Goal: Task Accomplishment & Management: Use online tool/utility

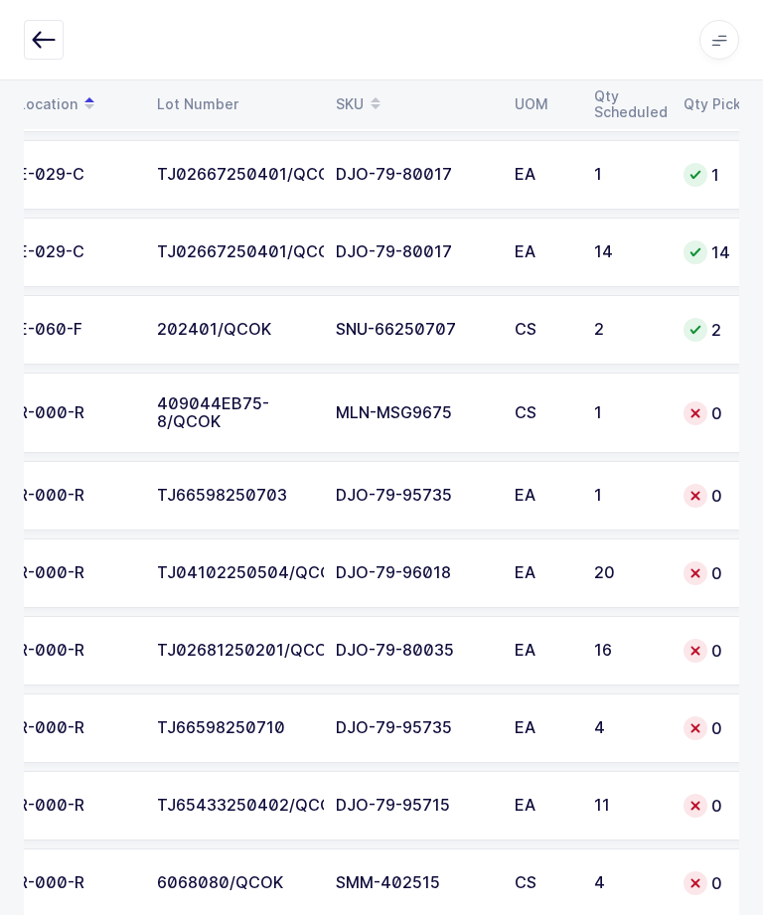
scroll to position [4217, 0]
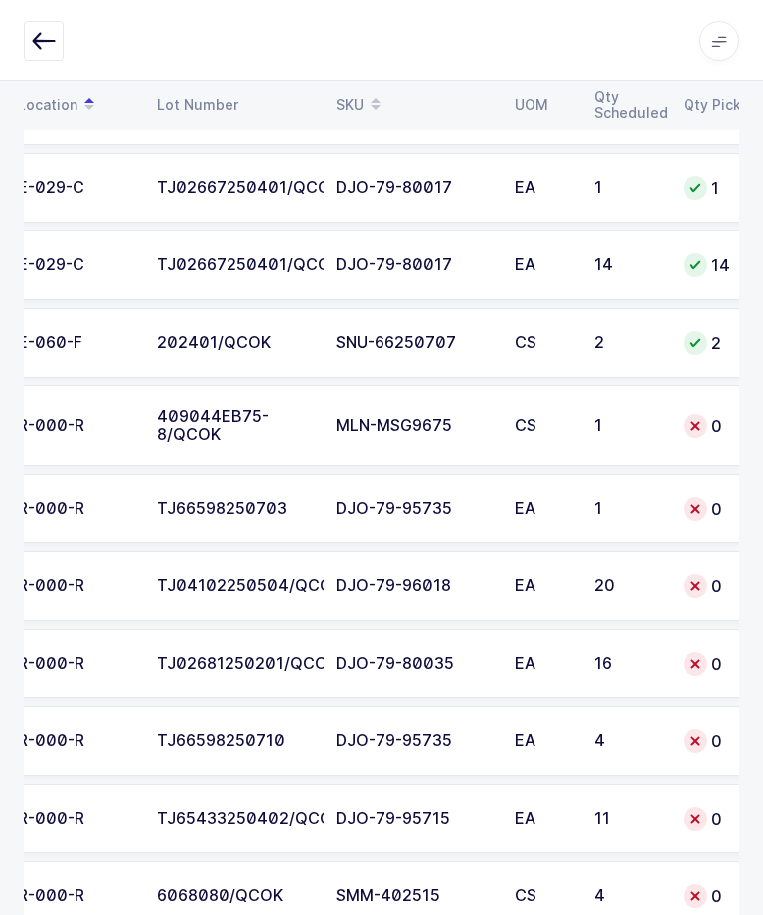
click at [651, 665] on div "16" at bounding box center [627, 663] width 66 height 18
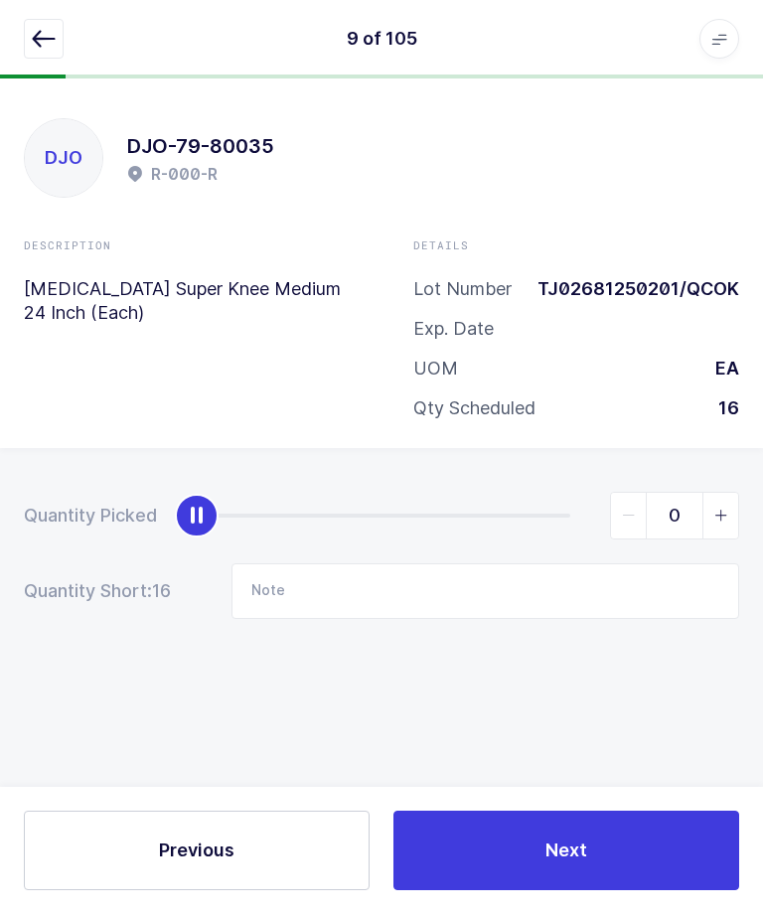
click at [49, 34] on icon "button" at bounding box center [44, 40] width 24 height 24
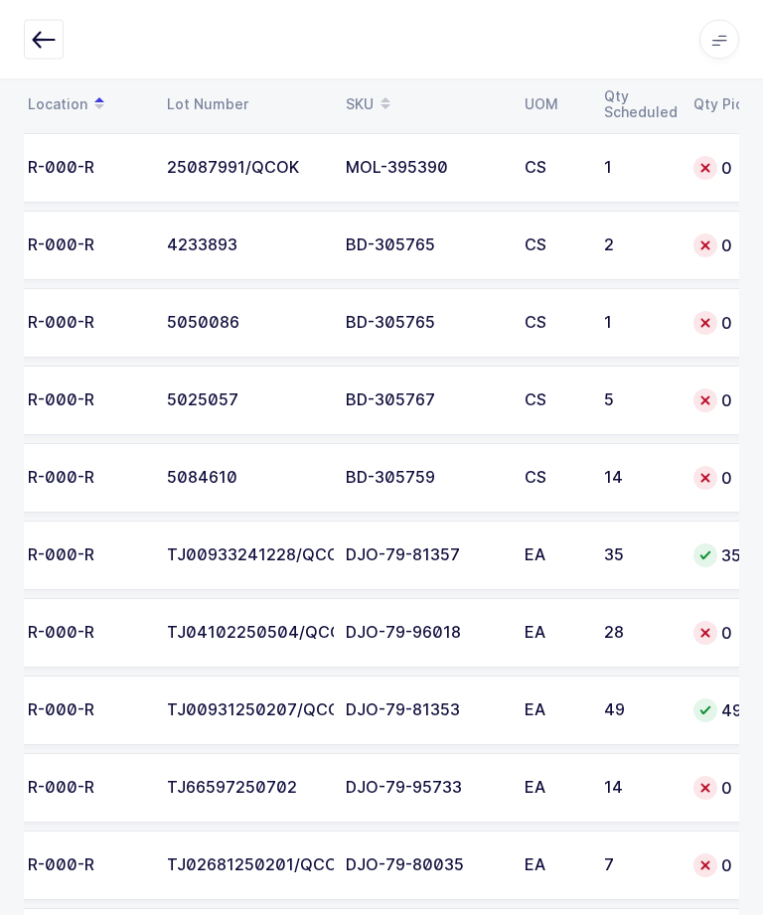
scroll to position [7640, 0]
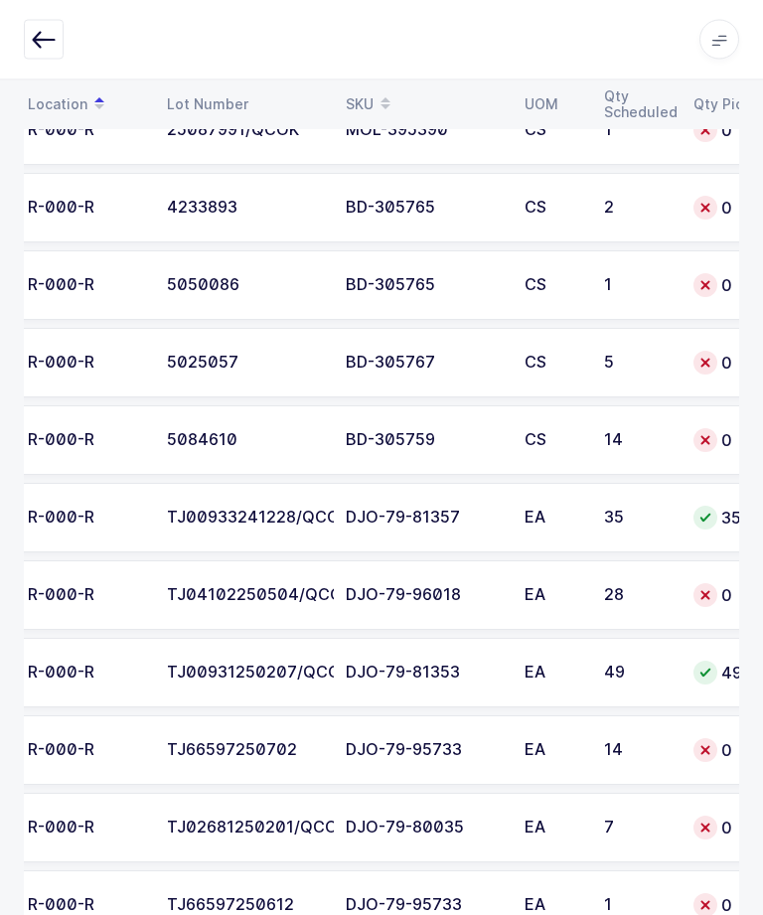
click at [513, 819] on td "EA" at bounding box center [553, 829] width 80 height 70
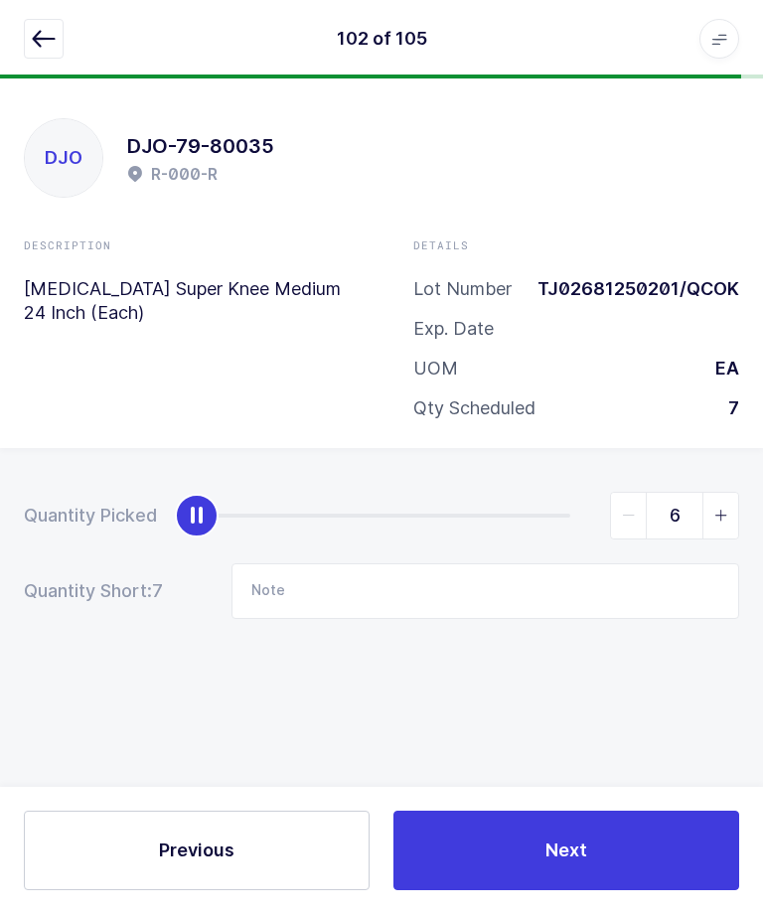
type input "7"
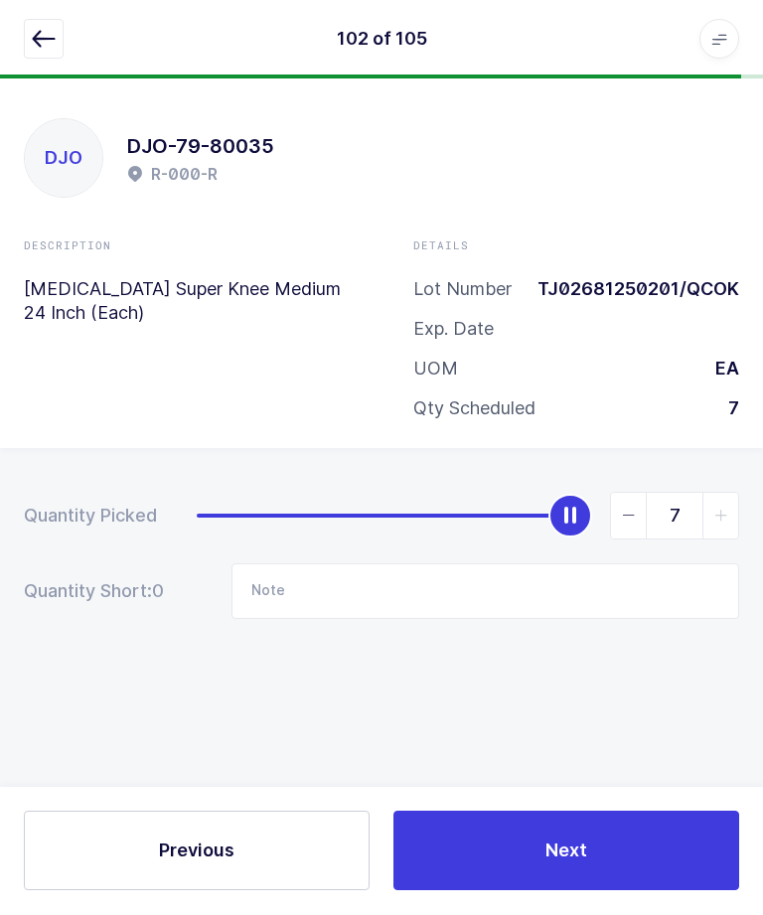
click at [596, 891] on button "Next" at bounding box center [567, 852] width 346 height 80
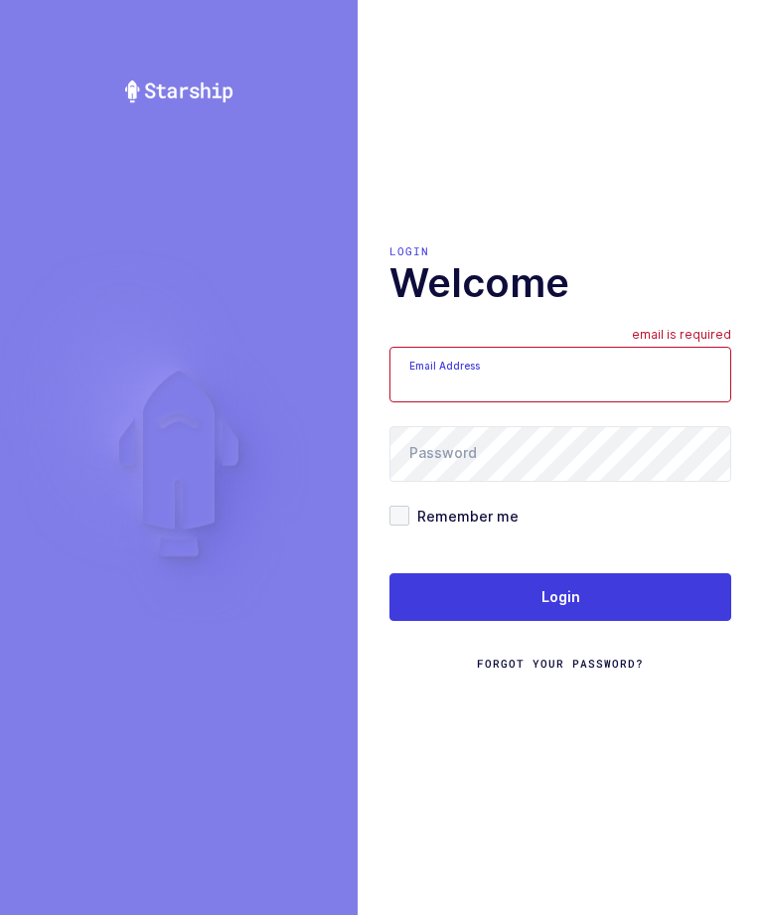
scroll to position [67, 0]
click at [596, 355] on input "Email Address" at bounding box center [561, 375] width 342 height 56
type input "zack1239753@gmail.com"
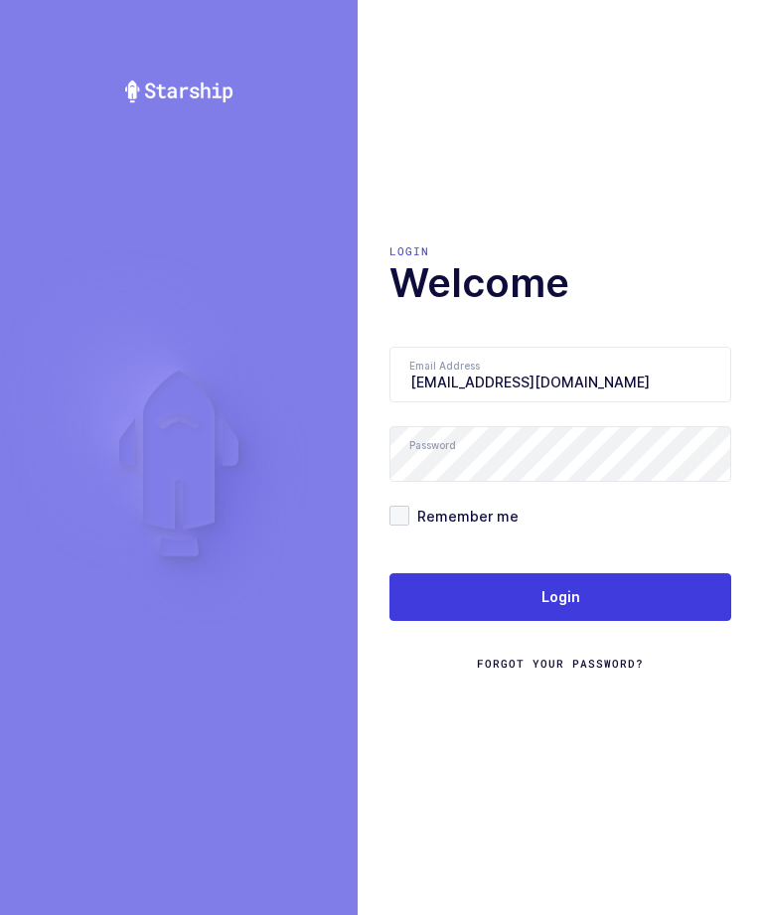
click at [619, 573] on button "Login" at bounding box center [561, 597] width 342 height 48
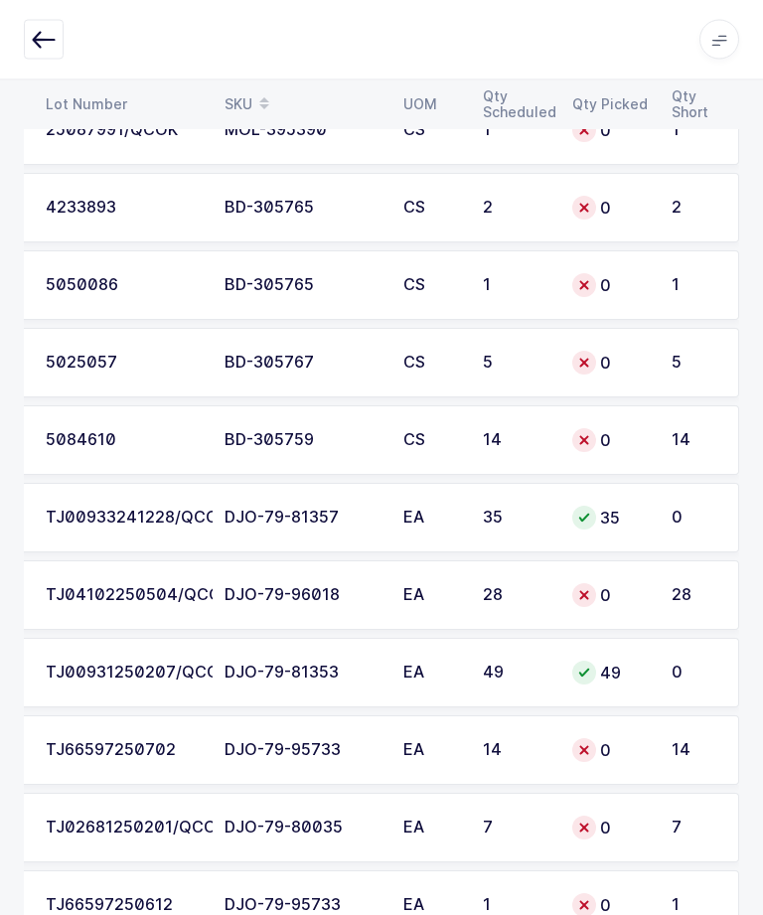
scroll to position [0, 268]
click at [515, 820] on div "7" at bounding box center [516, 829] width 66 height 18
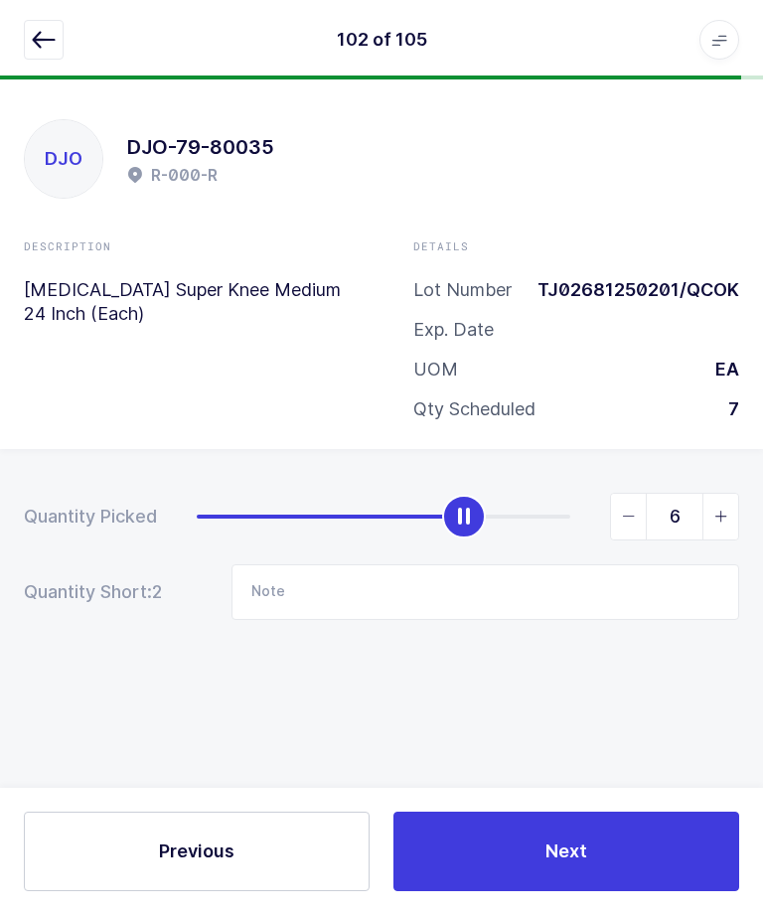
type input "7"
click at [618, 825] on button "Next" at bounding box center [567, 852] width 346 height 80
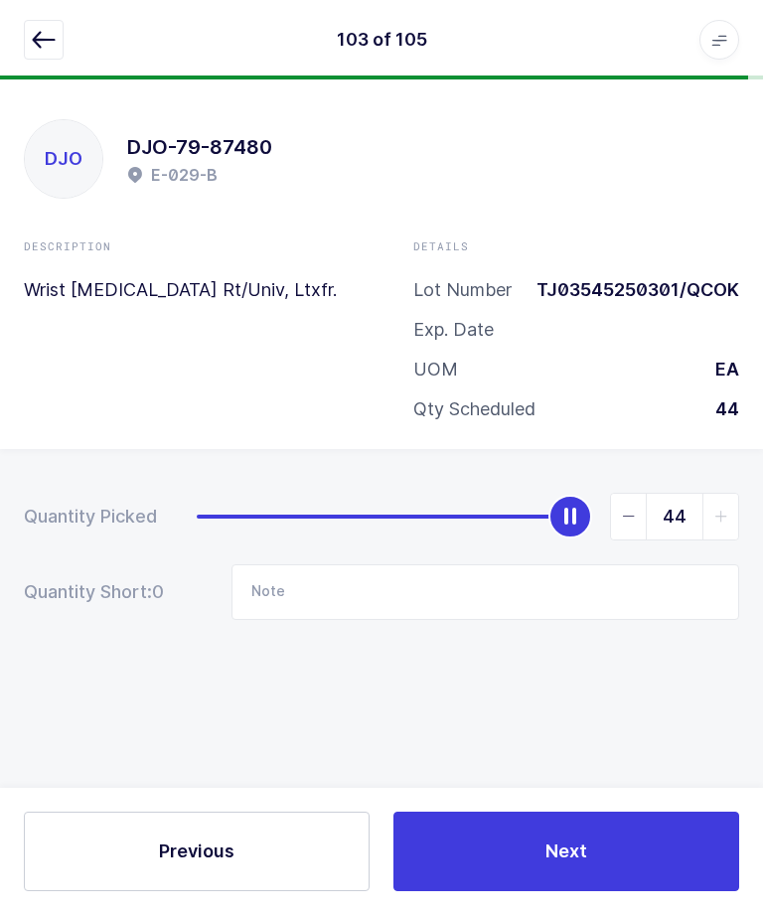
click at [37, 42] on icon "button" at bounding box center [44, 40] width 24 height 24
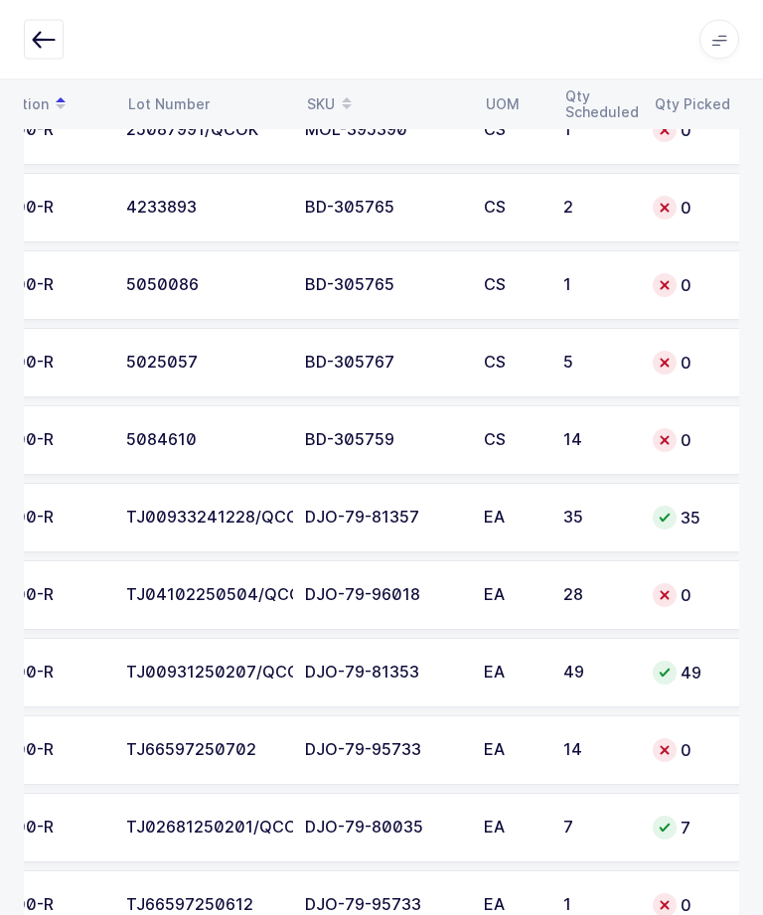
scroll to position [0, 192]
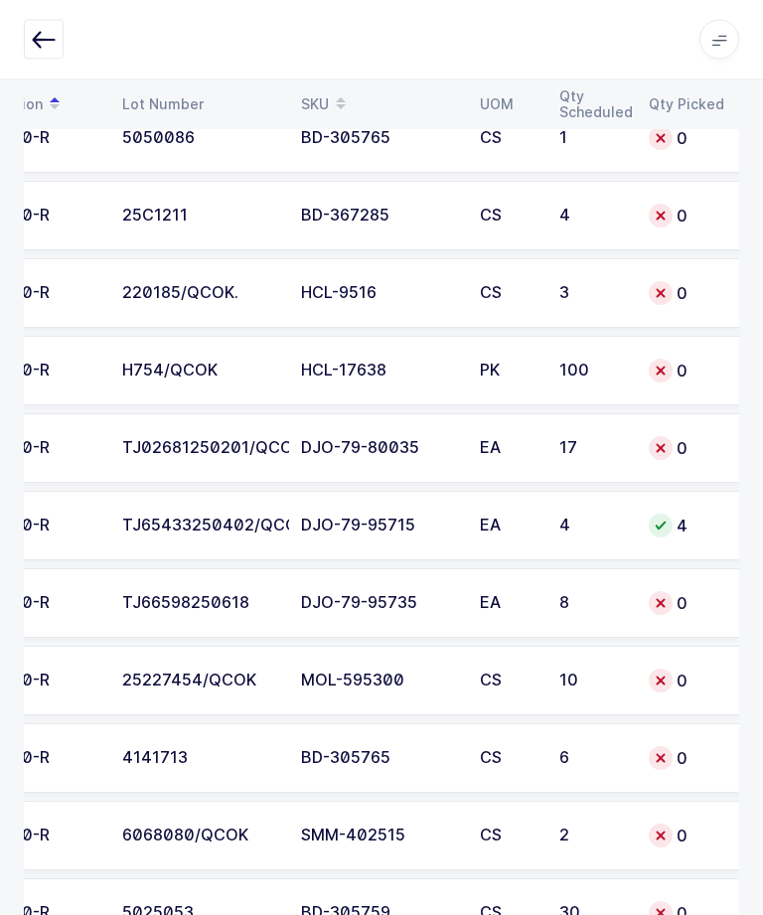
click at [144, 440] on div "TJ02681250201/QCOK" at bounding box center [199, 449] width 155 height 18
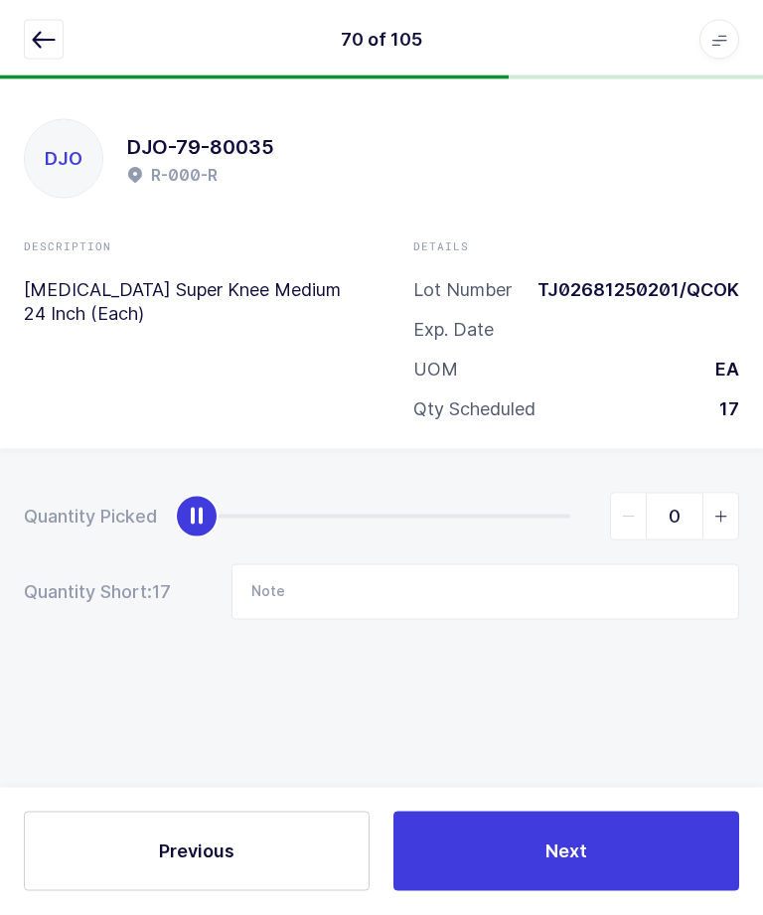
scroll to position [67, 0]
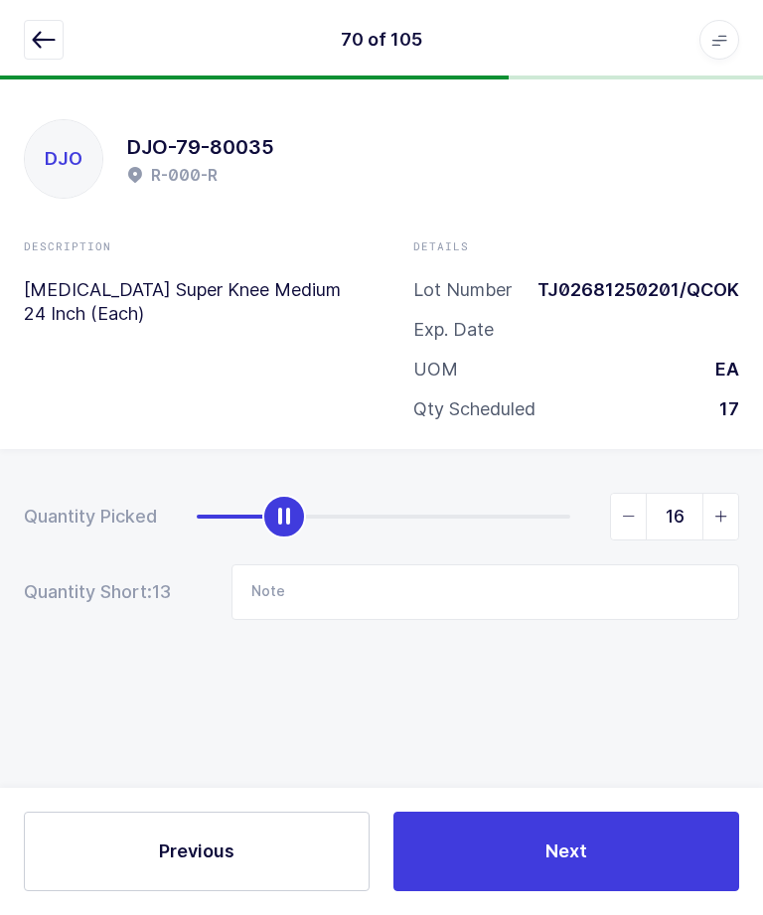
type input "17"
click at [594, 833] on button "Next" at bounding box center [567, 852] width 346 height 80
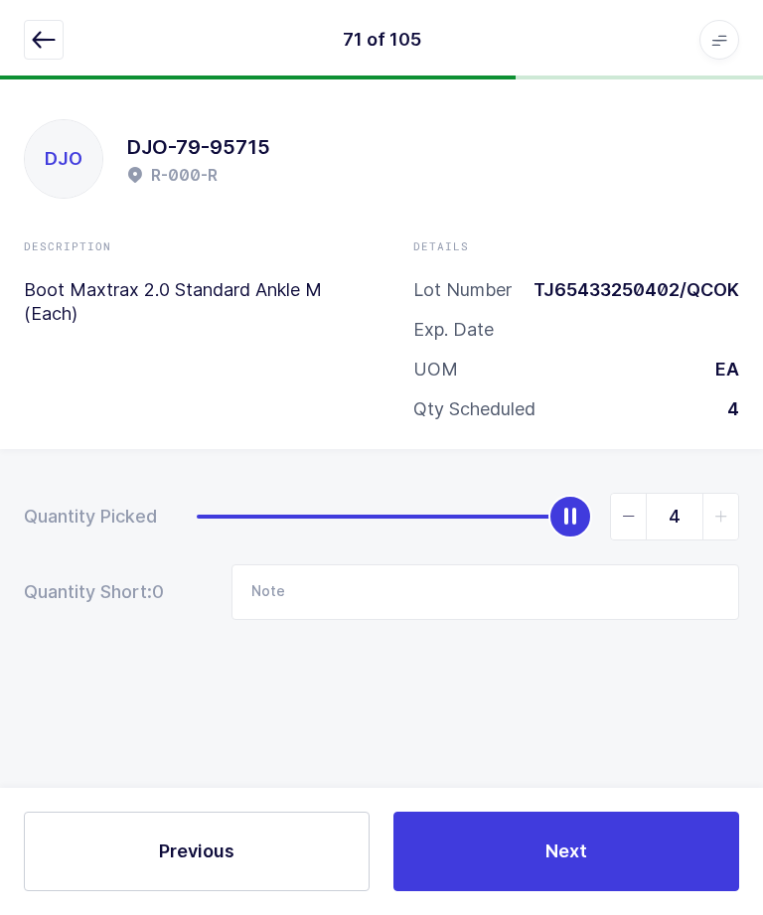
click at [37, 29] on icon "button" at bounding box center [44, 40] width 24 height 24
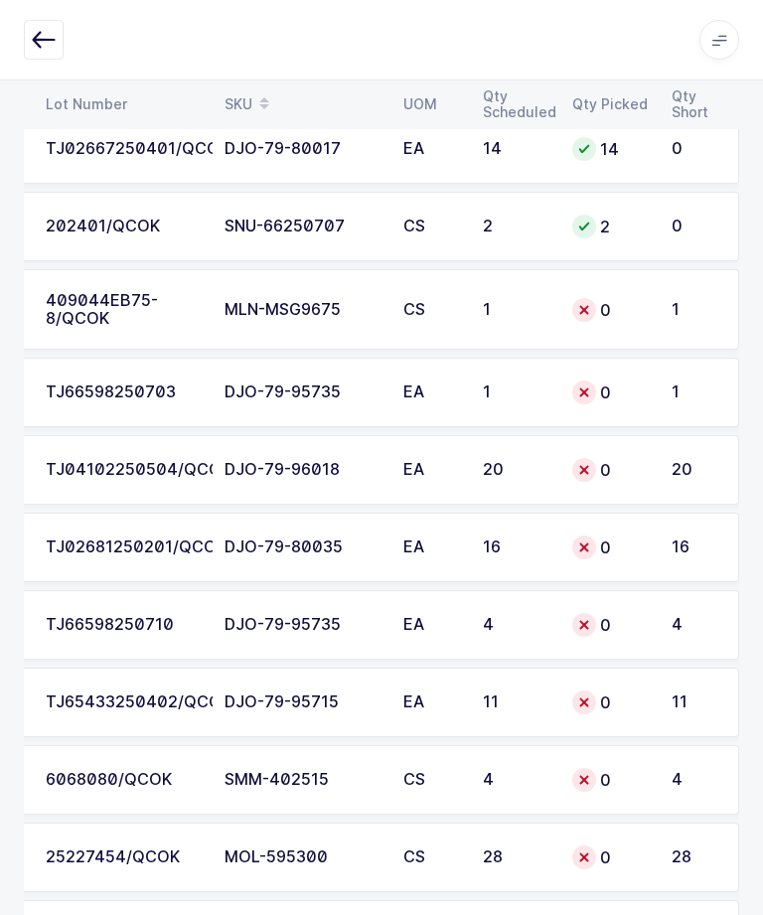
scroll to position [4325, 0]
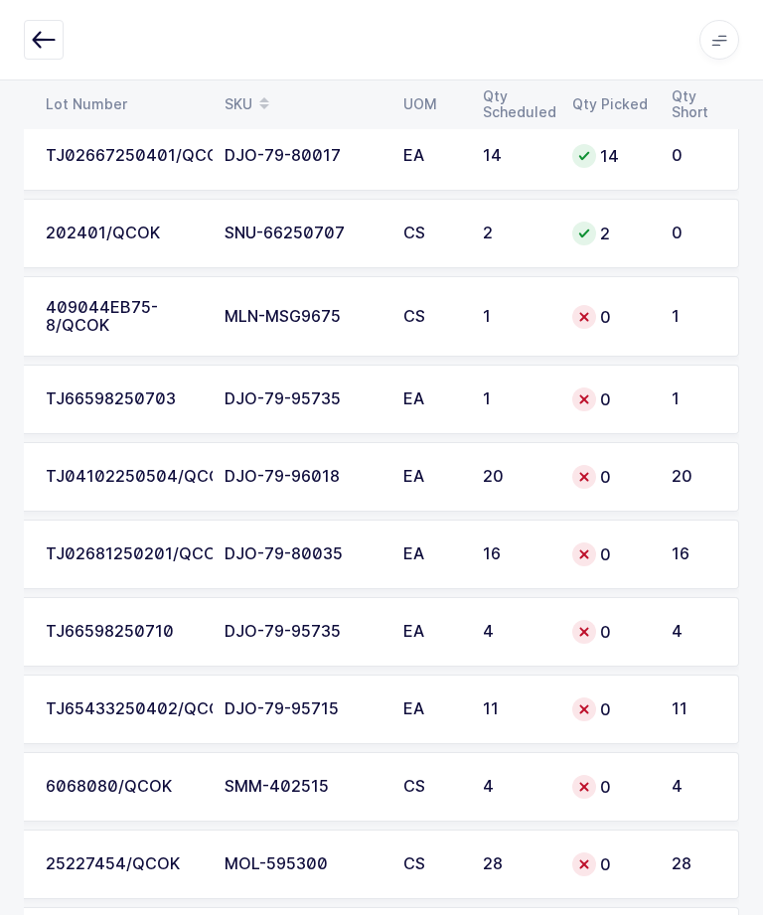
click at [482, 559] on td "16" at bounding box center [515, 555] width 89 height 70
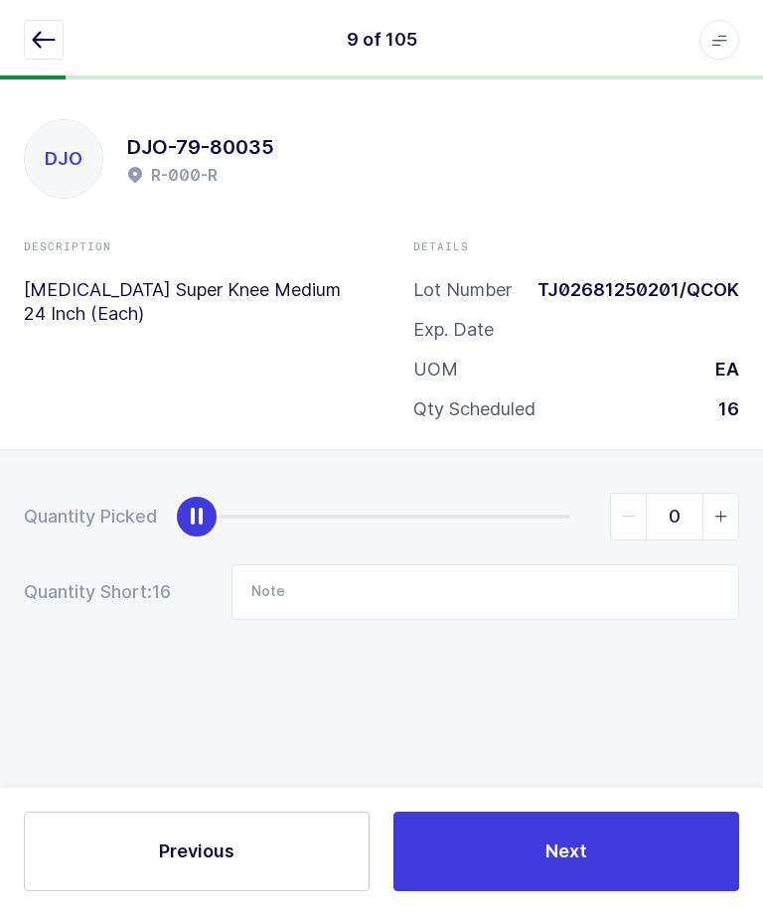
scroll to position [67, 0]
type input "16"
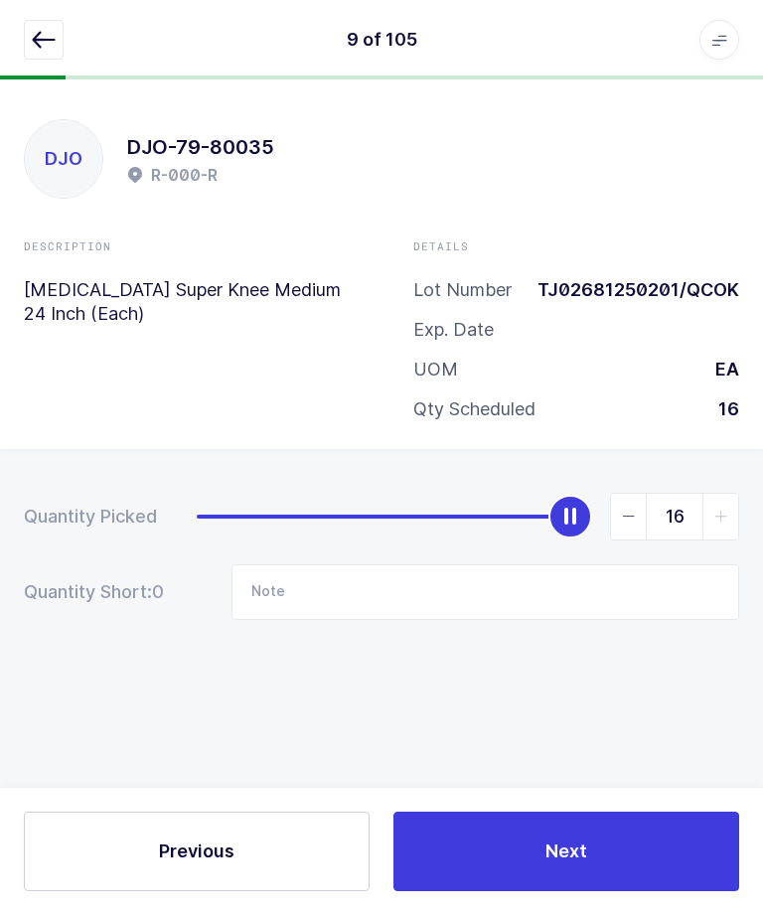
click at [587, 840] on button "Next" at bounding box center [567, 852] width 346 height 80
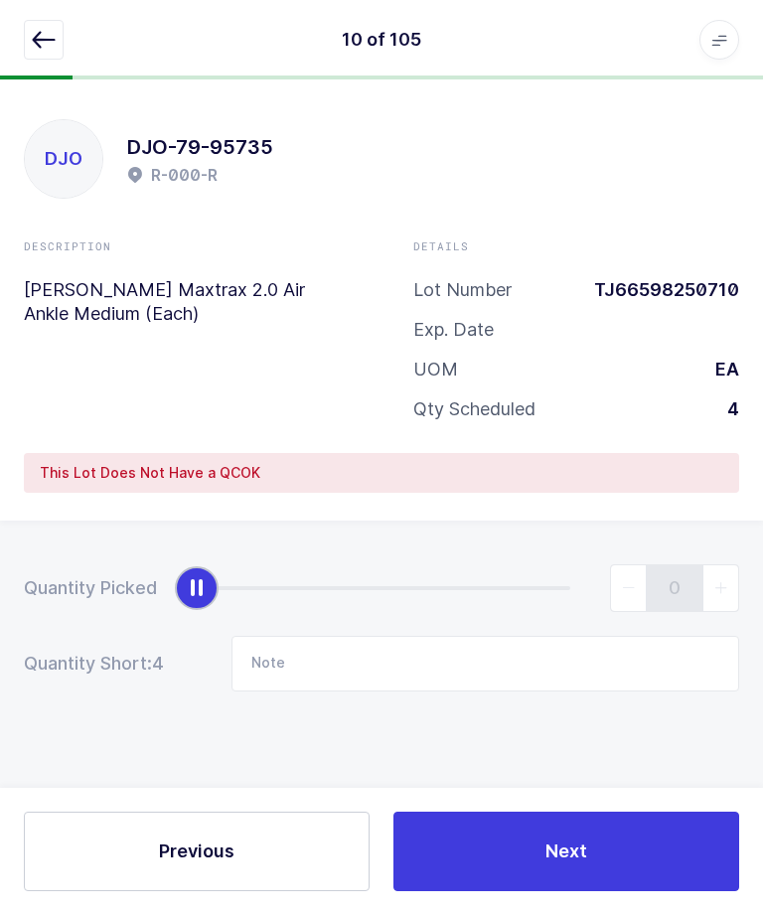
click at [45, 49] on icon "button" at bounding box center [44, 40] width 24 height 24
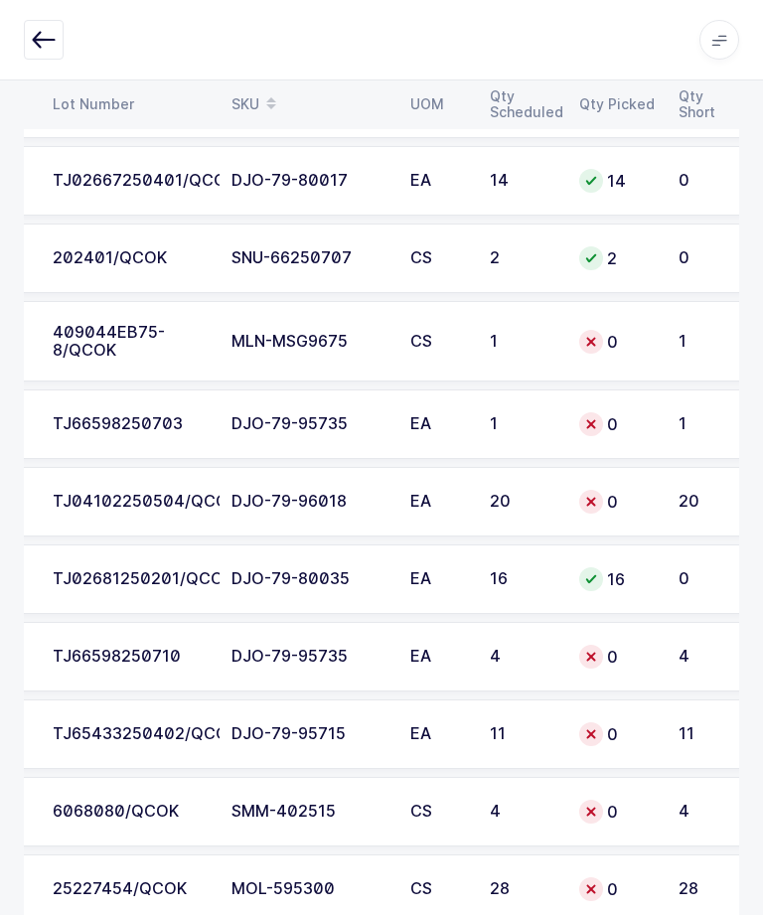
scroll to position [4301, 0]
click at [511, 506] on td "20" at bounding box center [522, 501] width 89 height 70
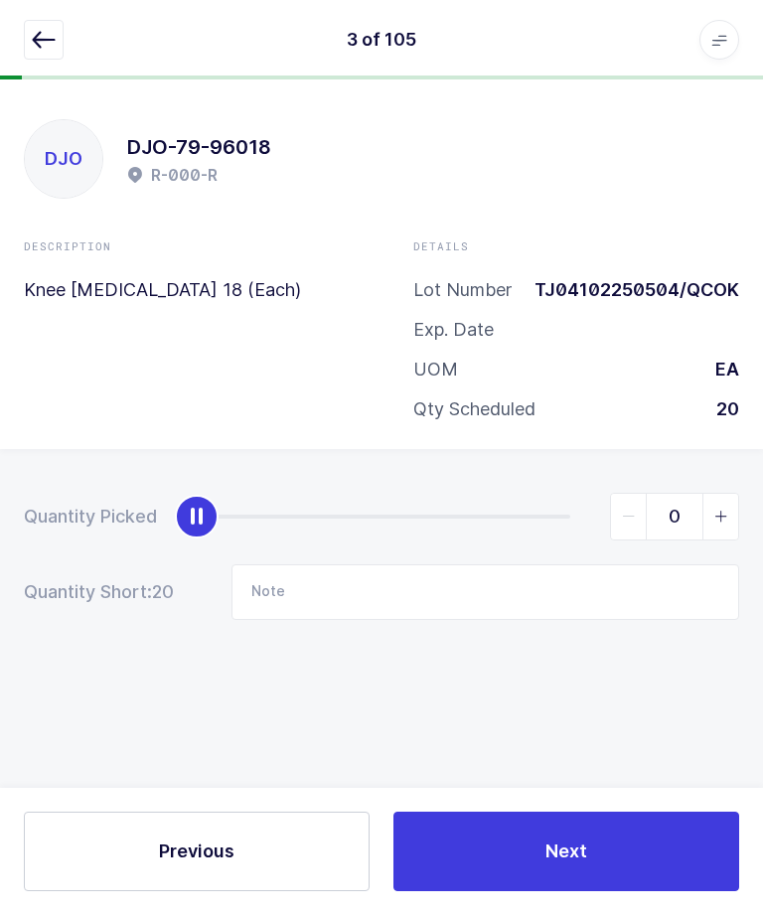
scroll to position [67, 0]
type input "20"
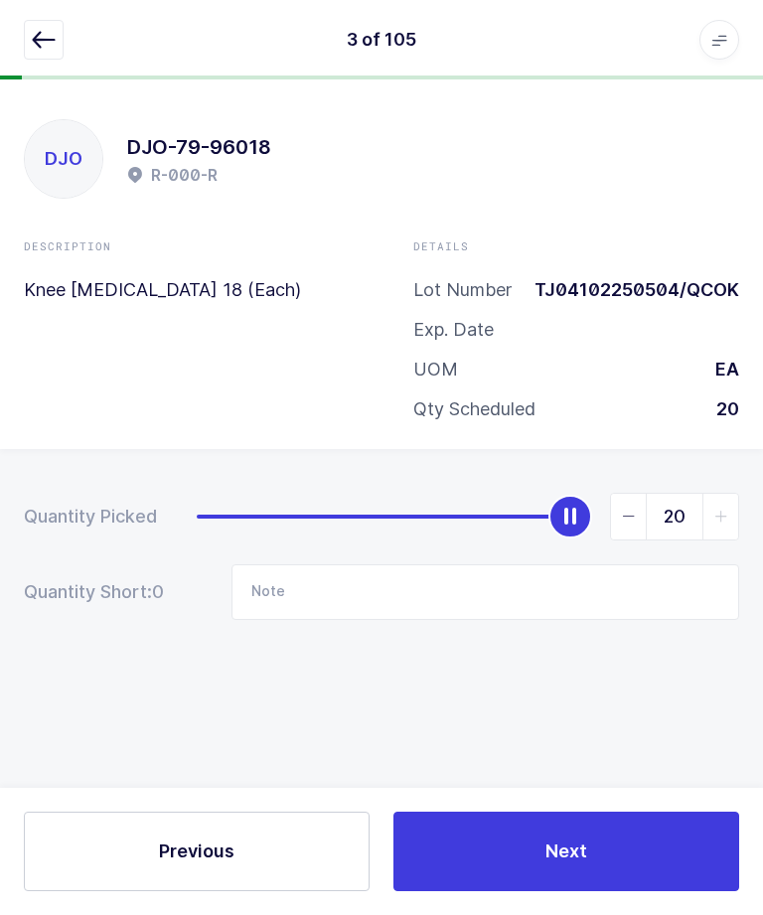
click at [586, 833] on button "Next" at bounding box center [567, 852] width 346 height 80
click at [35, 53] on button "button" at bounding box center [44, 40] width 40 height 40
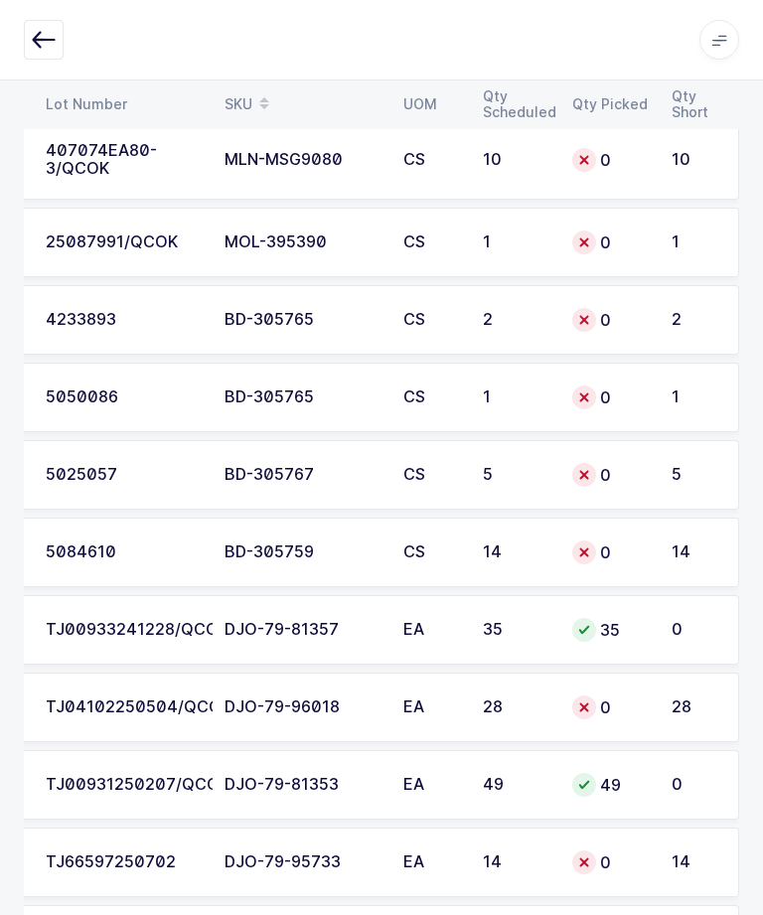
scroll to position [7640, 0]
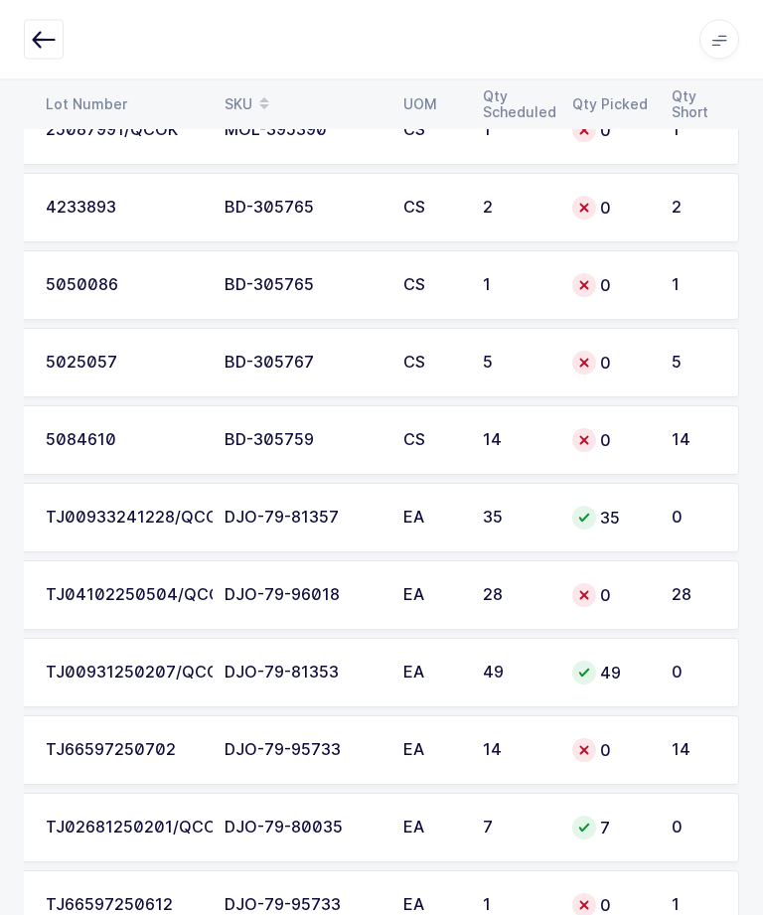
click at [669, 576] on td "28" at bounding box center [700, 597] width 80 height 70
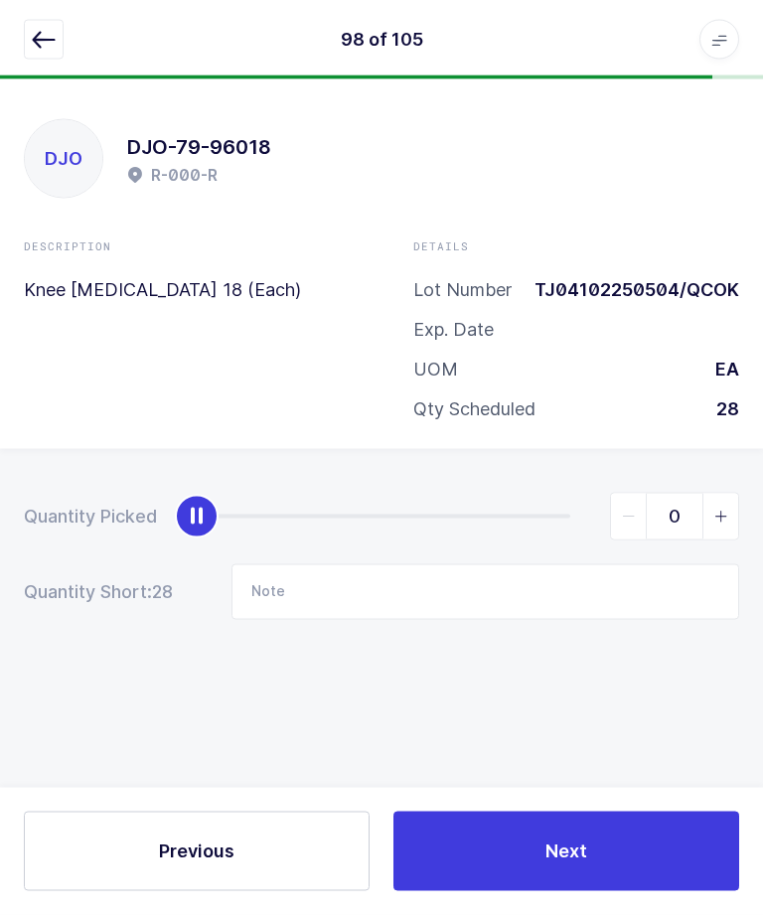
scroll to position [0, 0]
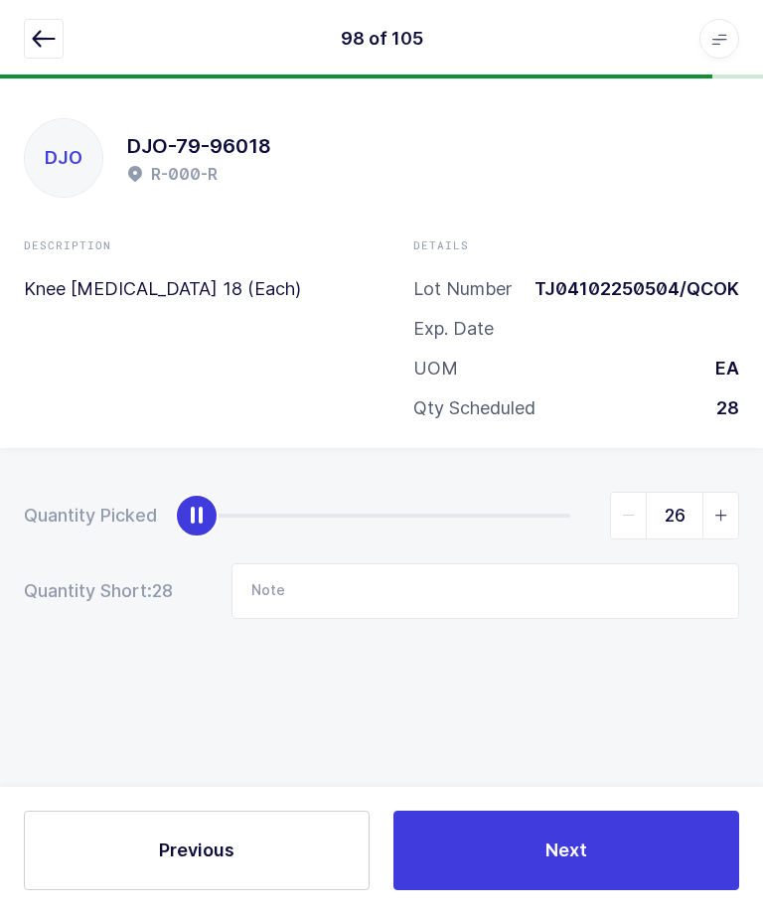
type input "28"
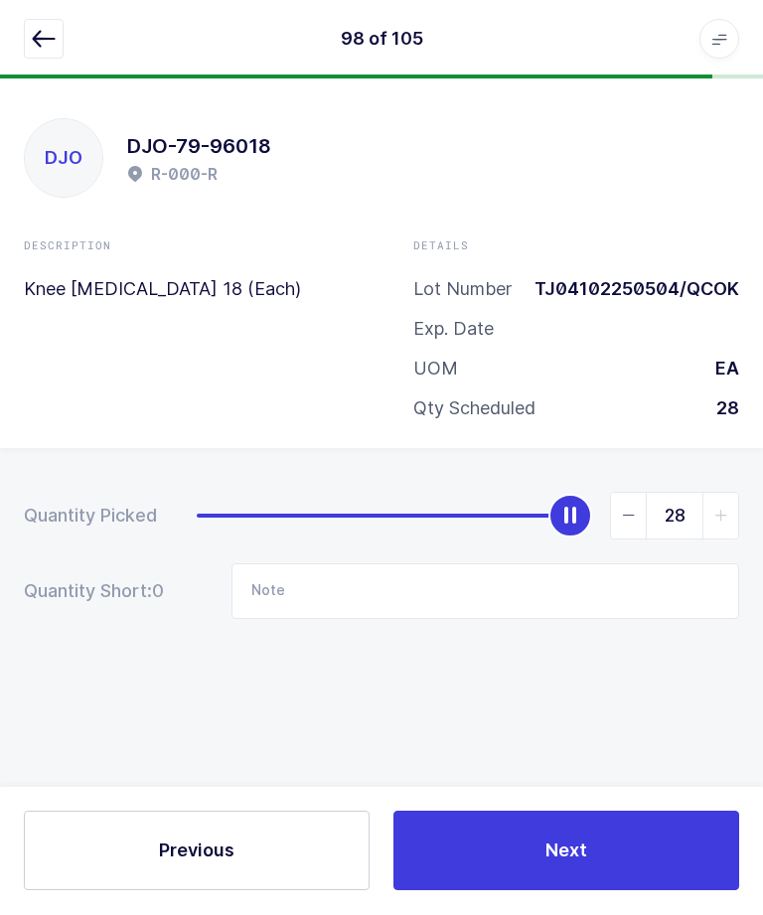
click at [609, 891] on button "Next" at bounding box center [567, 852] width 346 height 80
click at [40, 45] on icon "button" at bounding box center [44, 40] width 24 height 24
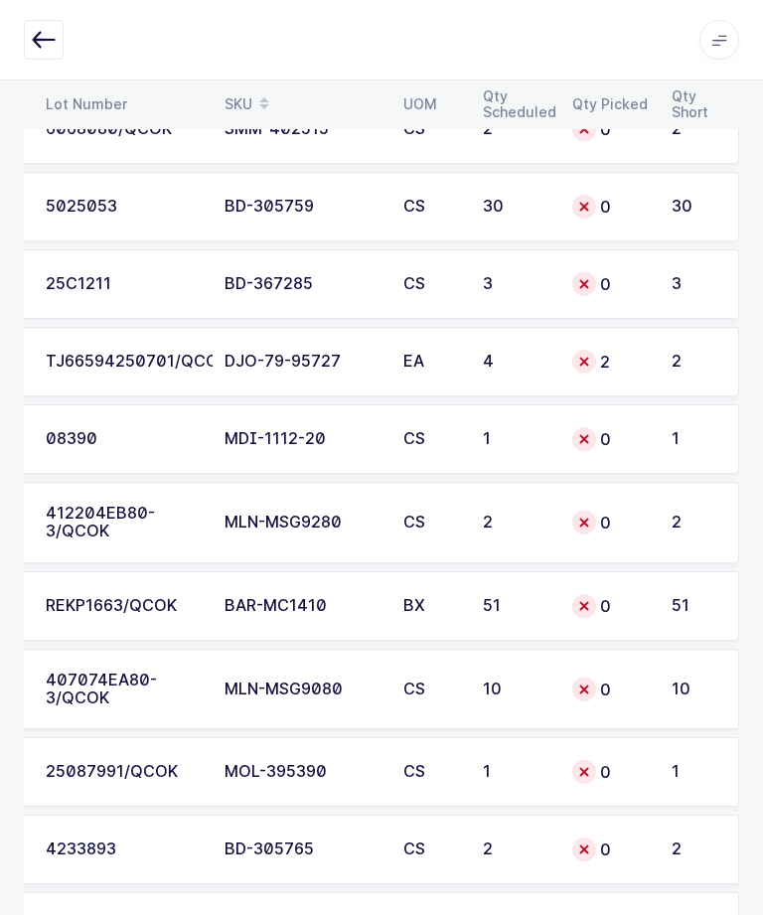
scroll to position [7000, 0]
click at [180, 358] on div "TJ66594250701/QCOK" at bounding box center [123, 361] width 155 height 18
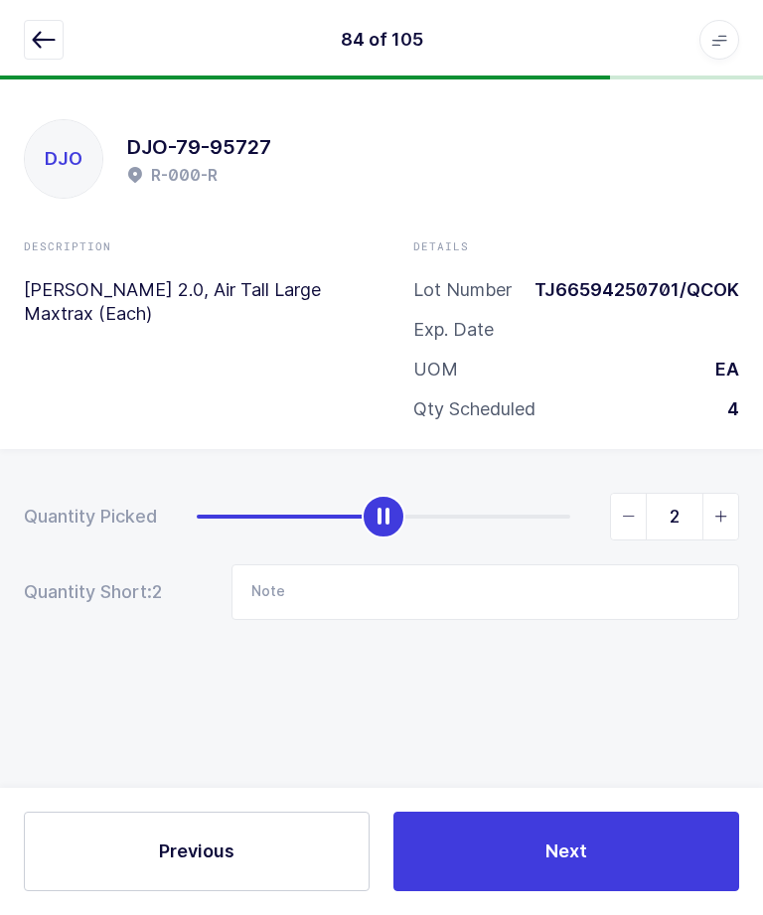
scroll to position [0, 0]
type input "4"
click at [547, 849] on span "Next" at bounding box center [567, 851] width 42 height 25
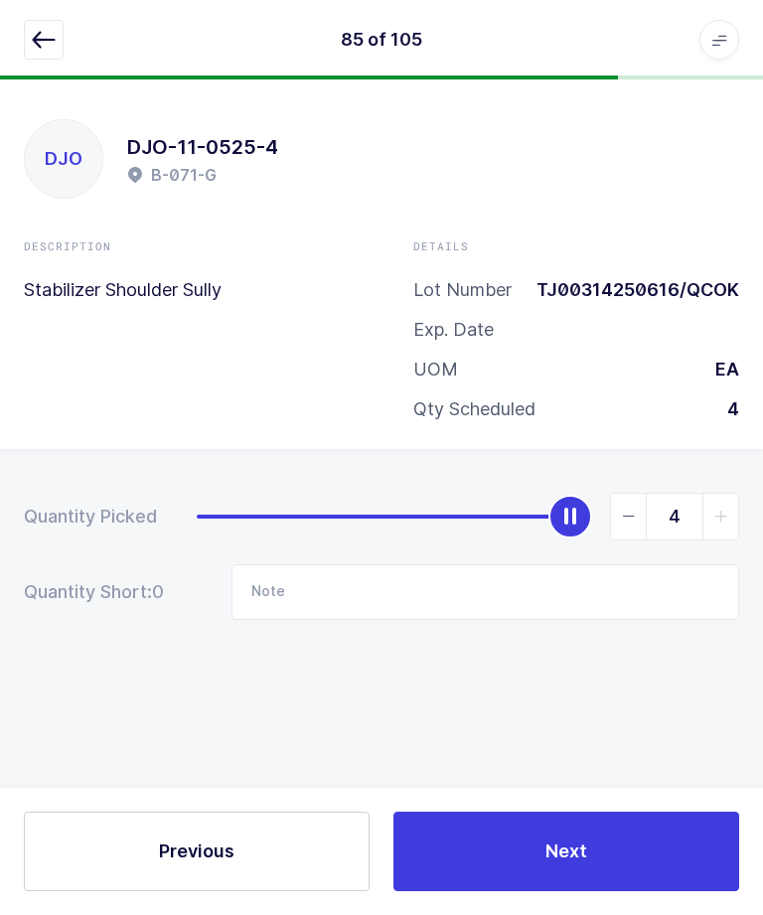
click at [47, 39] on icon "button" at bounding box center [44, 40] width 24 height 24
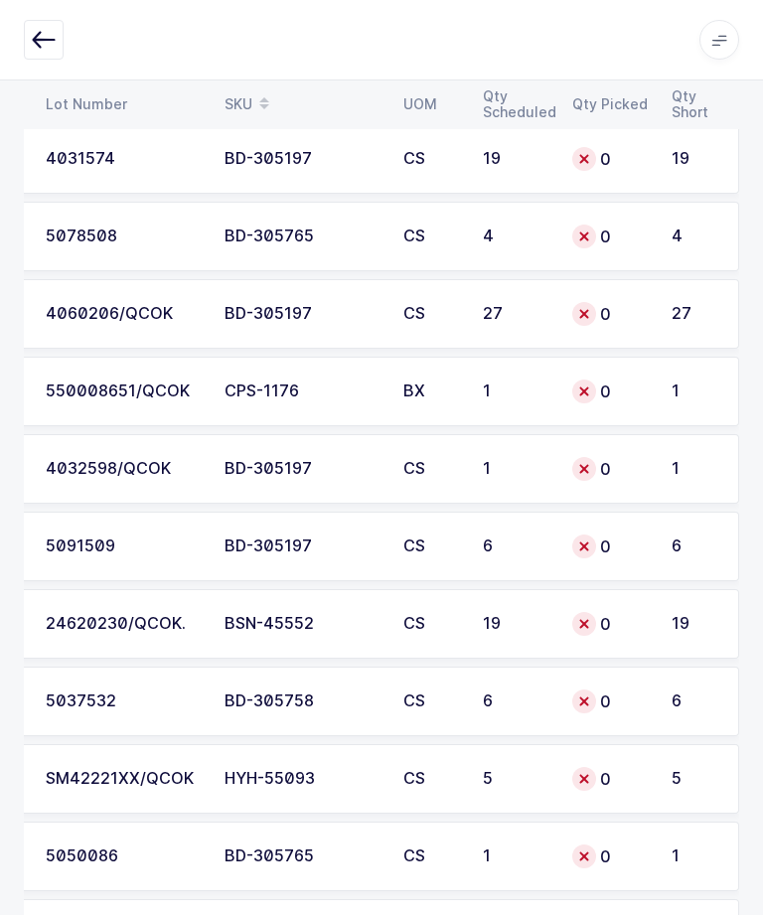
scroll to position [5570, 0]
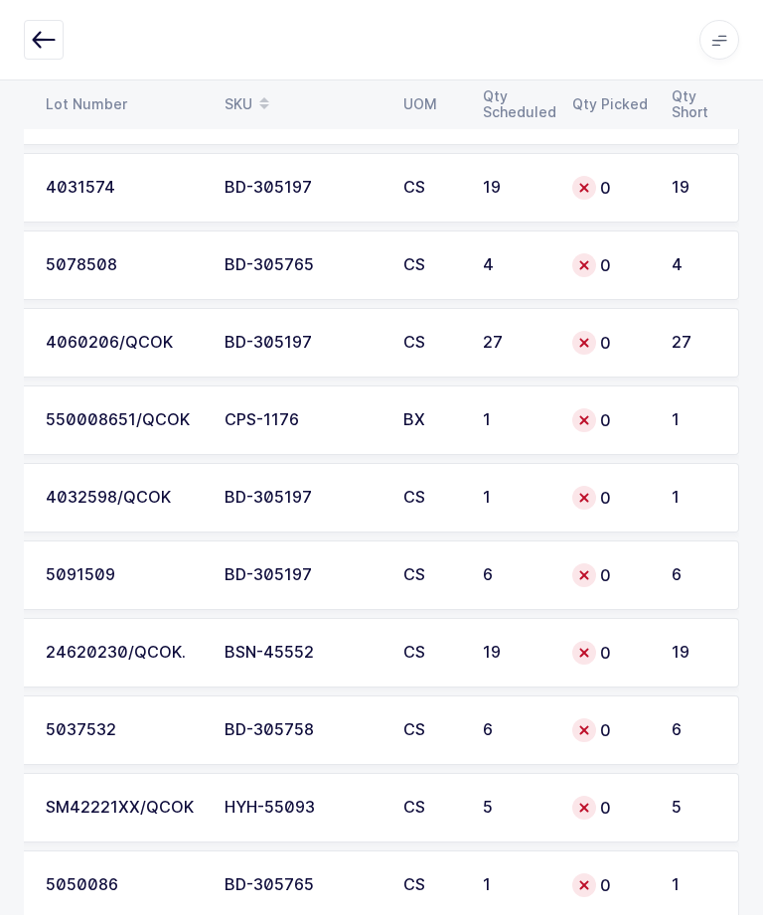
click at [116, 490] on div "4032598/QCOK" at bounding box center [123, 498] width 155 height 18
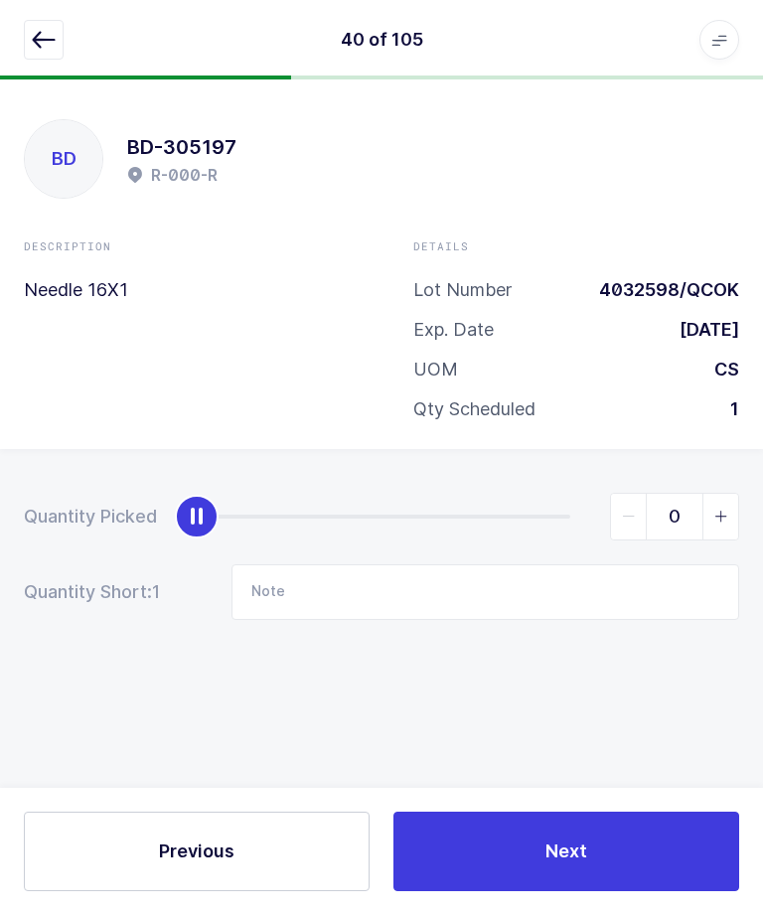
scroll to position [67, 0]
type input "1"
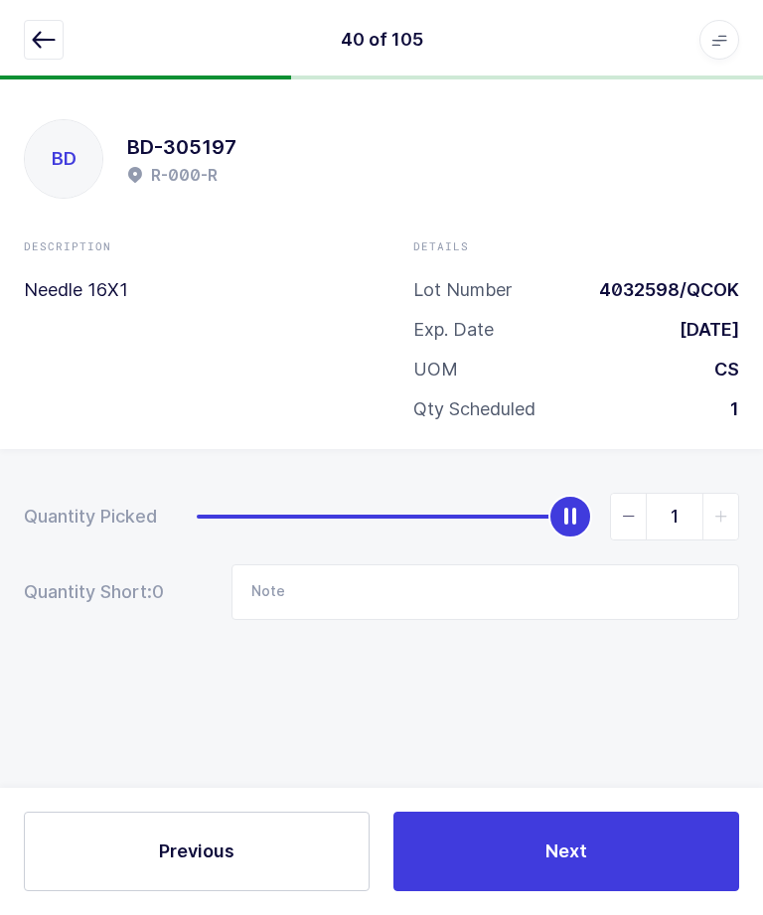
click at [527, 857] on button "Next" at bounding box center [567, 852] width 346 height 80
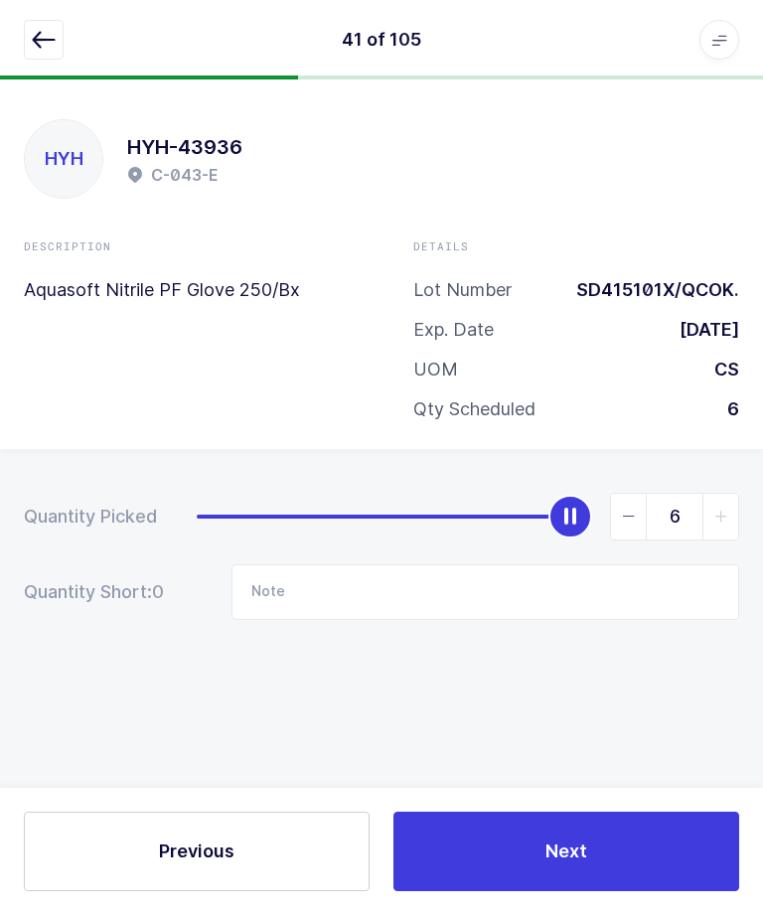
click at [45, 33] on icon "button" at bounding box center [44, 40] width 24 height 24
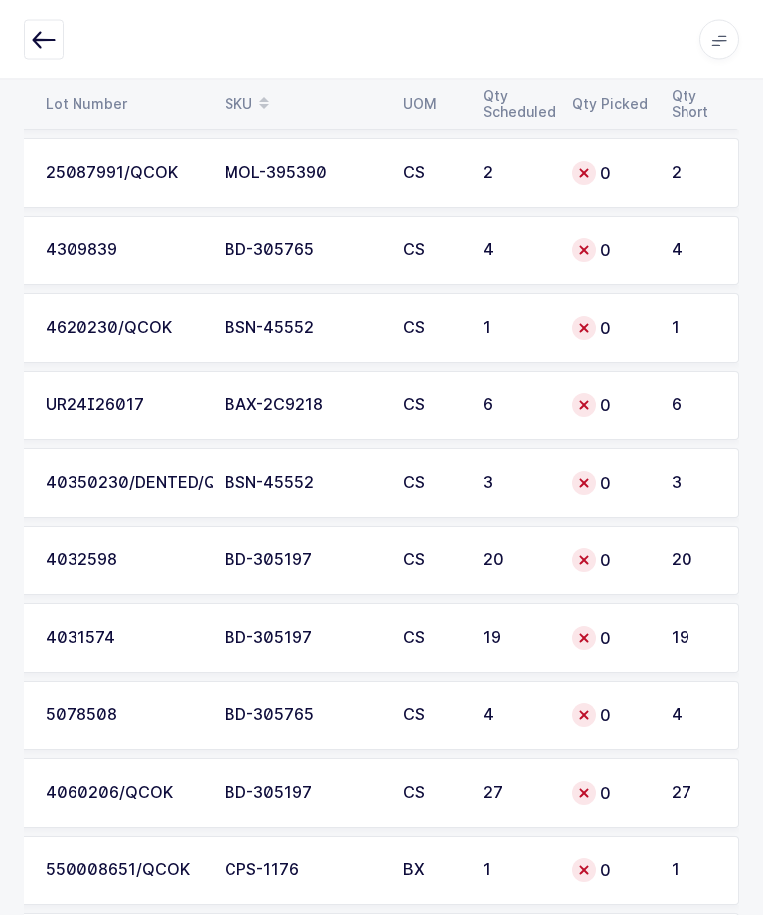
scroll to position [5094, 0]
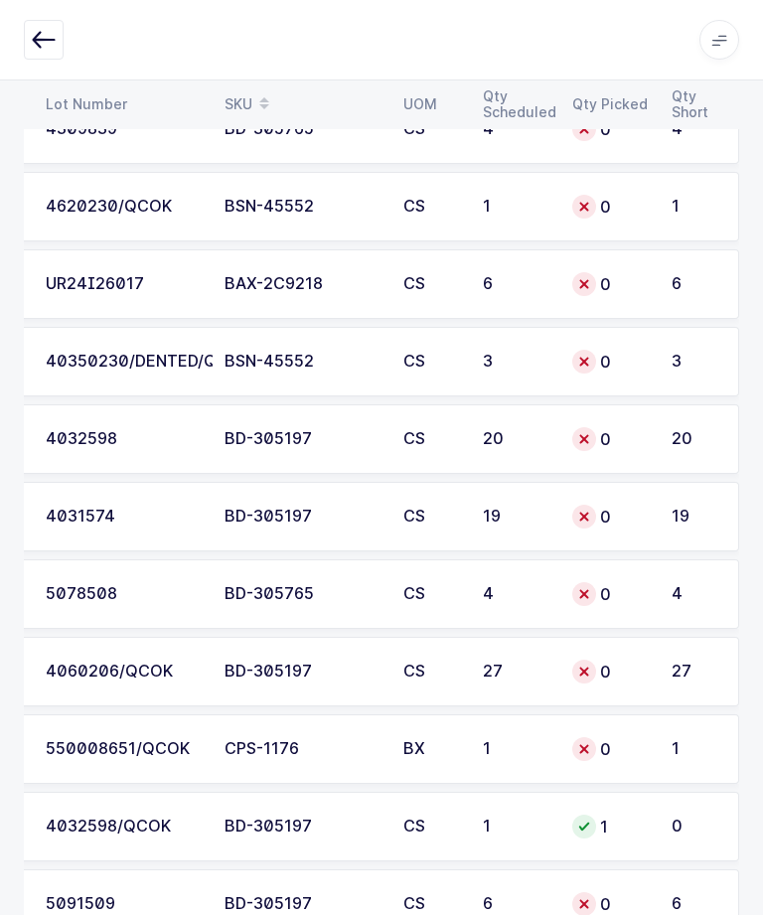
click at [173, 438] on div "4032598" at bounding box center [123, 439] width 155 height 18
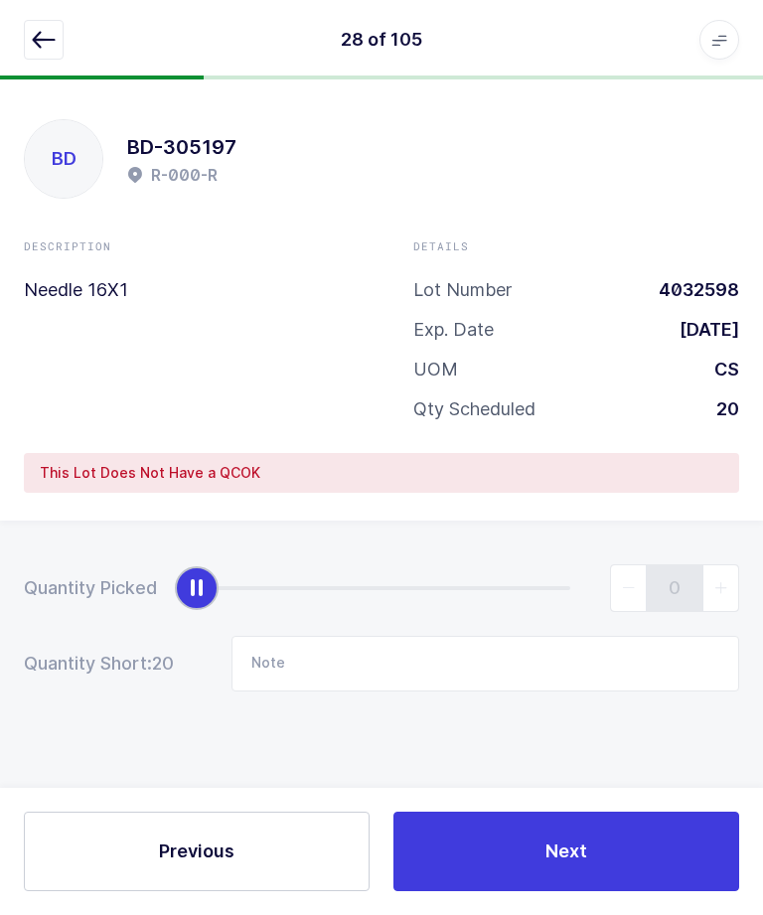
scroll to position [67, 0]
click at [47, 51] on icon "button" at bounding box center [44, 40] width 24 height 24
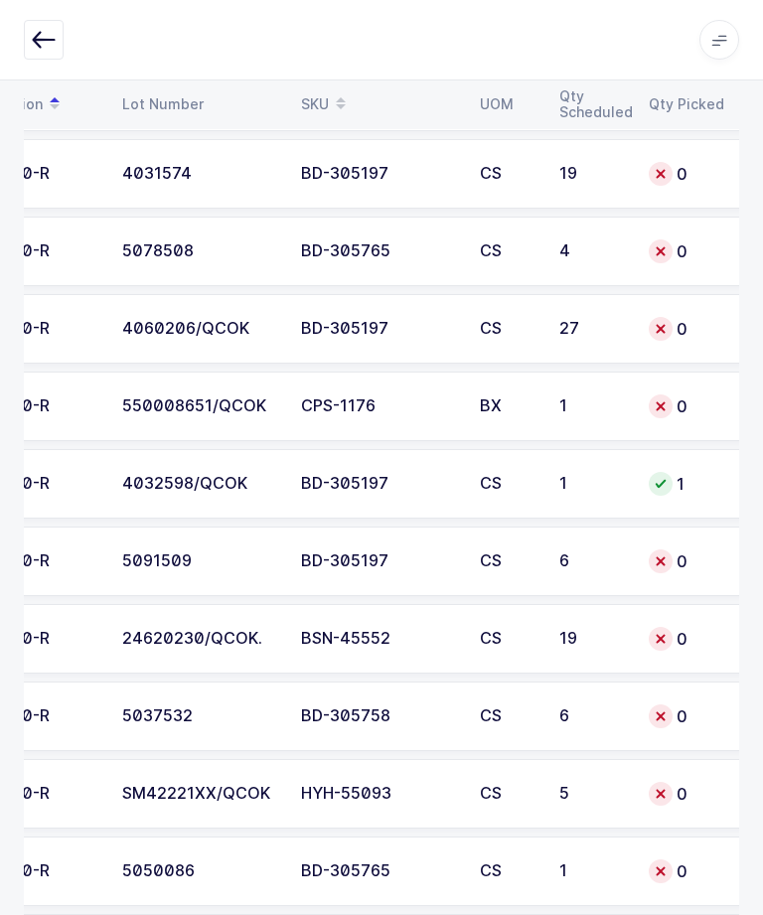
scroll to position [0, 193]
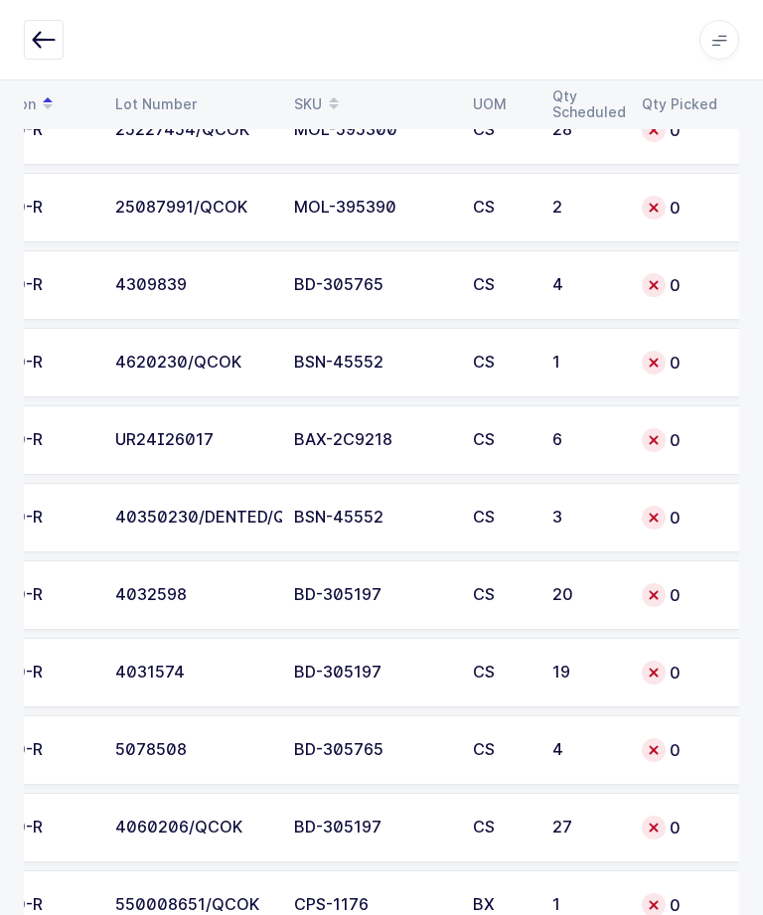
click at [600, 573] on td "20" at bounding box center [585, 596] width 89 height 70
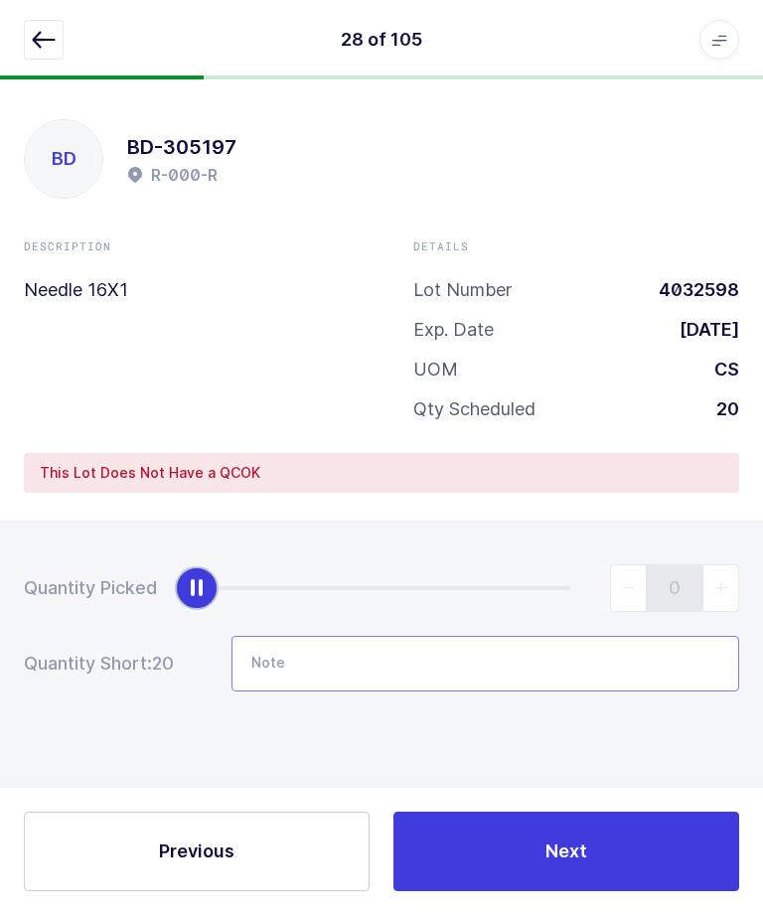
click at [604, 636] on input "Note" at bounding box center [486, 664] width 508 height 56
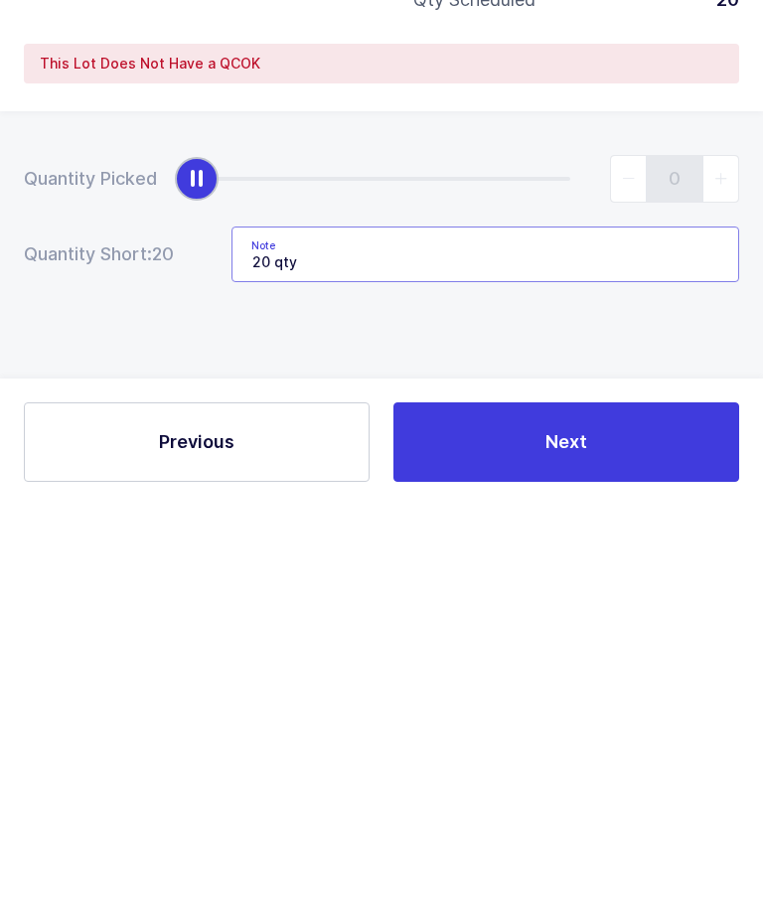
type input "20 qty"
click at [645, 521] on div "Quantity Picked 0 Quantity Short: 20 Note 20 qty" at bounding box center [381, 698] width 763 height 354
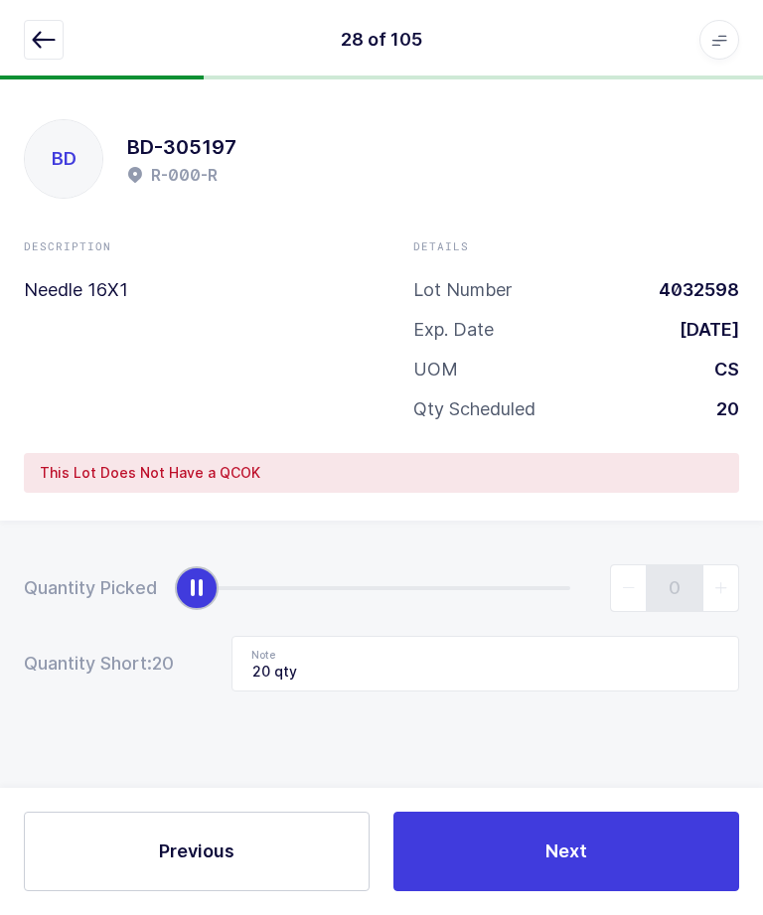
click at [542, 883] on button "Next" at bounding box center [567, 852] width 346 height 80
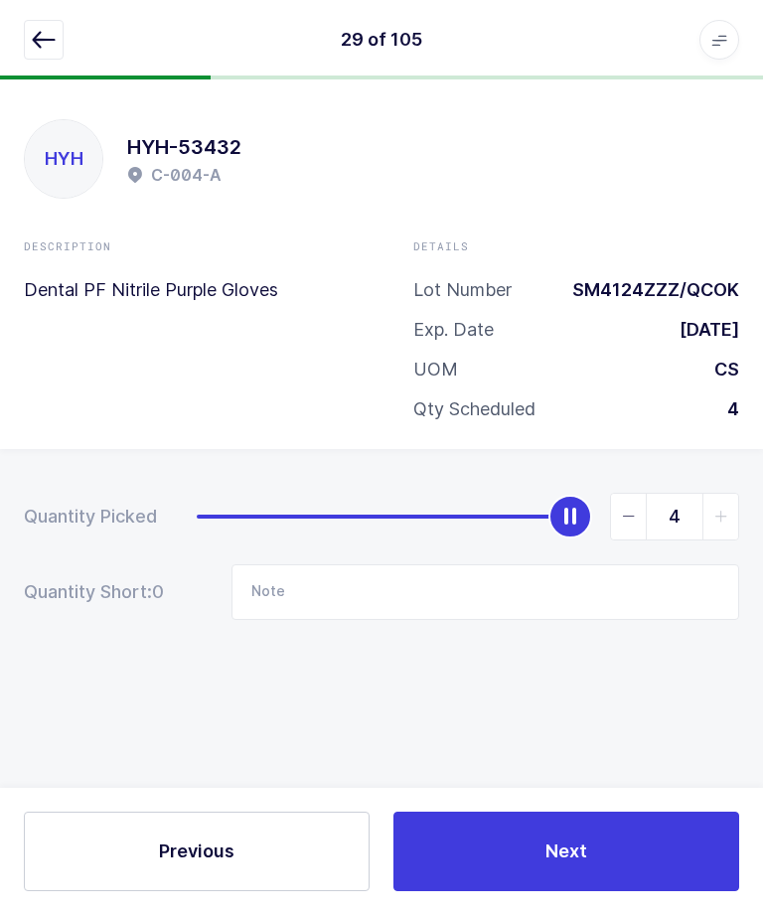
click at [60, 26] on button "button" at bounding box center [44, 40] width 40 height 40
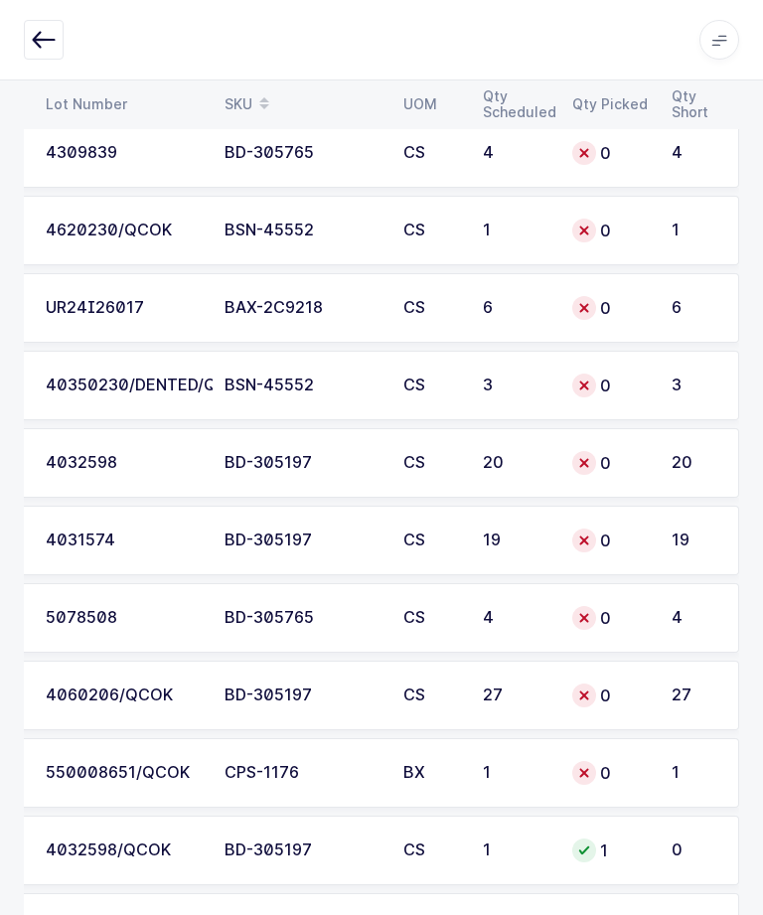
scroll to position [5193, 0]
click at [629, 693] on div "0" at bounding box center [610, 695] width 76 height 24
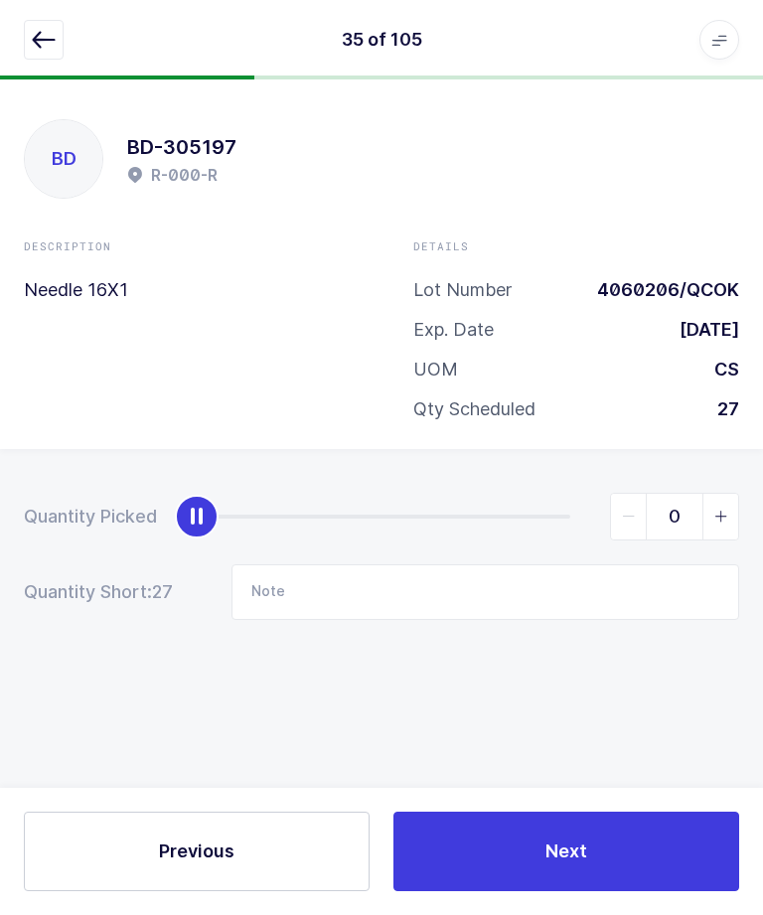
scroll to position [0, 0]
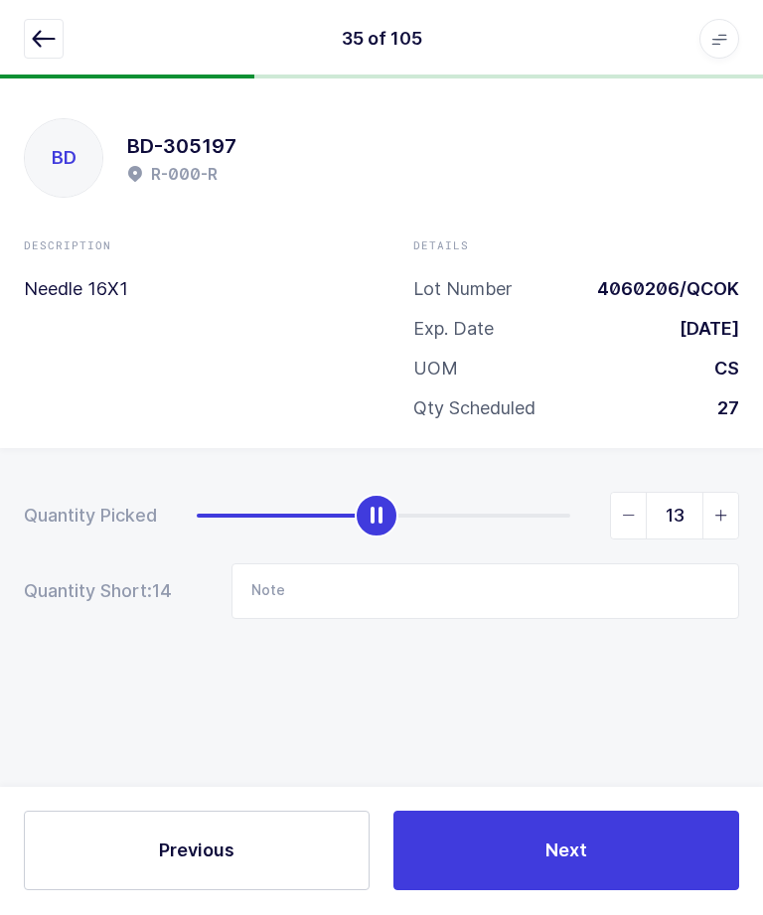
click at [619, 516] on span "slider between 0 and 27" at bounding box center [629, 517] width 36 height 46
type input "12"
click at [535, 565] on input "Note" at bounding box center [486, 593] width 508 height 56
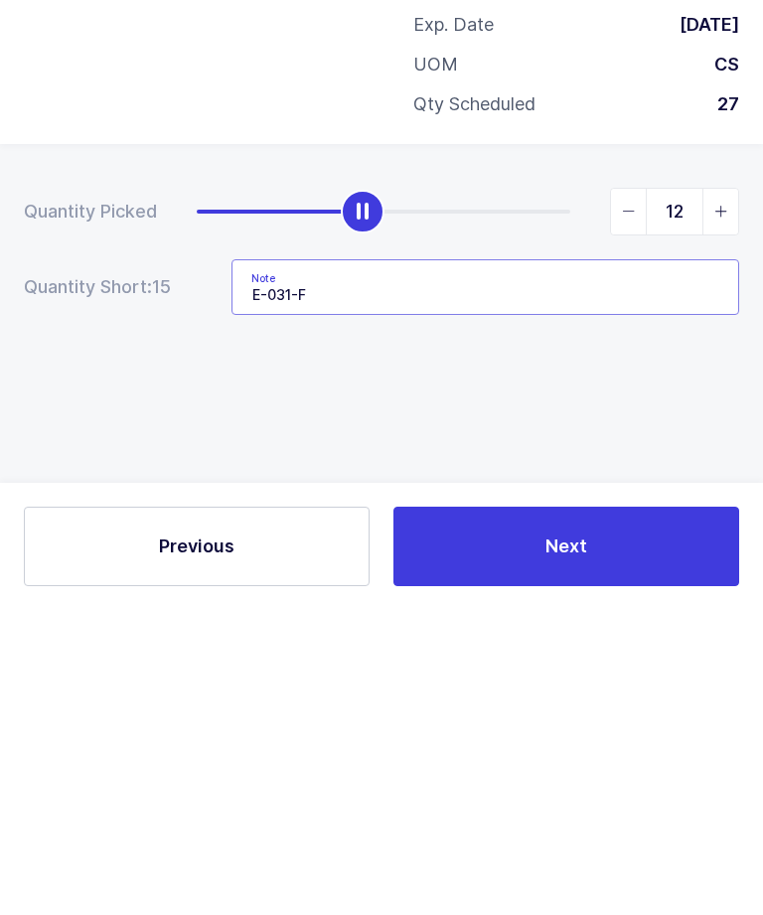
type input "E-031-F"
click at [596, 449] on div "Quantity Picked 12 Quantity Short: 15 Note E-031-F" at bounding box center [381, 626] width 763 height 354
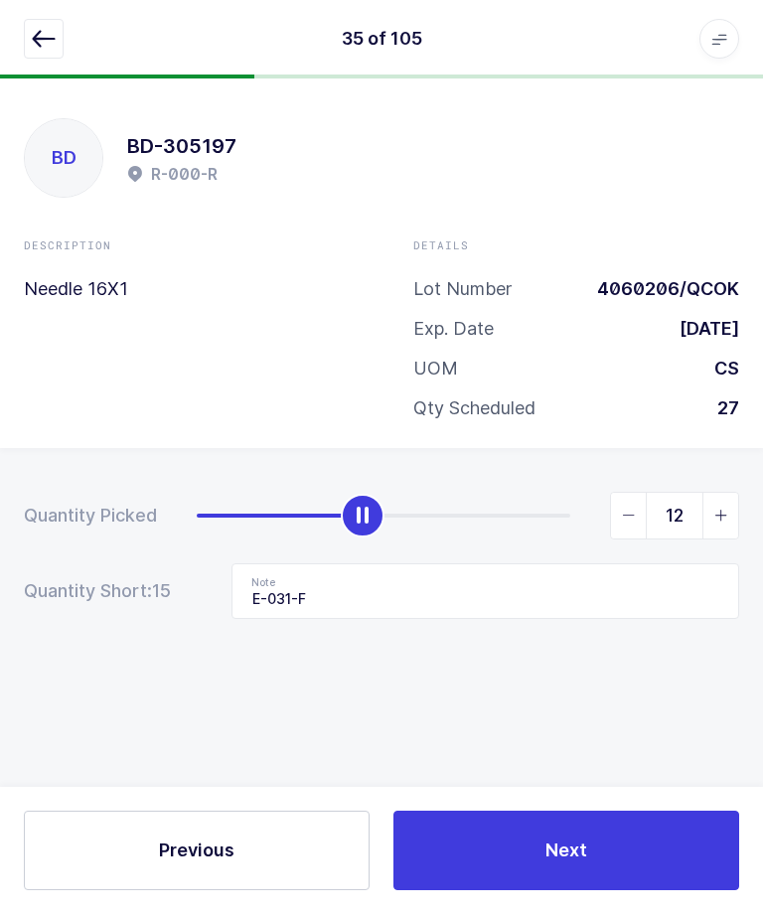
click at [638, 505] on span "slider between 0 and 27" at bounding box center [629, 517] width 36 height 46
type input "11"
click at [595, 891] on button "Next" at bounding box center [567, 852] width 346 height 80
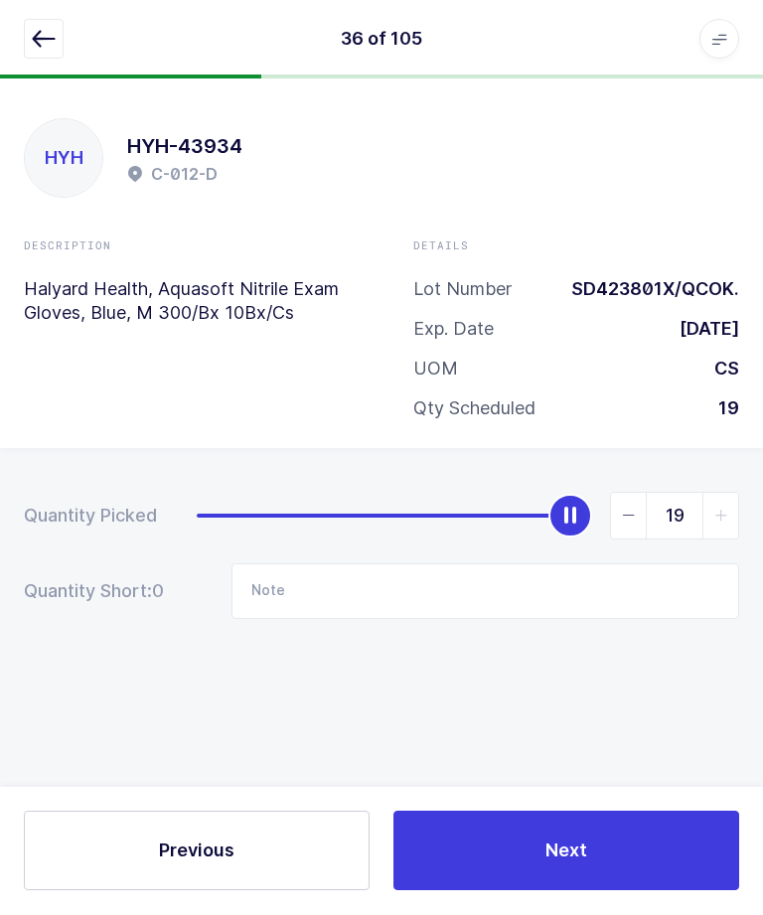
click at [48, 34] on icon "button" at bounding box center [44, 40] width 24 height 24
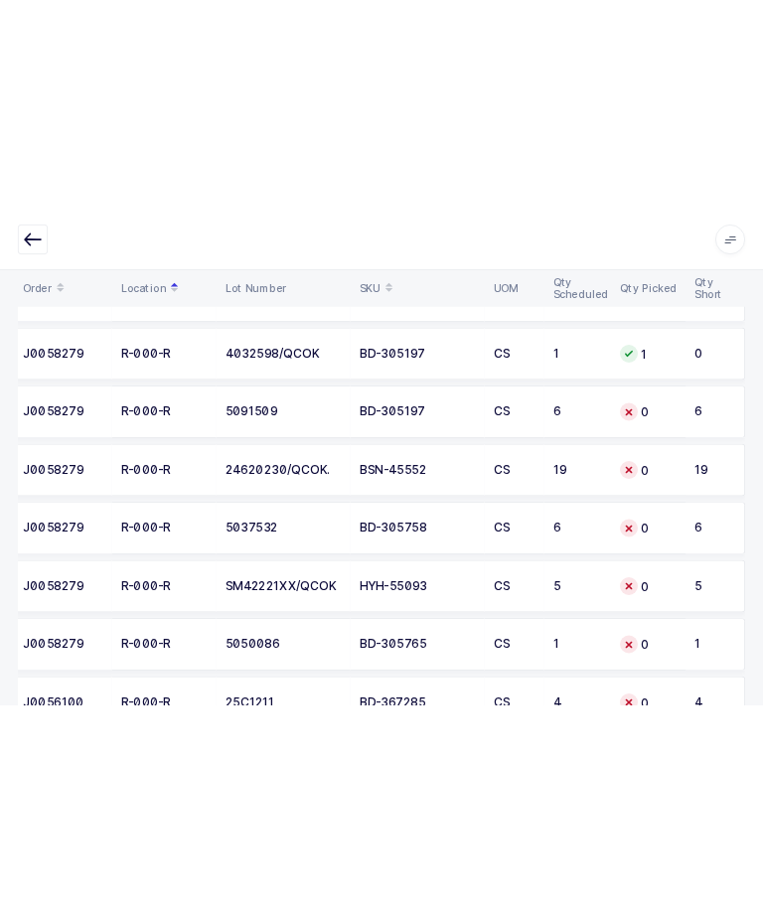
scroll to position [5724, 0]
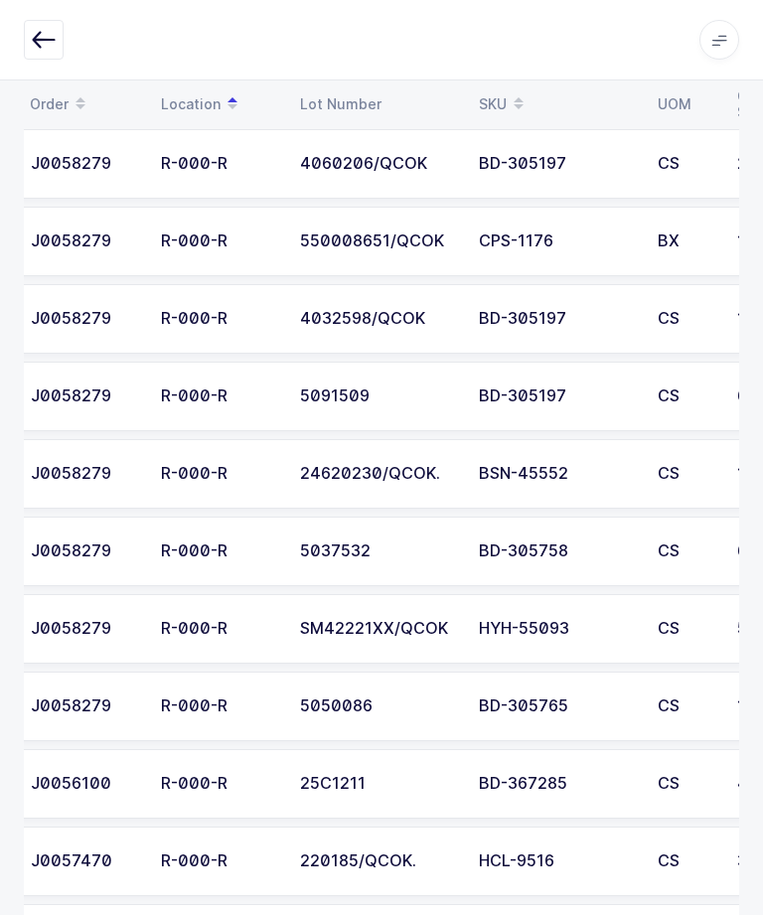
click at [629, 383] on td "BD-305197" at bounding box center [556, 397] width 179 height 70
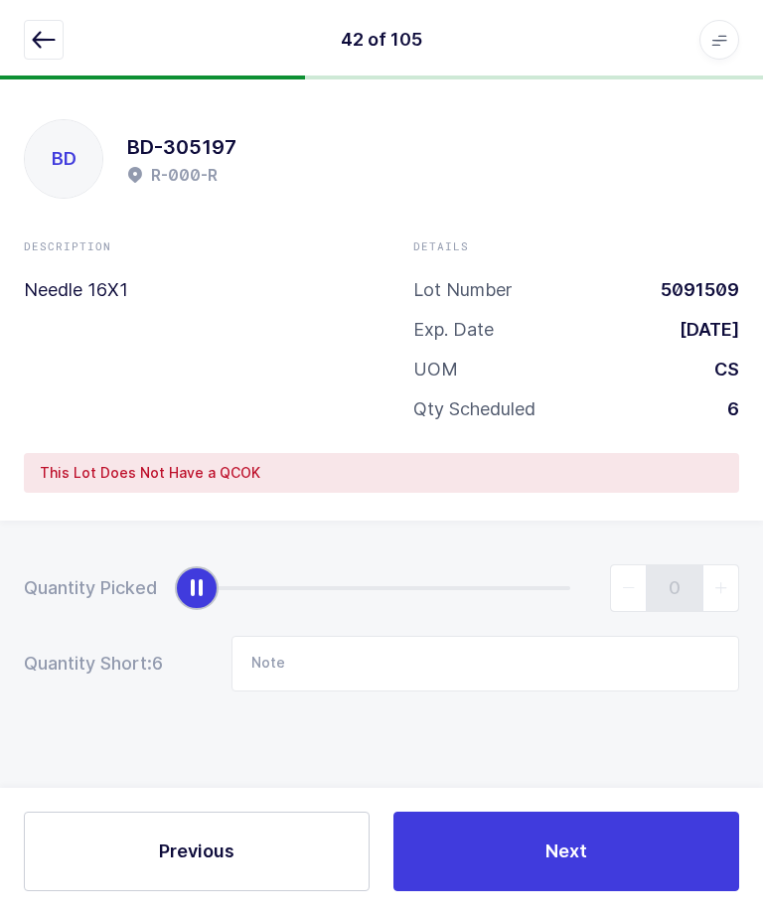
scroll to position [0, 0]
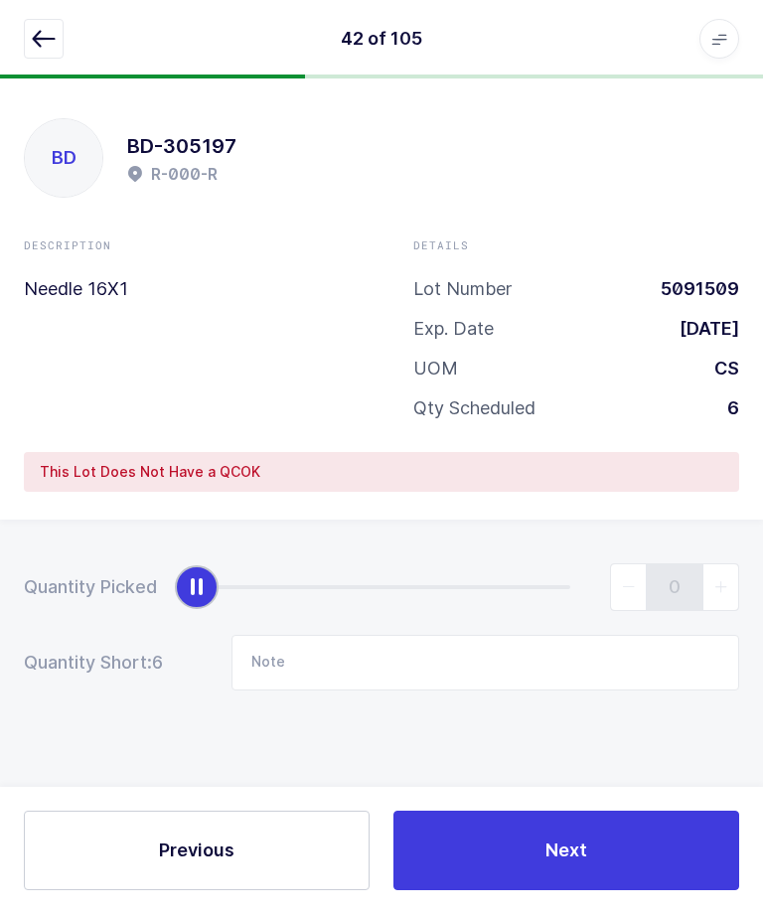
click at [27, 65] on div "42 of 105 Apps Core [GEOGRAPHIC_DATA] Admin Mission Control Purchasing [PERSON_…" at bounding box center [381, 40] width 763 height 80
click at [49, 41] on icon "button" at bounding box center [44, 40] width 24 height 24
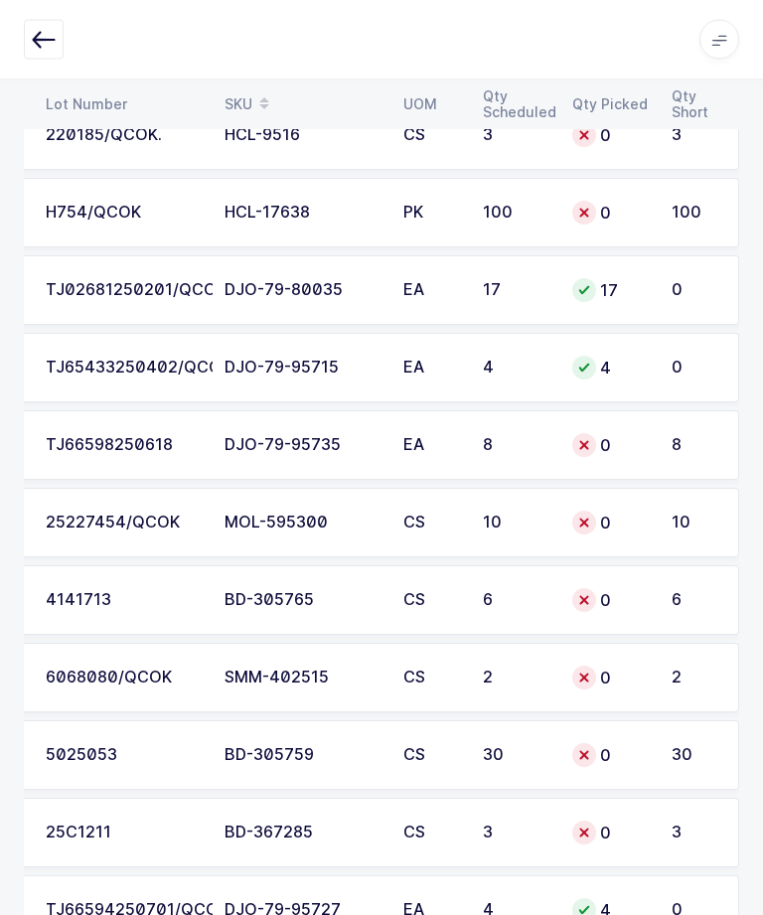
scroll to position [6447, 0]
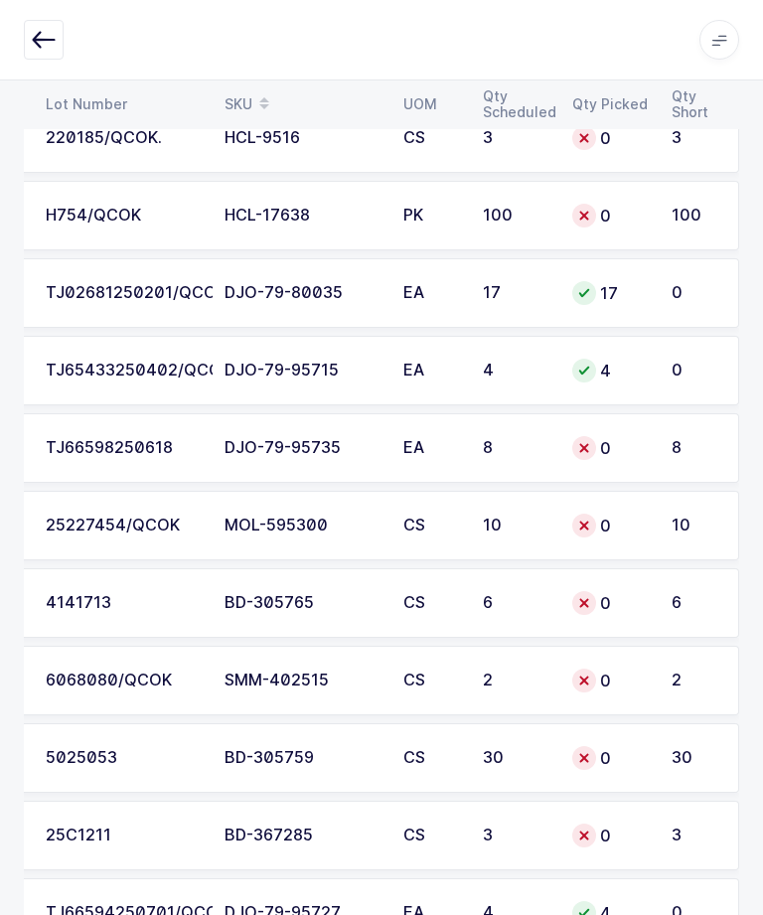
click at [662, 443] on td "8" at bounding box center [700, 448] width 80 height 70
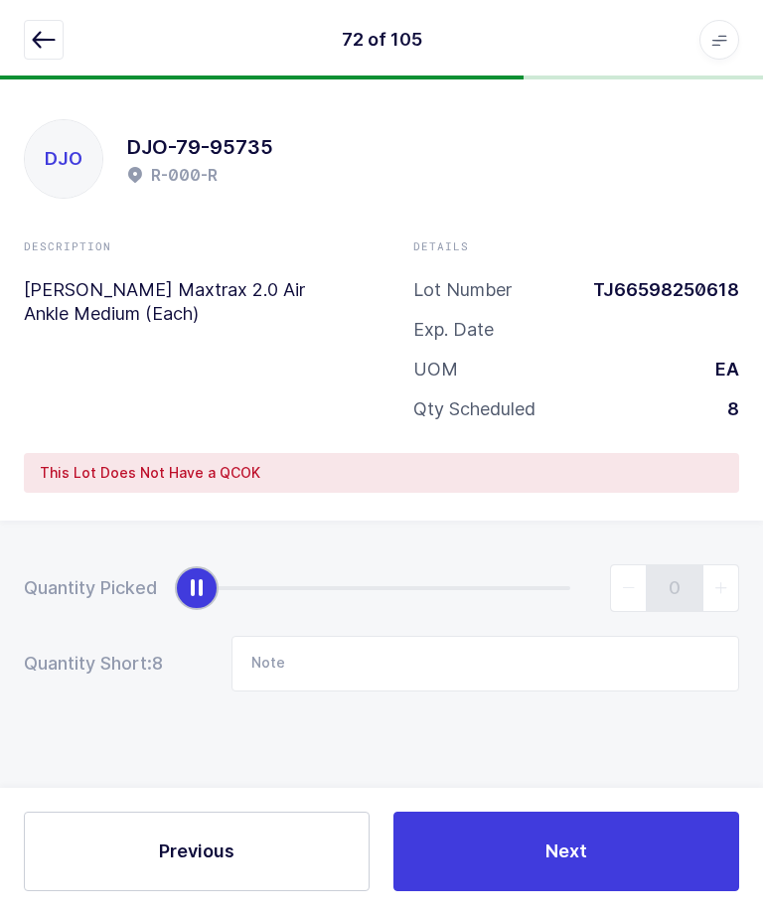
scroll to position [0, 0]
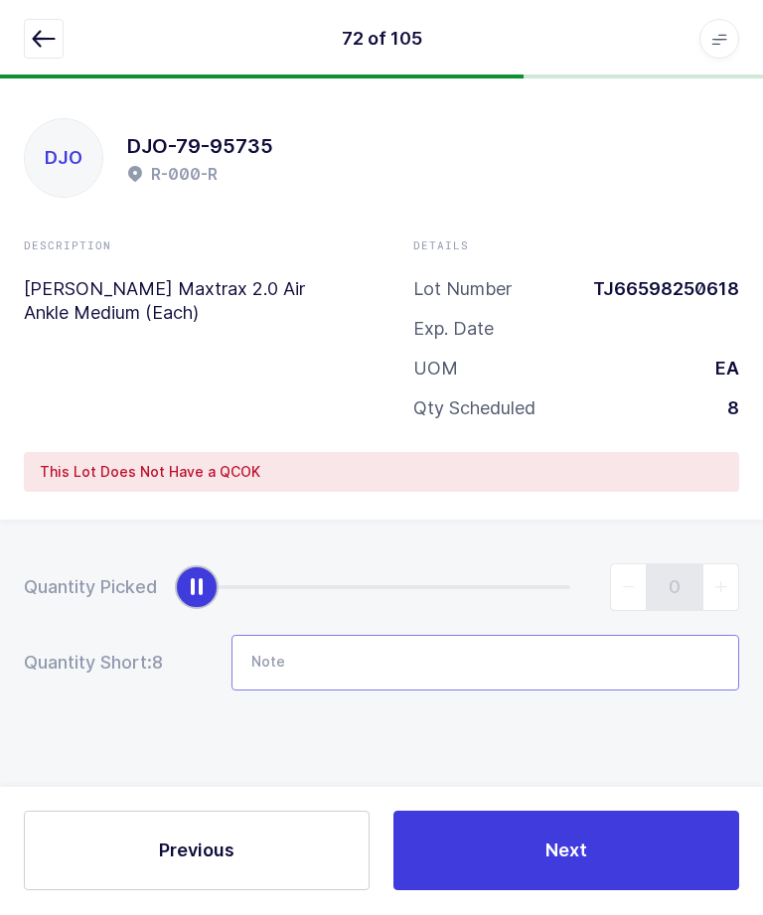
click at [570, 643] on input "Note" at bounding box center [486, 664] width 508 height 56
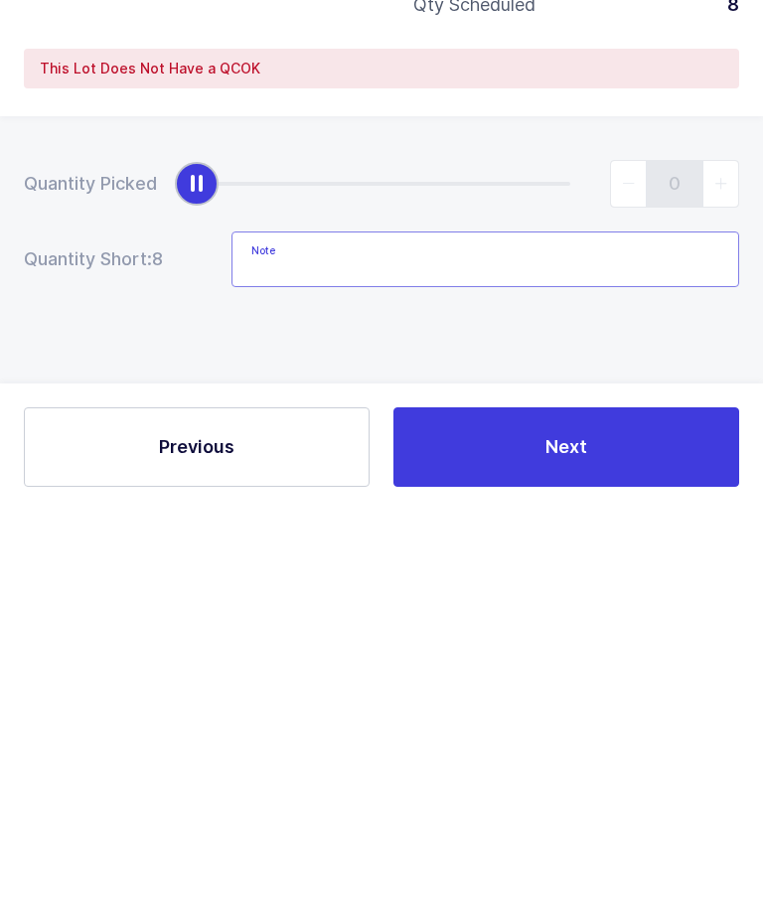
scroll to position [53, 0]
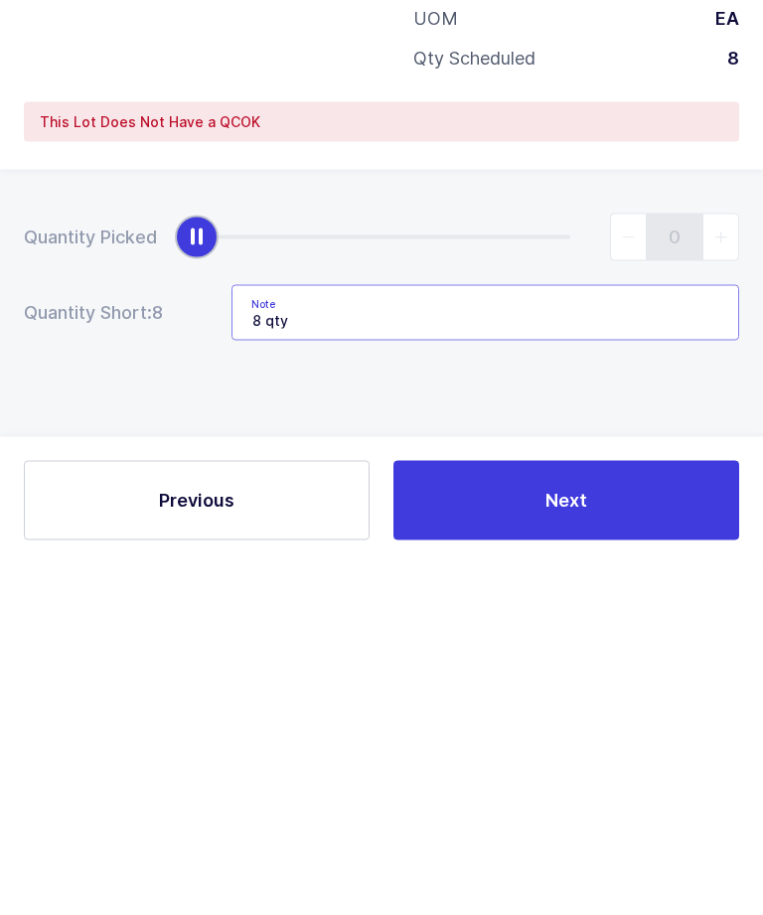
type input "8 qty"
click at [663, 521] on div "Quantity Picked 0 Quantity Short: 8 Note 8 qty" at bounding box center [381, 698] width 763 height 354
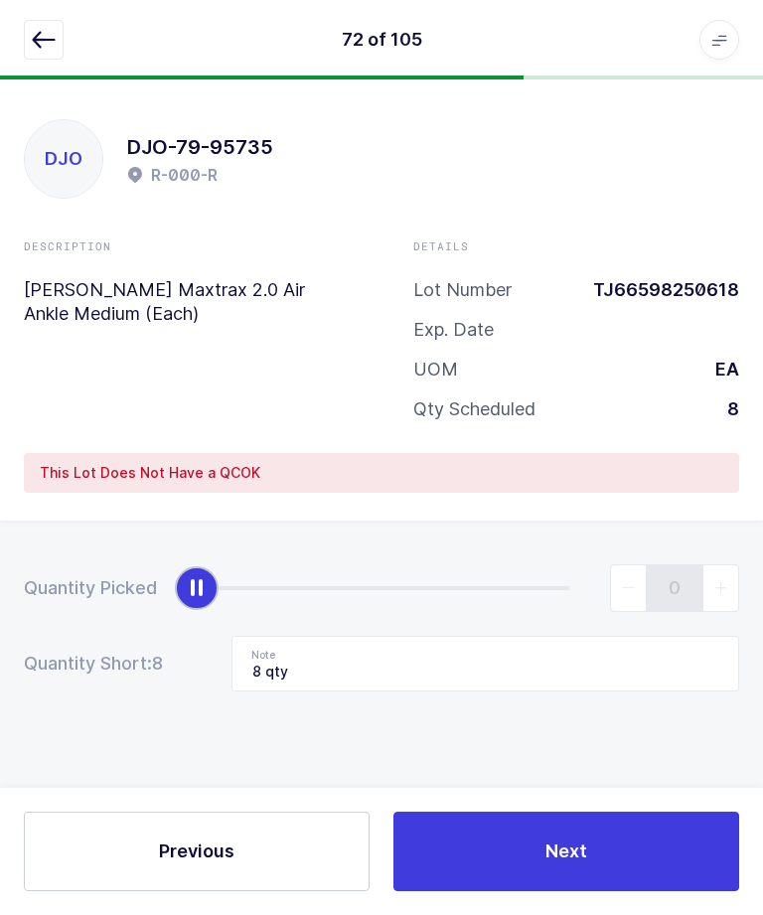
scroll to position [0, 0]
click at [52, 23] on button "button" at bounding box center [44, 40] width 40 height 40
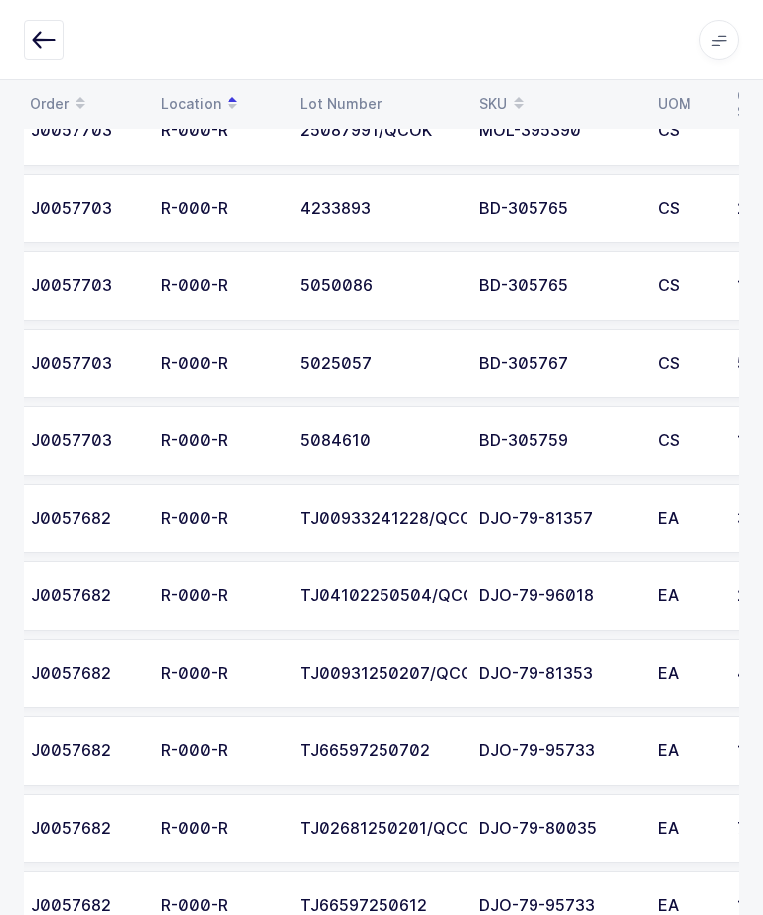
scroll to position [7640, 0]
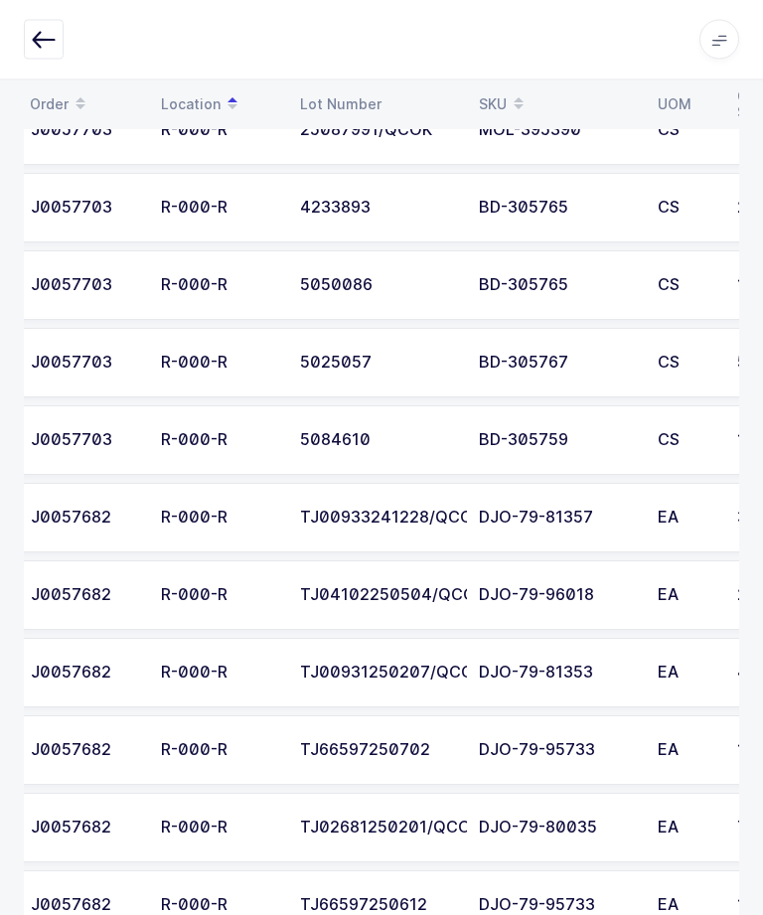
click at [583, 900] on div "DJO-79-95733" at bounding box center [556, 906] width 155 height 18
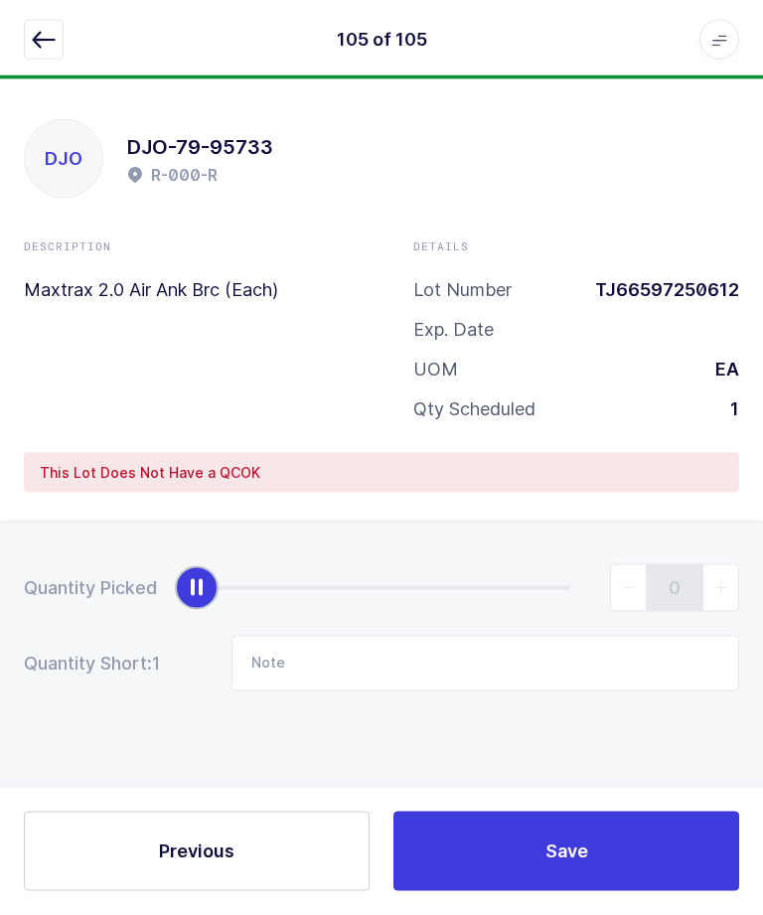
scroll to position [0, 0]
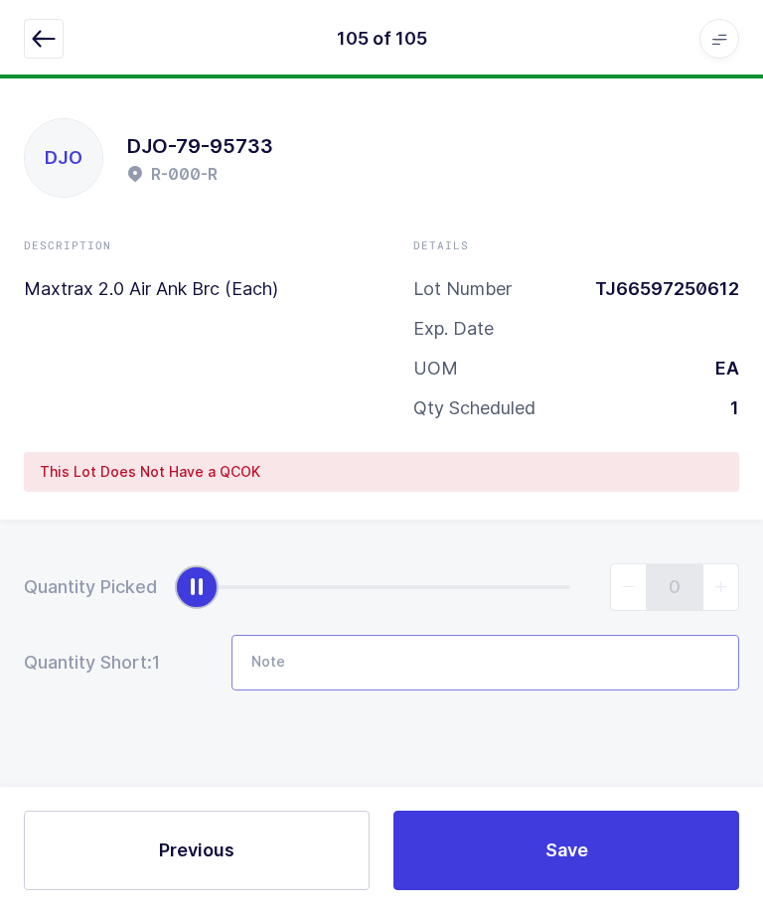
click at [558, 646] on input "Note" at bounding box center [486, 664] width 508 height 56
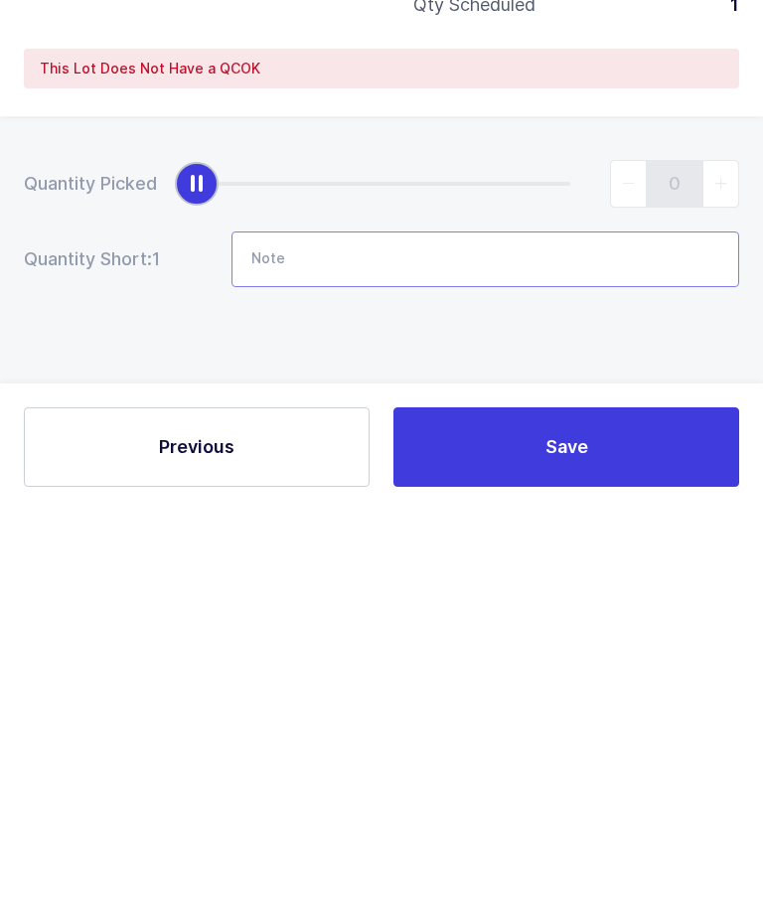
scroll to position [53, 0]
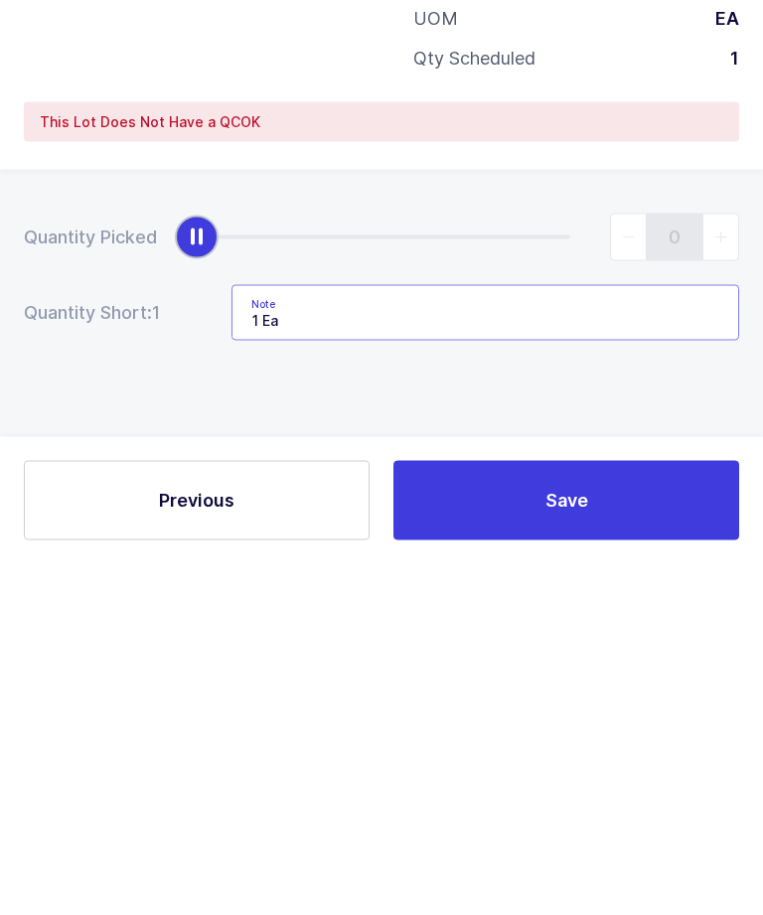
type input "1 Ea"
click at [638, 812] on button "Save" at bounding box center [567, 852] width 346 height 80
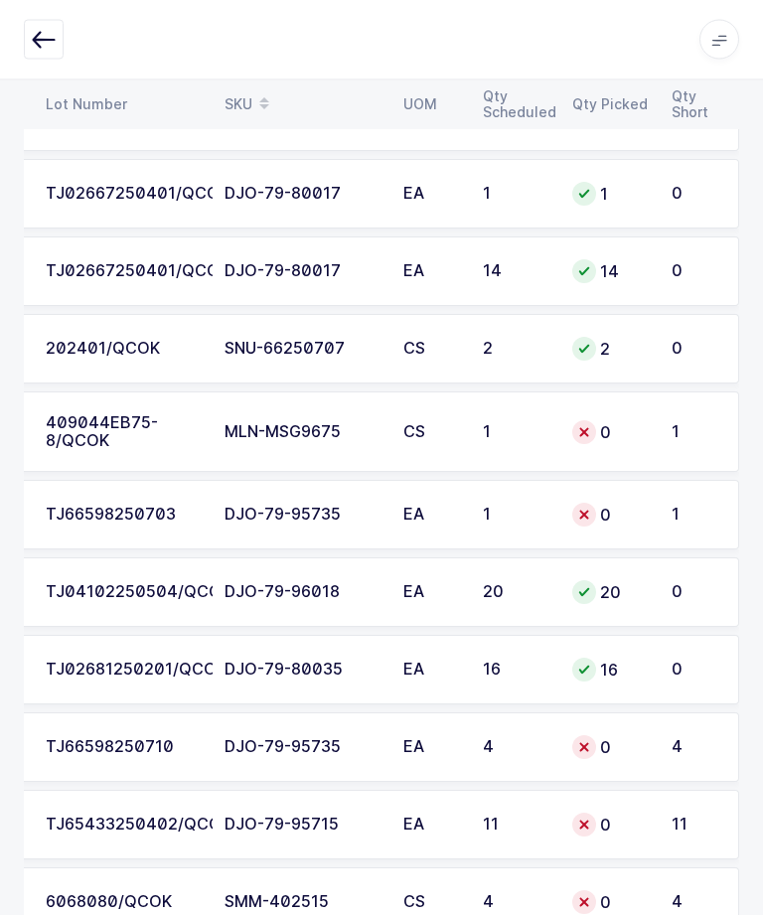
scroll to position [4210, 0]
click at [136, 509] on div "TJ66598250703" at bounding box center [123, 515] width 155 height 18
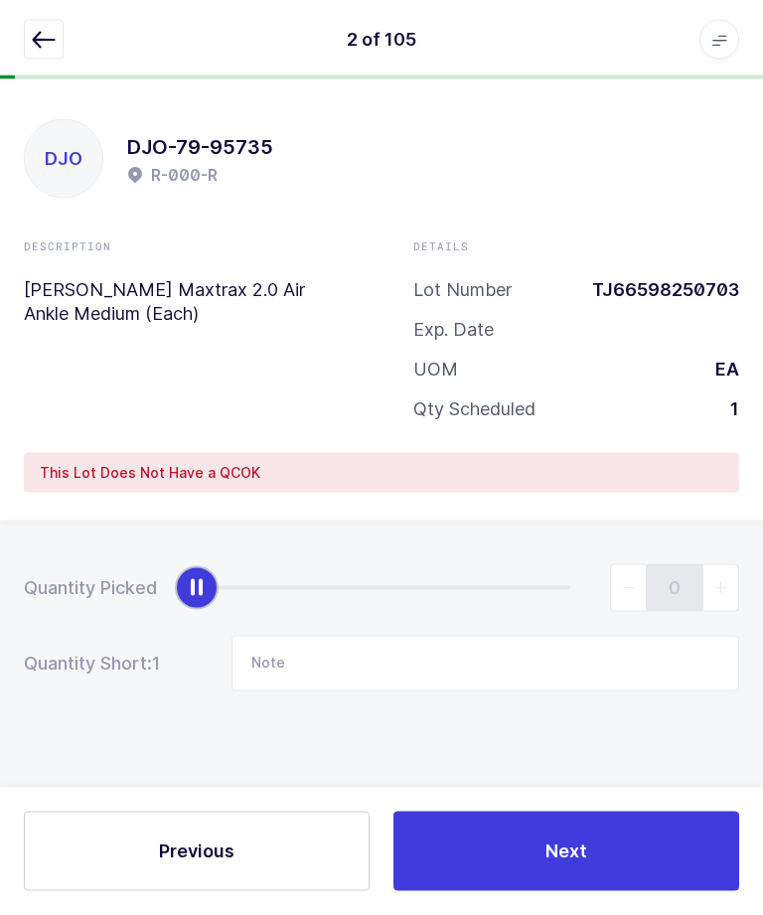
scroll to position [0, 0]
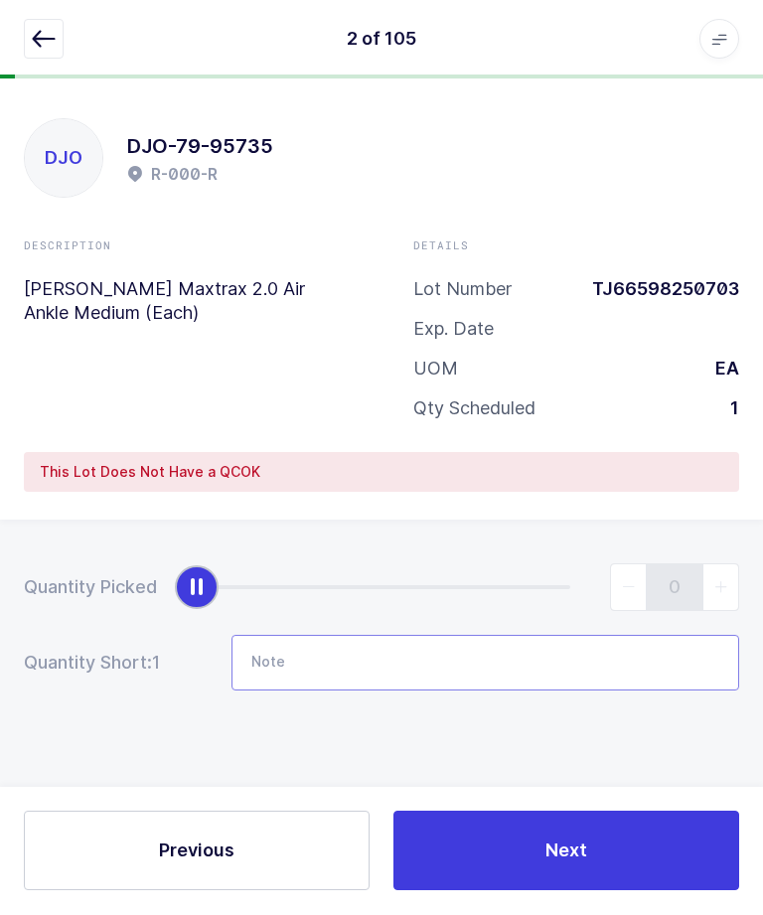
click at [558, 641] on input "Note" at bounding box center [486, 664] width 508 height 56
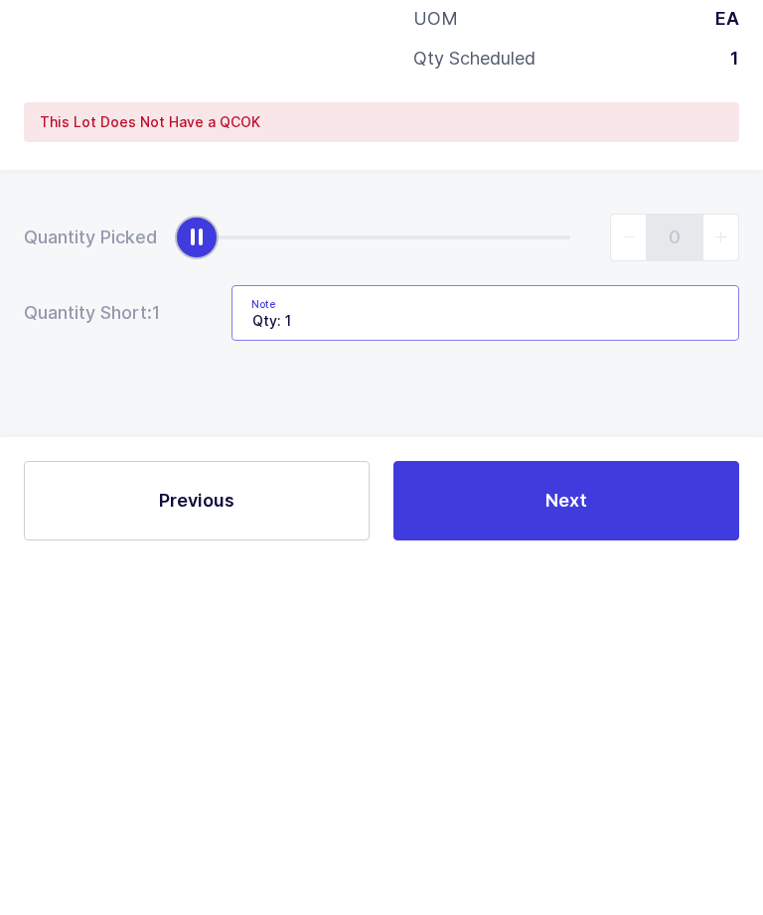
type input "Qty: 1"
click at [422, 812] on button "Next" at bounding box center [567, 852] width 346 height 80
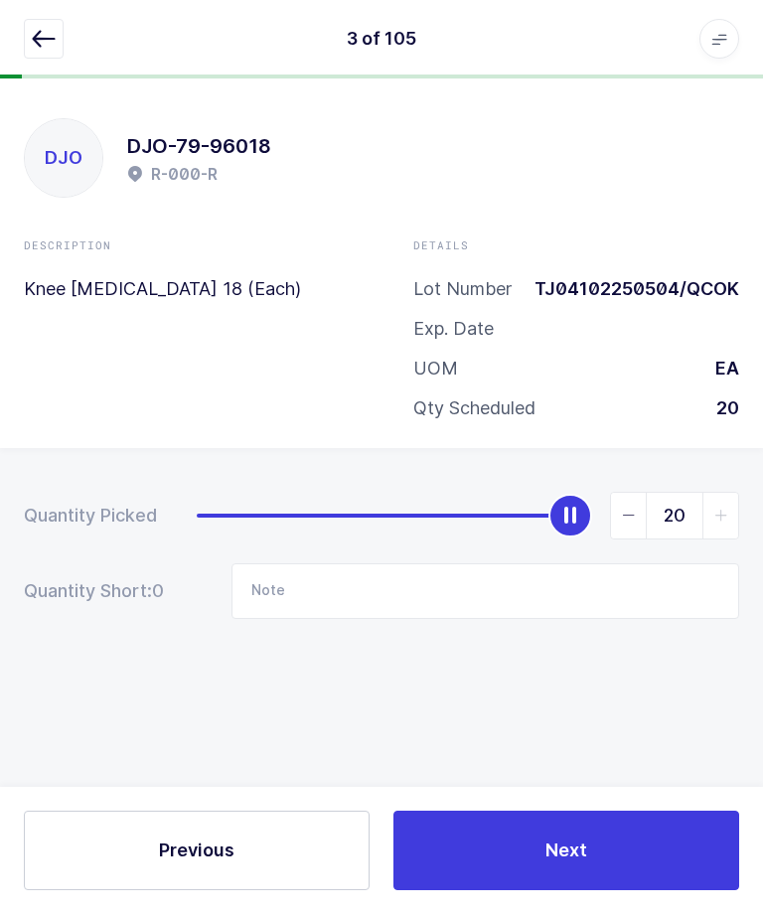
click at [49, 38] on icon "button" at bounding box center [44, 40] width 24 height 24
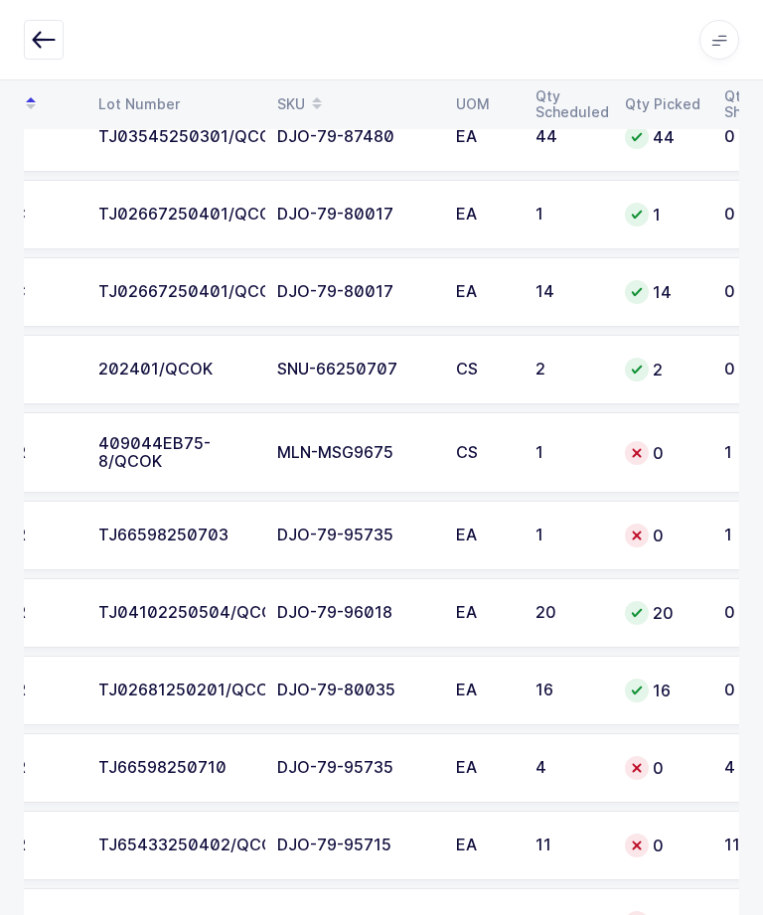
scroll to position [4230, 0]
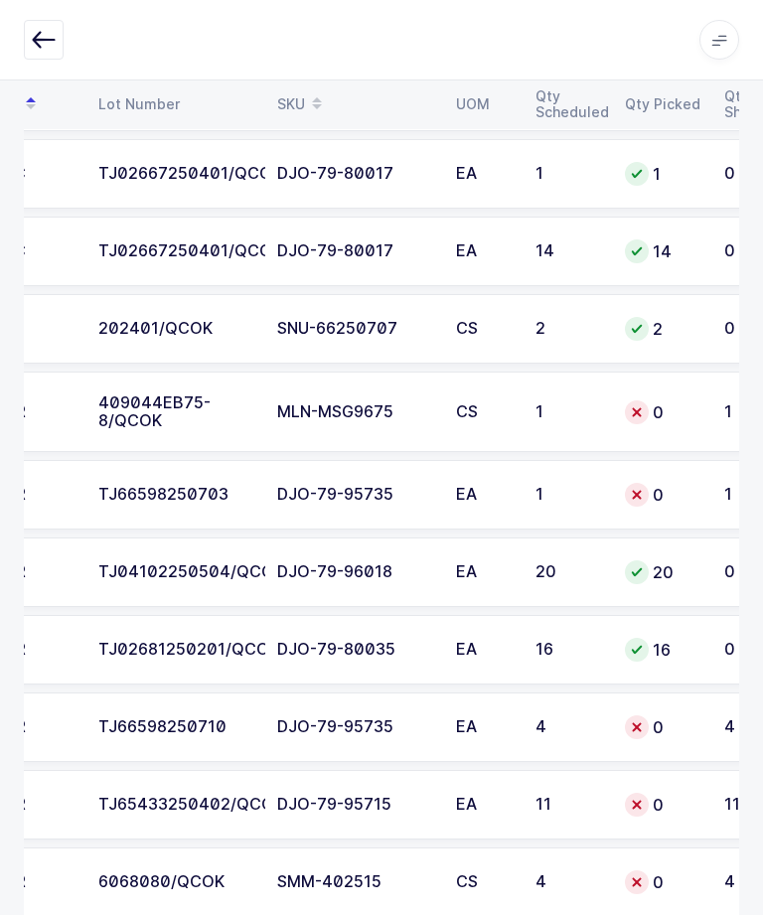
click at [671, 732] on div "0" at bounding box center [663, 728] width 76 height 24
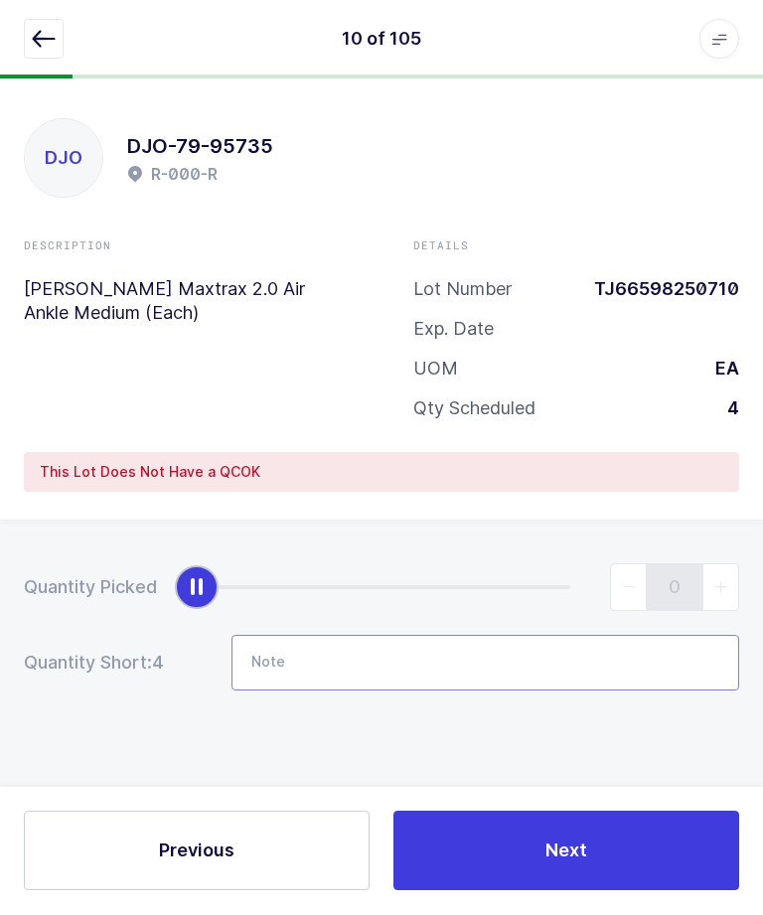
click at [428, 655] on input "Note" at bounding box center [486, 664] width 508 height 56
type input "Qty: 4"
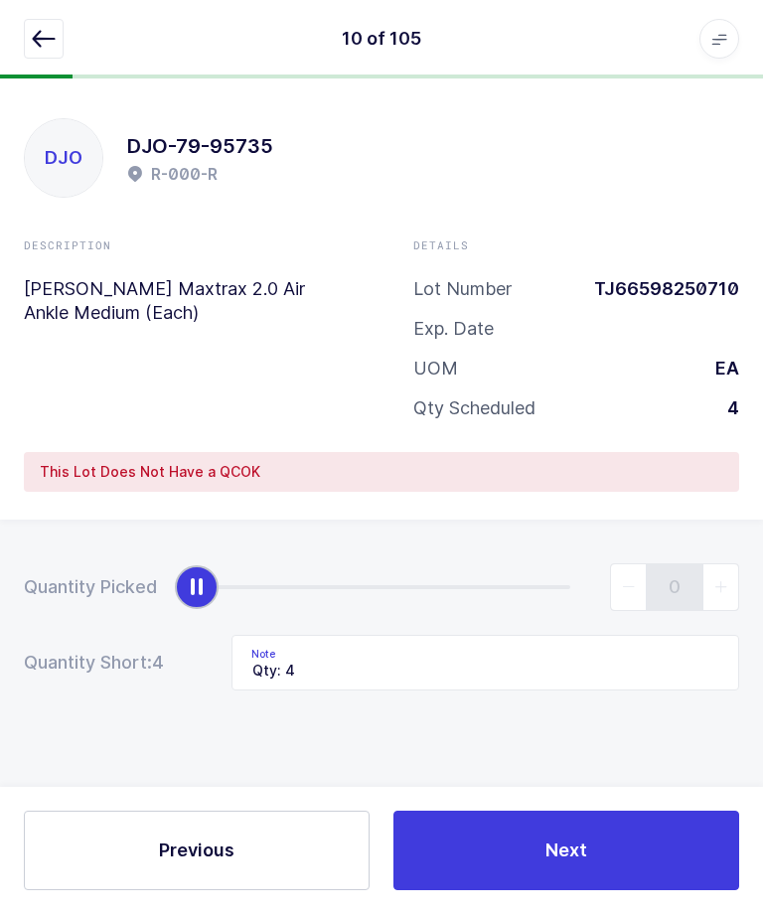
click at [643, 891] on button "Next" at bounding box center [567, 852] width 346 height 80
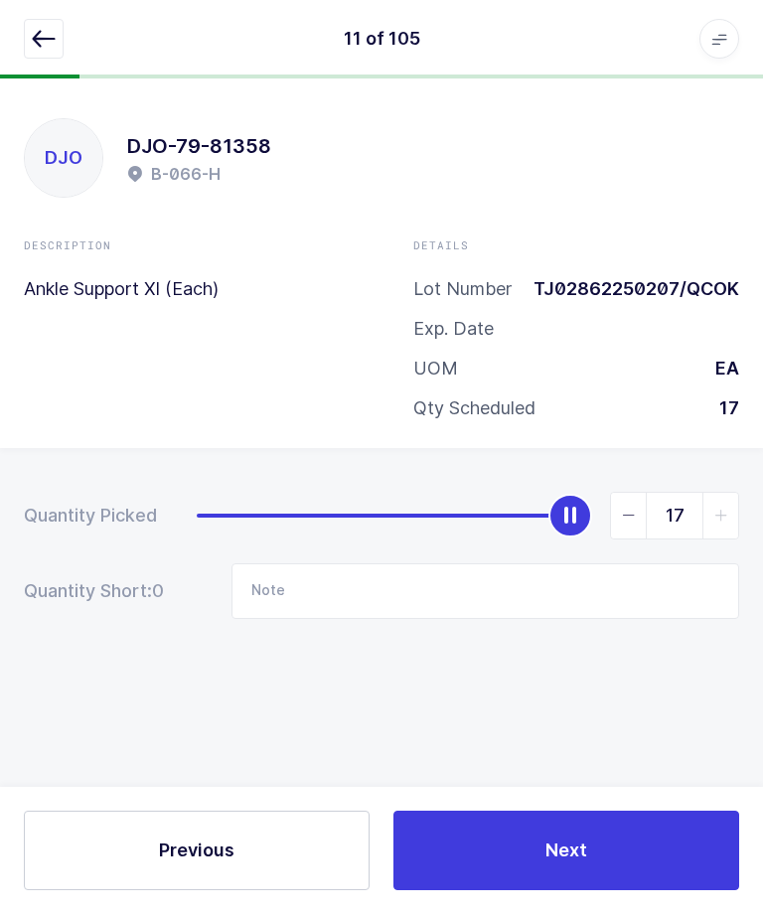
click at [46, 43] on icon "button" at bounding box center [44, 40] width 24 height 24
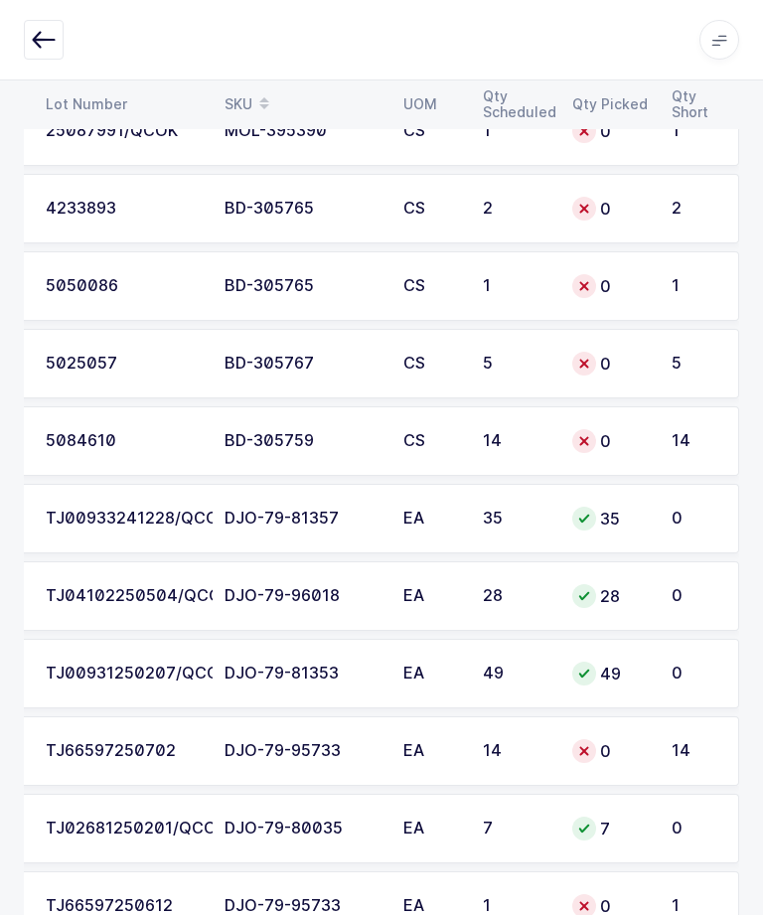
scroll to position [0, 268]
click at [596, 740] on div "0" at bounding box center [610, 751] width 76 height 24
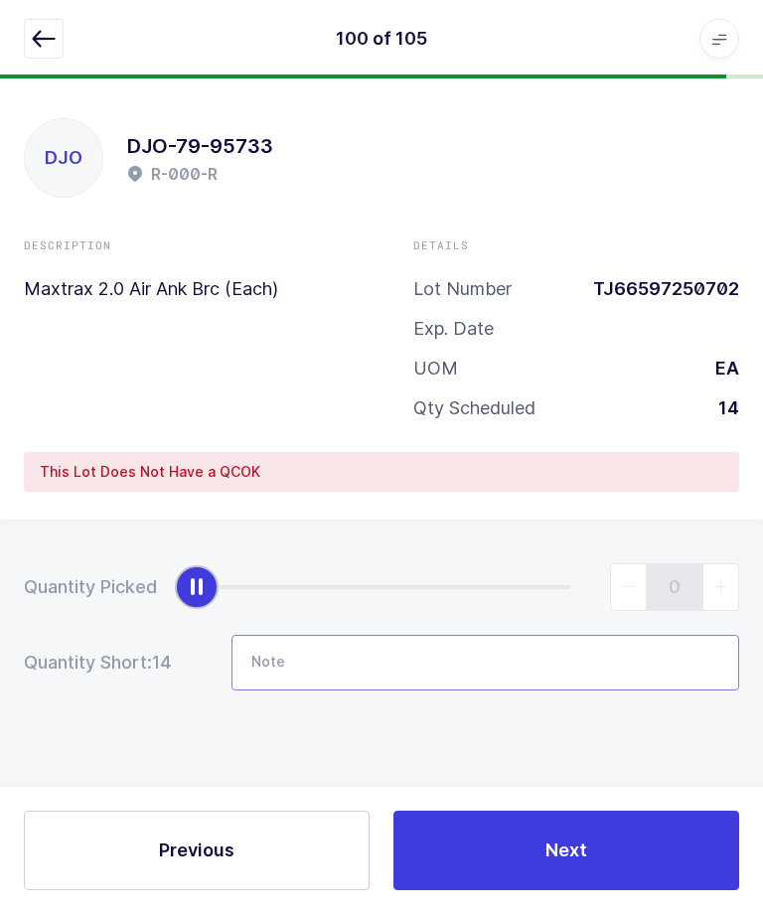
click at [478, 655] on input "Note" at bounding box center [486, 664] width 508 height 56
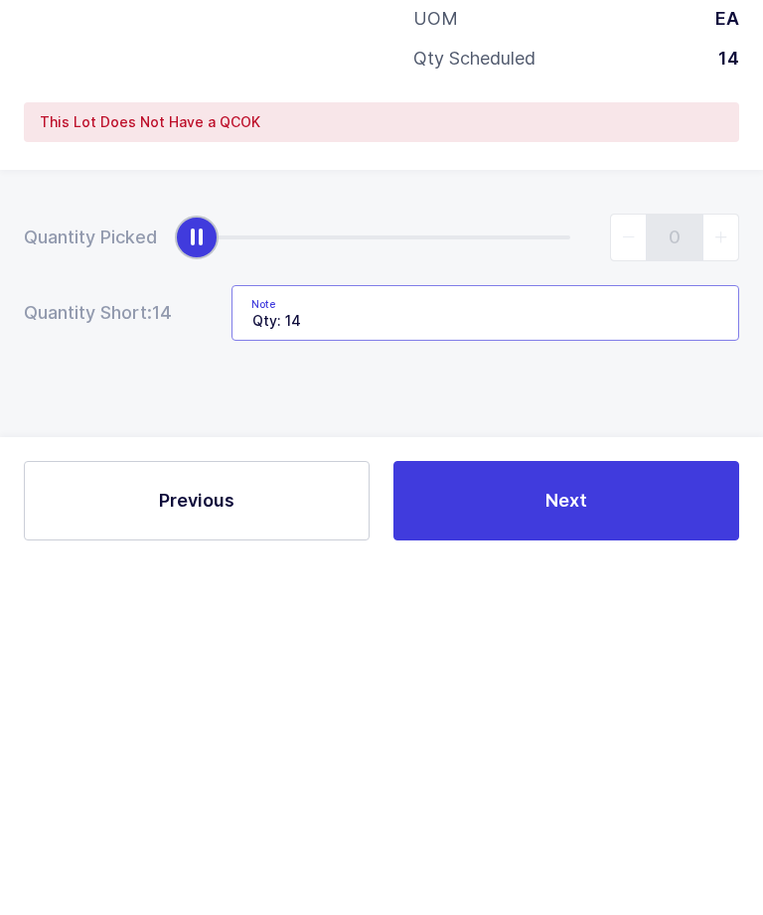
type input "Qty: 14"
click at [612, 812] on button "Next" at bounding box center [567, 852] width 346 height 80
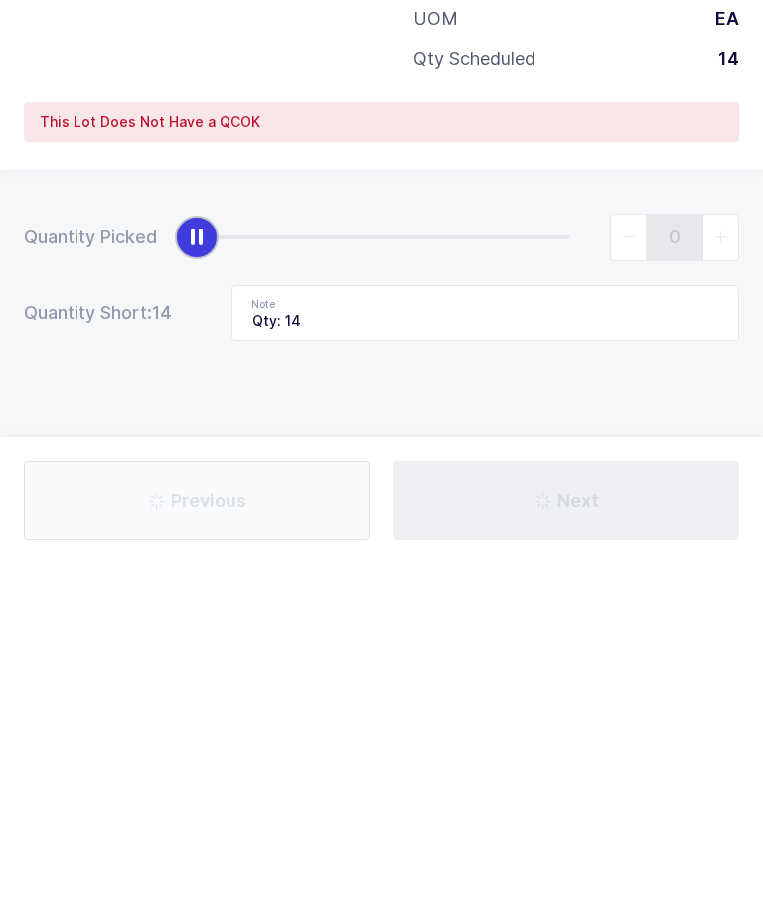
scroll to position [0, 0]
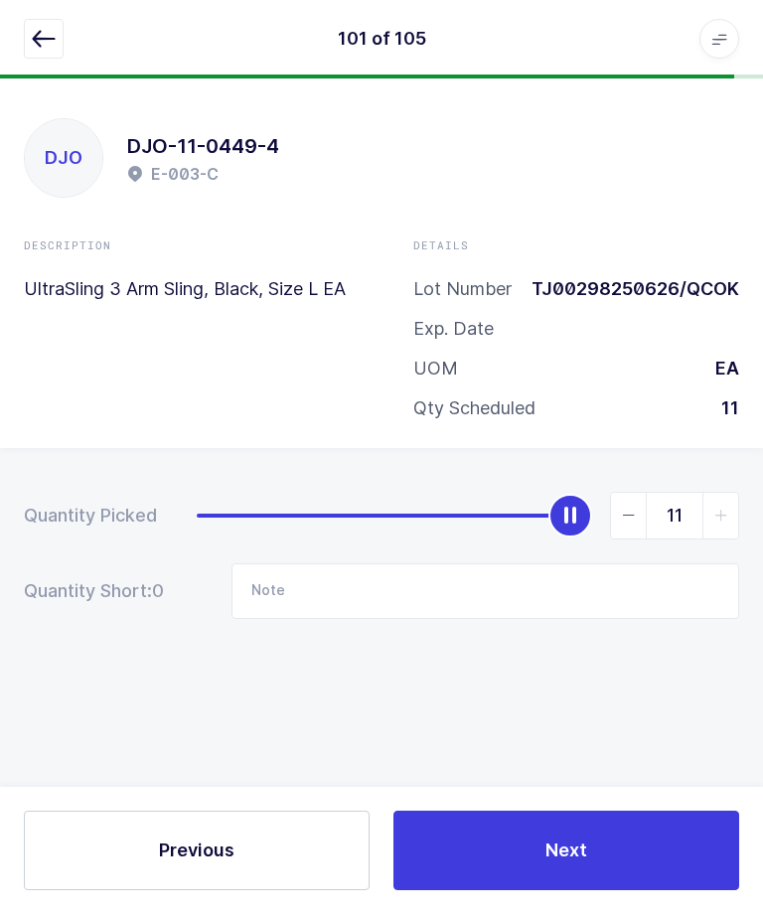
click at [37, 40] on icon "button" at bounding box center [44, 40] width 24 height 24
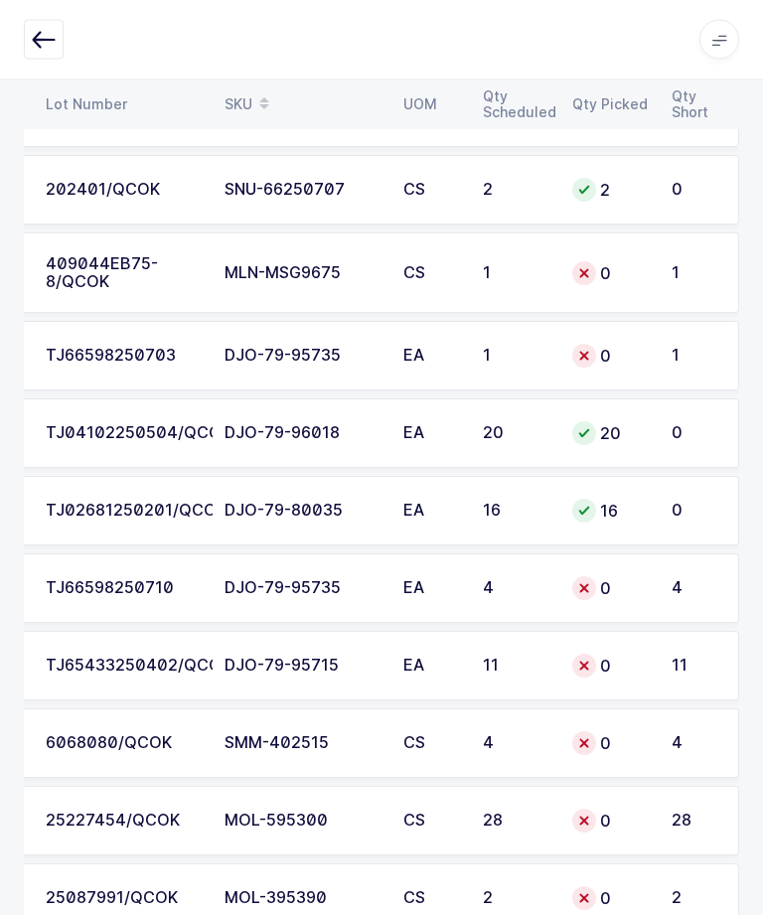
scroll to position [4370, 0]
click at [615, 662] on div "0" at bounding box center [610, 665] width 76 height 24
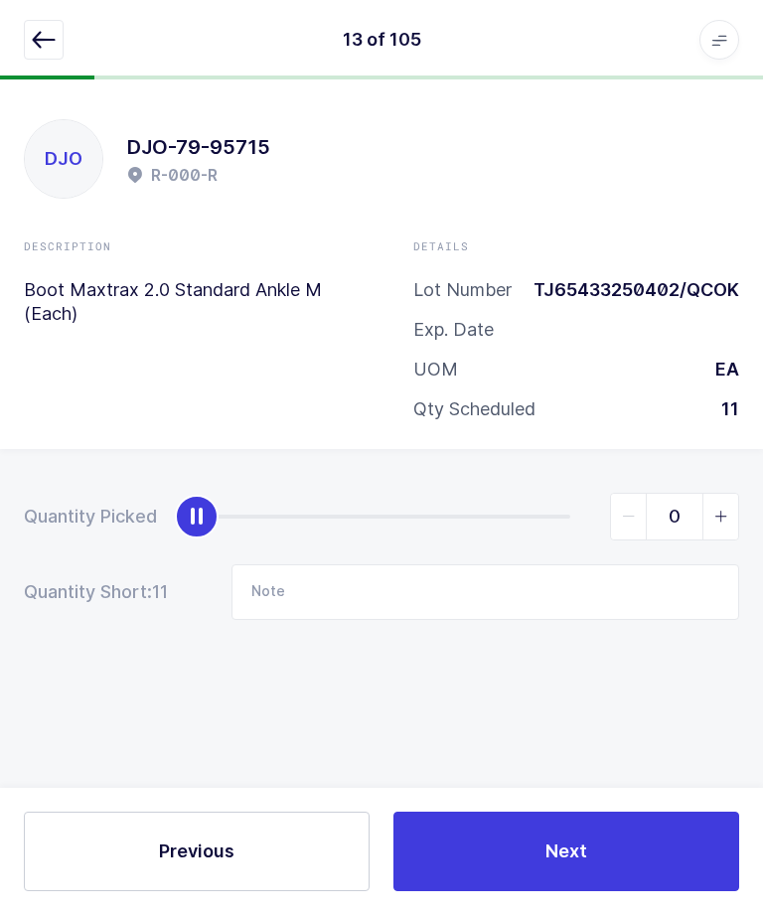
scroll to position [0, 0]
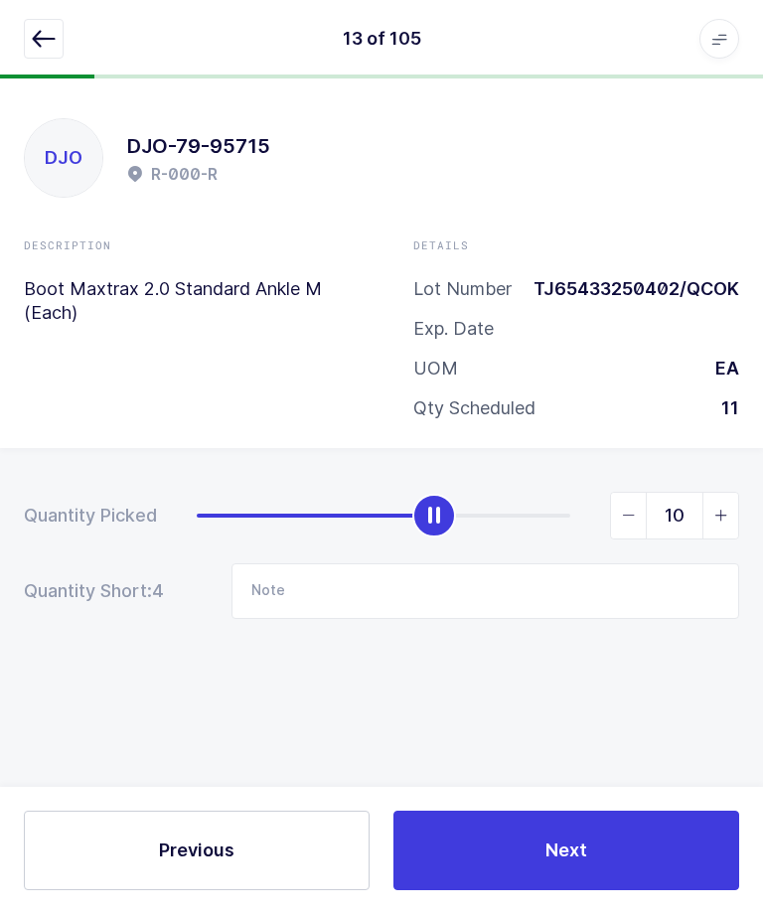
type input "11"
click at [567, 891] on button "Next" at bounding box center [567, 852] width 346 height 80
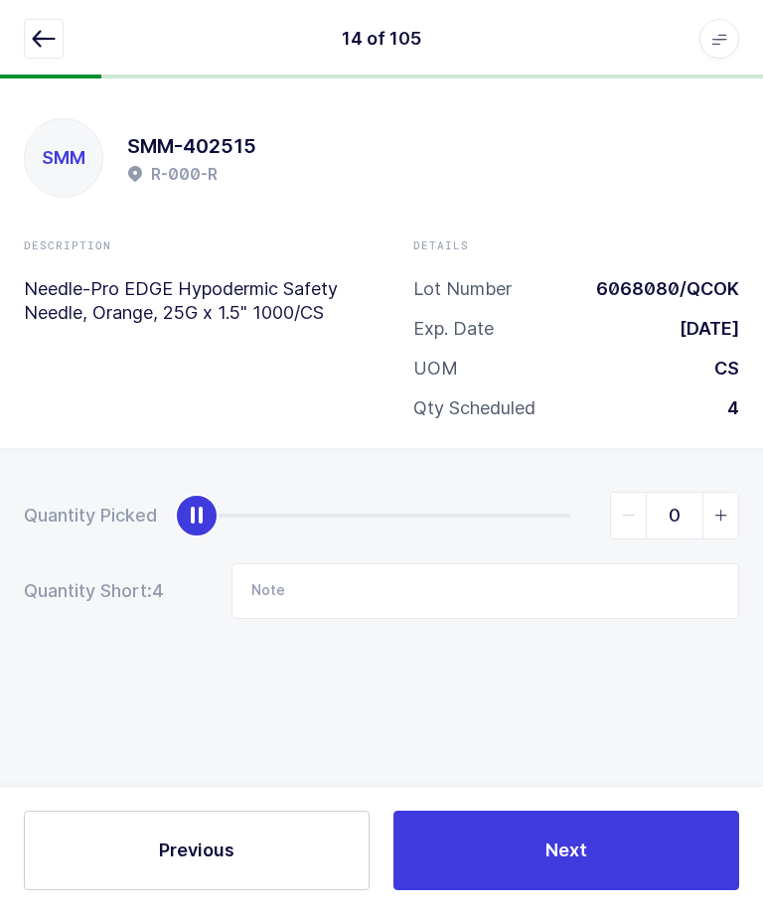
click at [29, 47] on button "button" at bounding box center [44, 40] width 40 height 40
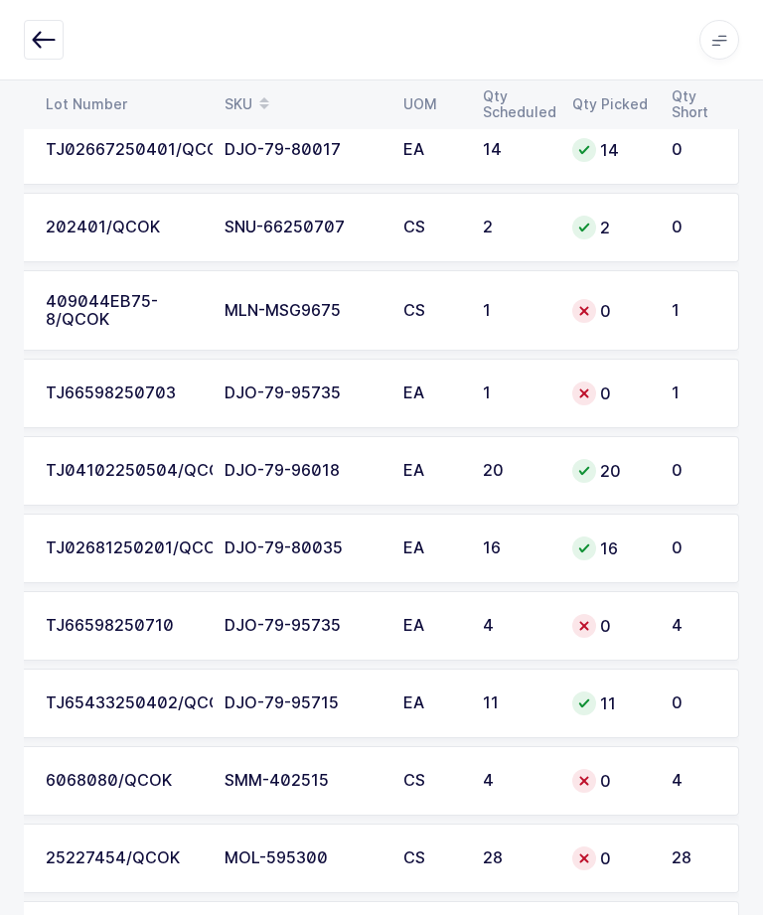
scroll to position [4330, 0]
click at [148, 316] on div "409044EB75-8/QCOK" at bounding box center [123, 312] width 155 height 36
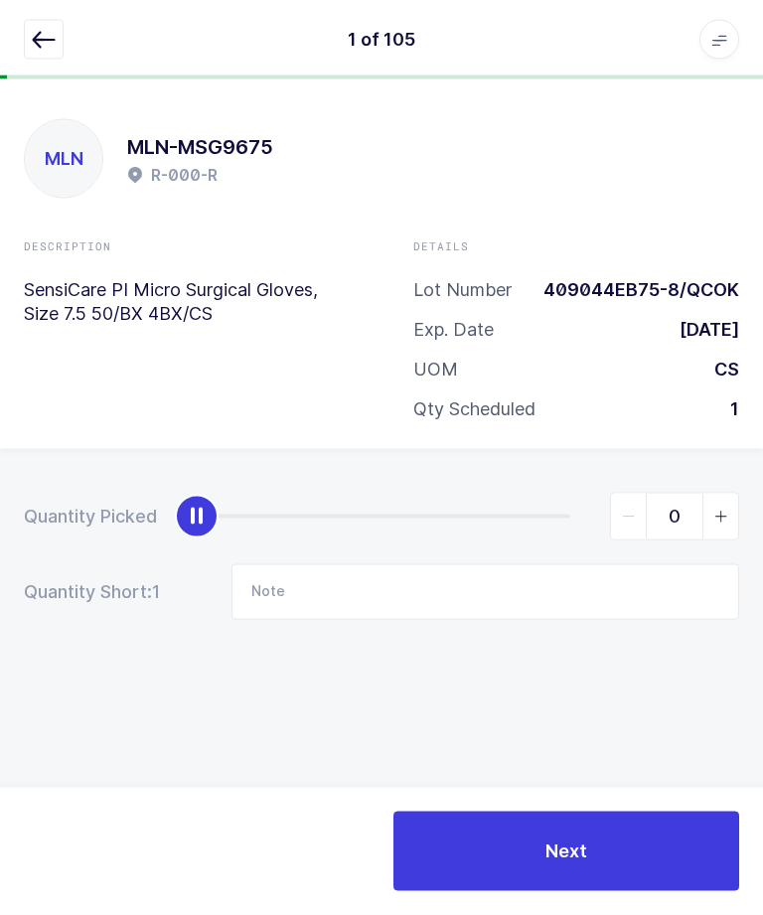
scroll to position [67, 0]
click at [734, 494] on span "slider between 0 and 1" at bounding box center [721, 517] width 36 height 46
type input "1"
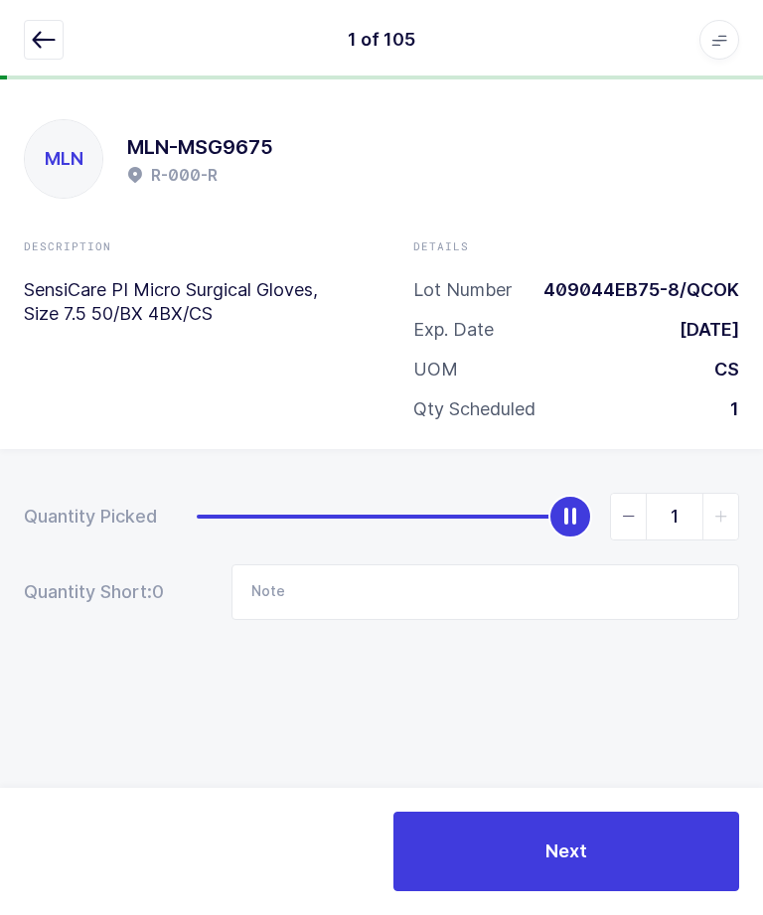
click at [625, 845] on button "Next" at bounding box center [567, 852] width 346 height 80
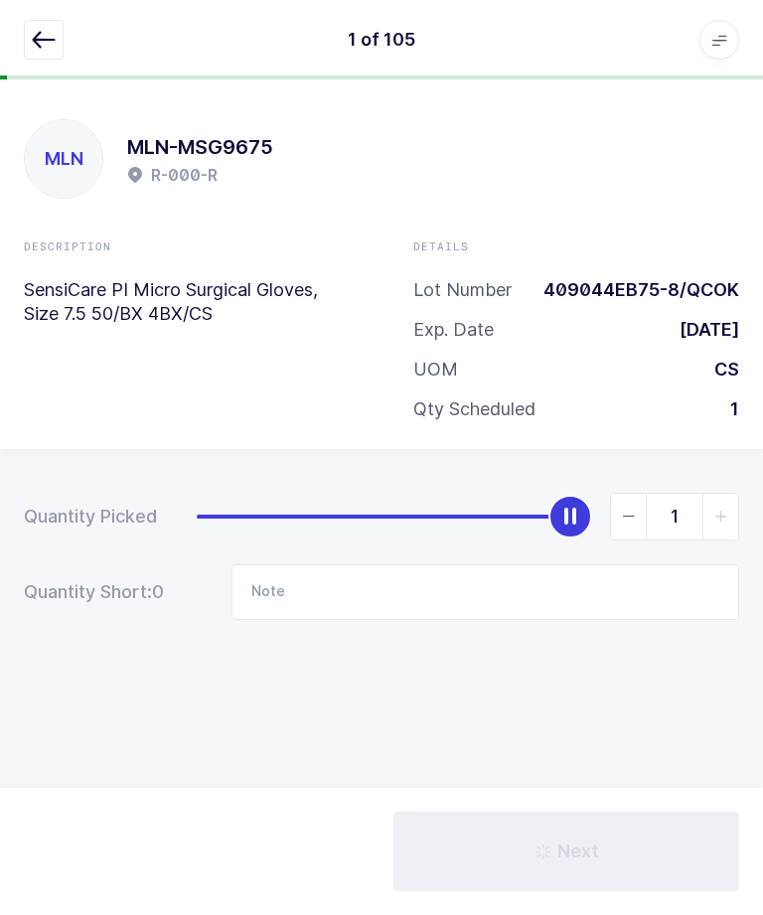
type input "Qty: 1"
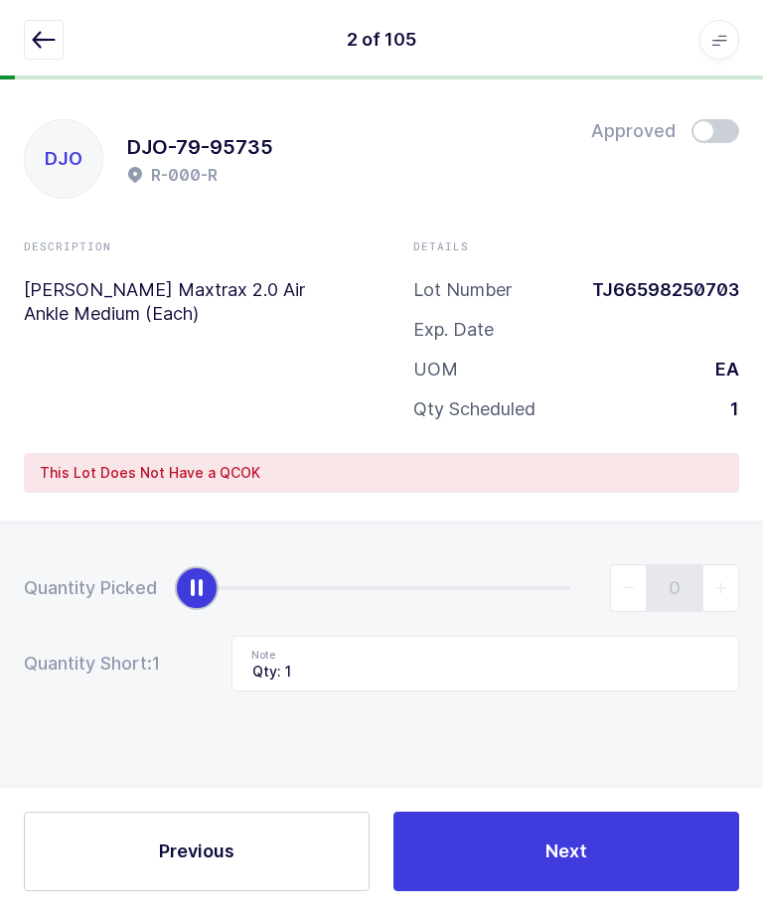
click at [56, 53] on button "button" at bounding box center [44, 40] width 40 height 40
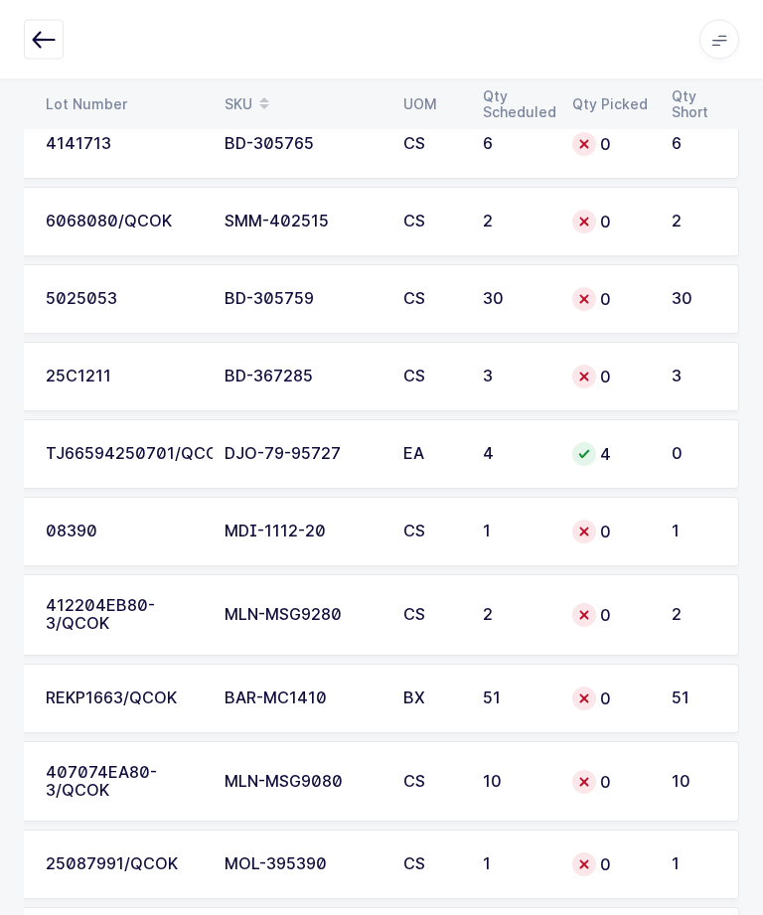
scroll to position [6906, 0]
click at [522, 612] on div "2" at bounding box center [516, 615] width 66 height 18
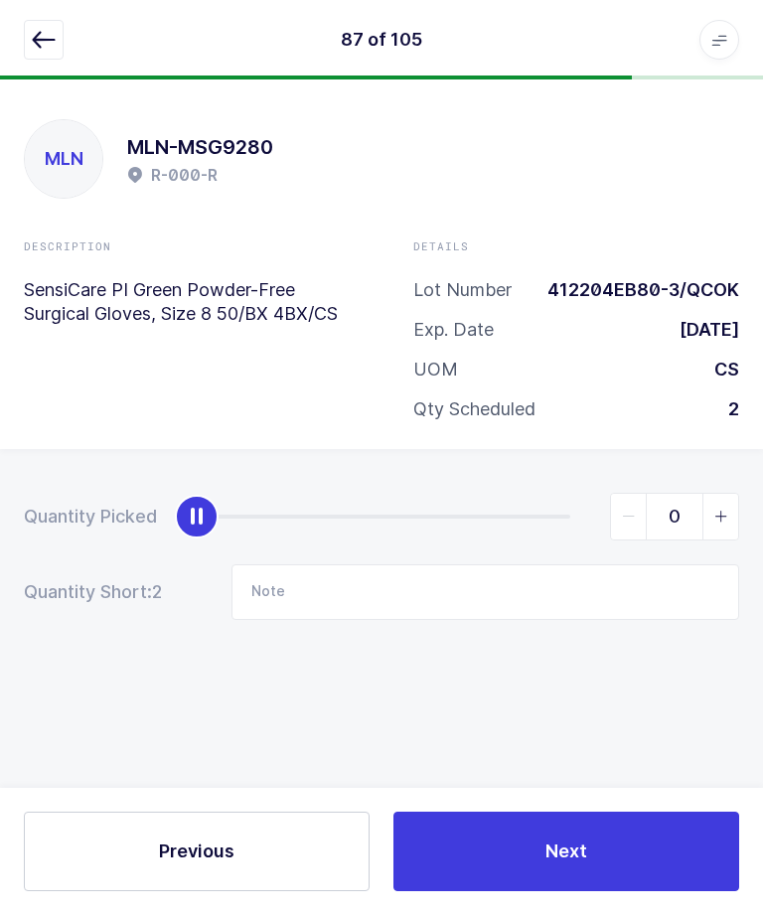
scroll to position [0, 0]
click at [725, 517] on icon "slider between 0 and 2" at bounding box center [722, 517] width 14 height 14
click at [721, 522] on span "slider between 0 and 2" at bounding box center [721, 517] width 36 height 46
type input "2"
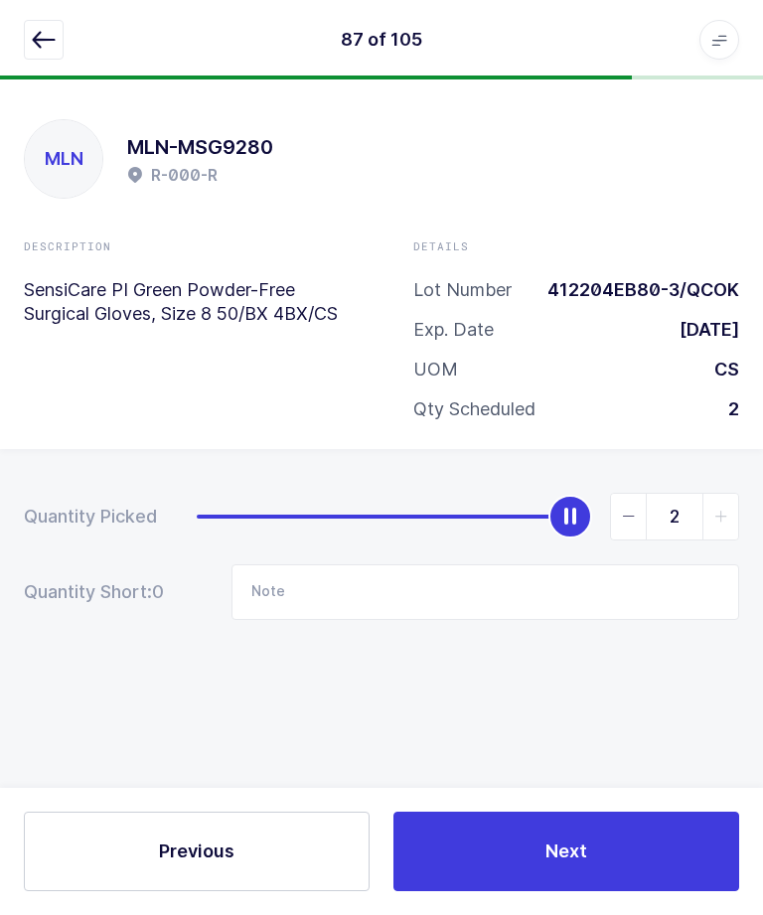
click at [637, 891] on button "Next" at bounding box center [567, 852] width 346 height 80
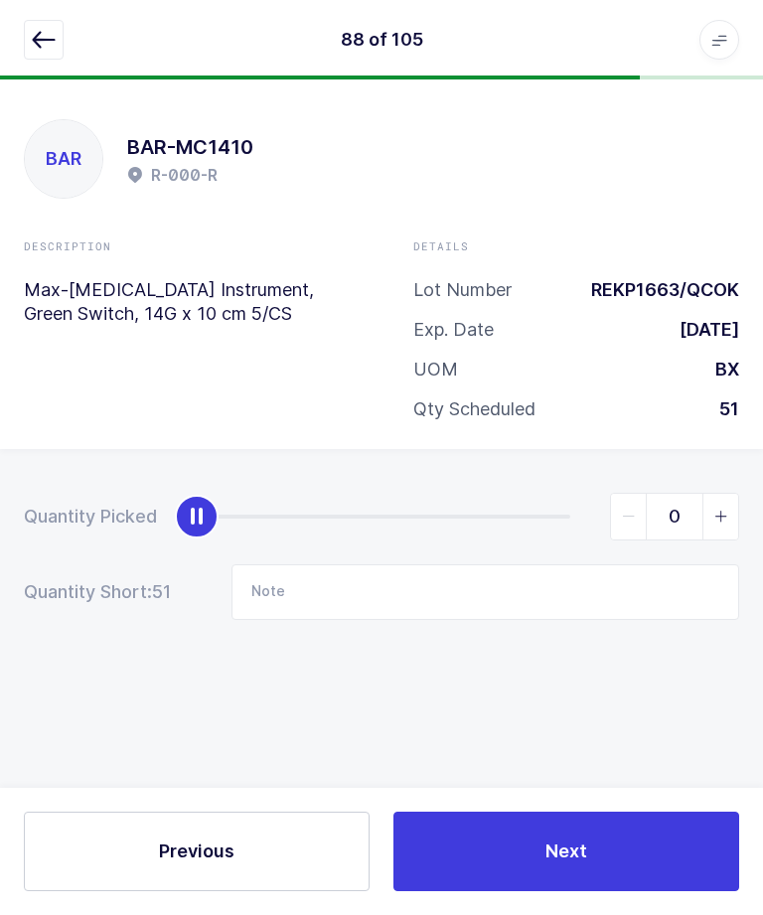
click at [35, 50] on icon "button" at bounding box center [44, 40] width 24 height 24
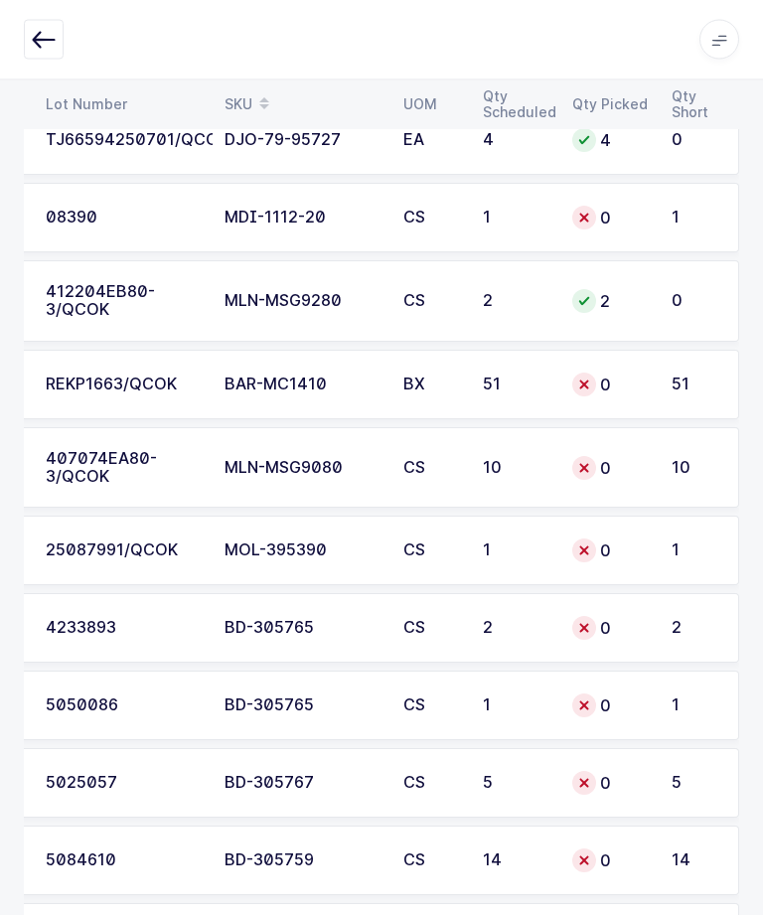
scroll to position [7220, 0]
click at [86, 468] on div "407074EA80-3/QCOK" at bounding box center [123, 468] width 155 height 36
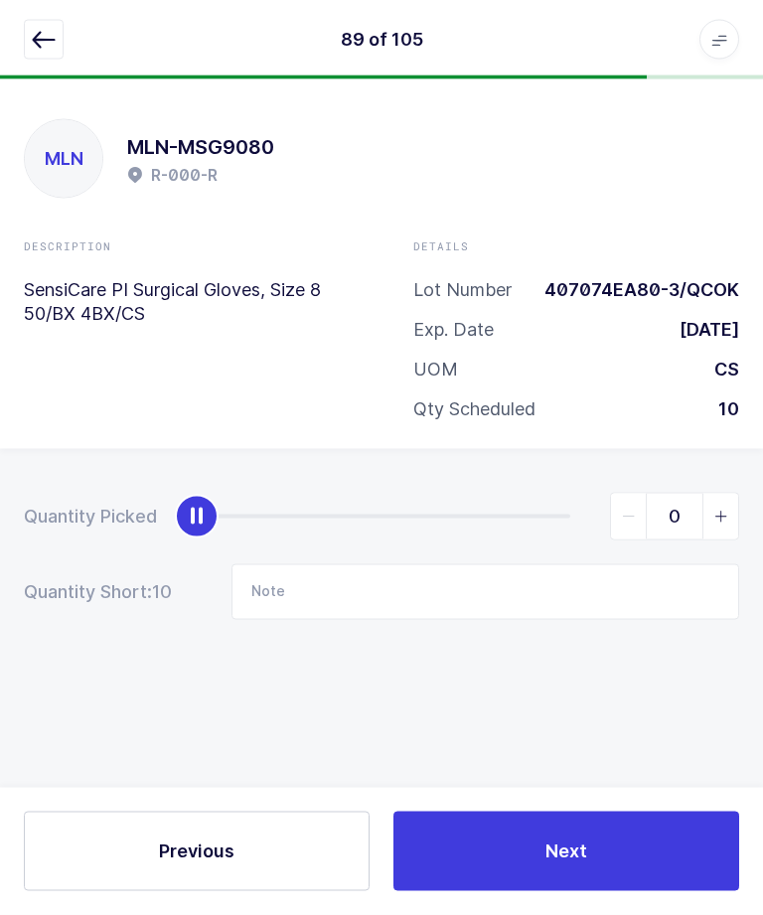
scroll to position [0, 0]
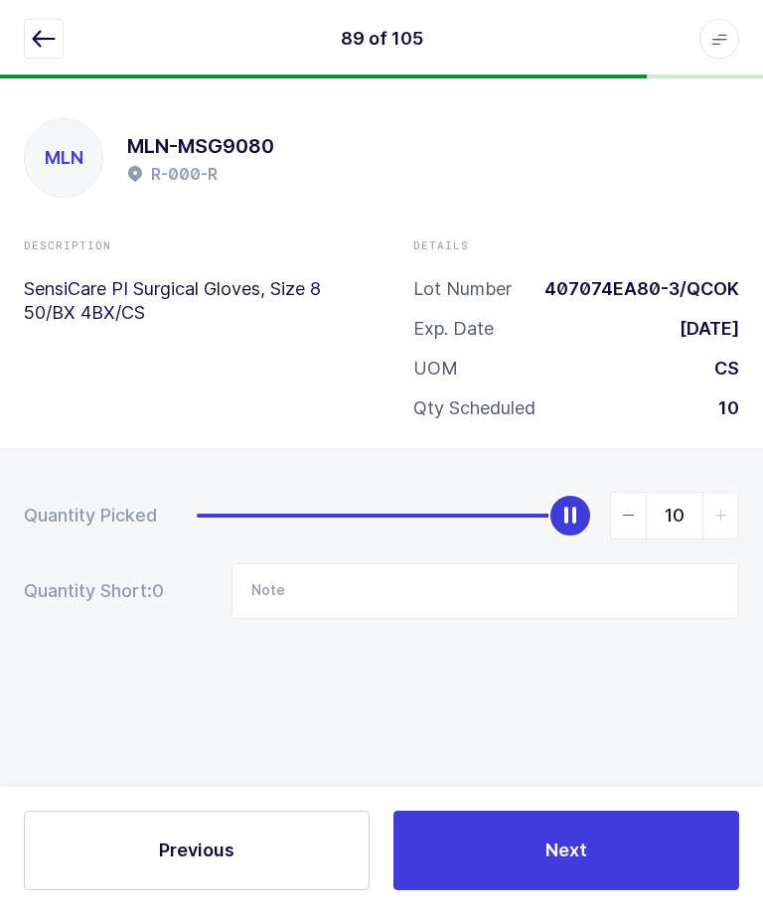
click at [645, 504] on span "slider between 0 and 10" at bounding box center [629, 517] width 36 height 46
click at [625, 517] on icon "slider between 0 and 10" at bounding box center [629, 517] width 14 height 14
click at [629, 522] on span "slider between 0 and 10" at bounding box center [629, 517] width 36 height 46
click at [627, 523] on span "slider between 0 and 10" at bounding box center [629, 517] width 36 height 46
click at [630, 530] on span "slider between 0 and 10" at bounding box center [629, 517] width 36 height 46
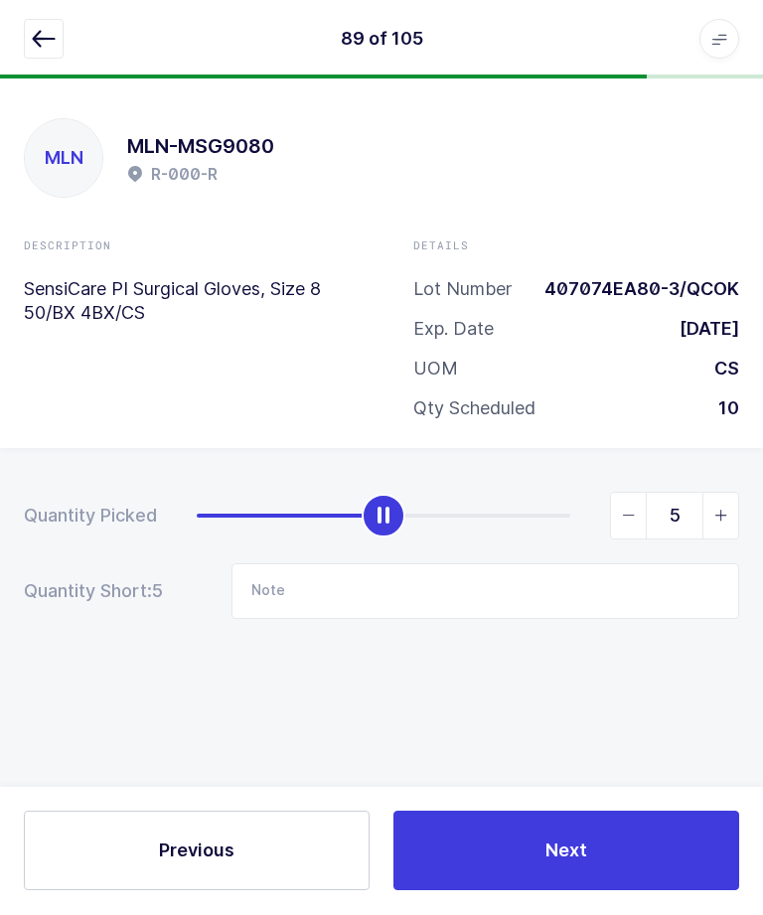
click at [719, 512] on icon "slider between 0 and 10" at bounding box center [722, 517] width 14 height 14
type input "6"
click at [600, 891] on button "Next" at bounding box center [567, 852] width 346 height 80
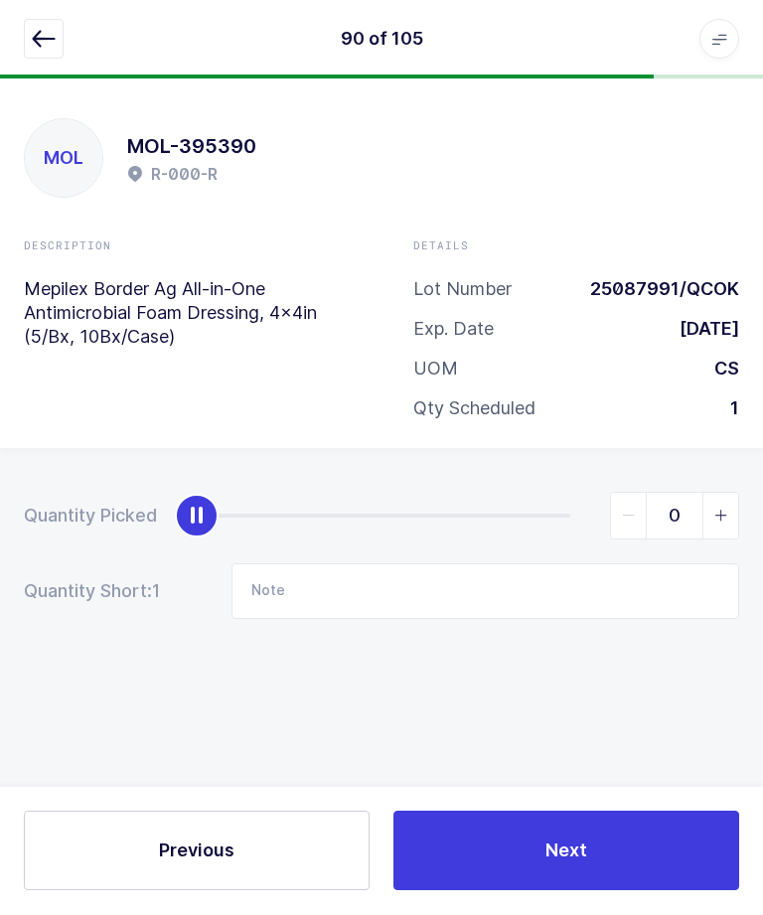
click at [29, 35] on button "button" at bounding box center [44, 40] width 40 height 40
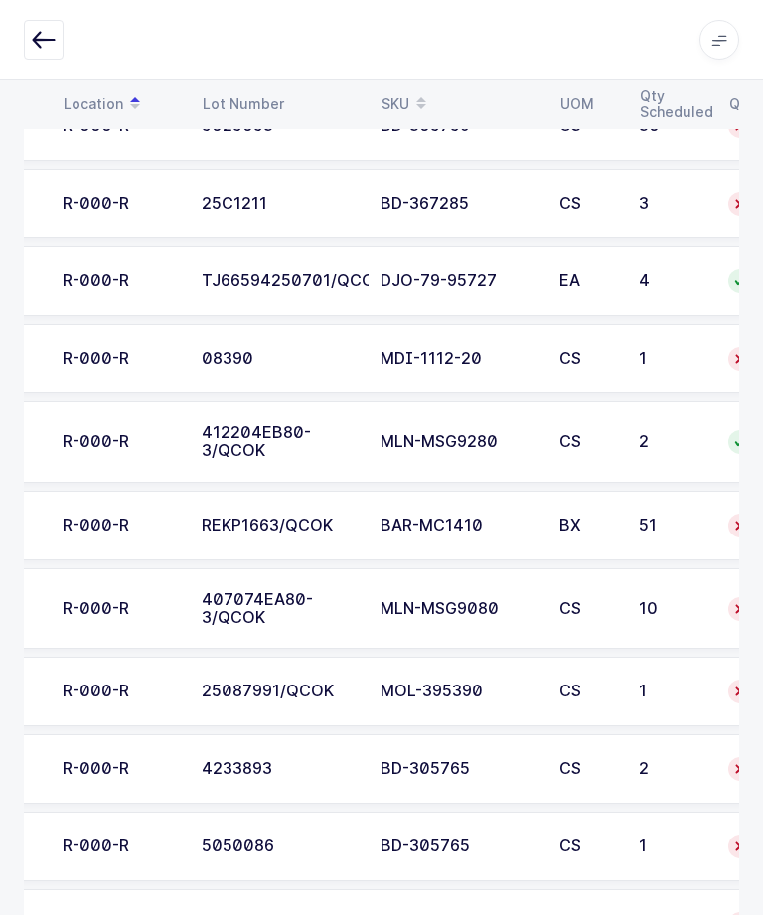
scroll to position [0, 113]
click at [563, 517] on div "BX" at bounding box center [587, 526] width 56 height 18
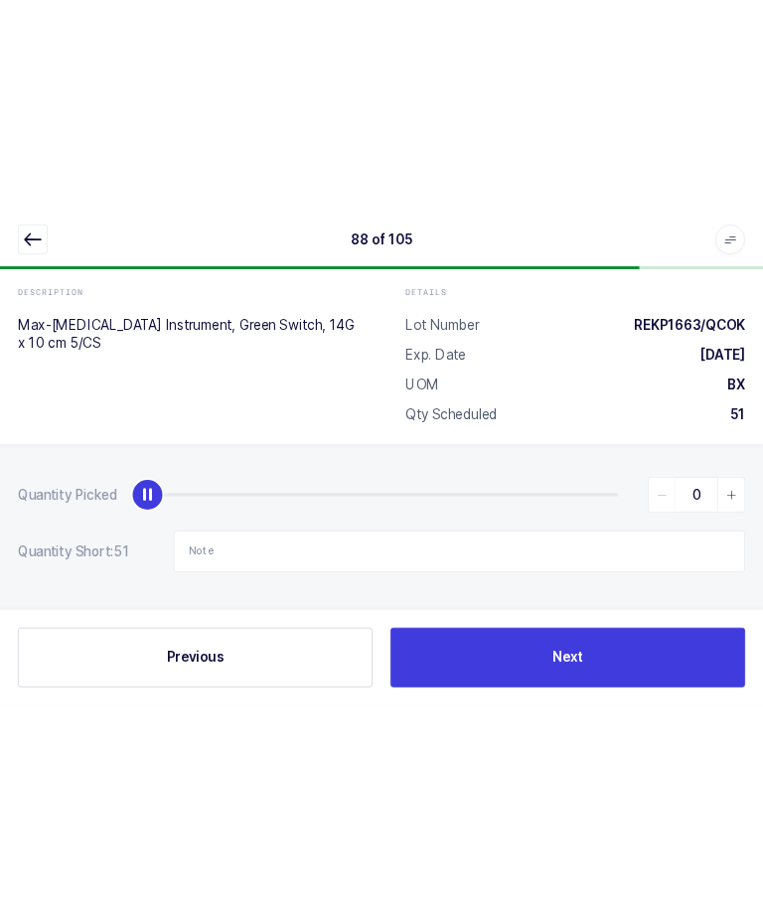
scroll to position [67, 0]
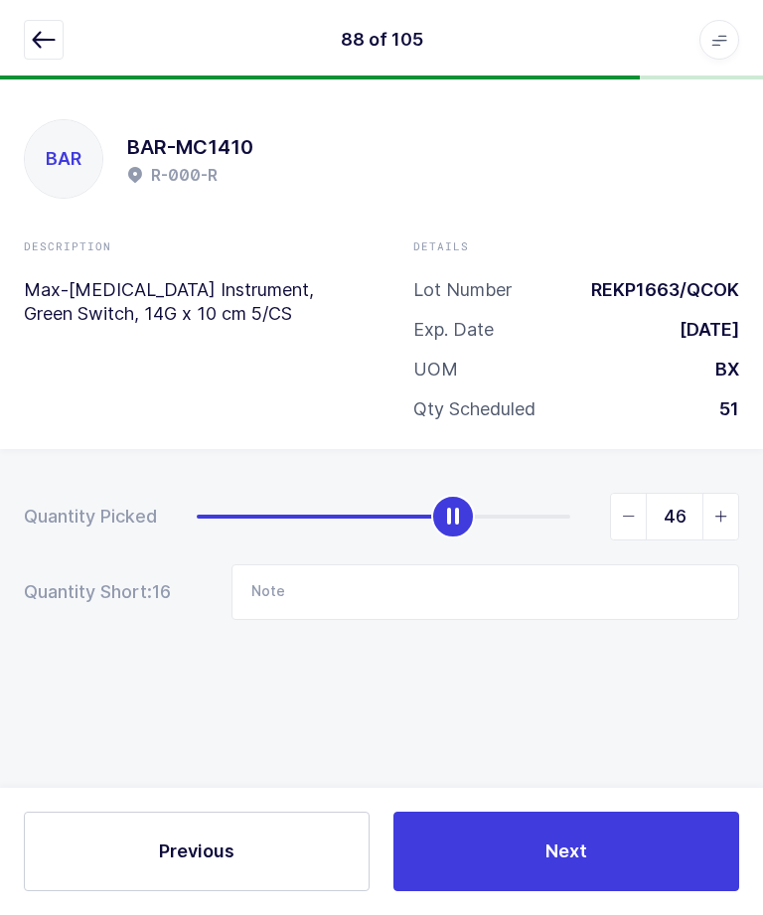
type input "51"
click at [583, 844] on span "Next" at bounding box center [567, 851] width 42 height 25
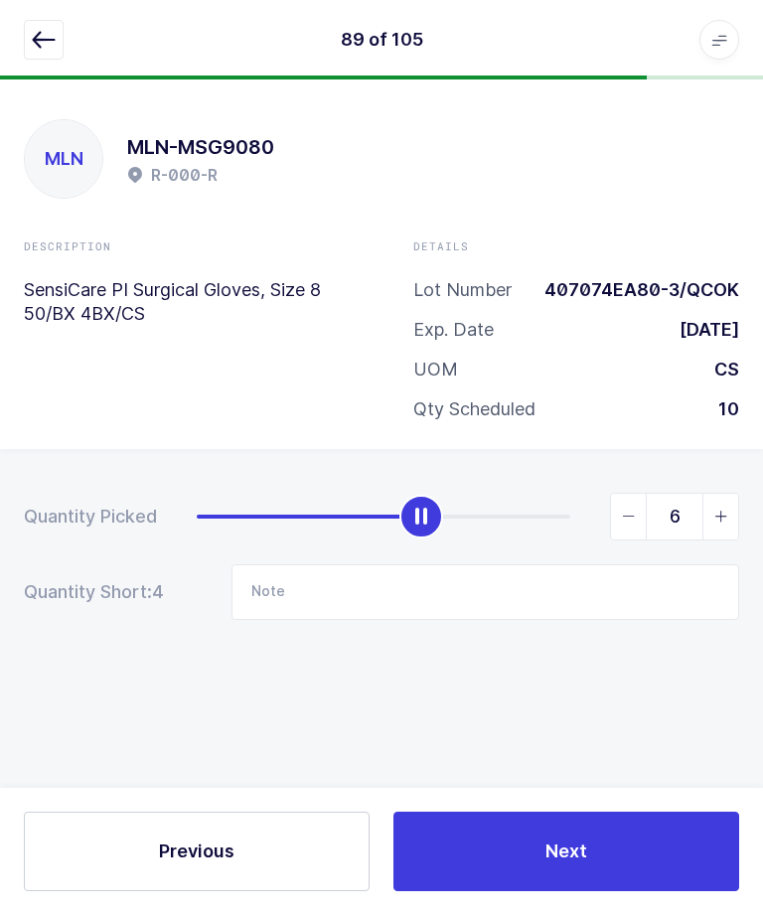
click at [56, 39] on button "button" at bounding box center [44, 40] width 40 height 40
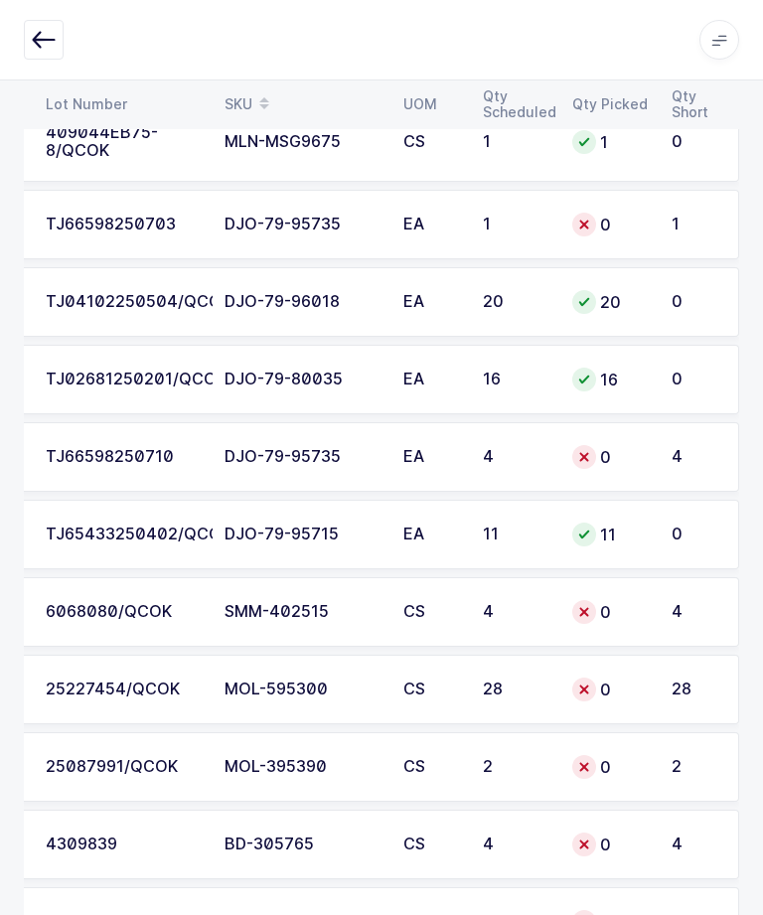
scroll to position [4498, 0]
click at [180, 615] on div "6068080/QCOK" at bounding box center [123, 614] width 155 height 18
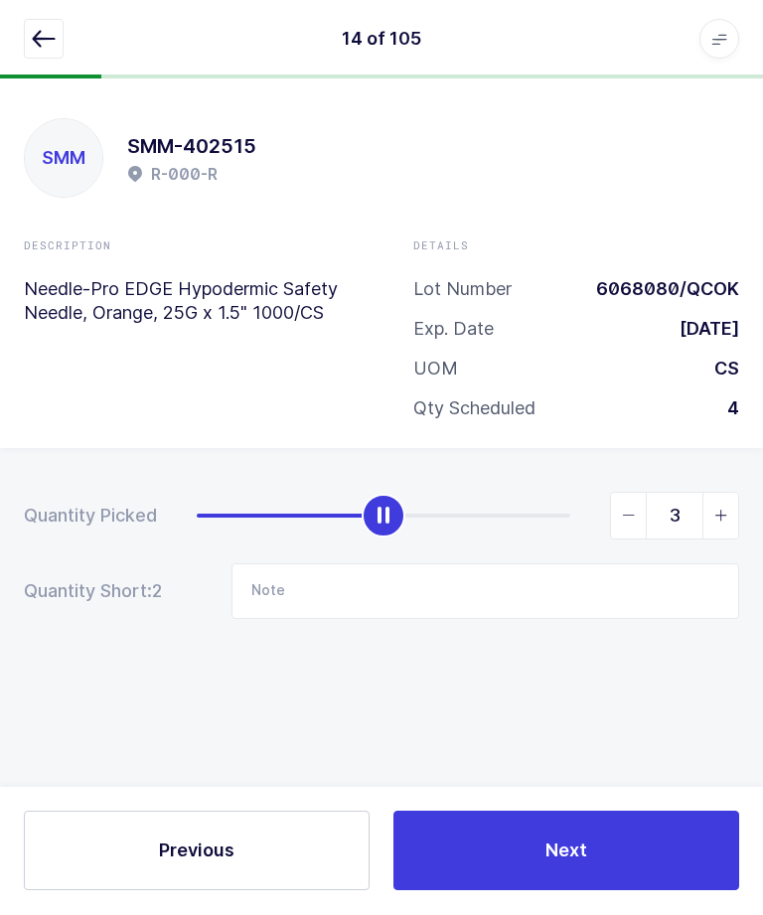
type input "4"
click at [645, 891] on button "Next" at bounding box center [567, 852] width 346 height 80
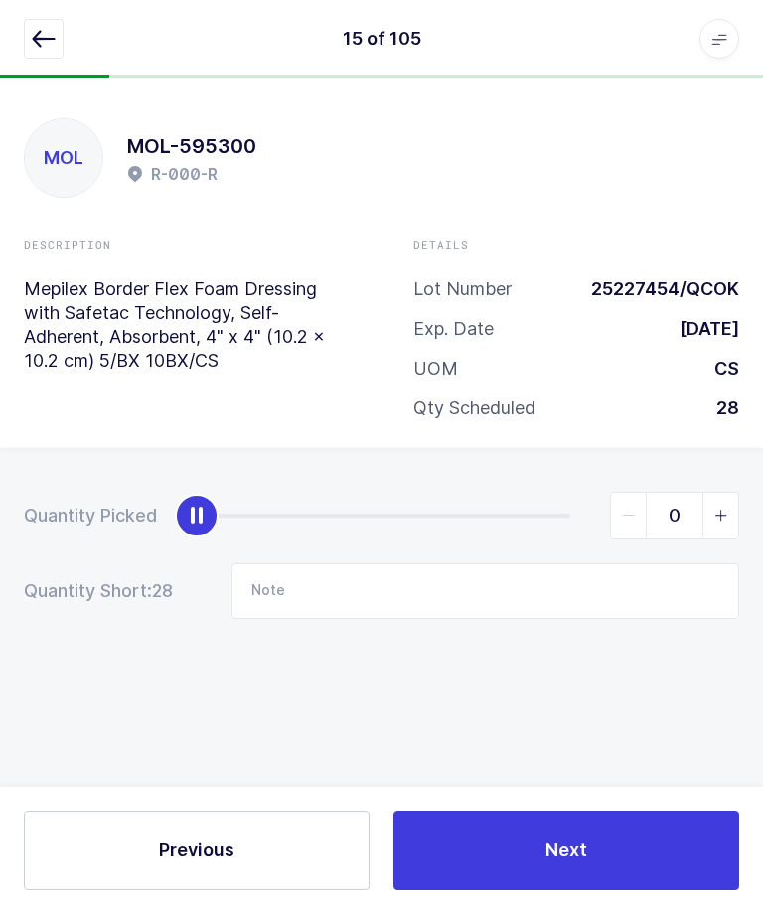
click at [36, 38] on icon "button" at bounding box center [44, 40] width 24 height 24
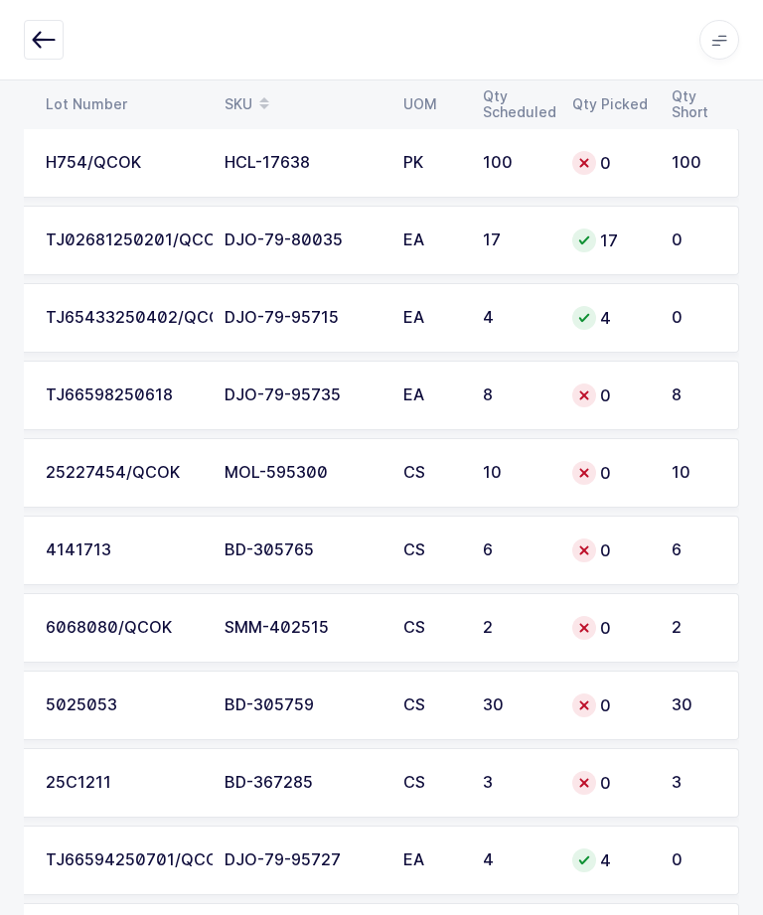
scroll to position [6501, 0]
click at [662, 621] on td "2" at bounding box center [700, 627] width 80 height 70
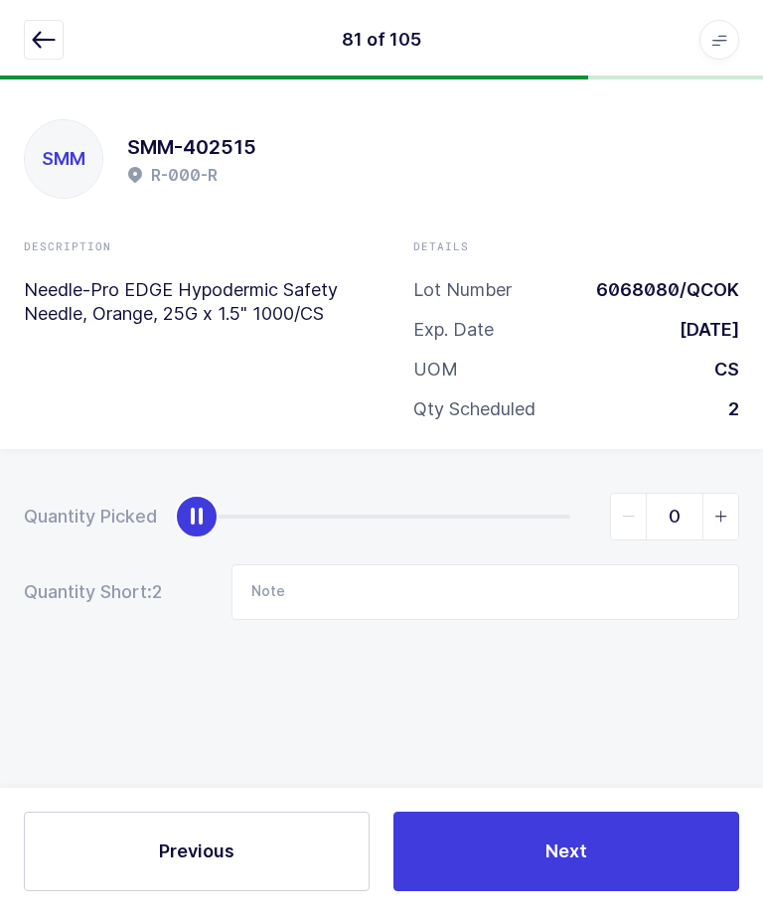
scroll to position [0, 0]
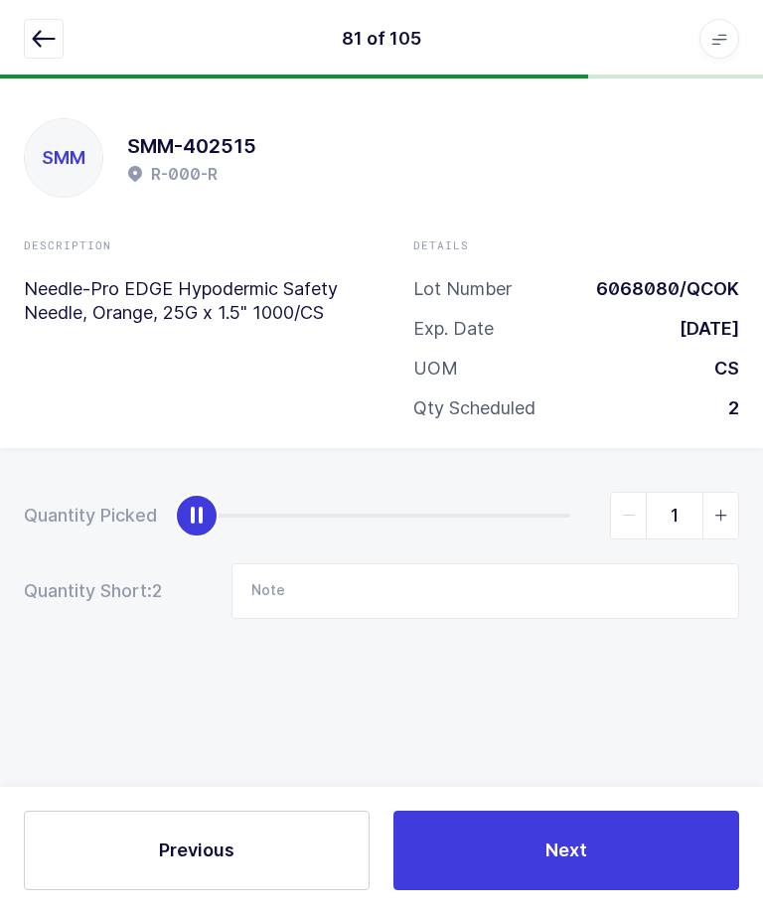
type input "2"
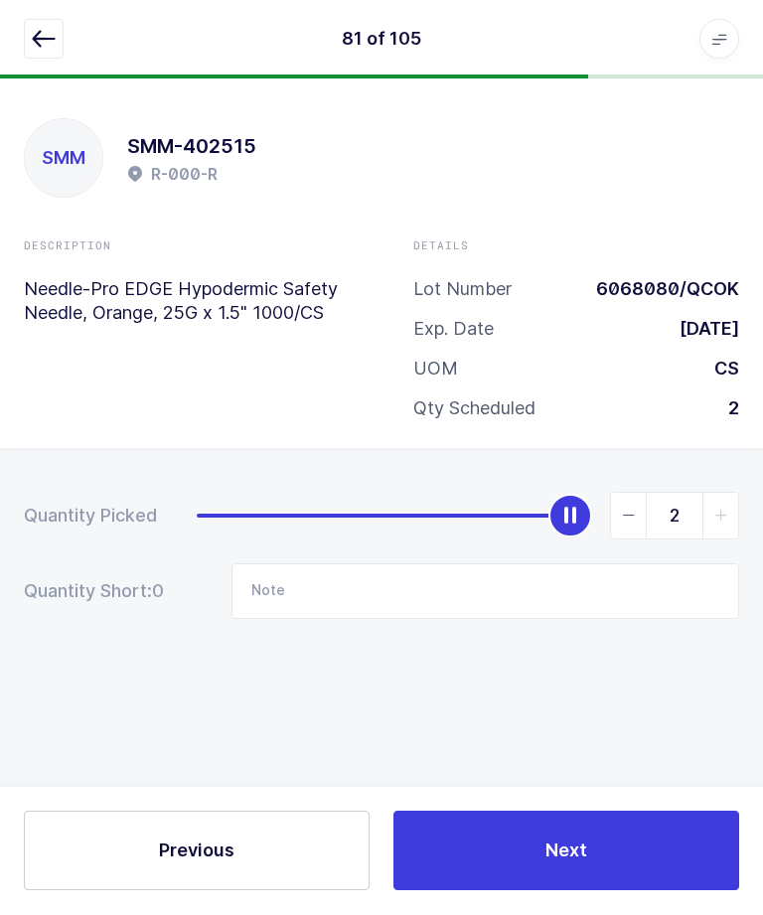
click at [619, 891] on button "Next" at bounding box center [567, 852] width 346 height 80
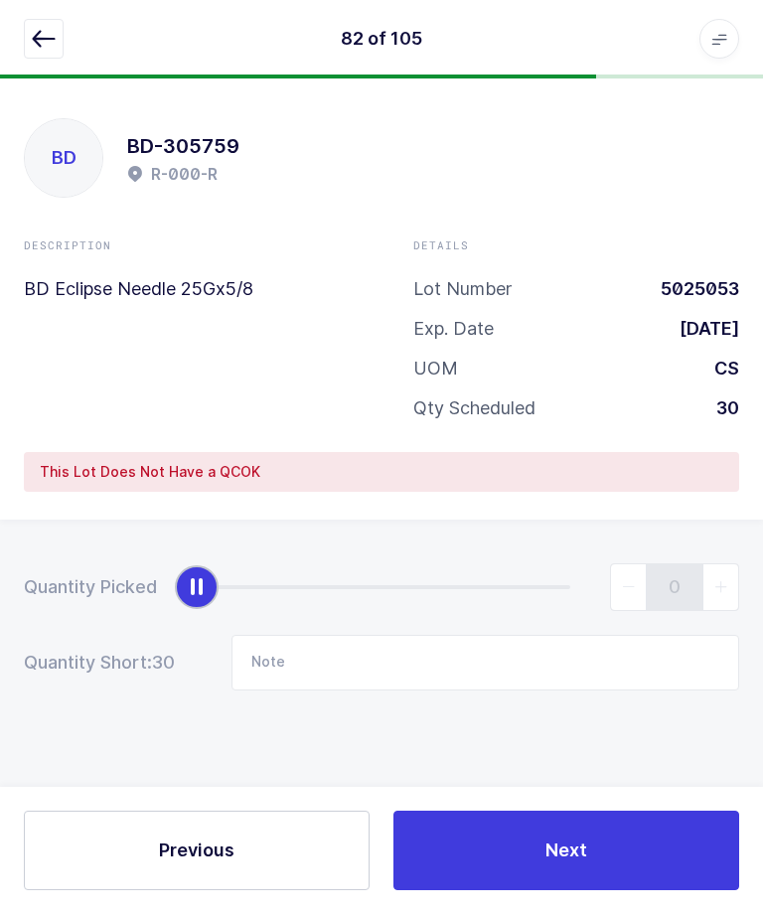
click at [36, 38] on icon "button" at bounding box center [44, 40] width 24 height 24
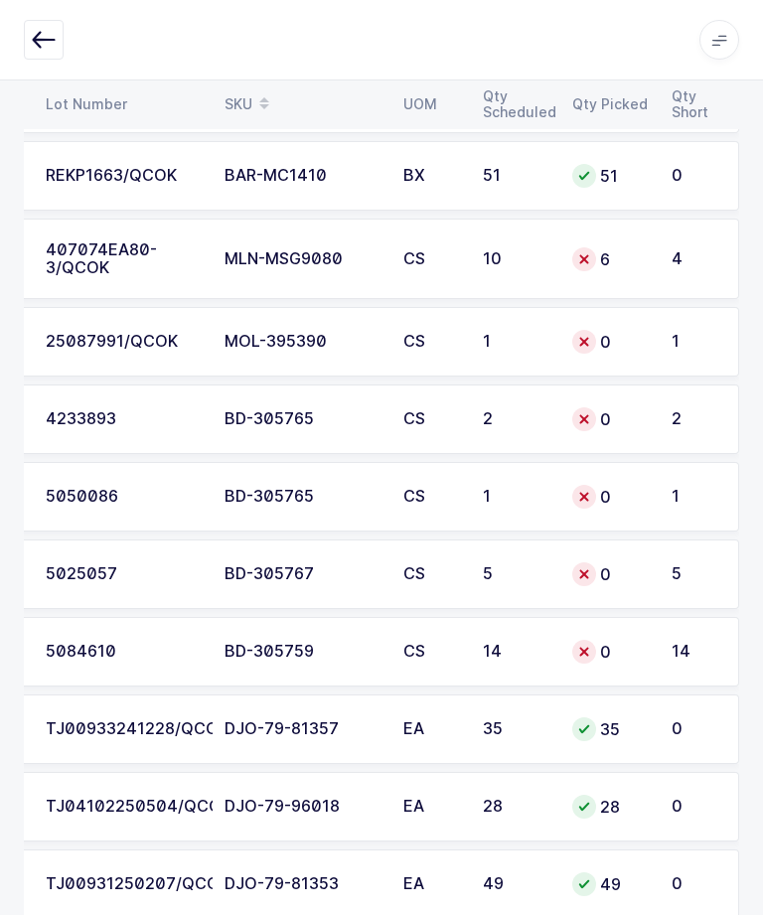
scroll to position [7427, 0]
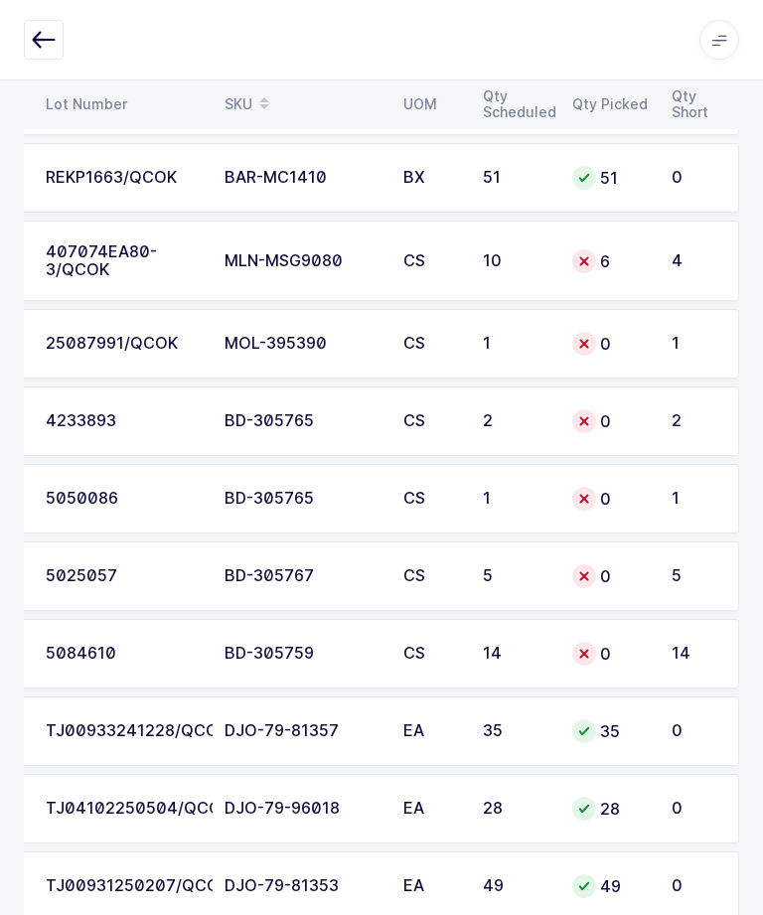
click at [101, 338] on div "25087991/QCOK" at bounding box center [123, 344] width 155 height 18
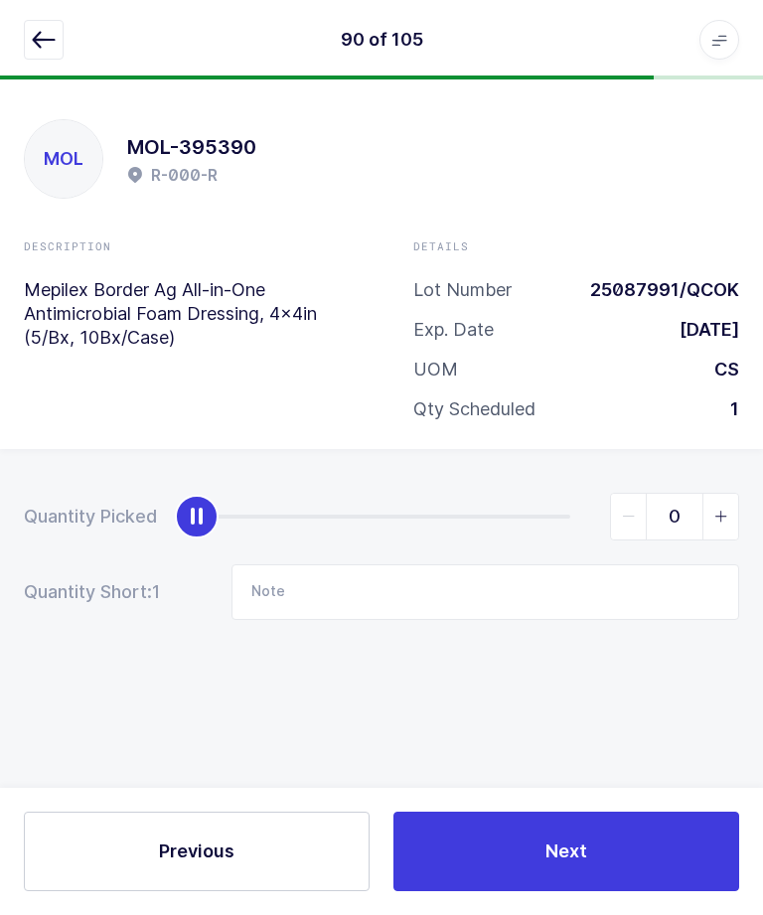
scroll to position [67, 0]
click at [730, 494] on span "slider between 0 and 1" at bounding box center [721, 517] width 36 height 46
type input "1"
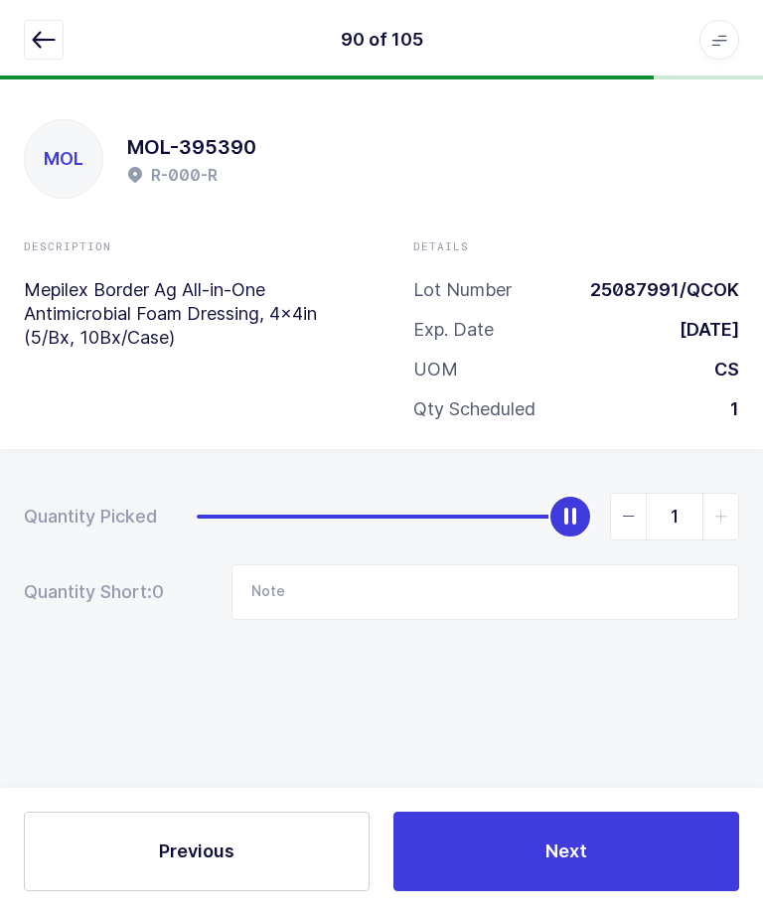
click at [597, 835] on button "Next" at bounding box center [567, 852] width 346 height 80
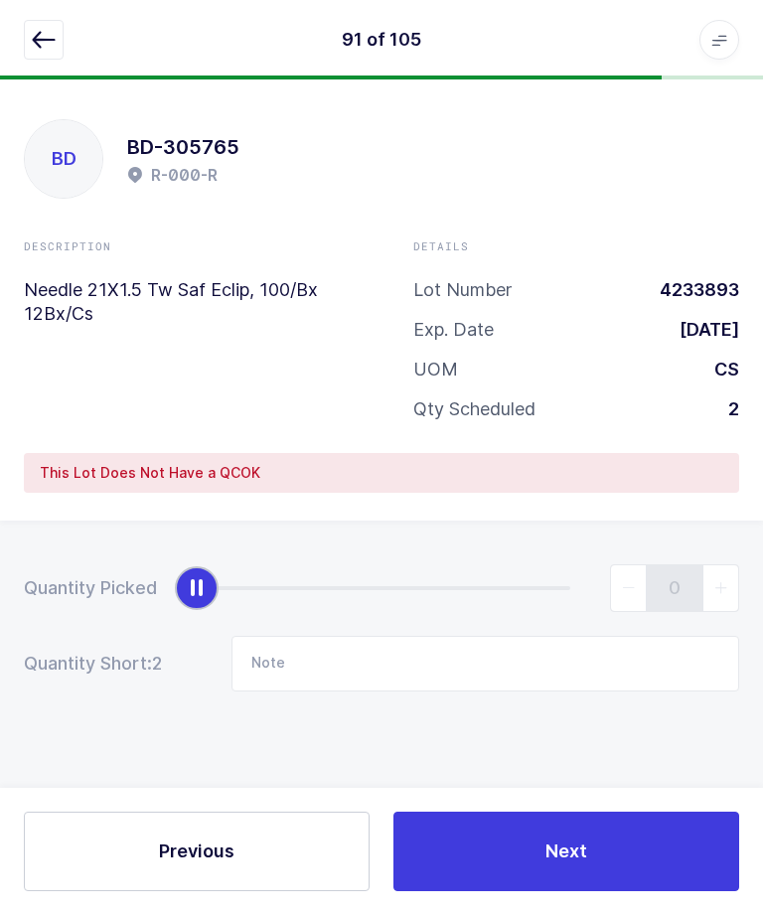
click at [44, 41] on icon "button" at bounding box center [44, 40] width 24 height 24
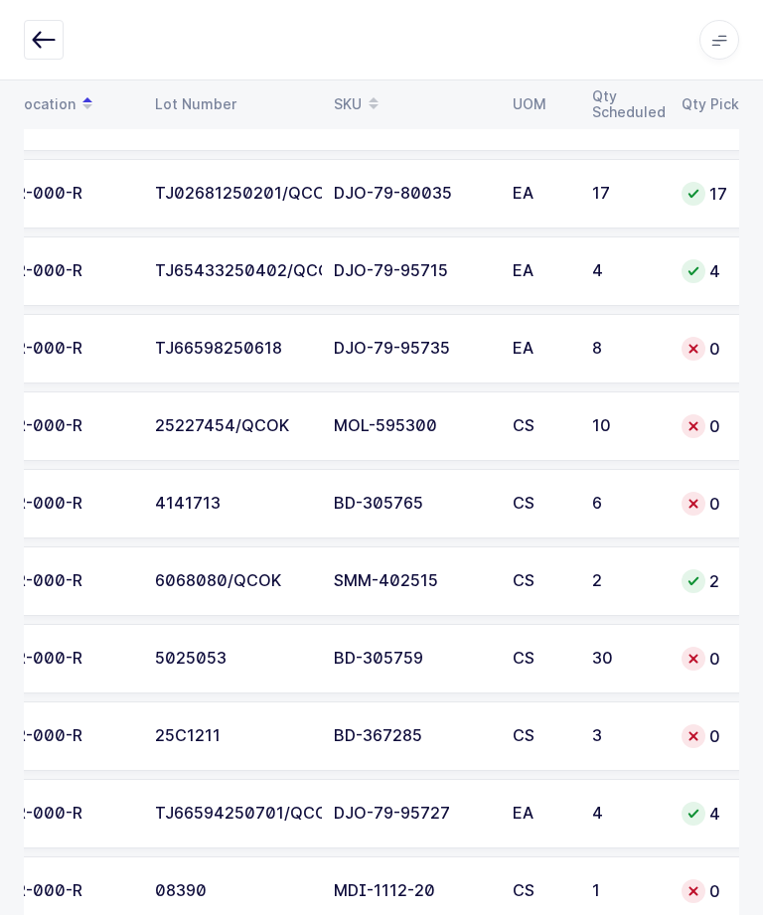
scroll to position [6545, 0]
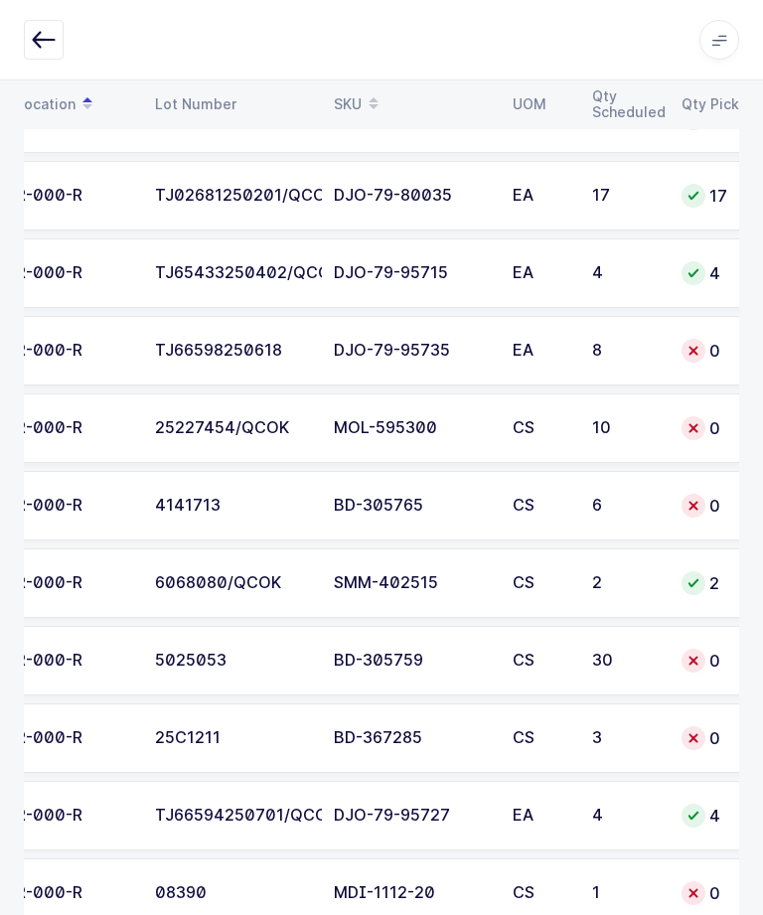
click at [115, 437] on td "R-000-R" at bounding box center [73, 429] width 139 height 70
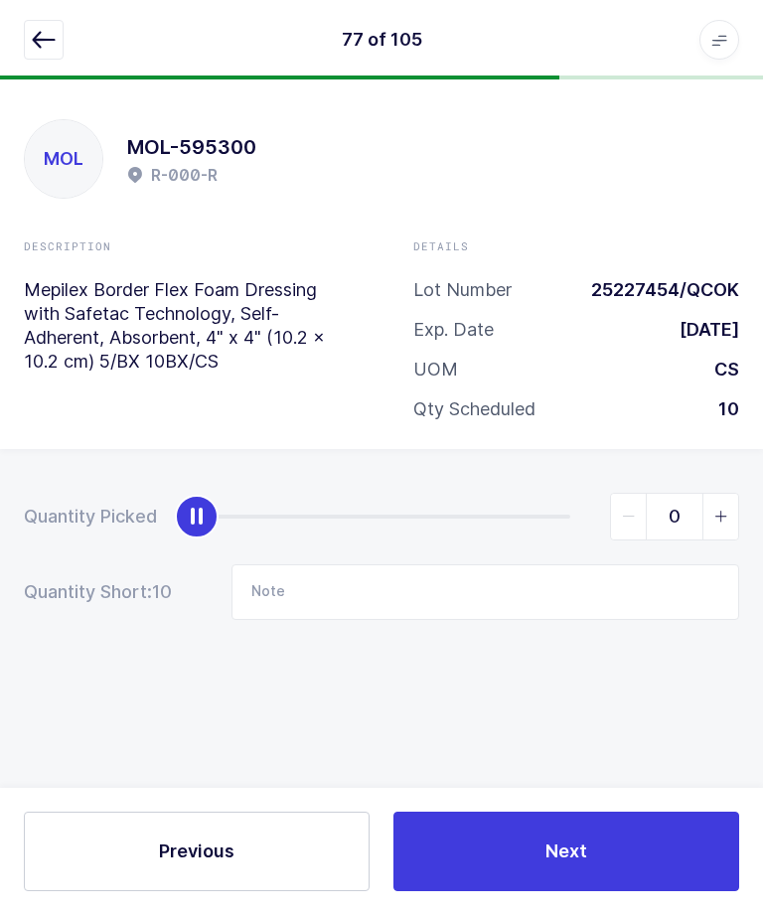
scroll to position [67, 0]
type input "10"
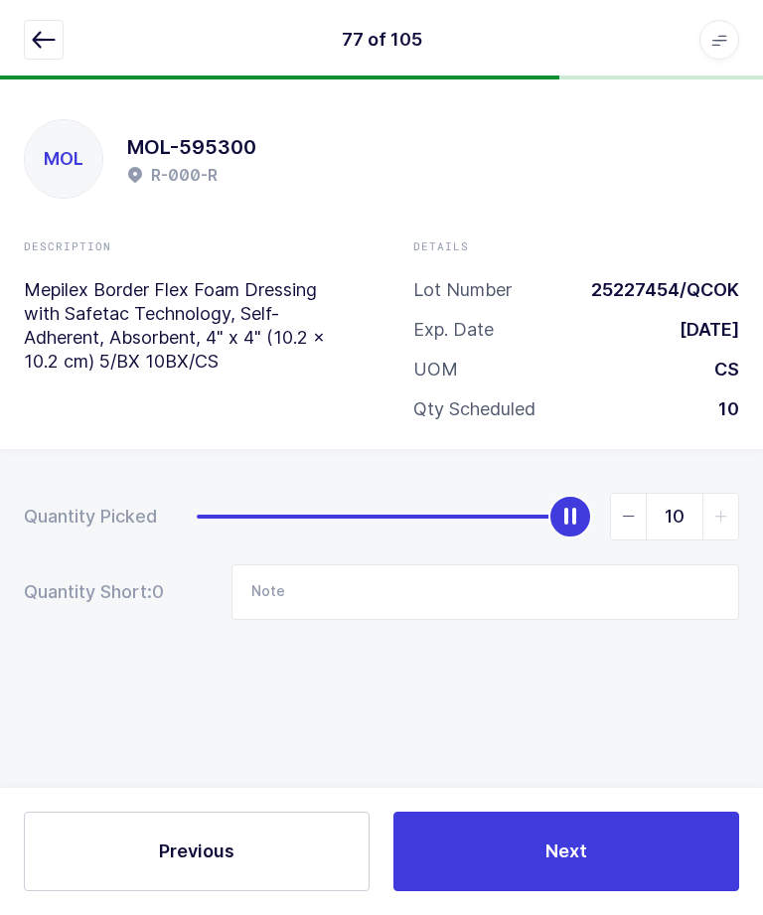
click at [607, 861] on button "Next" at bounding box center [567, 852] width 346 height 80
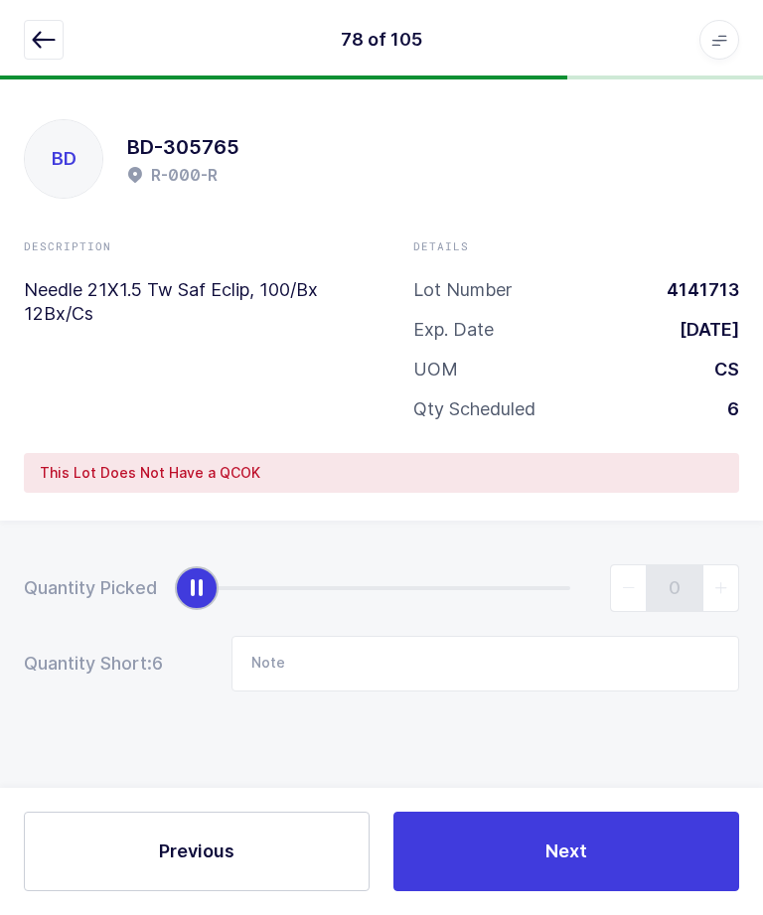
click at [50, 34] on icon "button" at bounding box center [44, 40] width 24 height 24
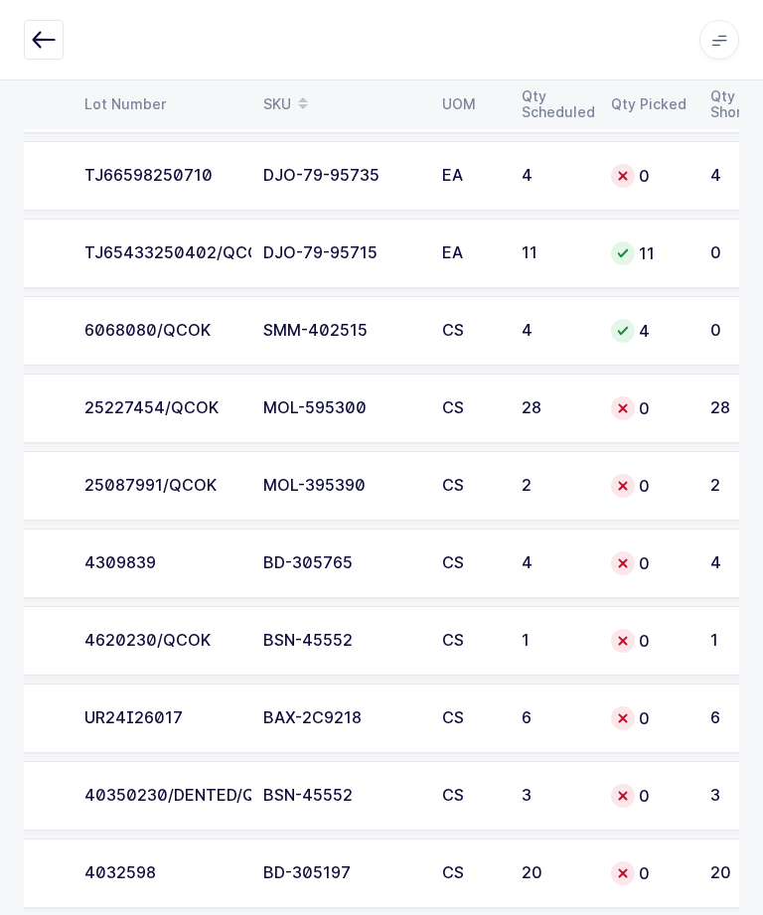
scroll to position [4780, 0]
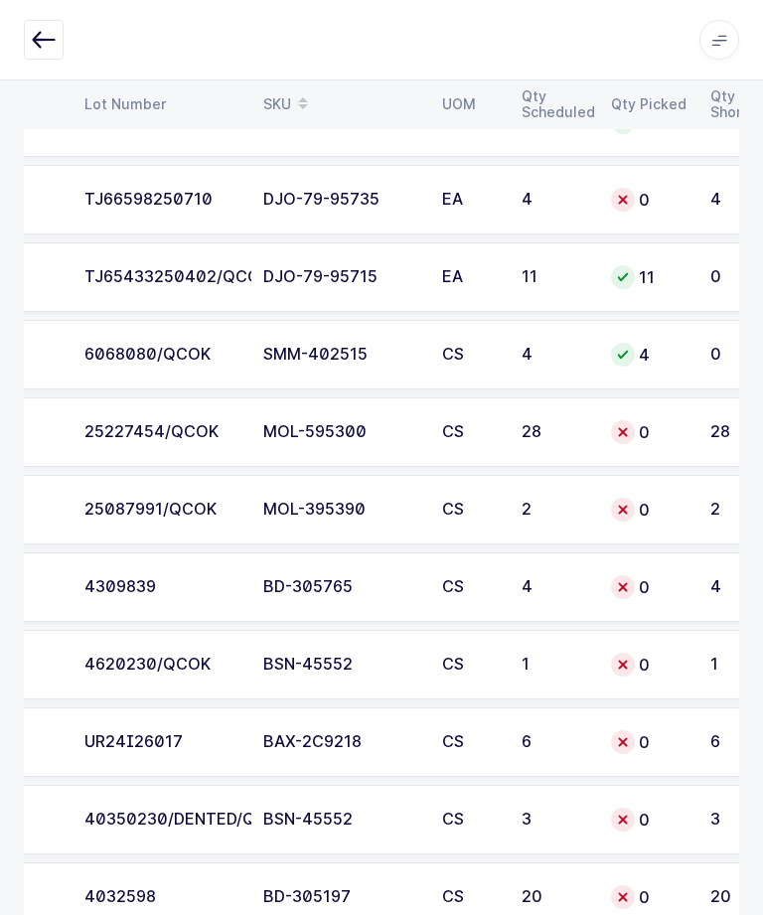
click at [660, 509] on div "0" at bounding box center [649, 510] width 76 height 24
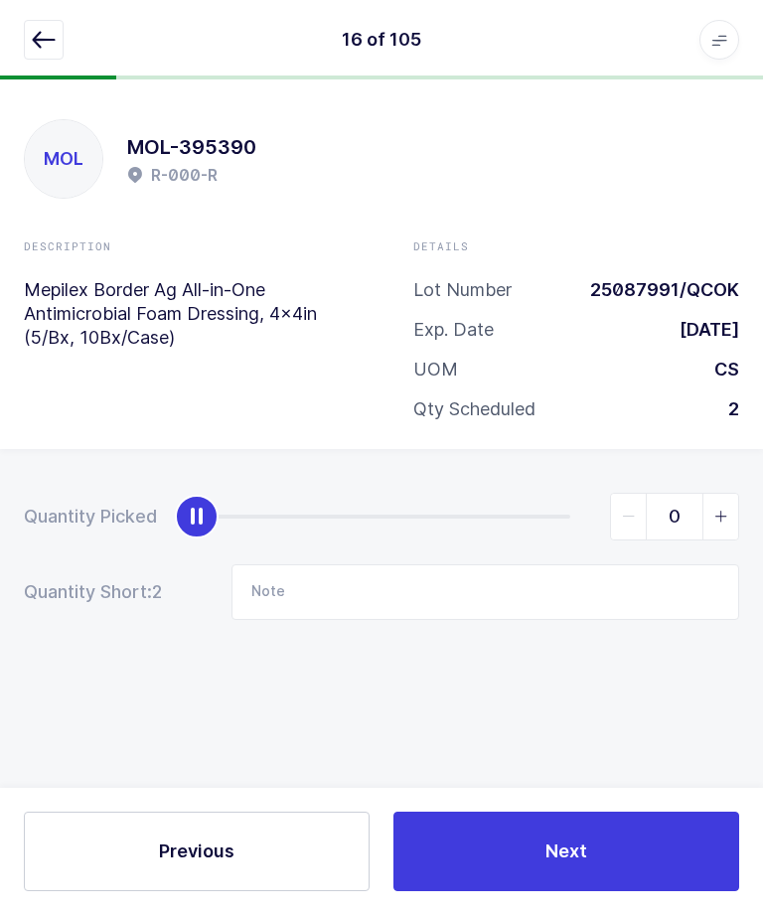
scroll to position [67, 0]
type input "2"
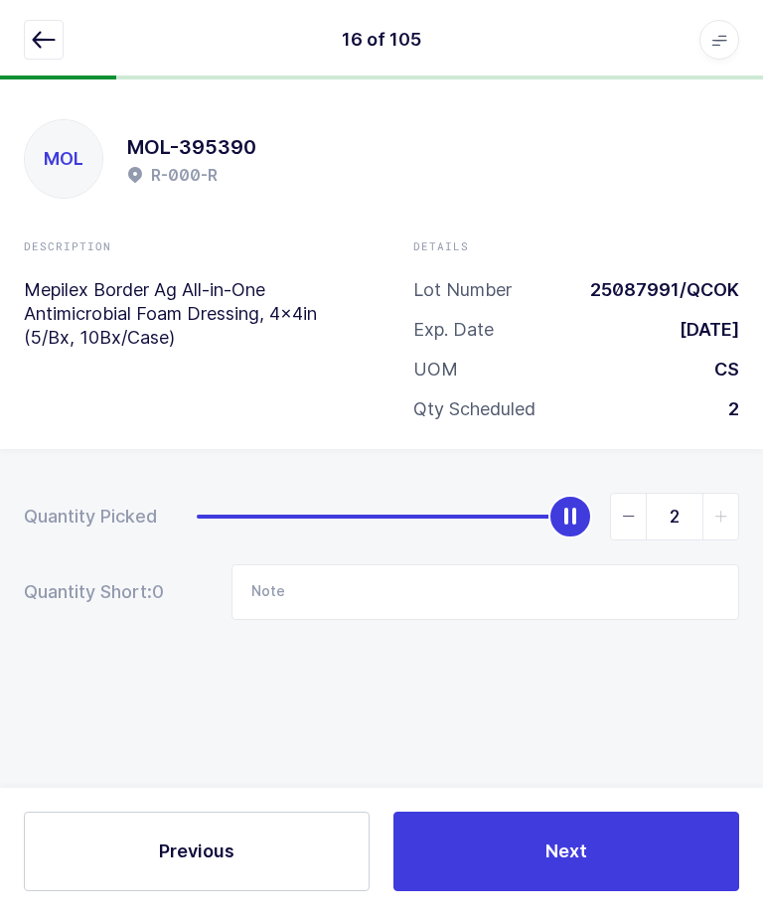
click at [608, 856] on button "Next" at bounding box center [567, 852] width 346 height 80
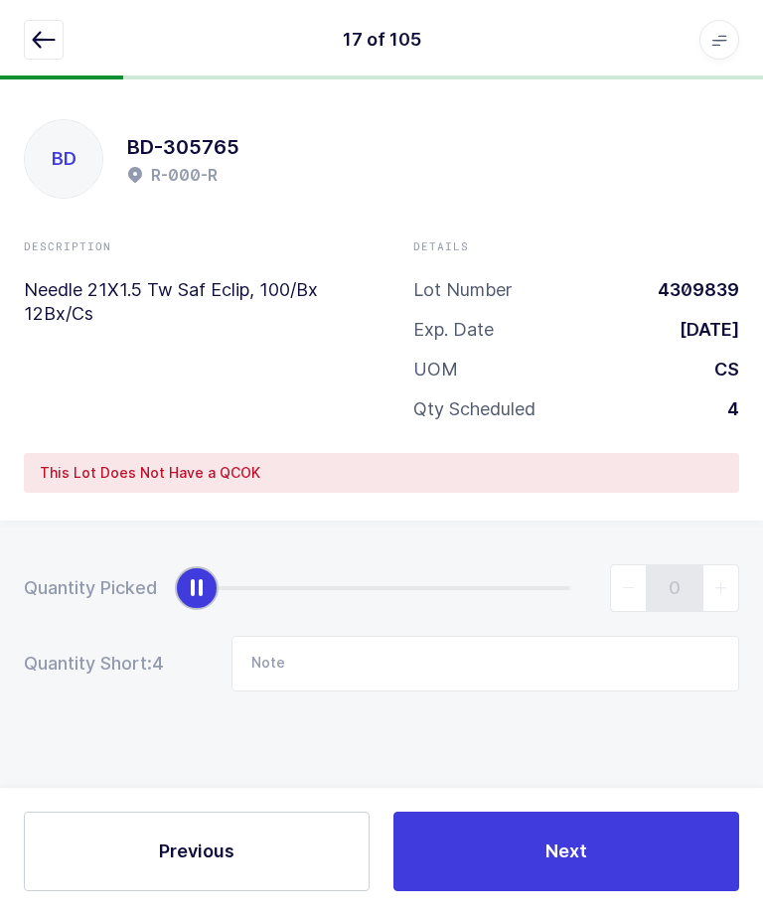
click at [33, 40] on icon "button" at bounding box center [44, 40] width 24 height 24
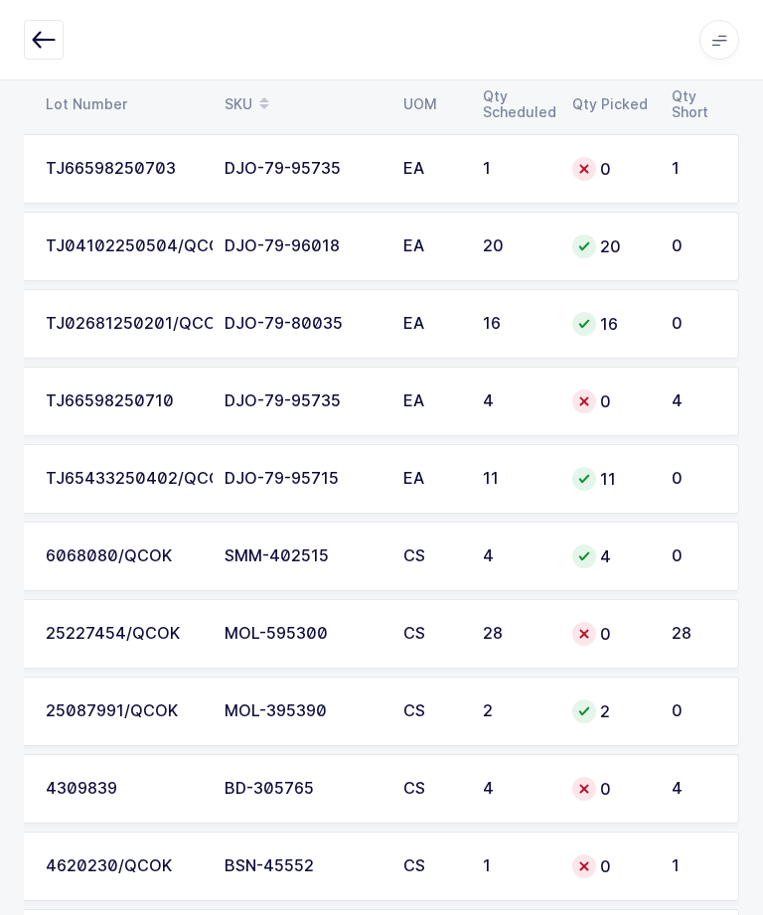
scroll to position [4572, 0]
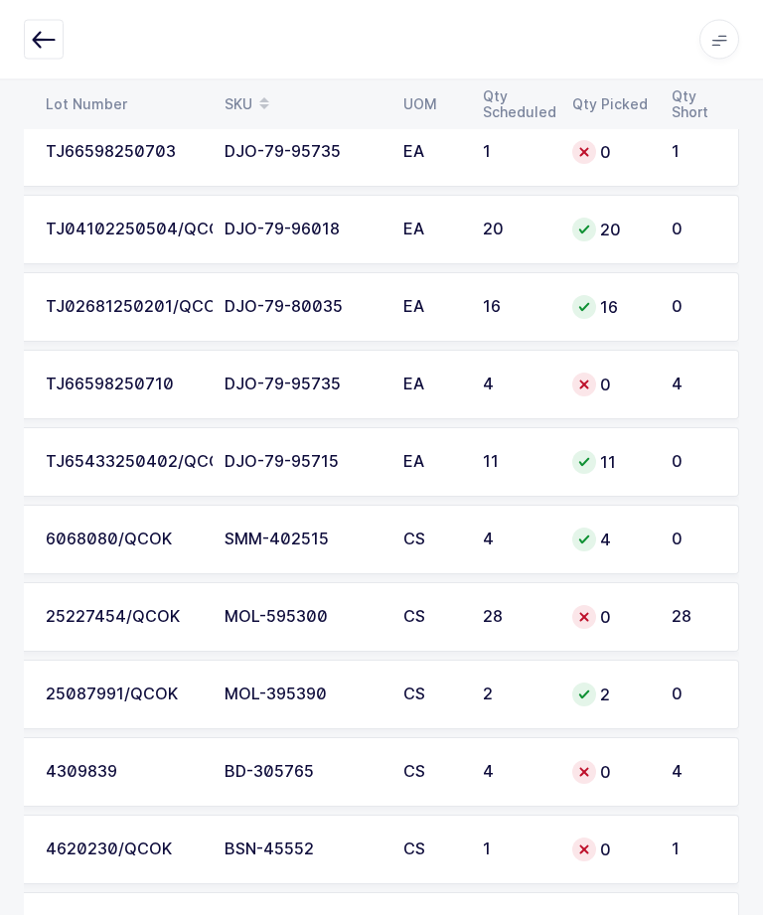
click at [604, 614] on div "0" at bounding box center [610, 618] width 76 height 24
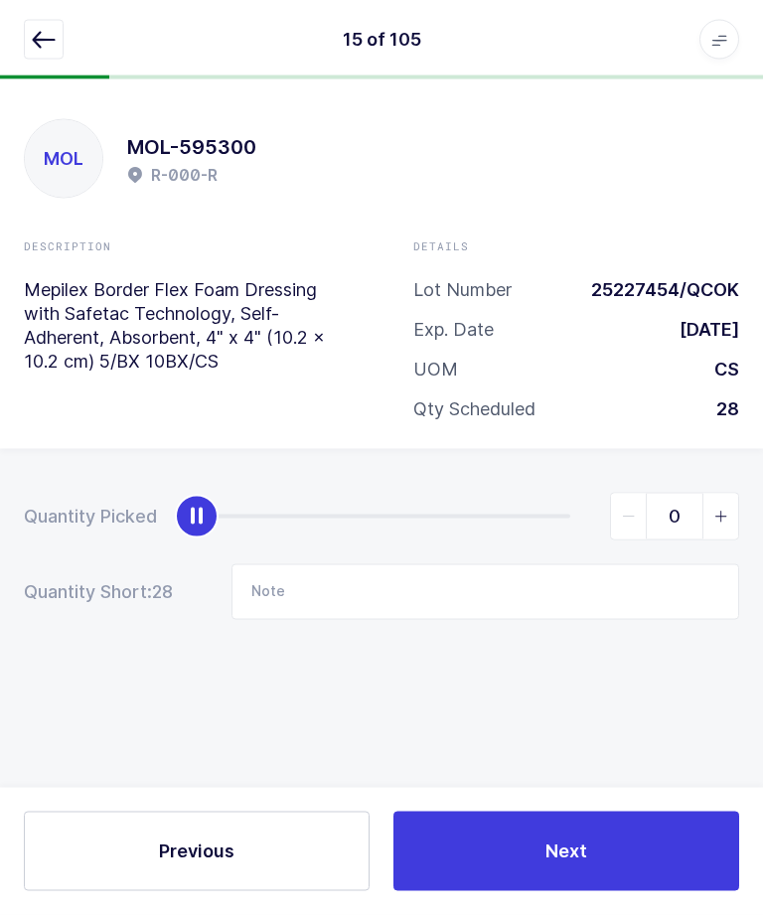
scroll to position [0, 0]
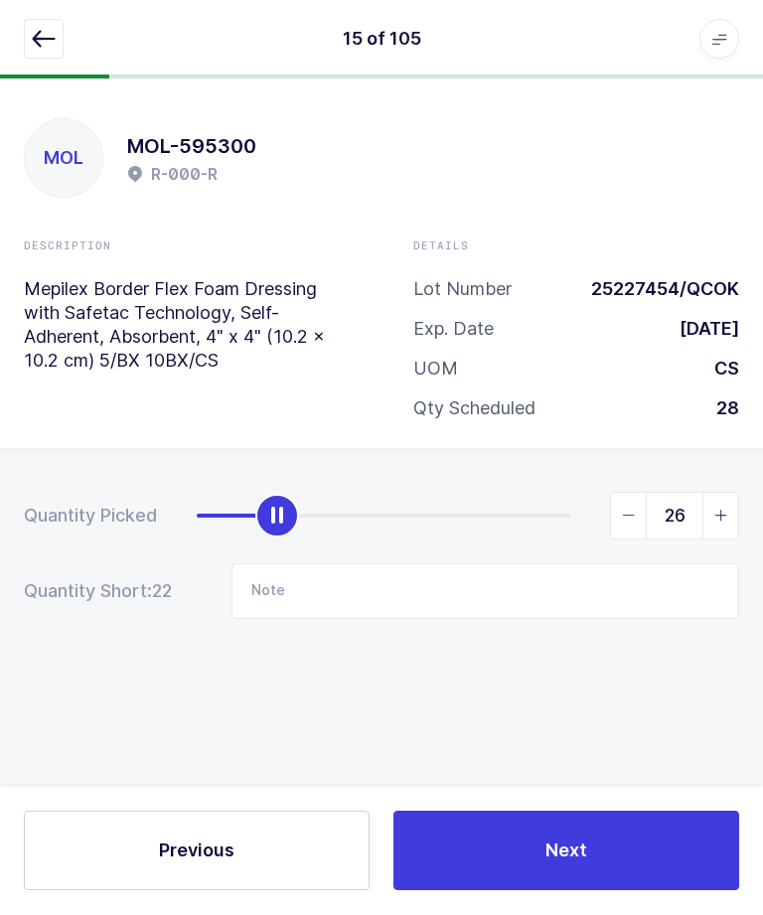
type input "28"
click at [592, 891] on button "Next" at bounding box center [567, 852] width 346 height 80
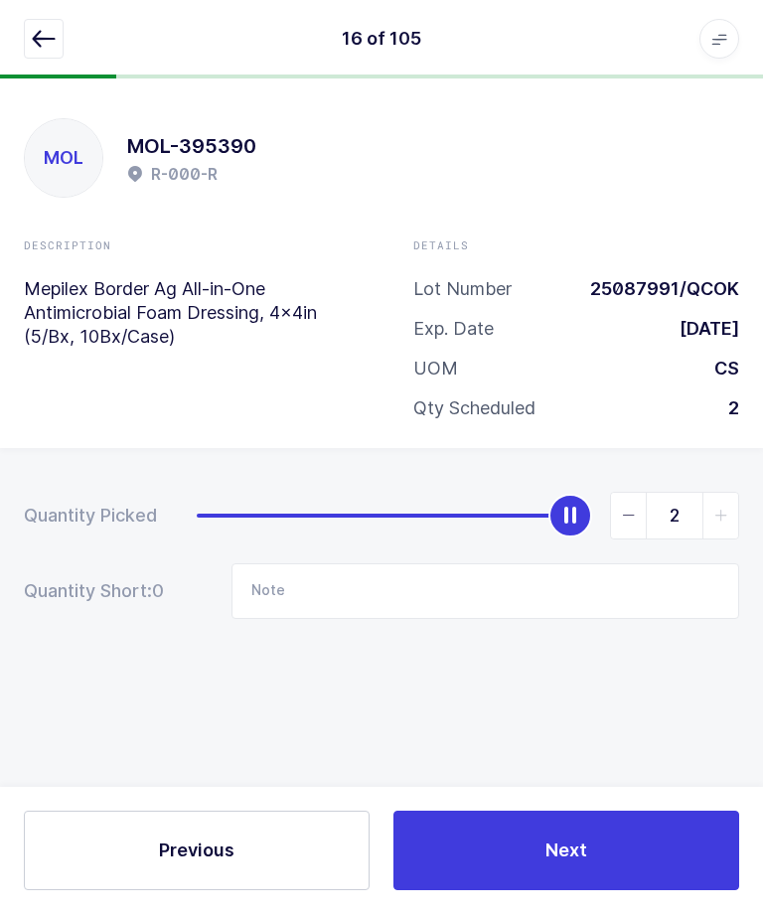
click at [56, 74] on div "16 of 105 Apps Core [GEOGRAPHIC_DATA] Admin Mission Control Purchasing [PERSON_…" at bounding box center [381, 40] width 763 height 80
click at [44, 32] on icon "button" at bounding box center [44, 40] width 24 height 24
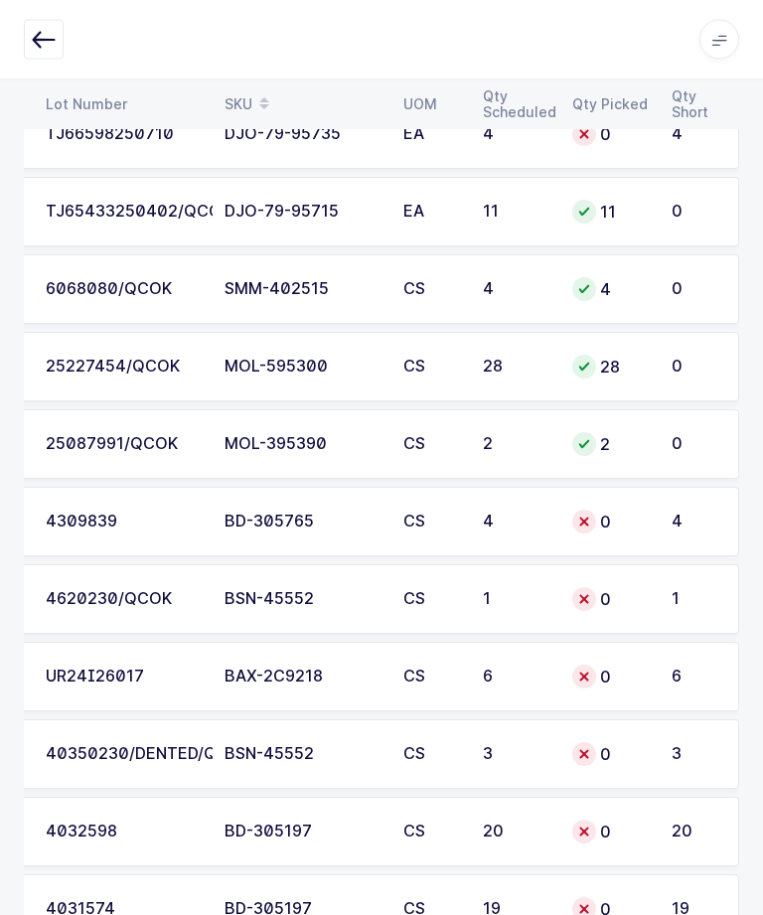
scroll to position [4823, 0]
click at [611, 670] on div "0" at bounding box center [610, 677] width 76 height 24
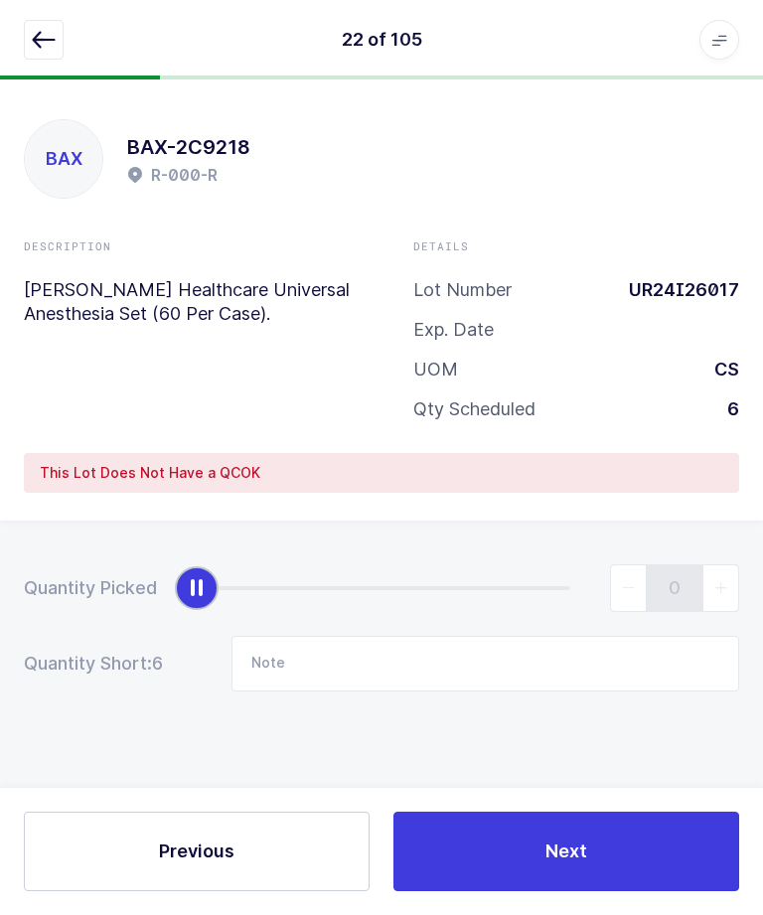
scroll to position [18, 0]
click at [366, 637] on input "Note" at bounding box center [486, 664] width 508 height 56
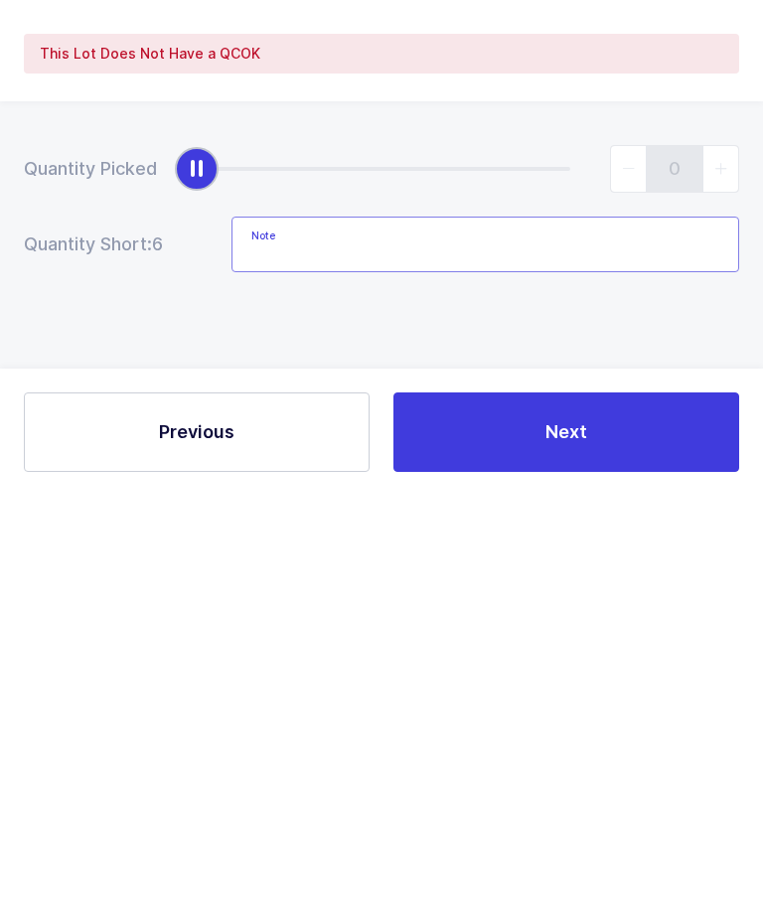
scroll to position [20, 0]
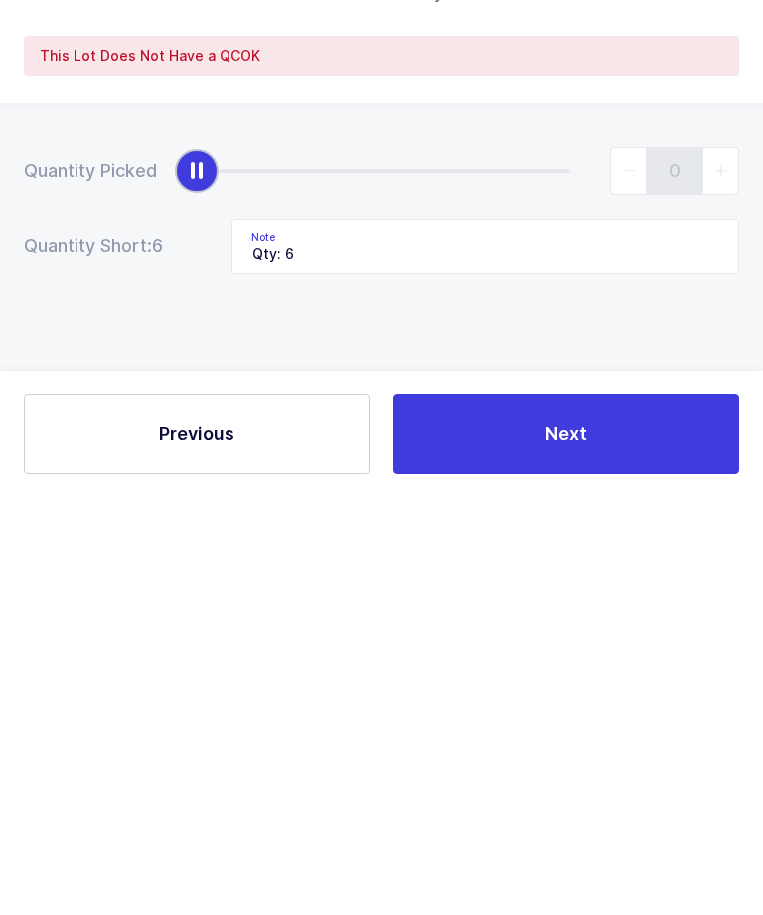
click at [623, 812] on button "Next" at bounding box center [567, 852] width 346 height 80
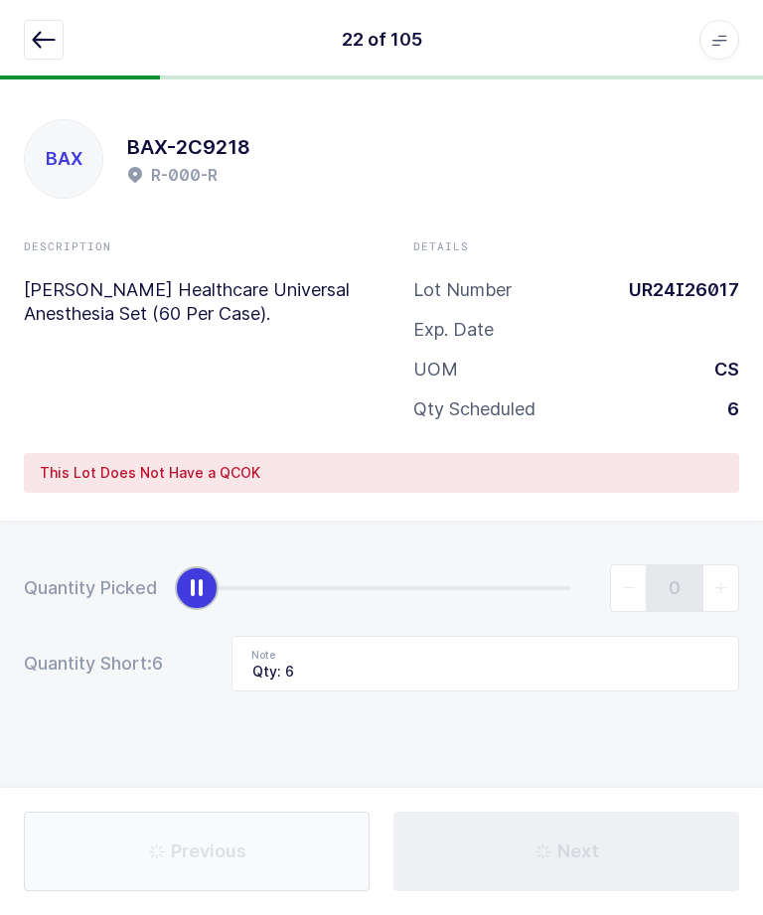
type input "Not in location / LOT: 24493632 - SAME LOCATION"
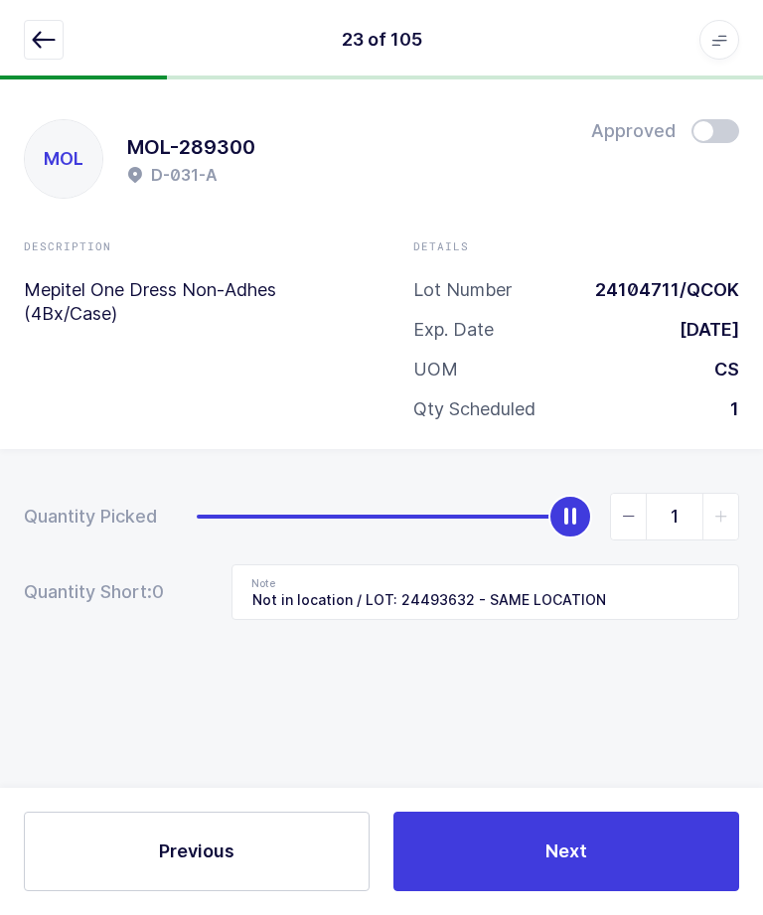
click at [44, 46] on icon "button" at bounding box center [44, 40] width 24 height 24
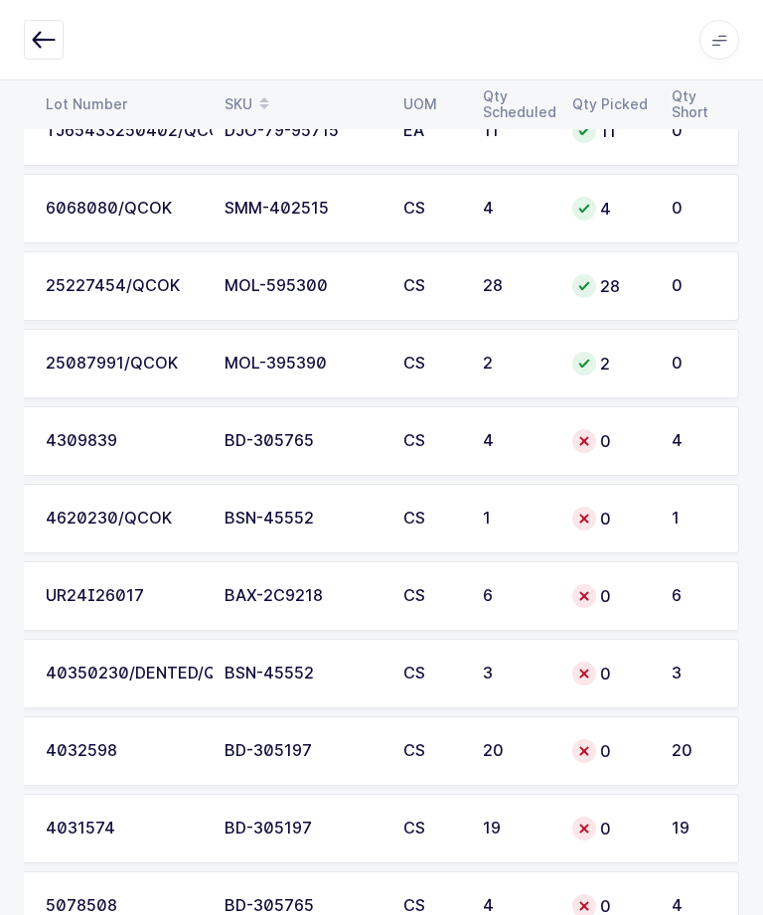
scroll to position [4909, 0]
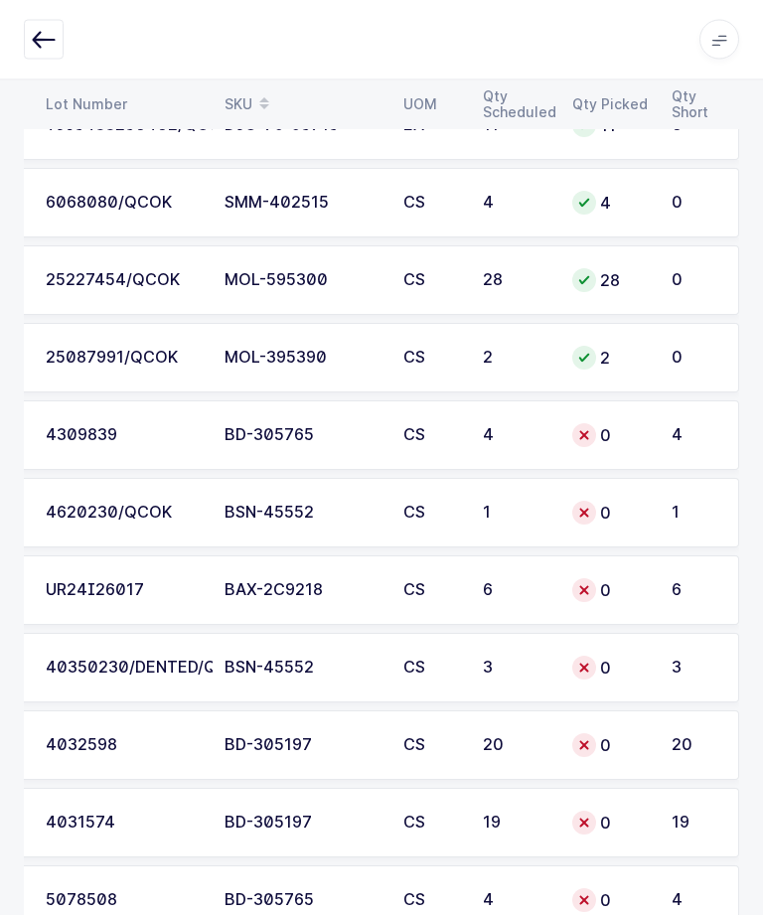
click at [655, 597] on td "0" at bounding box center [610, 592] width 99 height 70
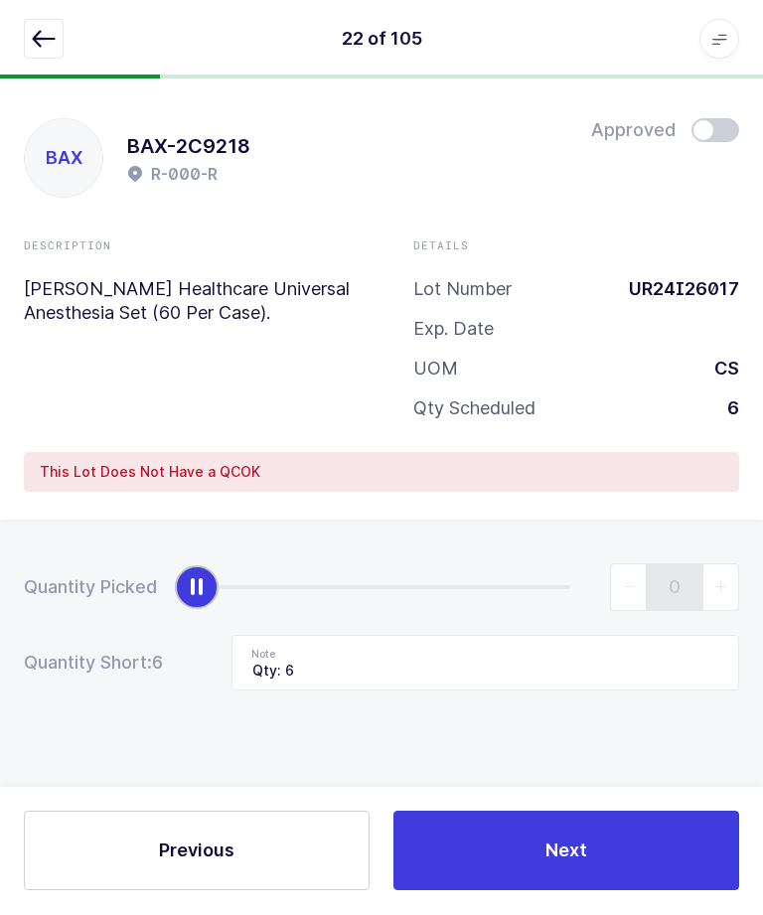
click at [34, 38] on icon "button" at bounding box center [44, 40] width 24 height 24
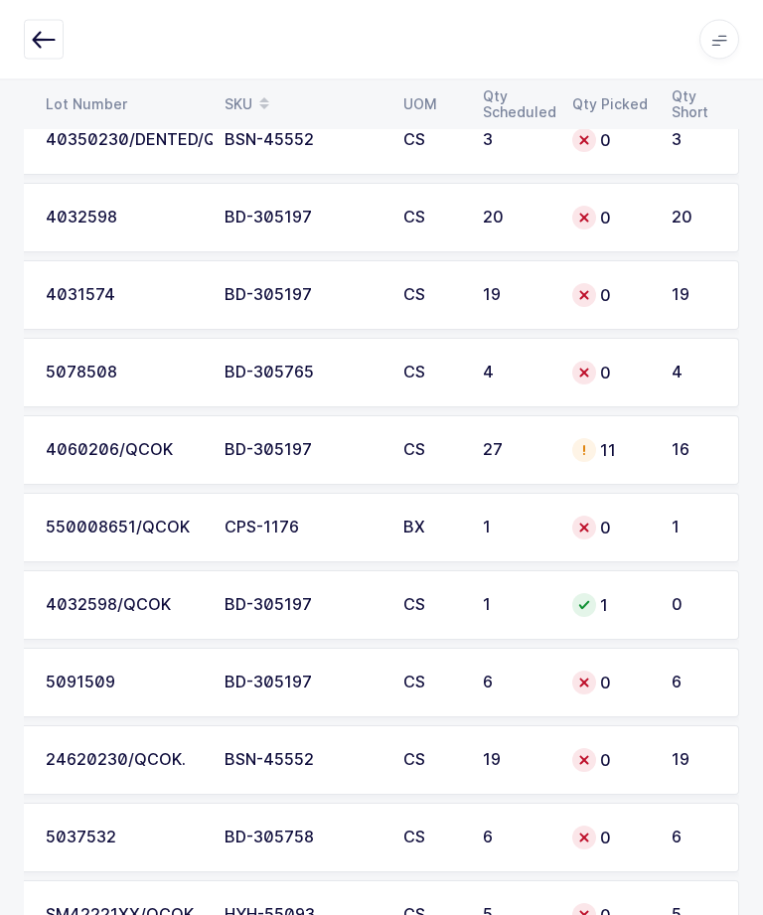
scroll to position [5507, 0]
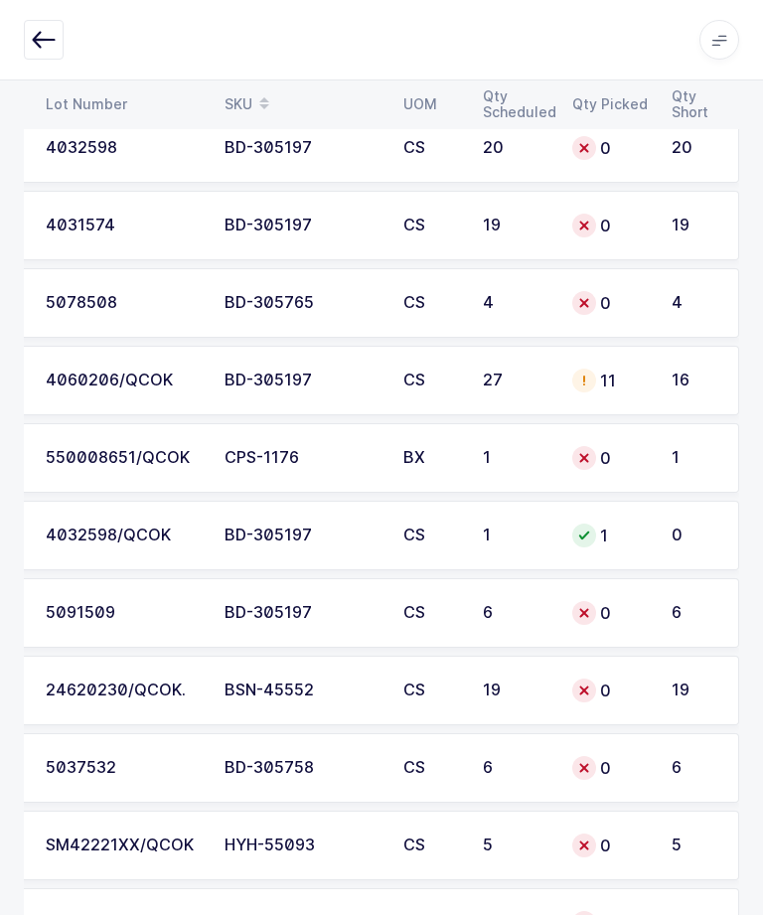
click at [640, 608] on div "0" at bounding box center [610, 613] width 76 height 24
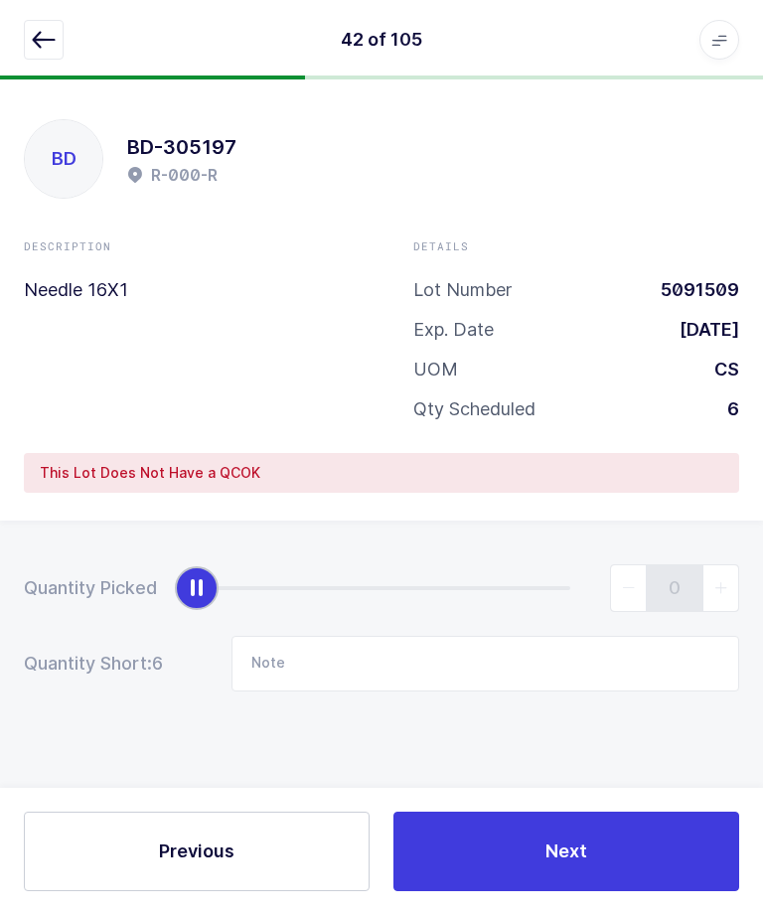
scroll to position [0, 0]
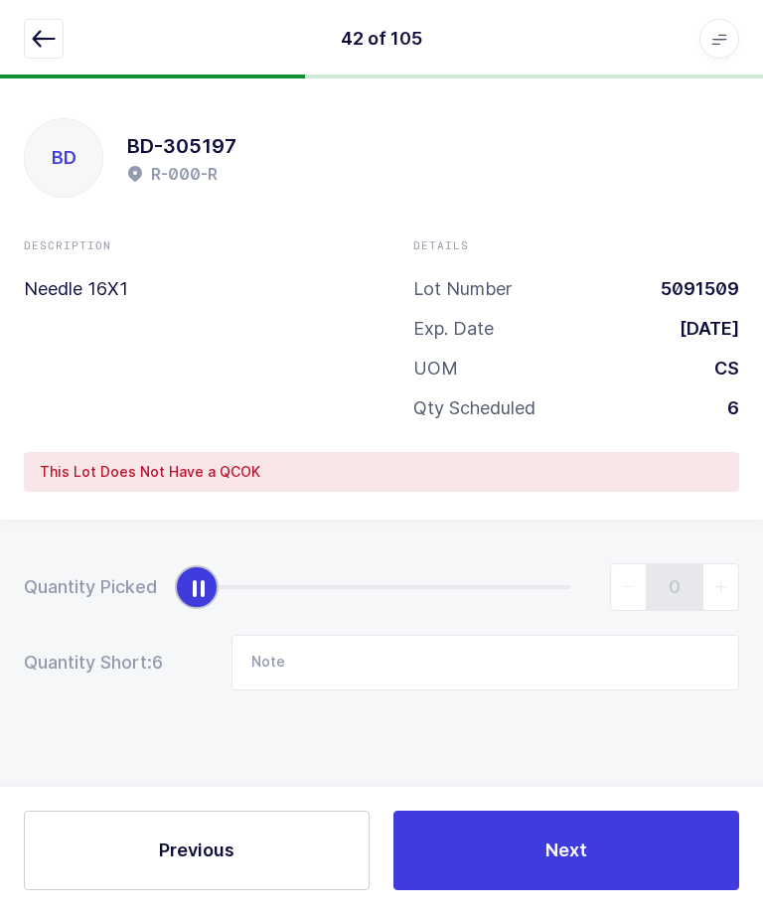
click at [204, 574] on div "slider between 0 and 6" at bounding box center [197, 588] width 44 height 44
click at [459, 644] on input "Note" at bounding box center [486, 664] width 508 height 56
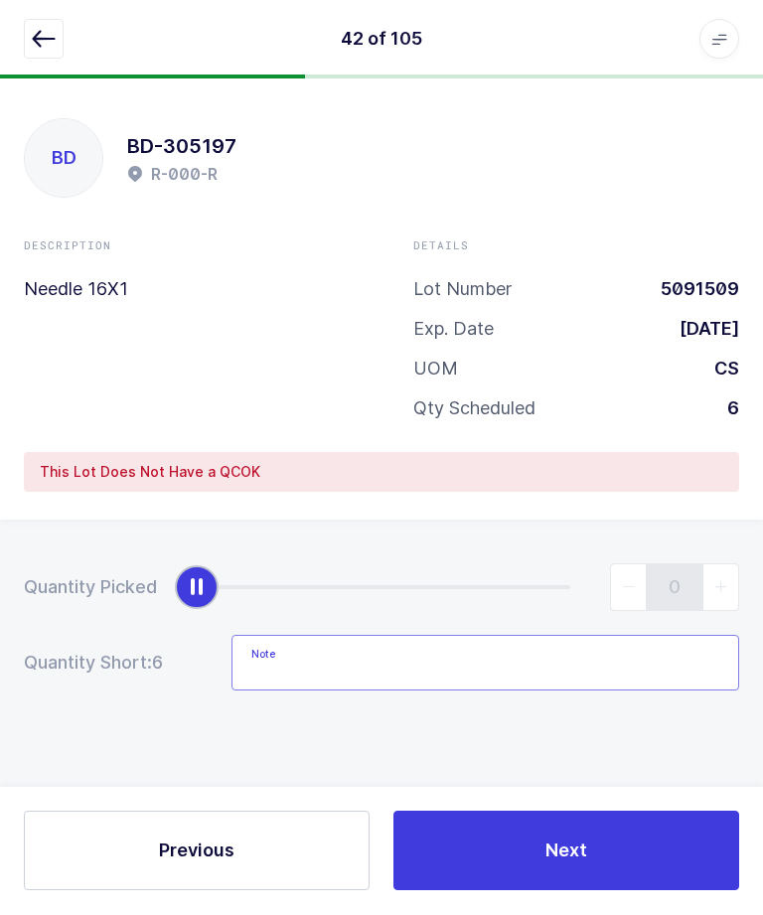
scroll to position [26, 0]
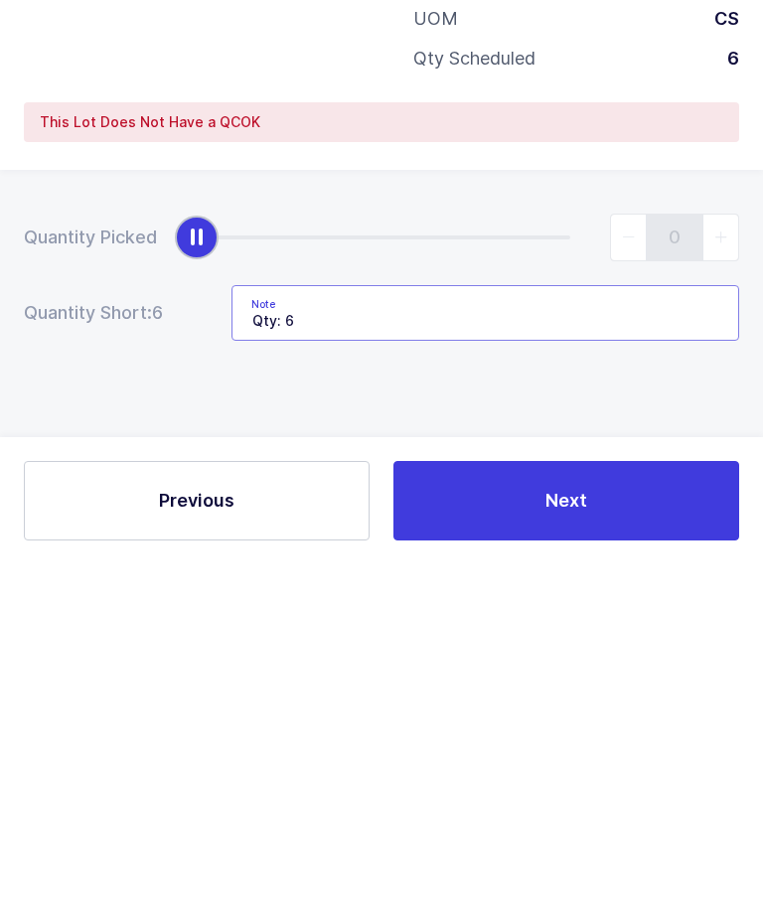
type input "Qty: 6"
click at [640, 788] on div "Previous Next" at bounding box center [381, 851] width 763 height 127
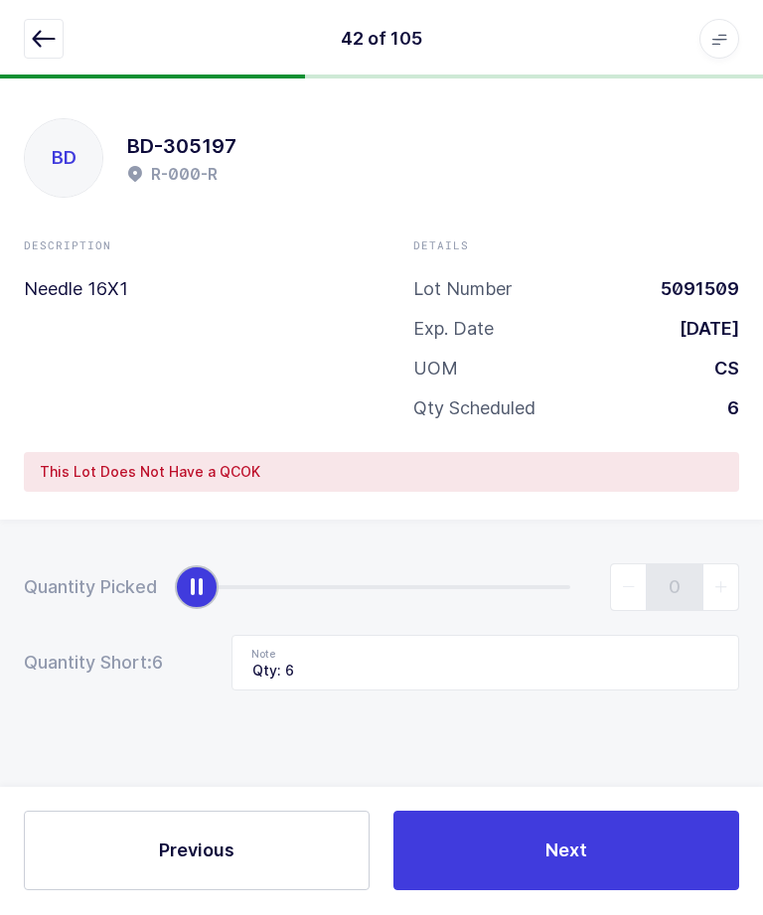
click at [608, 891] on button "Next" at bounding box center [567, 852] width 346 height 80
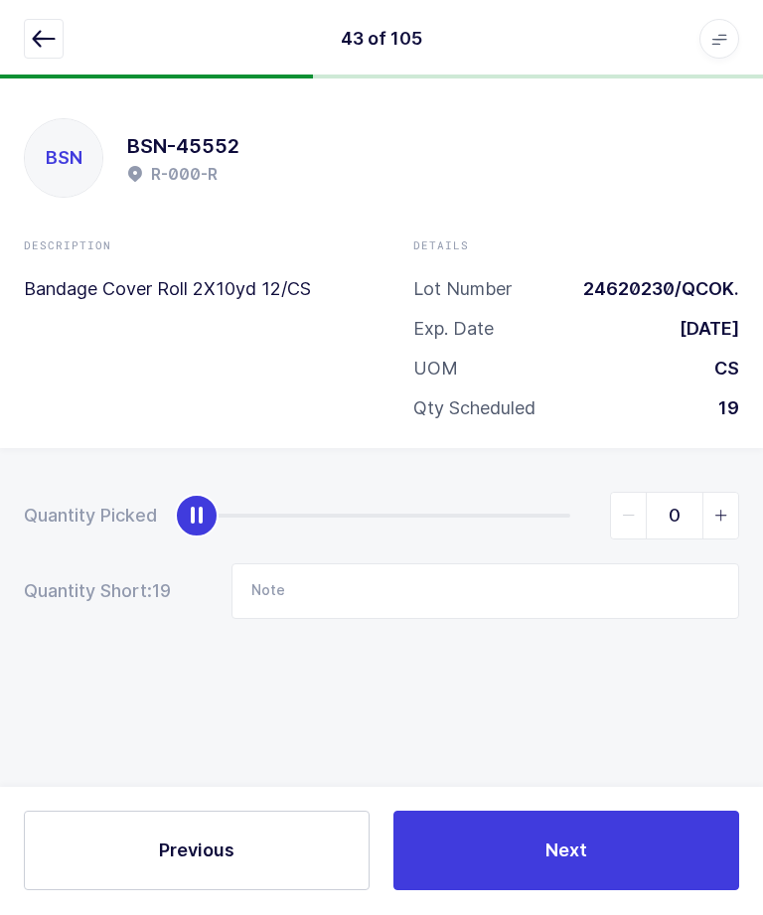
click at [41, 44] on icon "button" at bounding box center [44, 40] width 24 height 24
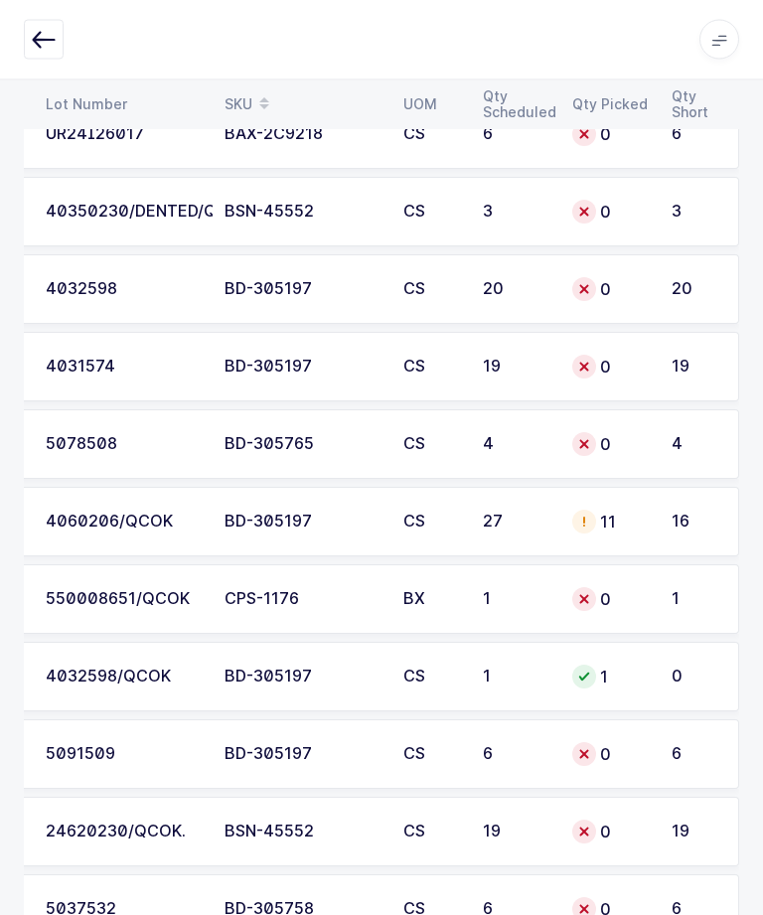
scroll to position [5333, 0]
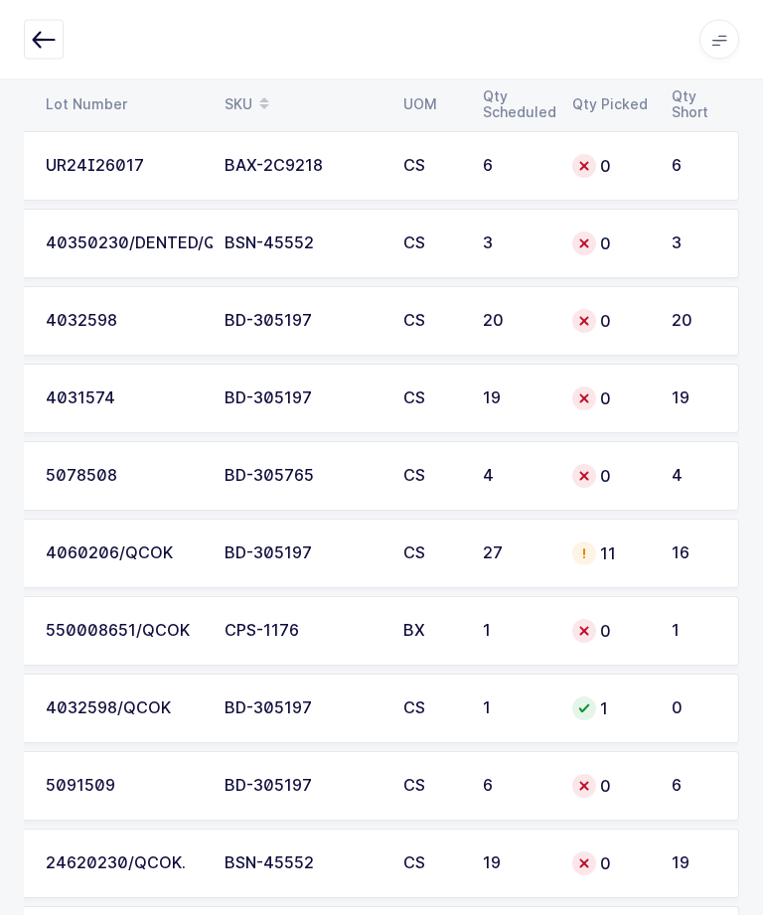
click at [647, 404] on div "0" at bounding box center [610, 400] width 76 height 24
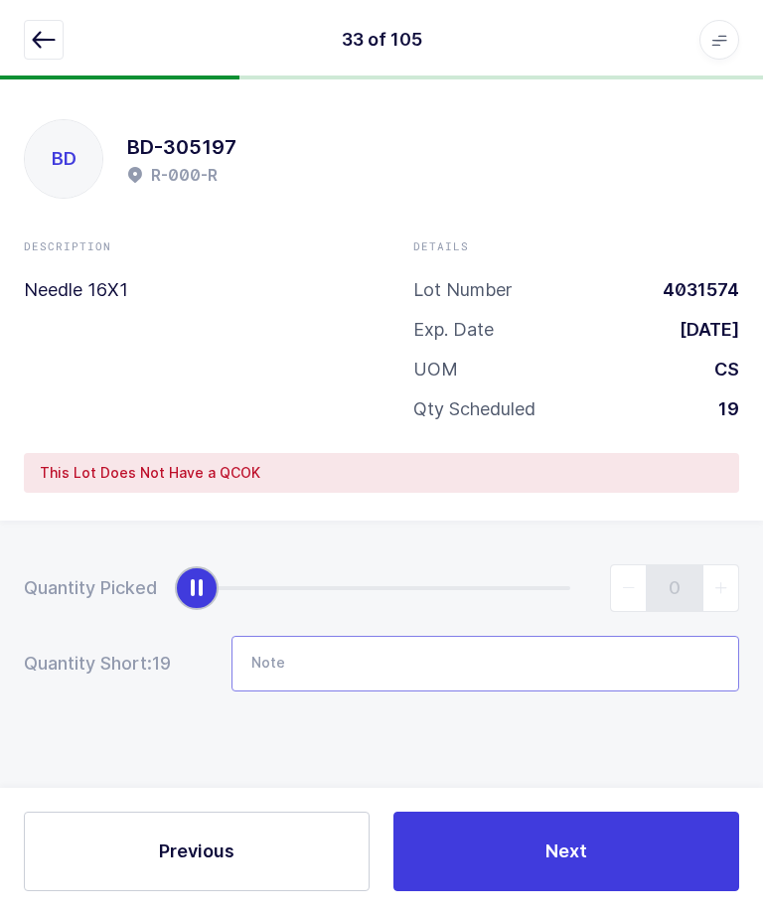
click at [506, 636] on input "Note" at bounding box center [486, 664] width 508 height 56
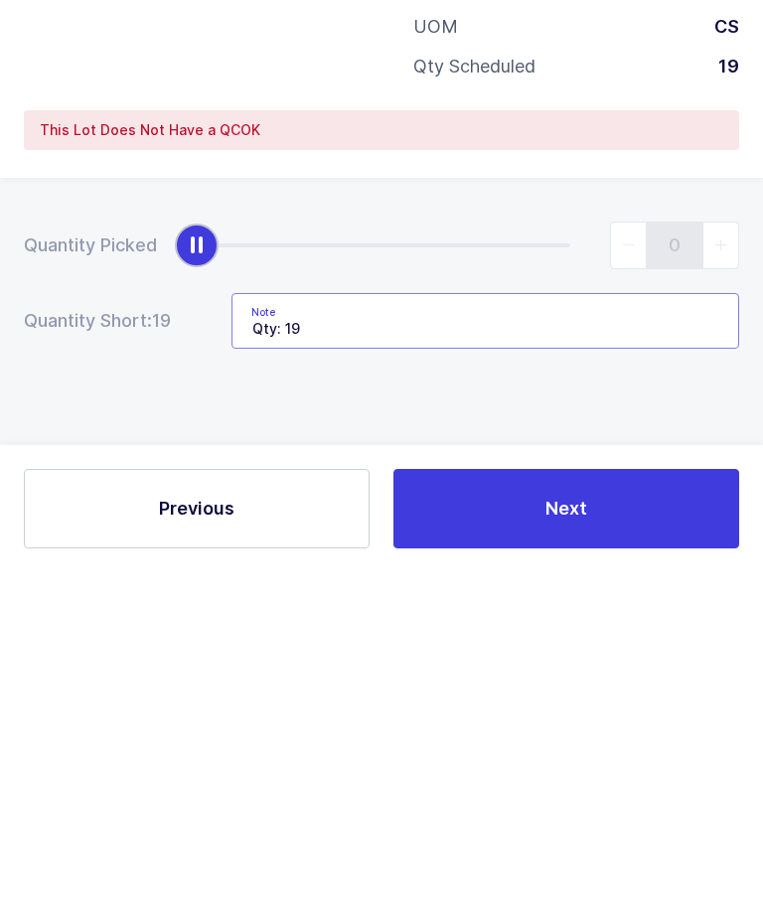
type input "Qty: 19"
click at [668, 521] on div "Quantity Picked 0 Quantity Short: 19 Note Qty: 19" at bounding box center [381, 698] width 763 height 354
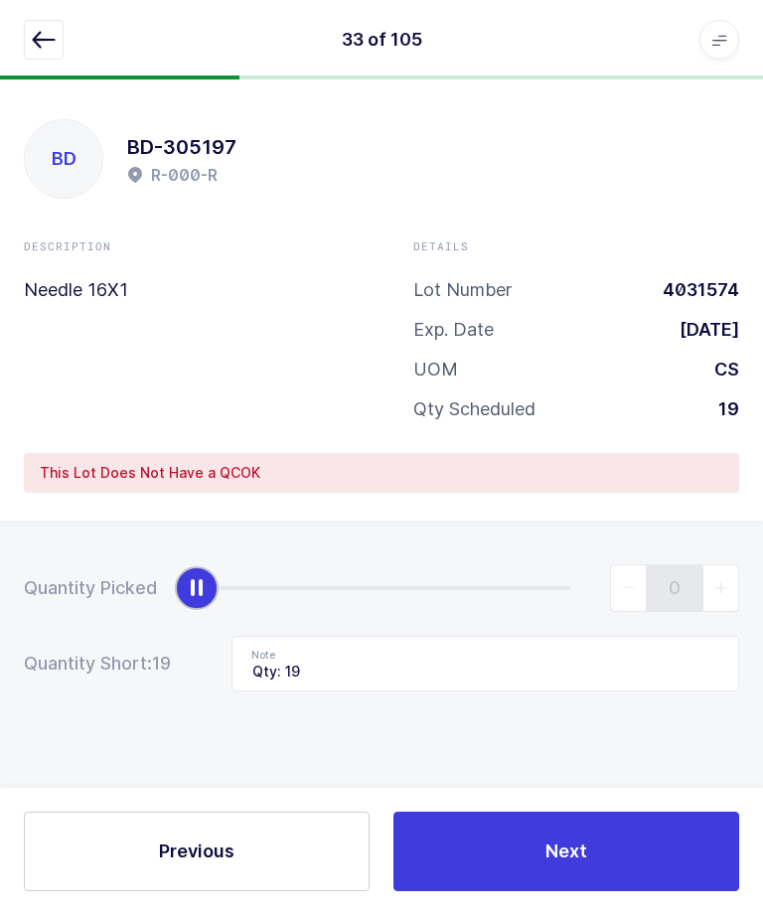
click at [596, 858] on button "Next" at bounding box center [567, 852] width 346 height 80
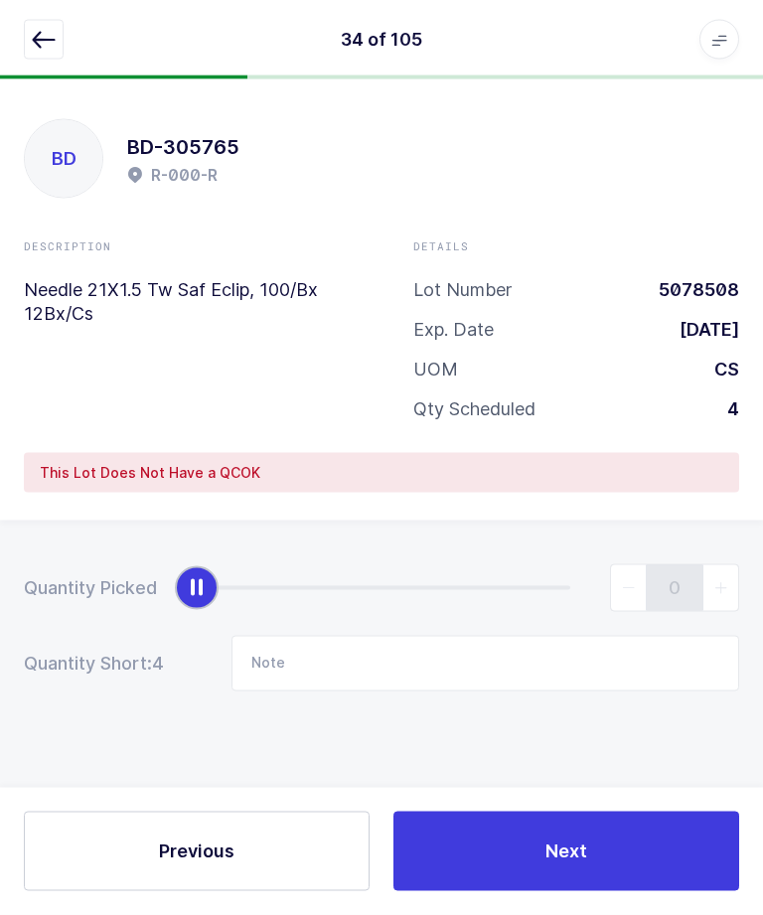
scroll to position [0, 0]
click at [34, 47] on icon "button" at bounding box center [44, 40] width 24 height 24
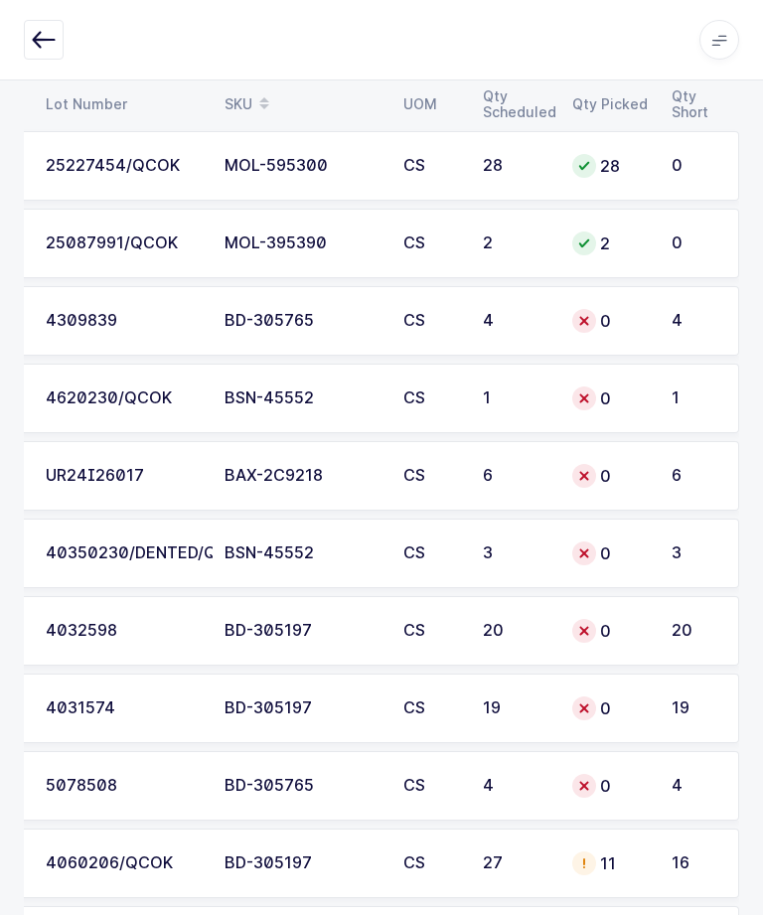
scroll to position [5041, 0]
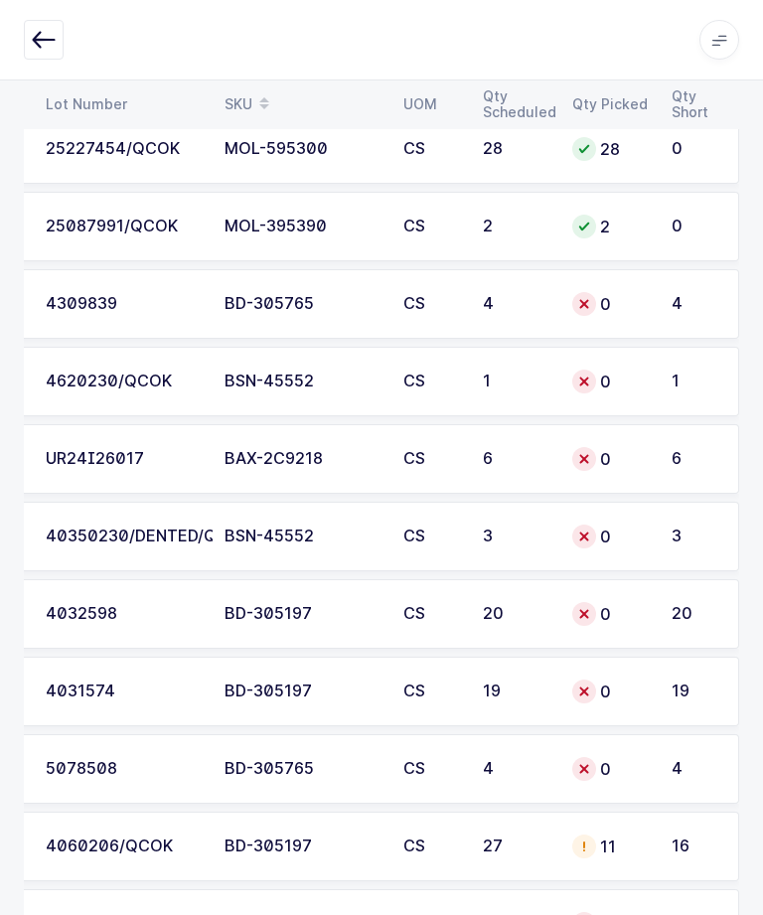
click at [610, 617] on div "0" at bounding box center [610, 614] width 76 height 24
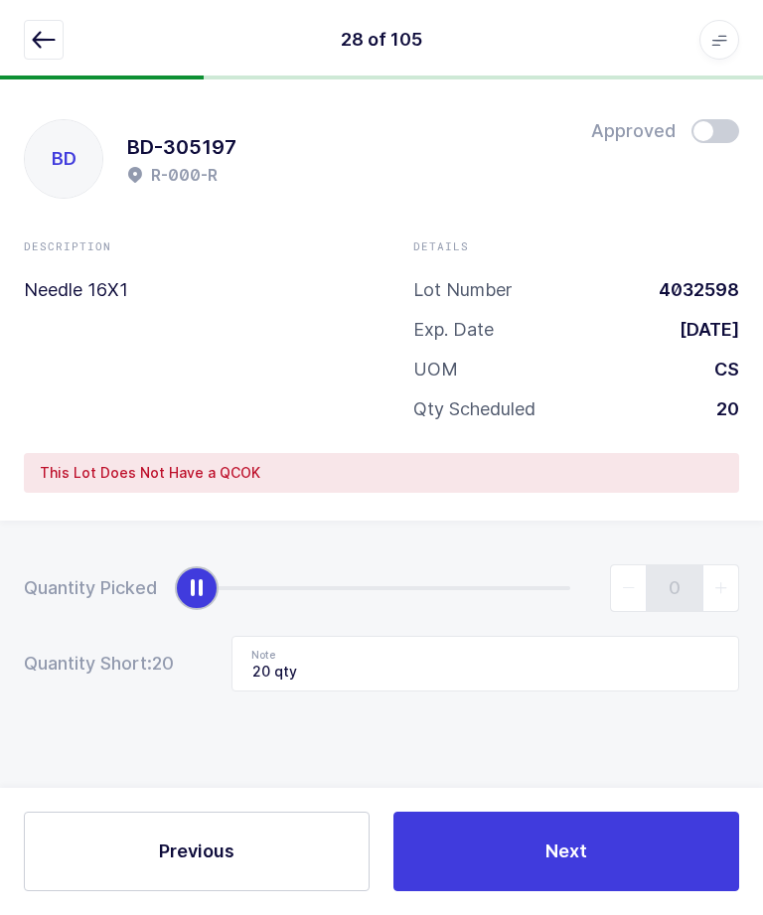
scroll to position [0, 0]
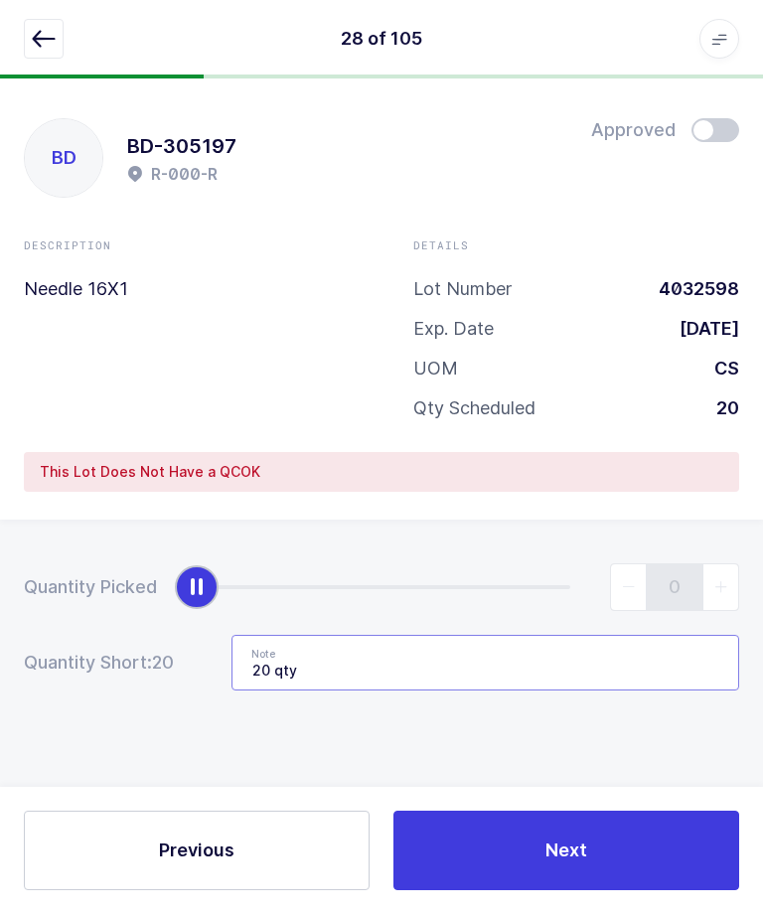
click at [536, 667] on input "20 qty" at bounding box center [486, 664] width 508 height 56
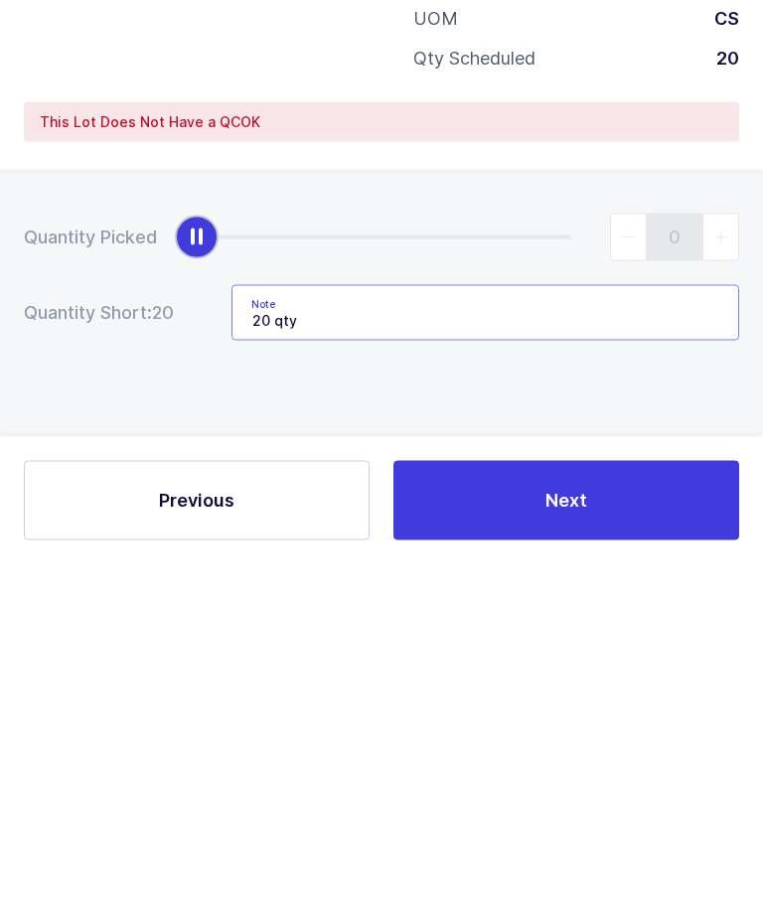
click at [268, 636] on input "20 qty" at bounding box center [486, 664] width 508 height 56
type input "20 qty"
click at [661, 812] on button "Next" at bounding box center [567, 852] width 346 height 80
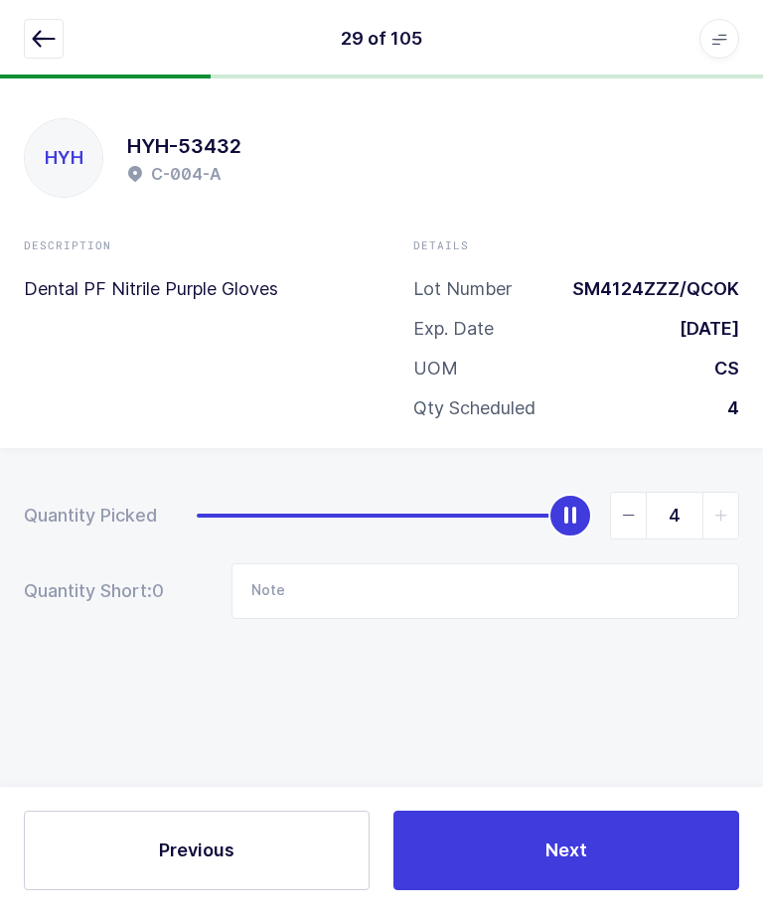
click at [49, 34] on icon "button" at bounding box center [44, 40] width 24 height 24
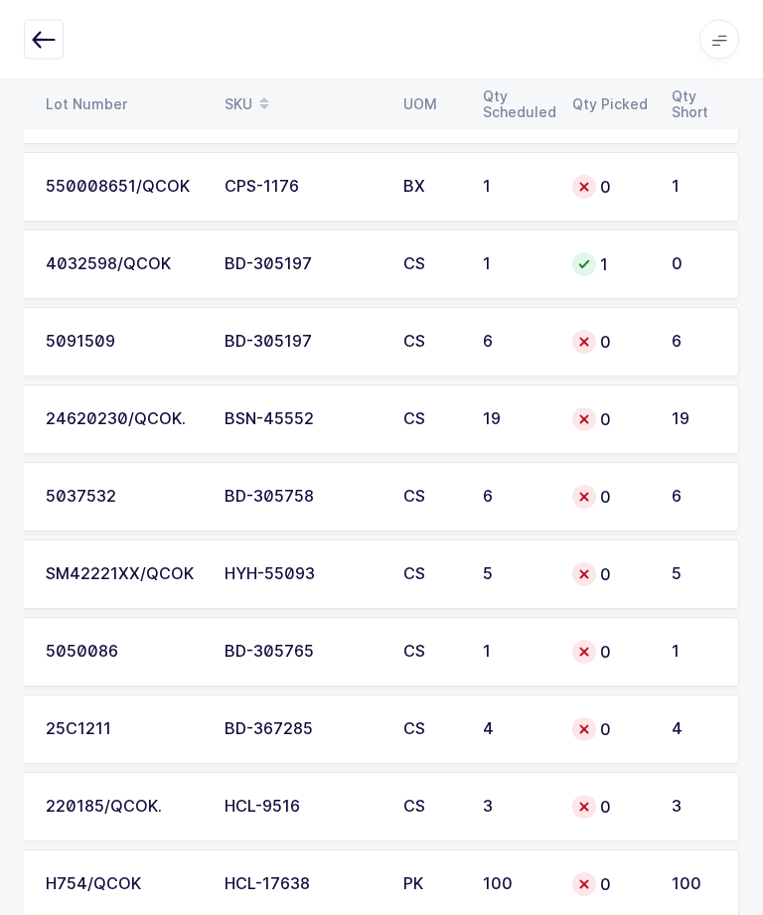
scroll to position [5779, 0]
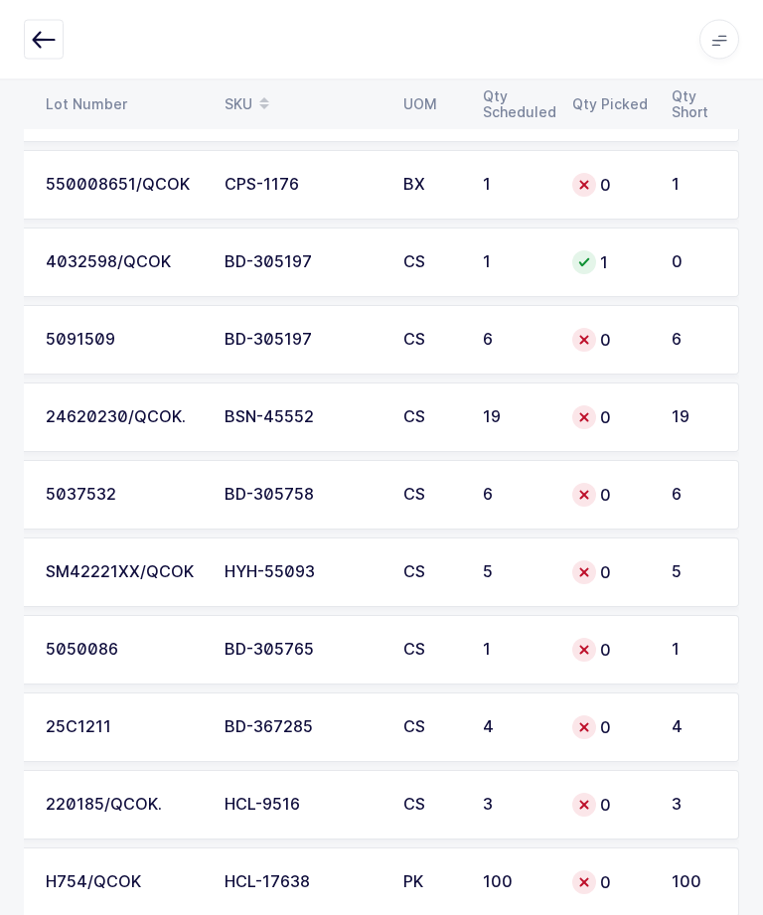
click at [99, 720] on div "25C1211" at bounding box center [123, 729] width 155 height 18
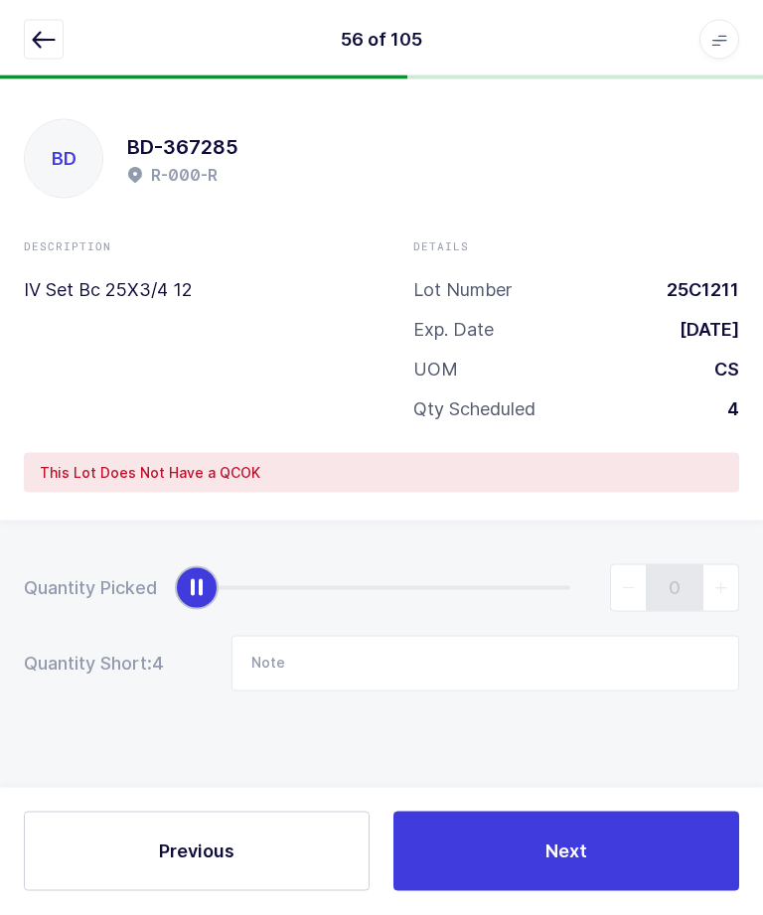
scroll to position [0, 0]
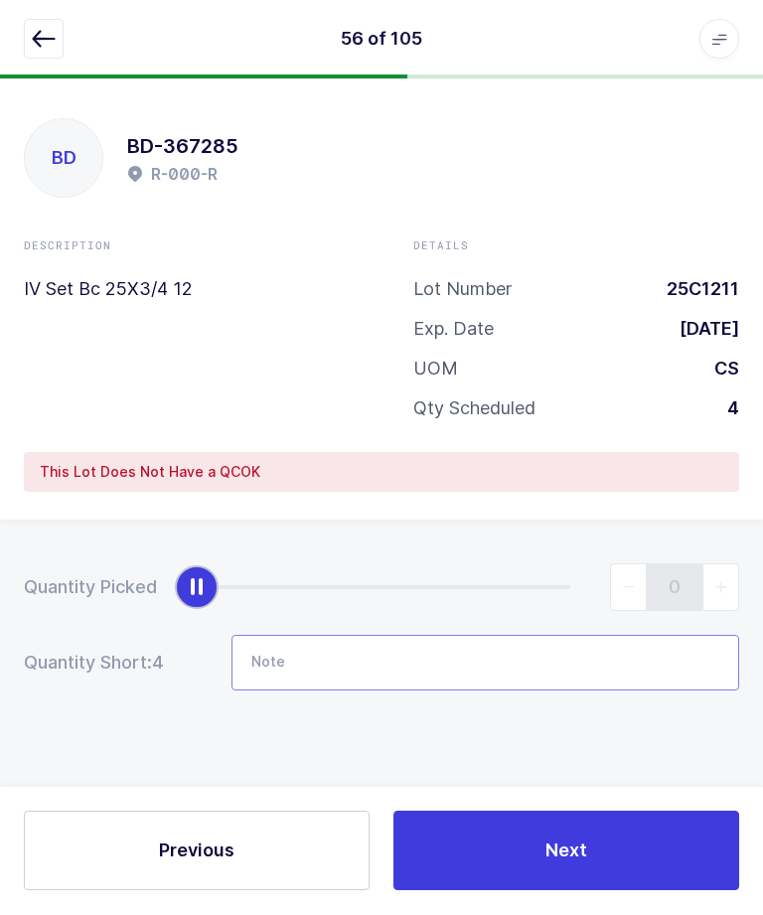
click at [531, 646] on input "Note" at bounding box center [486, 664] width 508 height 56
type input "Qty: 4"
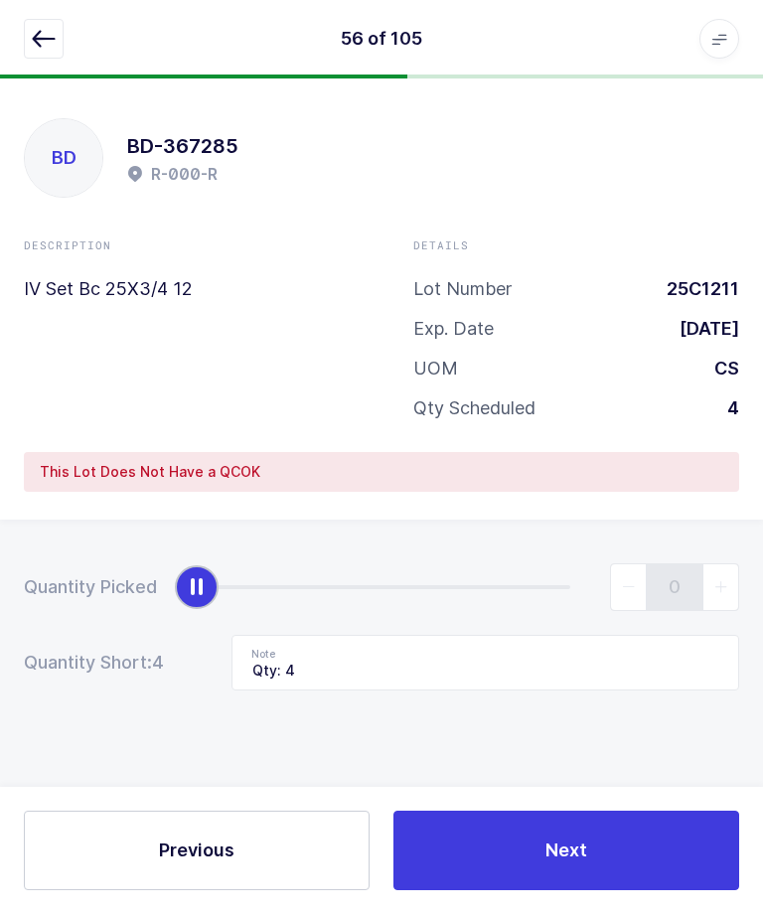
click at [580, 891] on button "Next" at bounding box center [567, 852] width 346 height 80
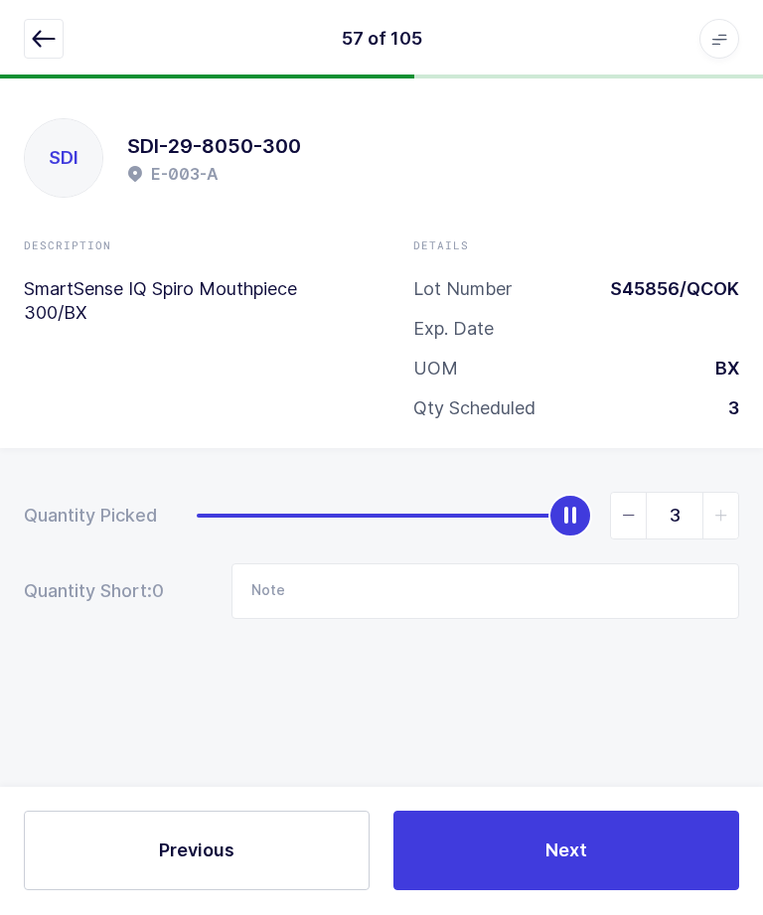
click at [39, 33] on icon "button" at bounding box center [44, 40] width 24 height 24
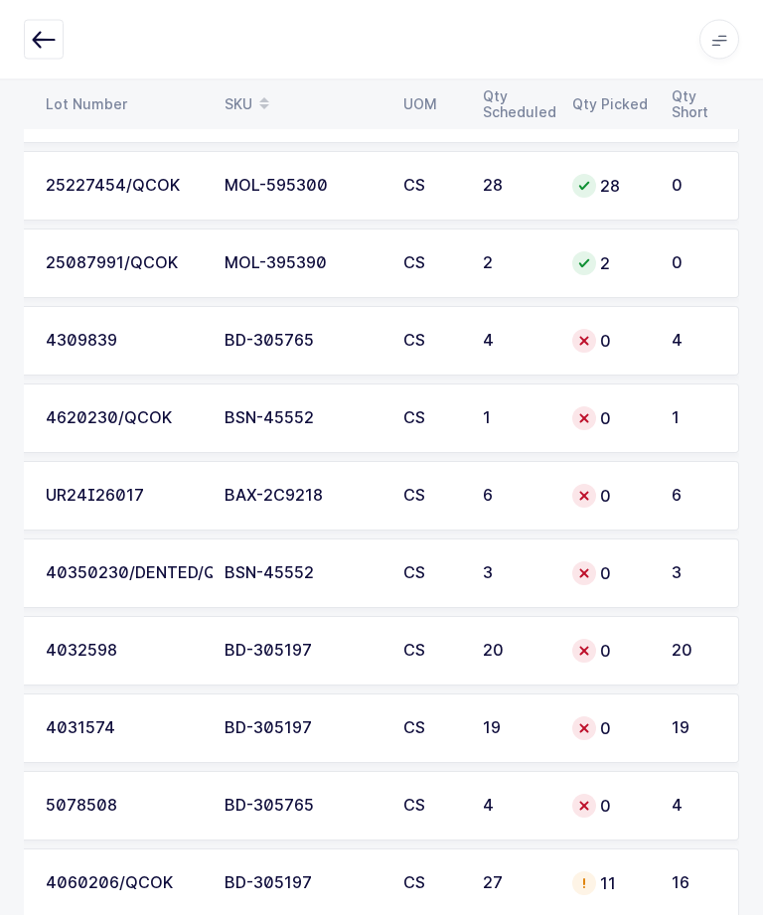
scroll to position [5013, 0]
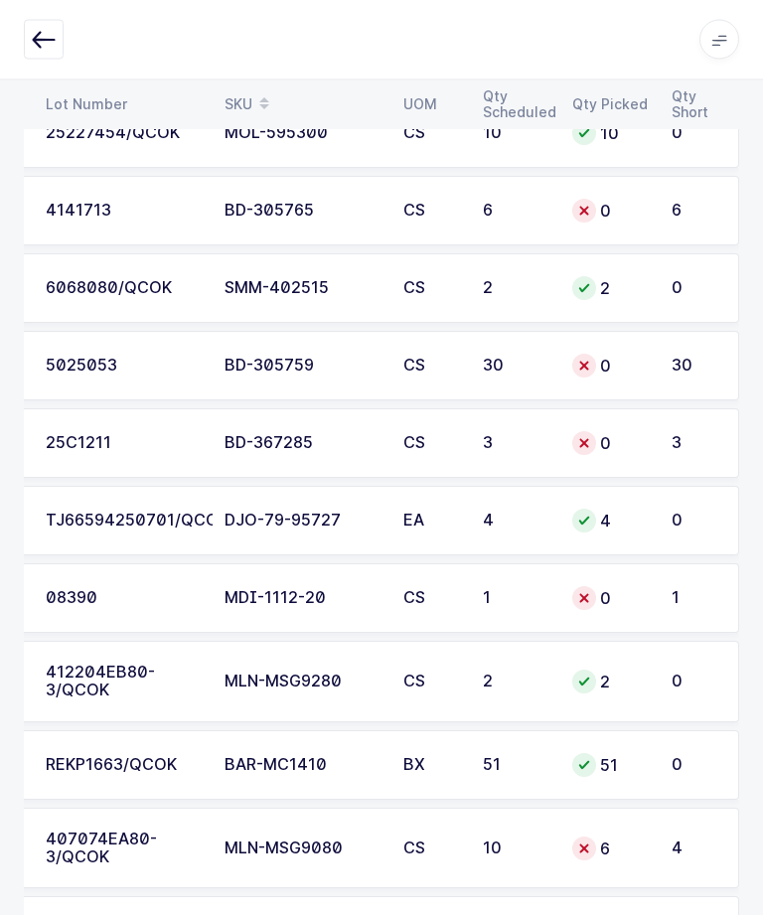
click at [142, 435] on div "25C1211" at bounding box center [123, 444] width 155 height 18
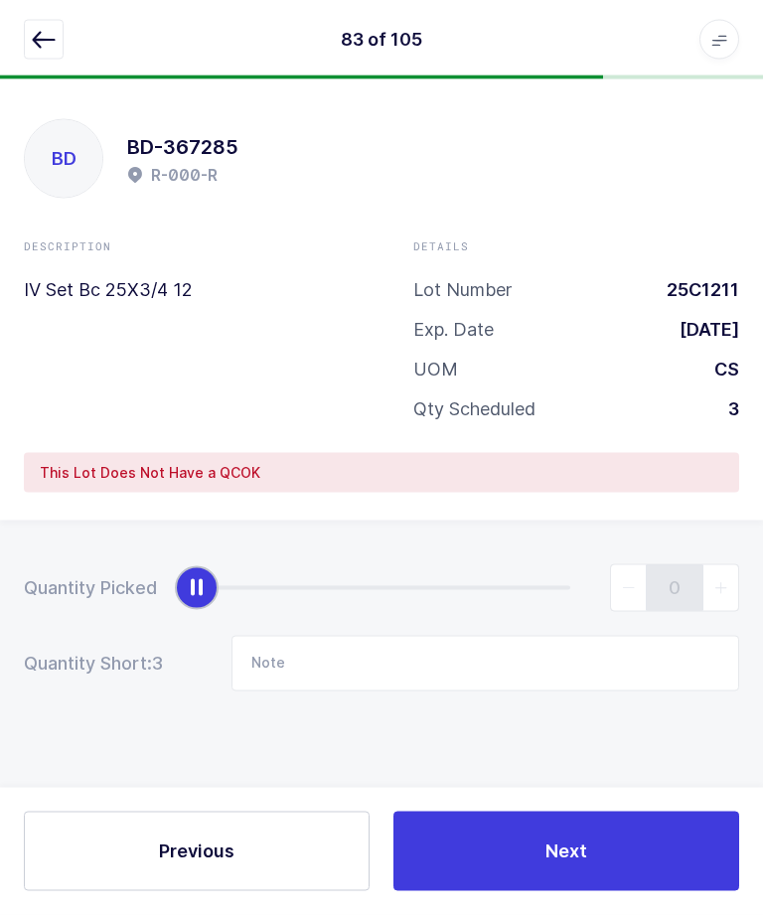
scroll to position [67, 0]
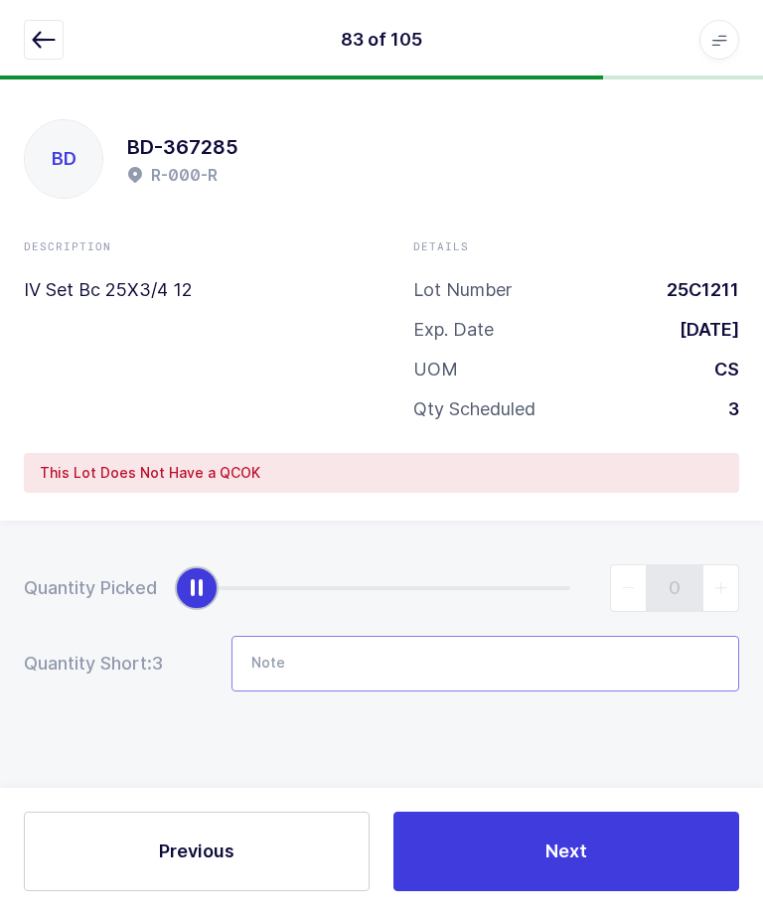
click at [483, 636] on input "Note" at bounding box center [486, 664] width 508 height 56
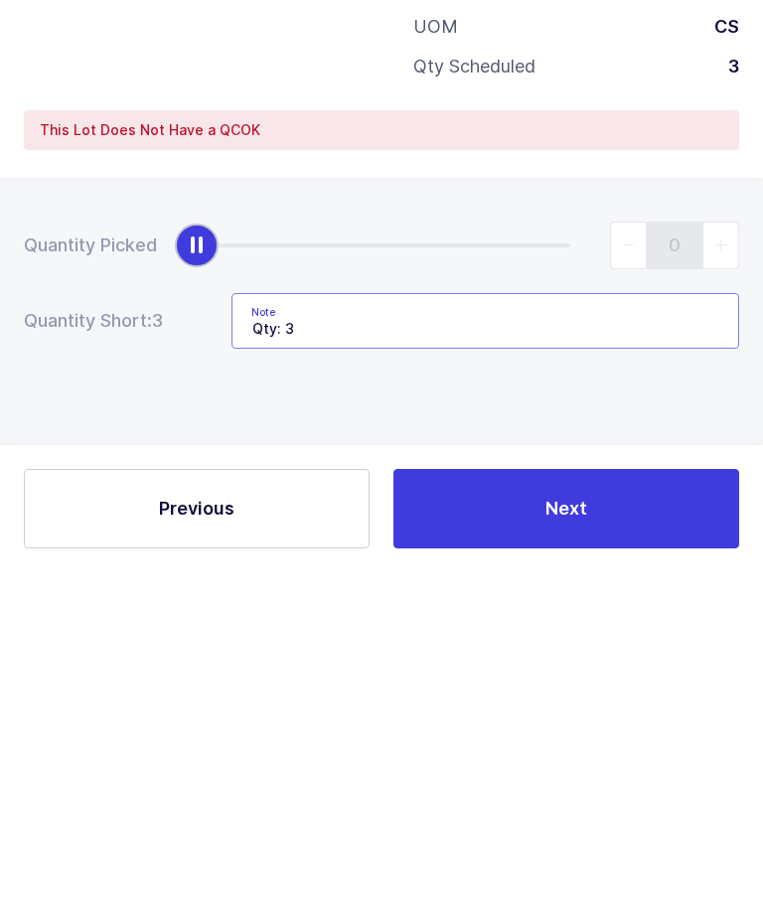
type input "Qty: 3"
click at [170, 521] on div "Quantity Picked 0 Quantity Short: 3 Note Qty: 3" at bounding box center [381, 698] width 763 height 354
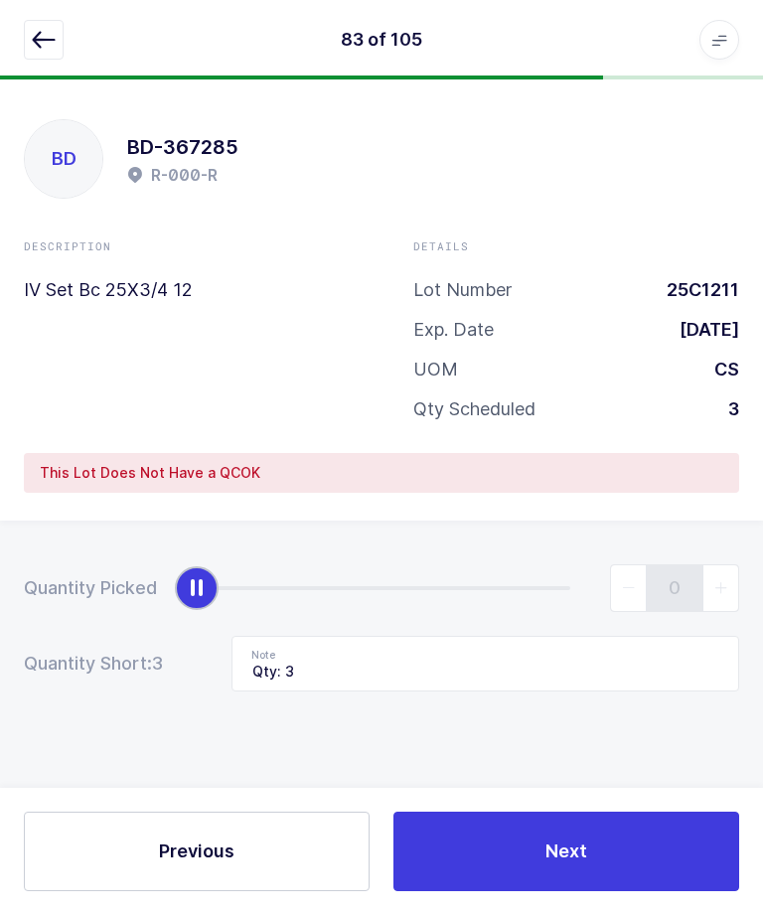
click at [609, 837] on button "Next" at bounding box center [567, 852] width 346 height 80
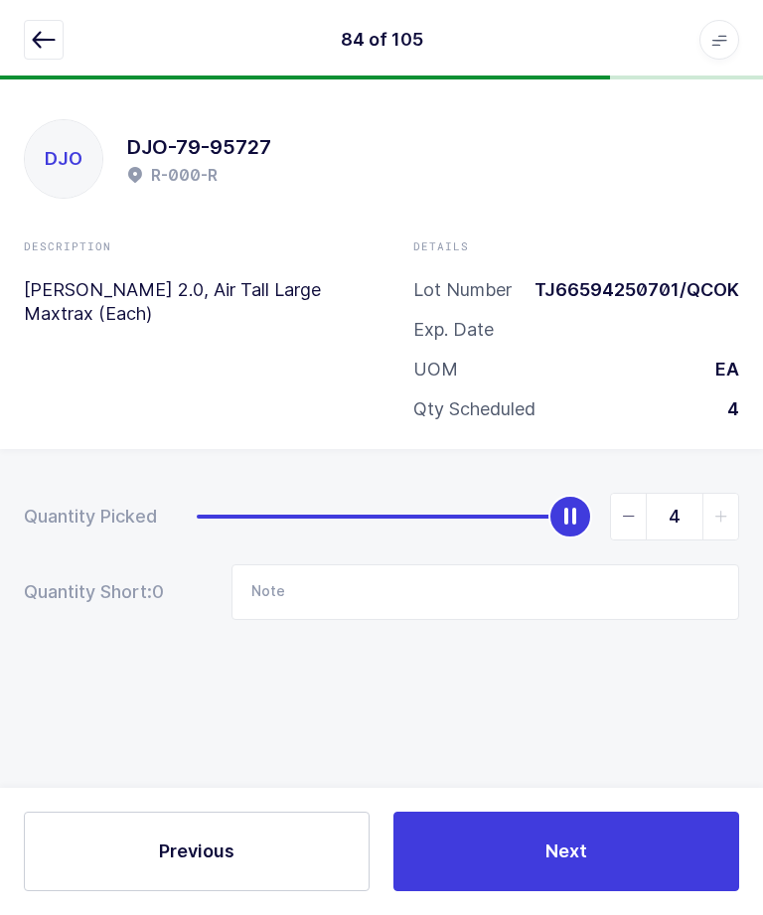
click at [30, 31] on button "button" at bounding box center [44, 40] width 40 height 40
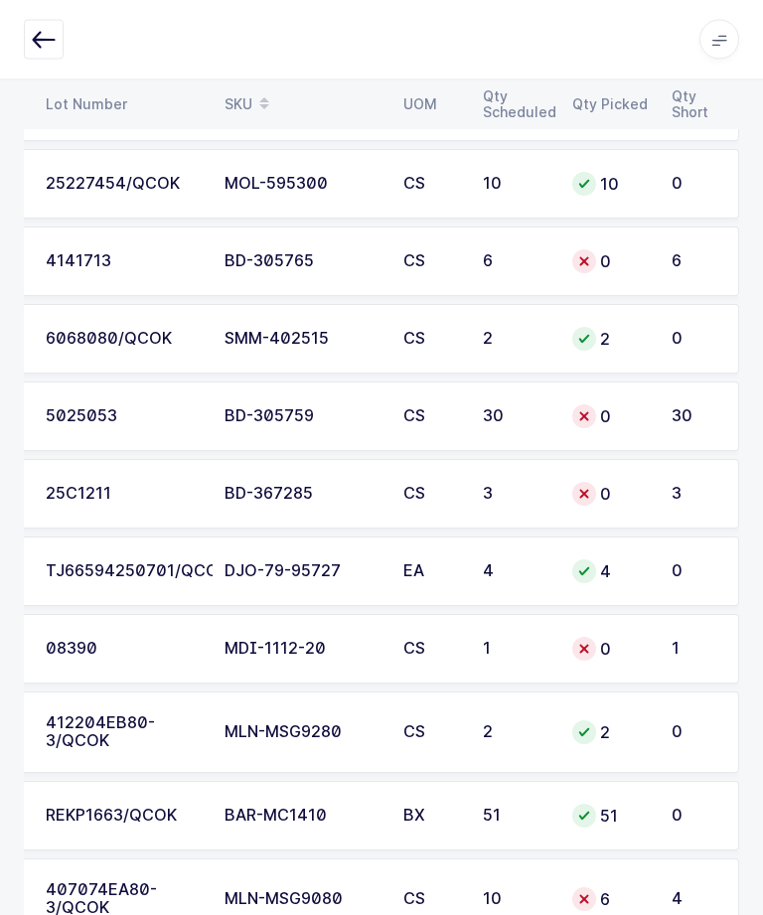
scroll to position [6786, 0]
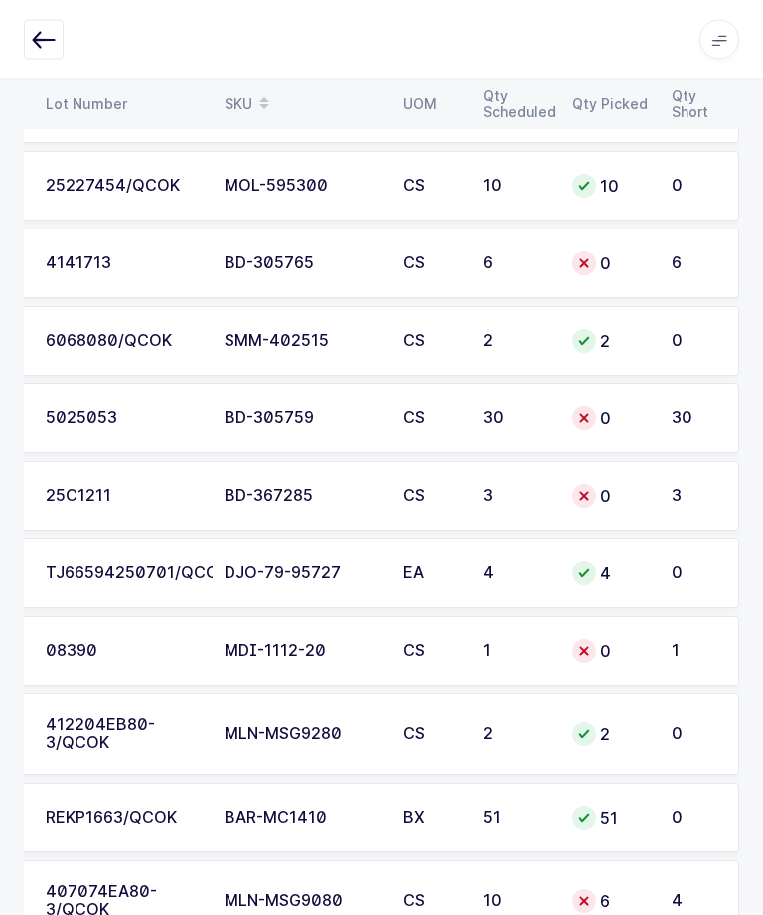
click at [653, 624] on td "0" at bounding box center [610, 652] width 99 height 70
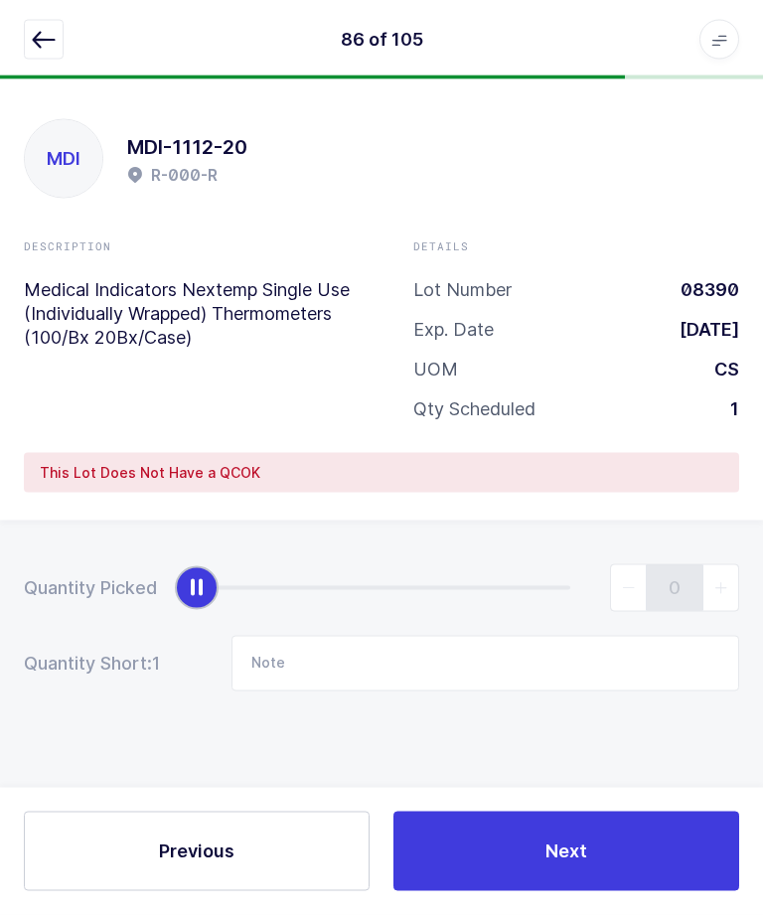
scroll to position [0, 0]
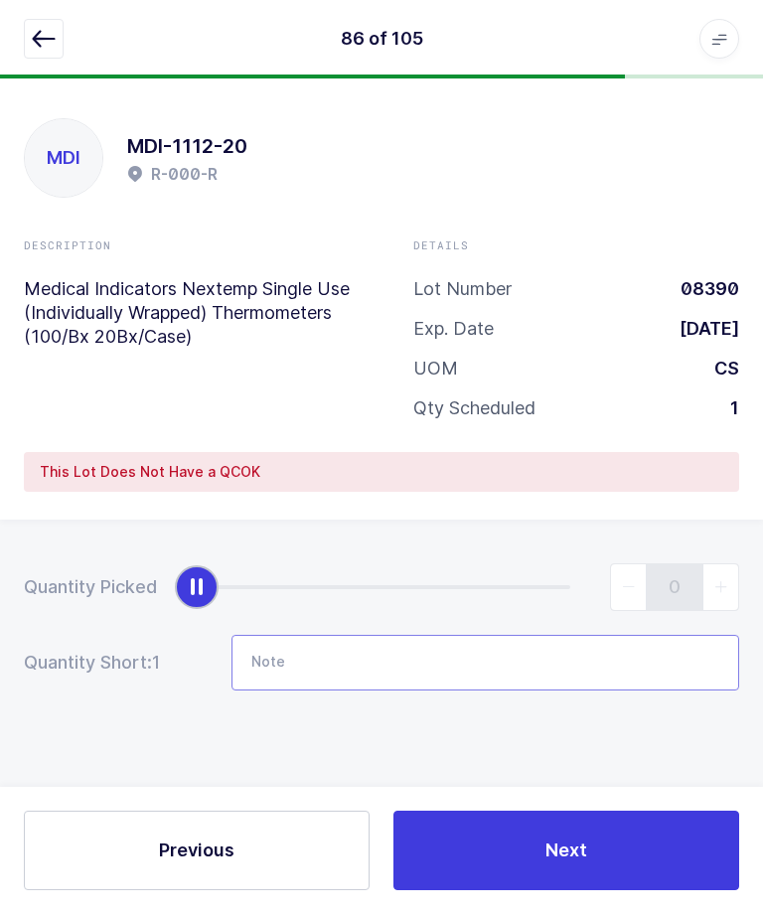
click at [495, 656] on input "Note" at bounding box center [486, 664] width 508 height 56
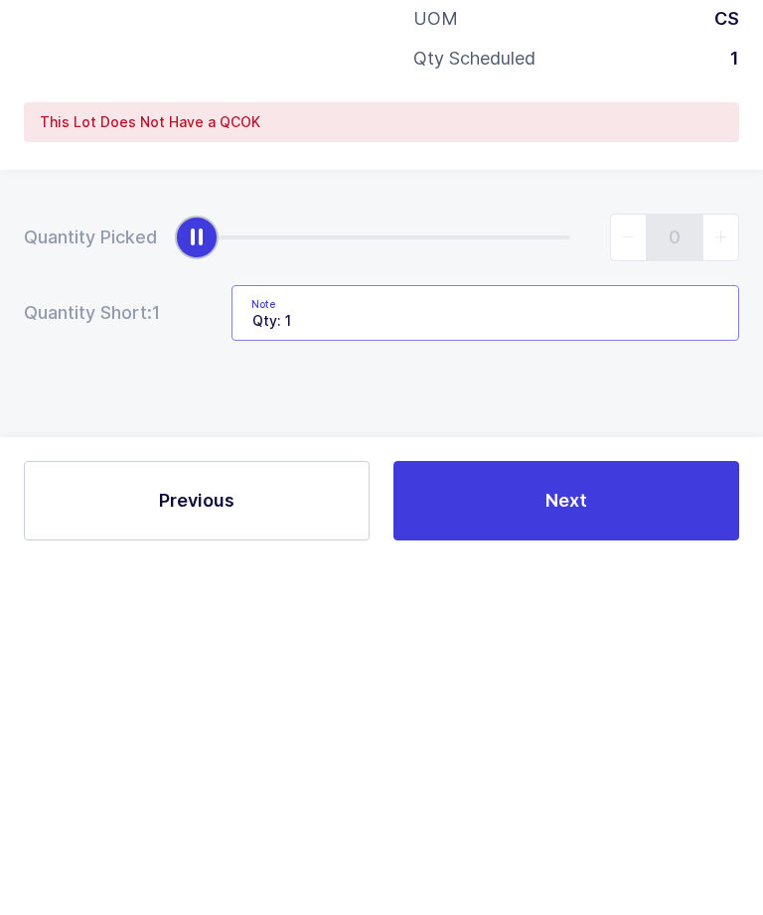
type input "Qty: 1"
click at [685, 812] on button "Next" at bounding box center [567, 852] width 346 height 80
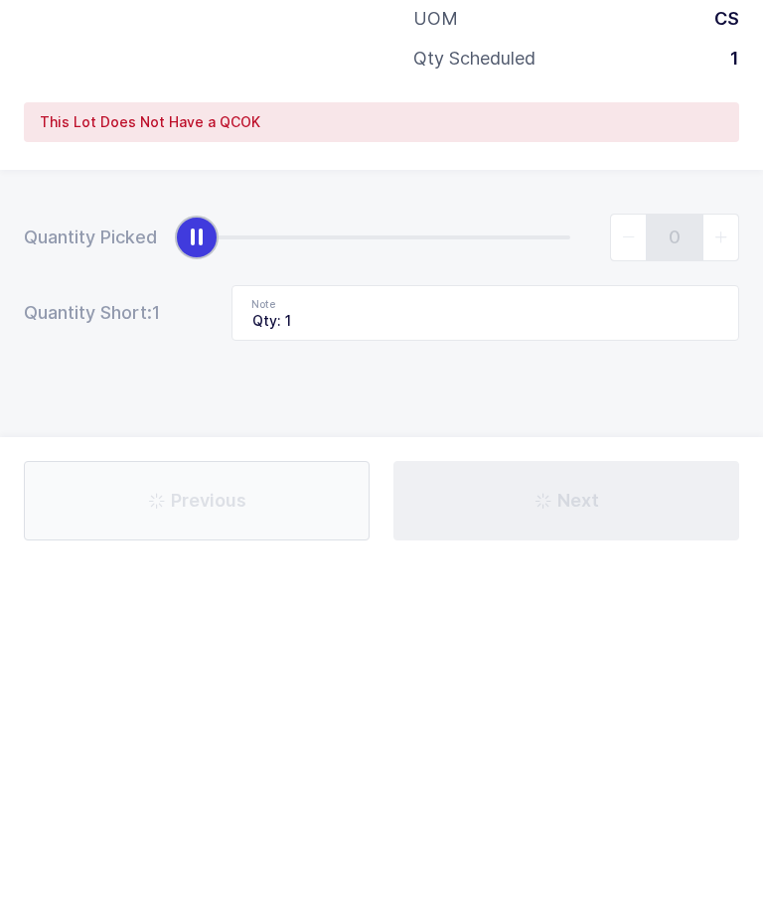
scroll to position [0, 0]
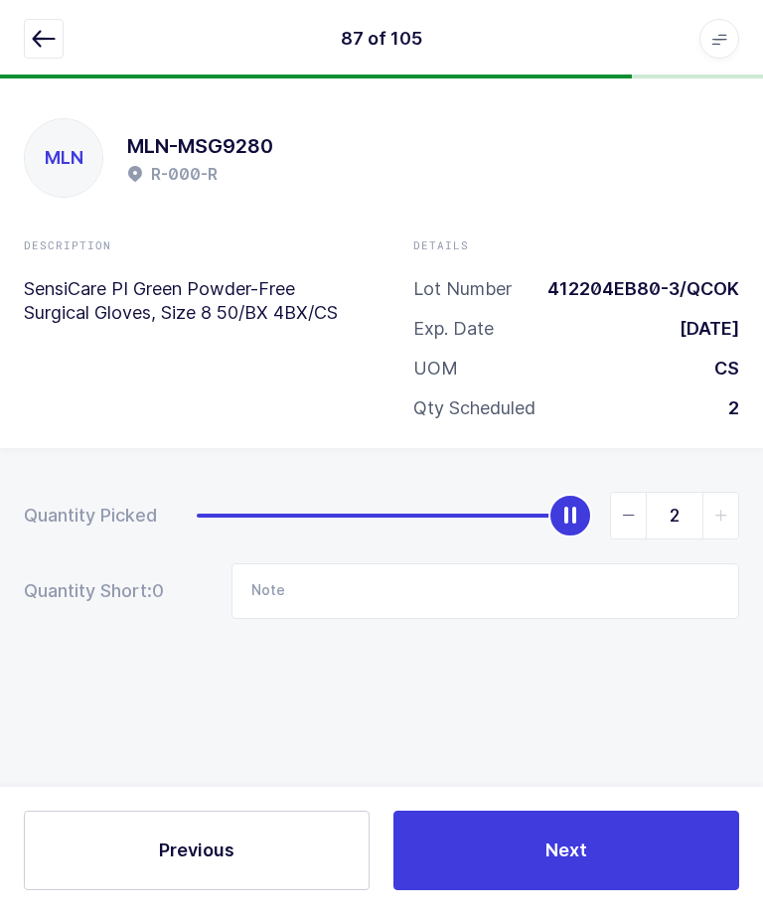
click at [60, 45] on button "button" at bounding box center [44, 40] width 40 height 40
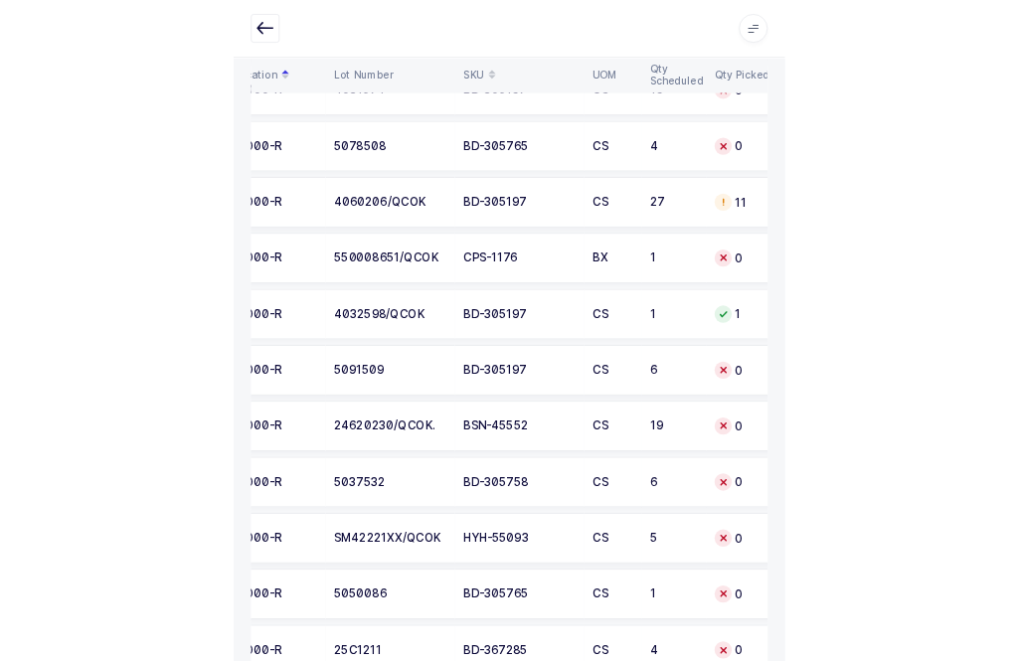
scroll to position [5736, 0]
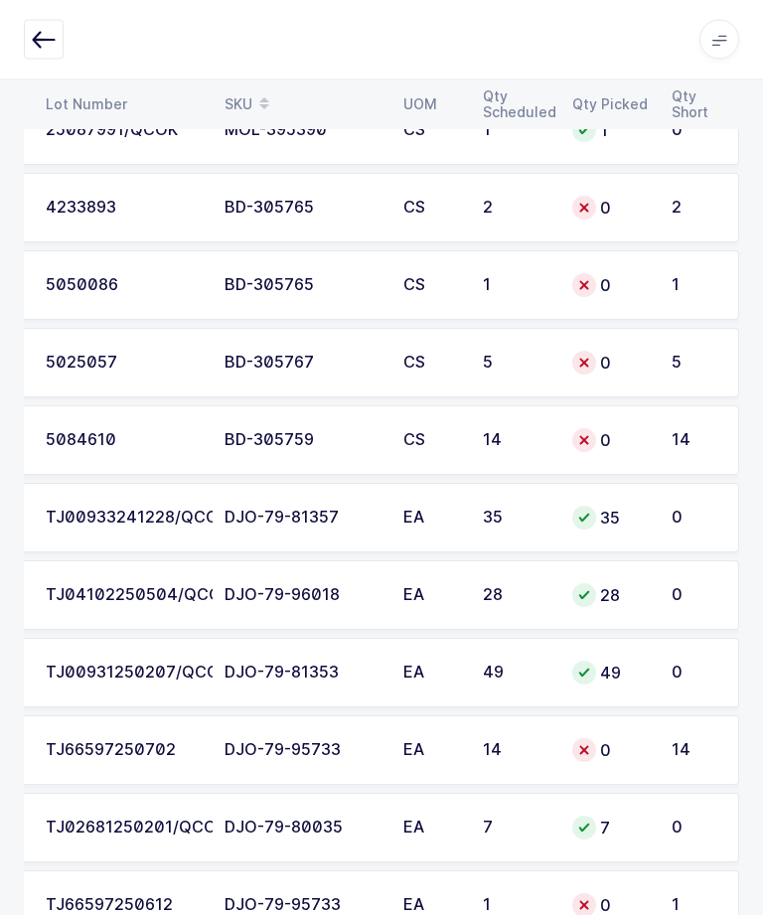
click at [722, 743] on td "14" at bounding box center [700, 752] width 80 height 70
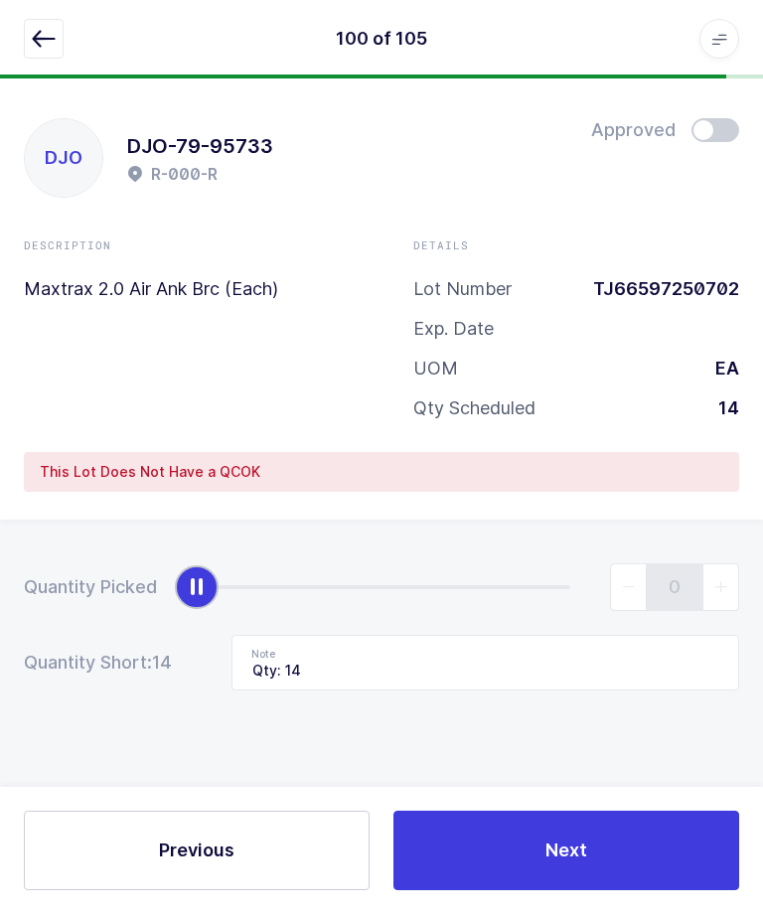
click at [24, 37] on button "button" at bounding box center [44, 40] width 40 height 40
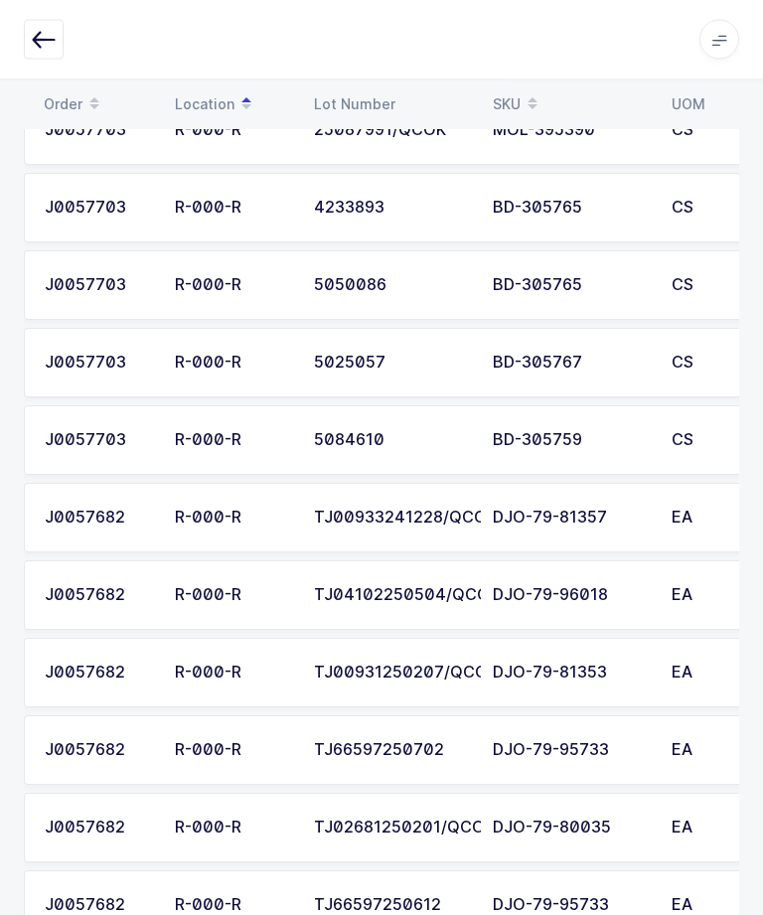
scroll to position [0, 184]
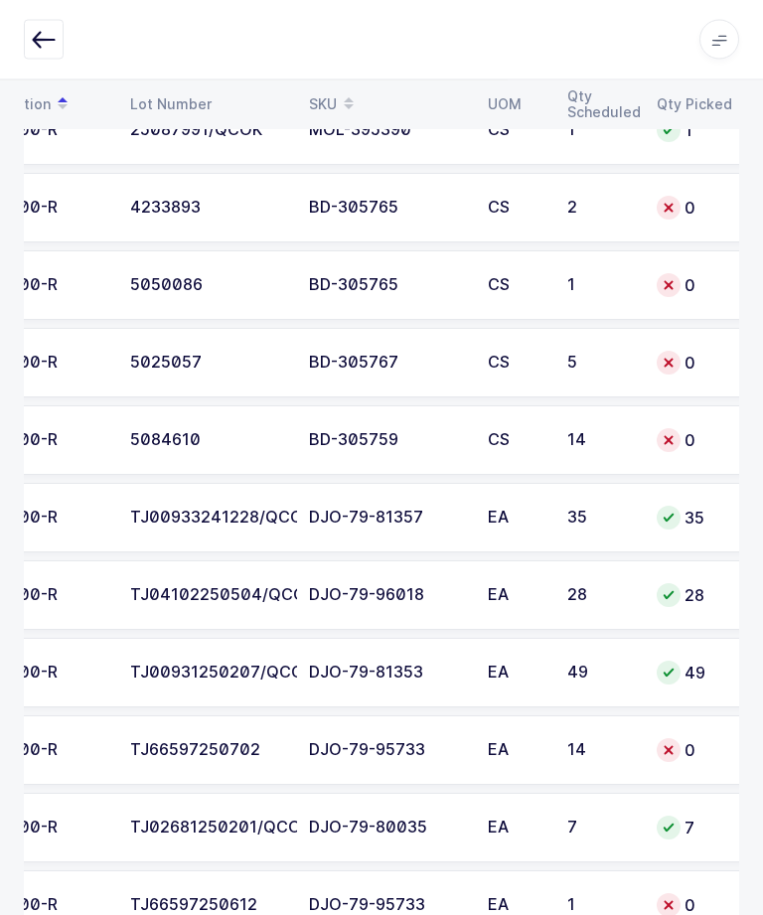
click at [616, 432] on div "14" at bounding box center [600, 441] width 66 height 18
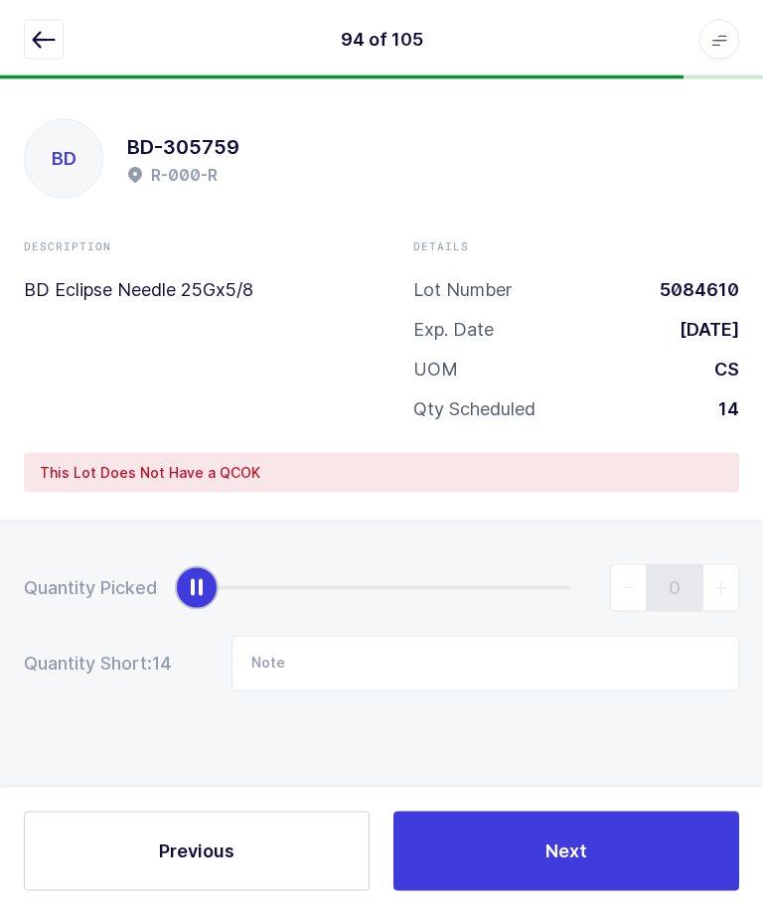
scroll to position [0, 0]
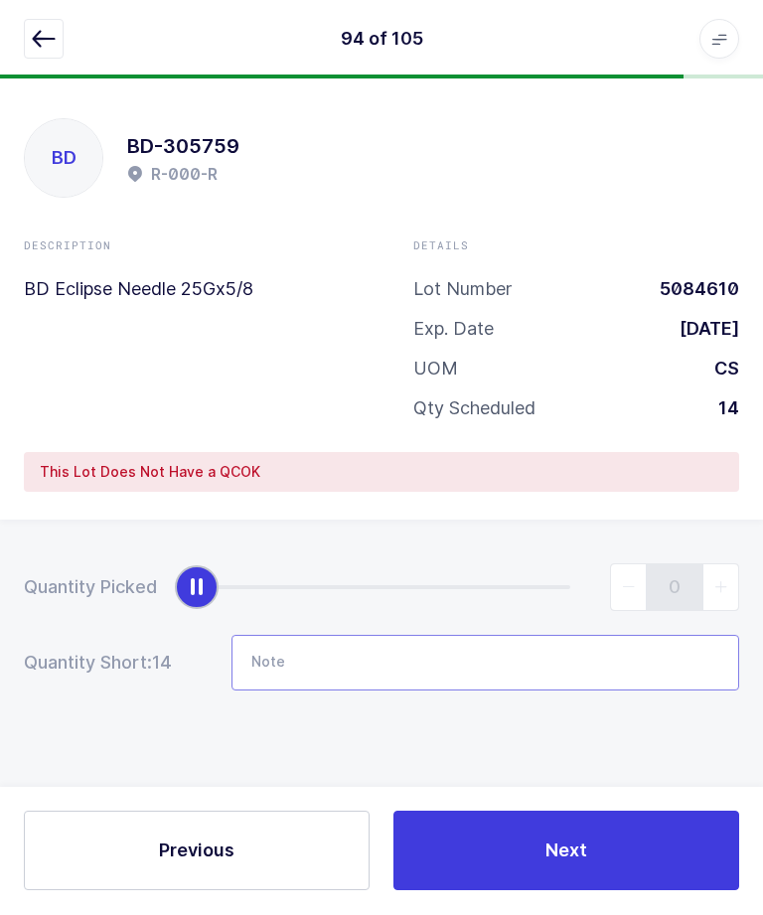
click at [431, 656] on input "Note" at bounding box center [486, 664] width 508 height 56
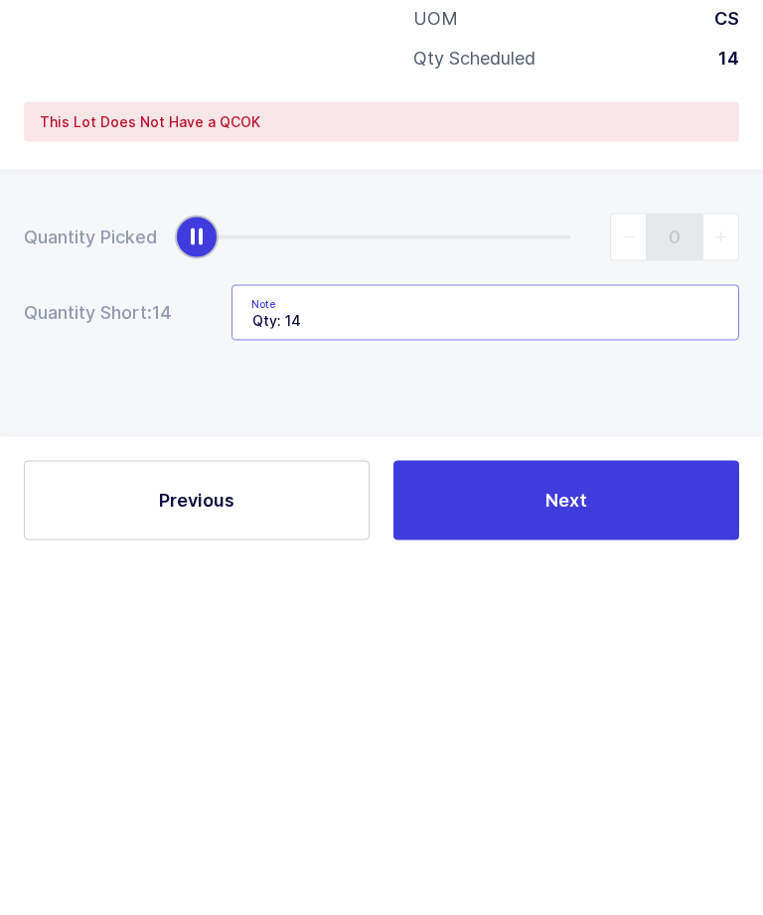
type input "Qty: 14"
click at [658, 812] on button "Next" at bounding box center [567, 852] width 346 height 80
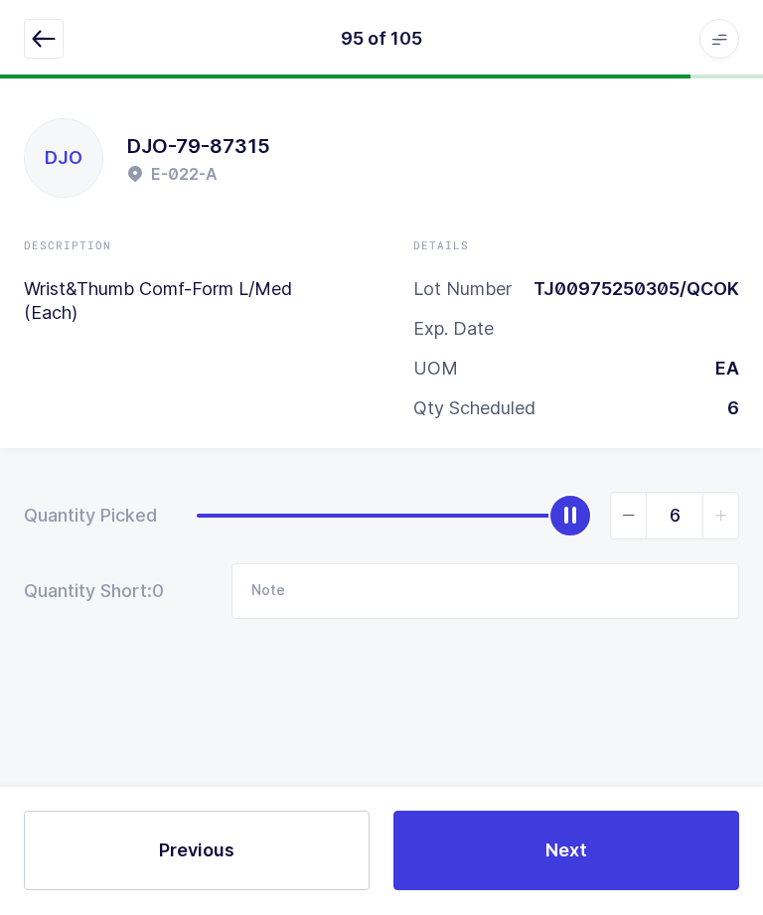
click at [38, 41] on icon "button" at bounding box center [44, 40] width 24 height 24
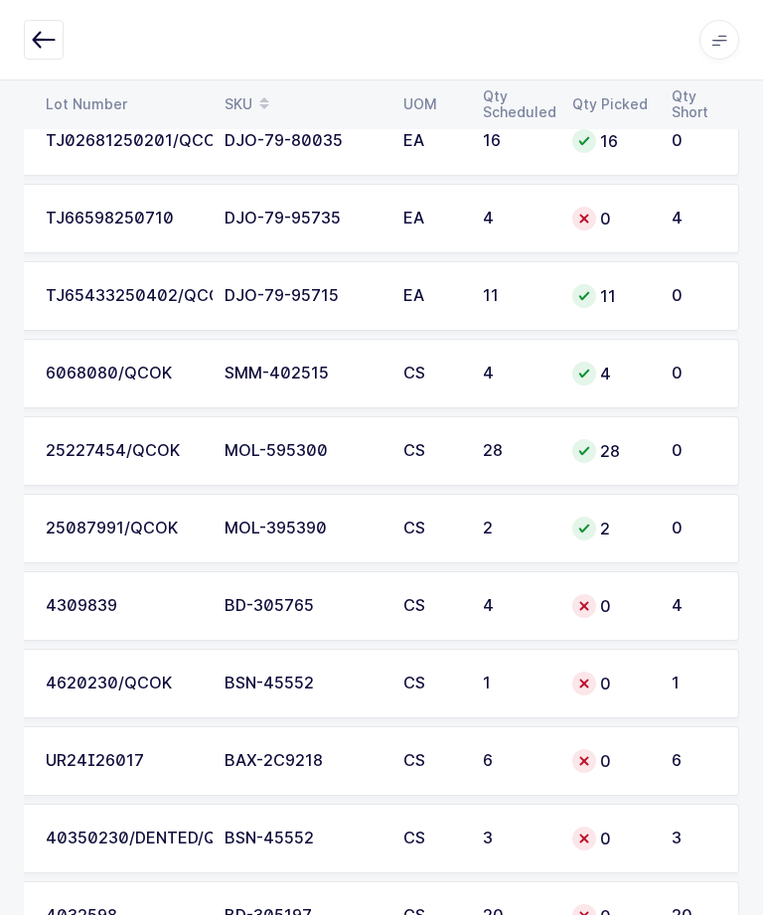
scroll to position [4740, 0]
click at [557, 586] on td "4" at bounding box center [515, 605] width 89 height 70
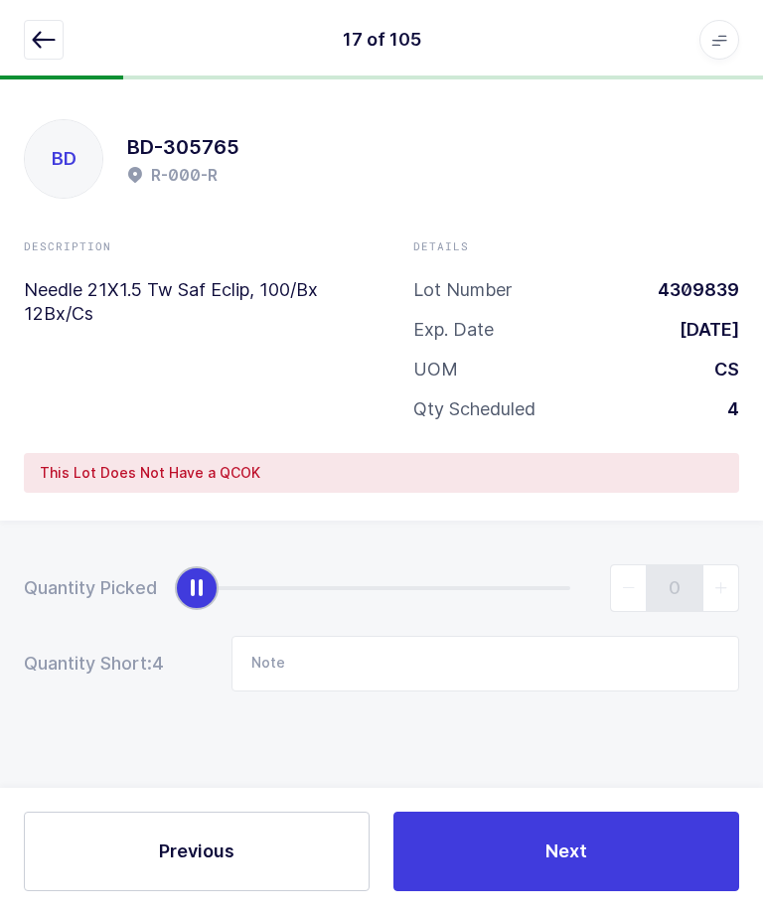
scroll to position [67, 0]
click at [49, 34] on icon "button" at bounding box center [44, 40] width 24 height 24
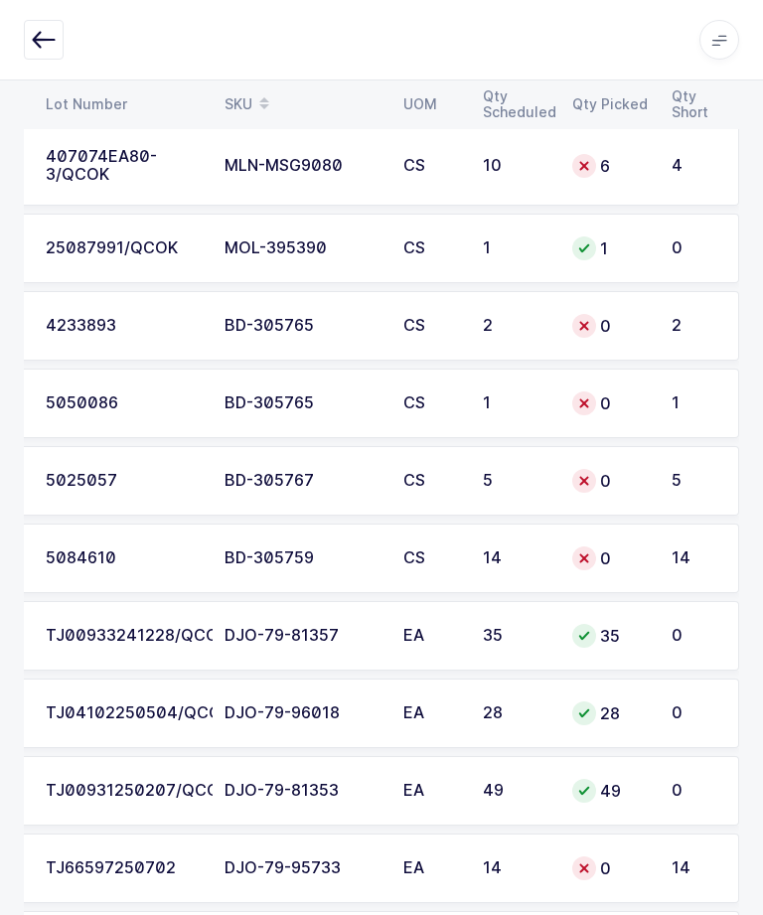
scroll to position [7519, 0]
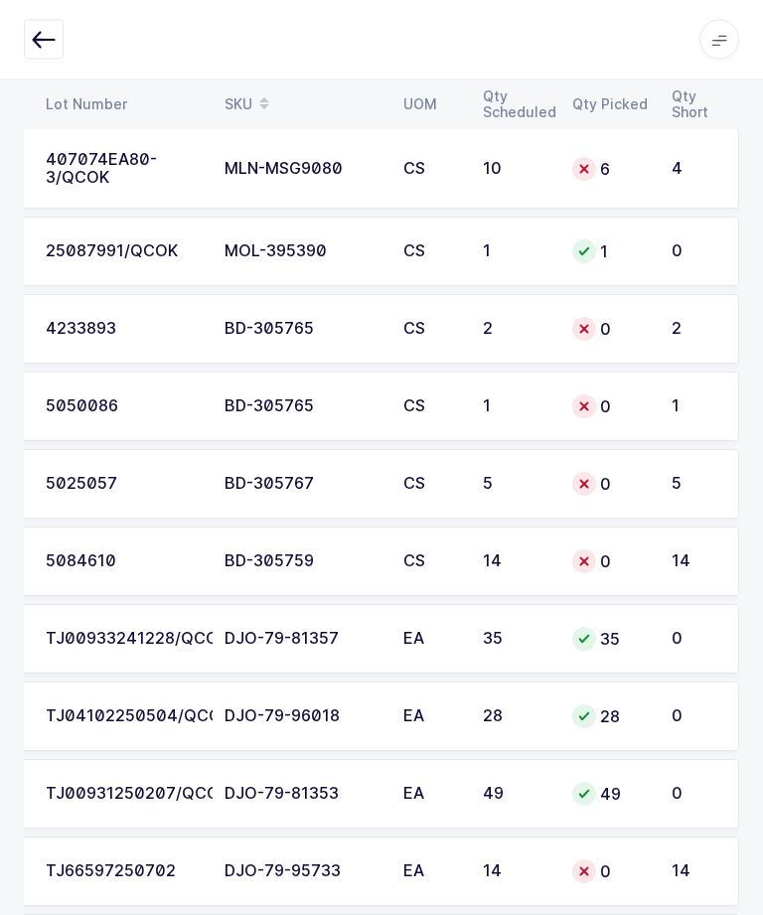
click at [624, 480] on div "0" at bounding box center [610, 485] width 76 height 24
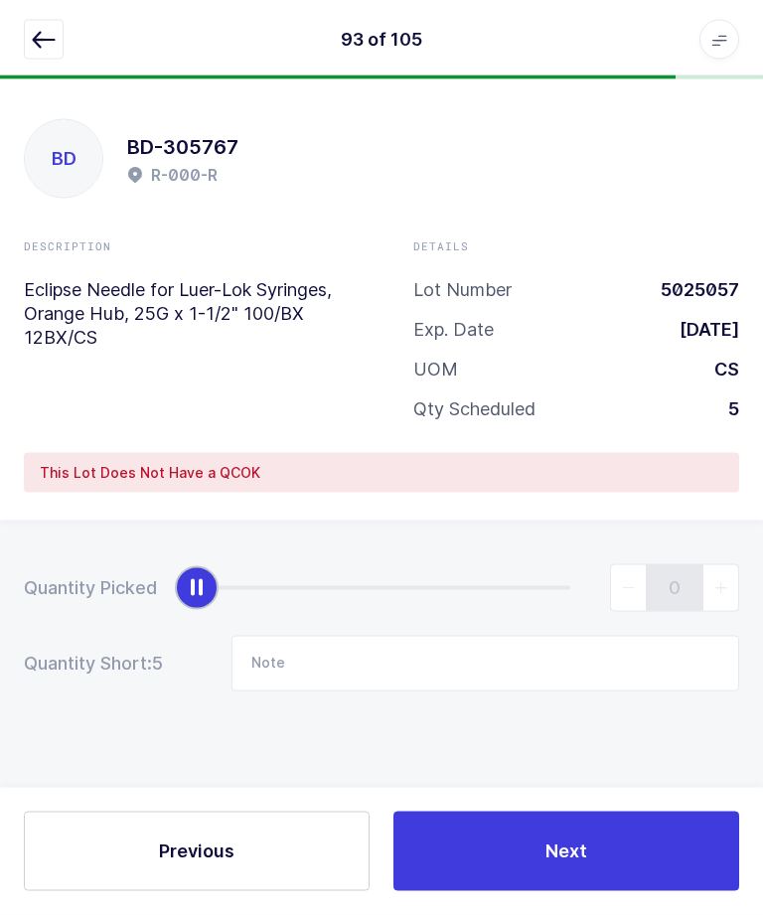
scroll to position [0, 0]
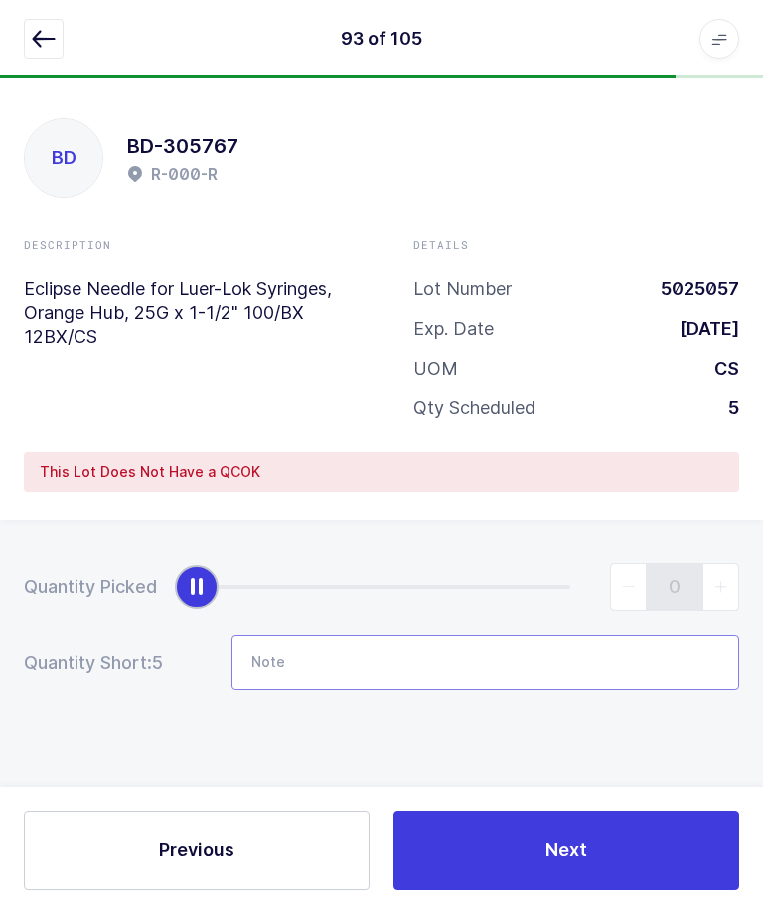
click at [430, 639] on input "Note" at bounding box center [486, 664] width 508 height 56
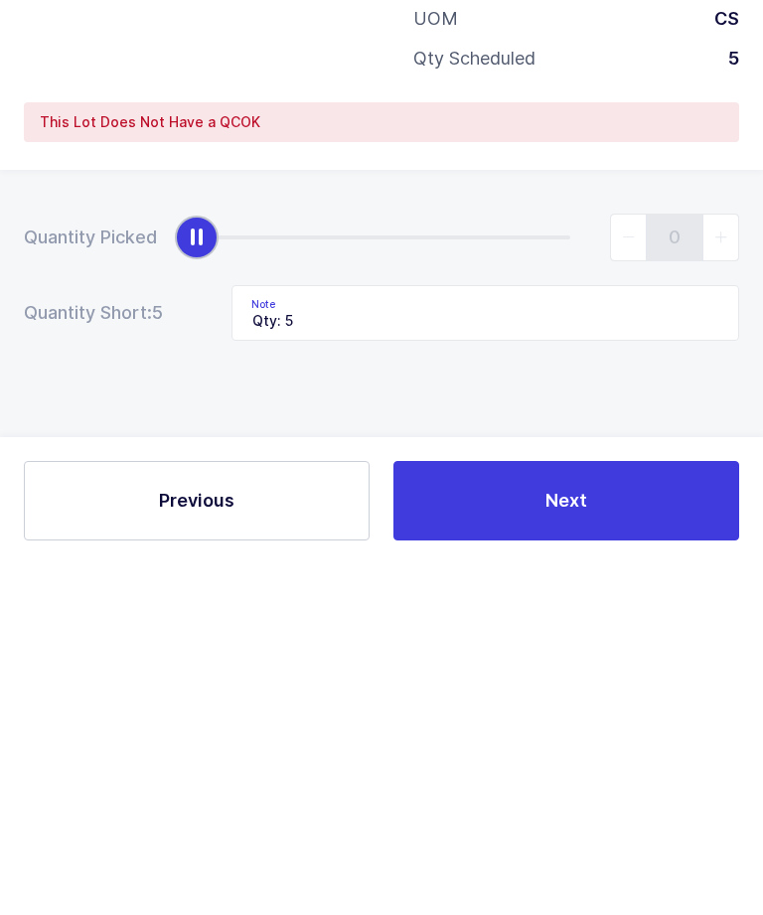
click at [513, 521] on div "Quantity Picked 0 Quantity Short: 5 Note Qty: 5" at bounding box center [381, 698] width 763 height 354
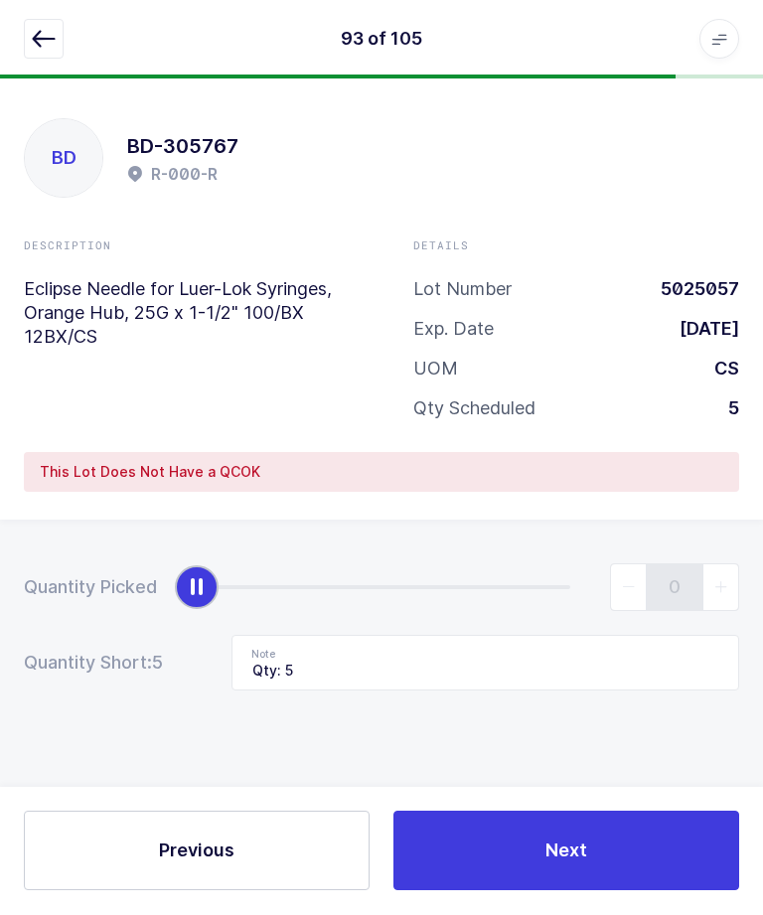
click at [619, 891] on button "Next" at bounding box center [567, 852] width 346 height 80
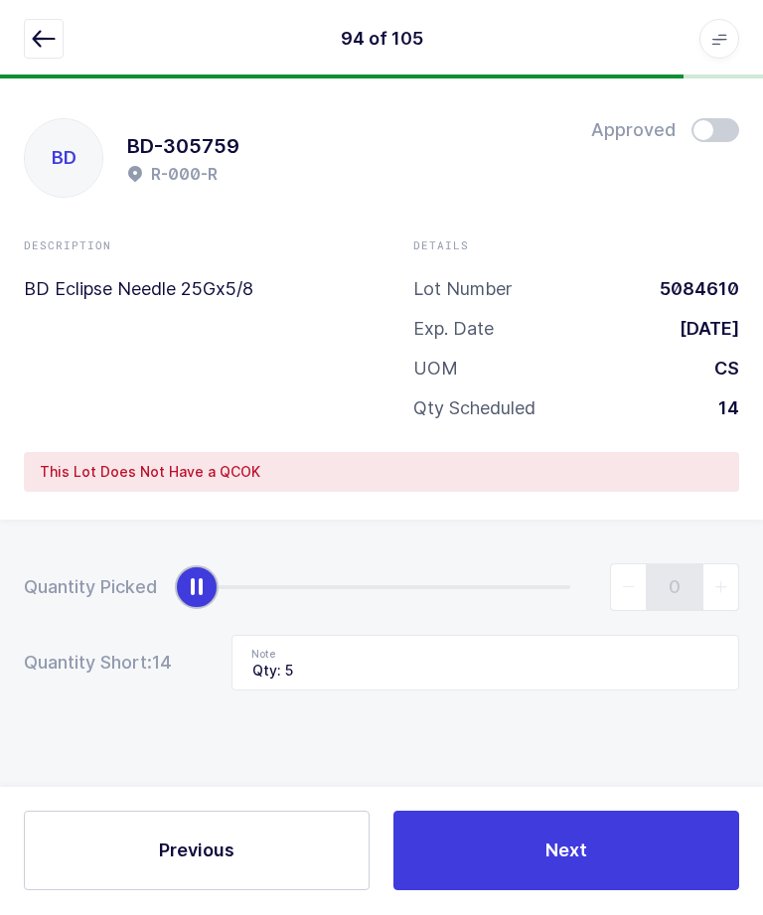
type input "Qty: 14"
click at [50, 8] on div "94 of 105 Apps Core [GEOGRAPHIC_DATA] Admin Mission Control Purchasing [PERSON_…" at bounding box center [381, 40] width 763 height 80
click at [37, 30] on icon "button" at bounding box center [44, 40] width 24 height 24
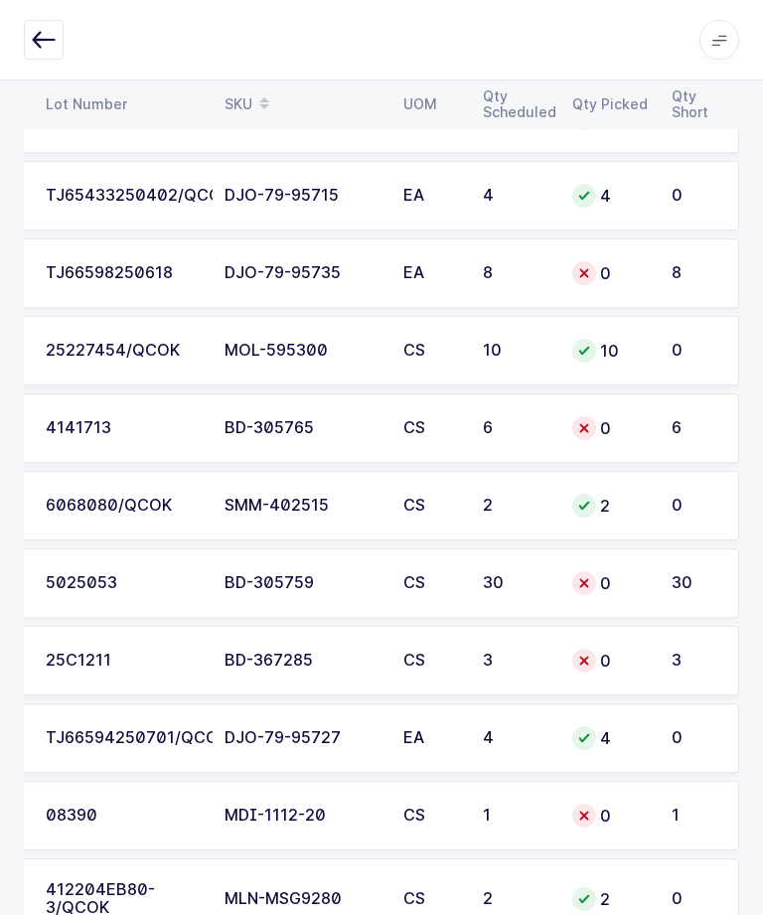
scroll to position [6618, 0]
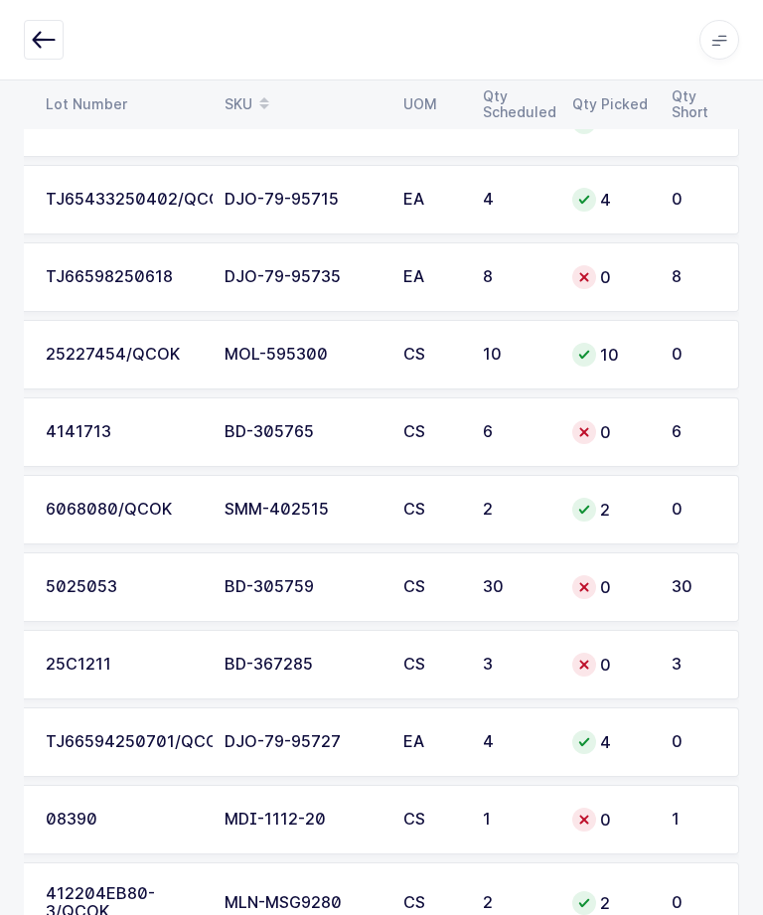
click at [642, 422] on div "0" at bounding box center [610, 432] width 76 height 24
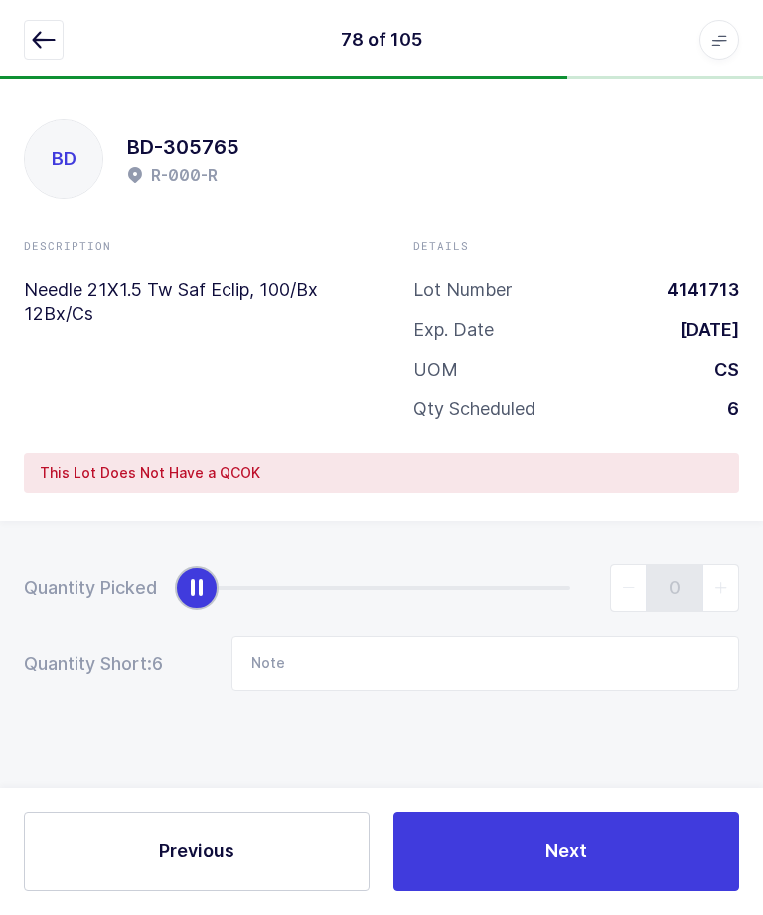
scroll to position [67, 0]
click at [366, 636] on input "Note" at bounding box center [486, 664] width 508 height 56
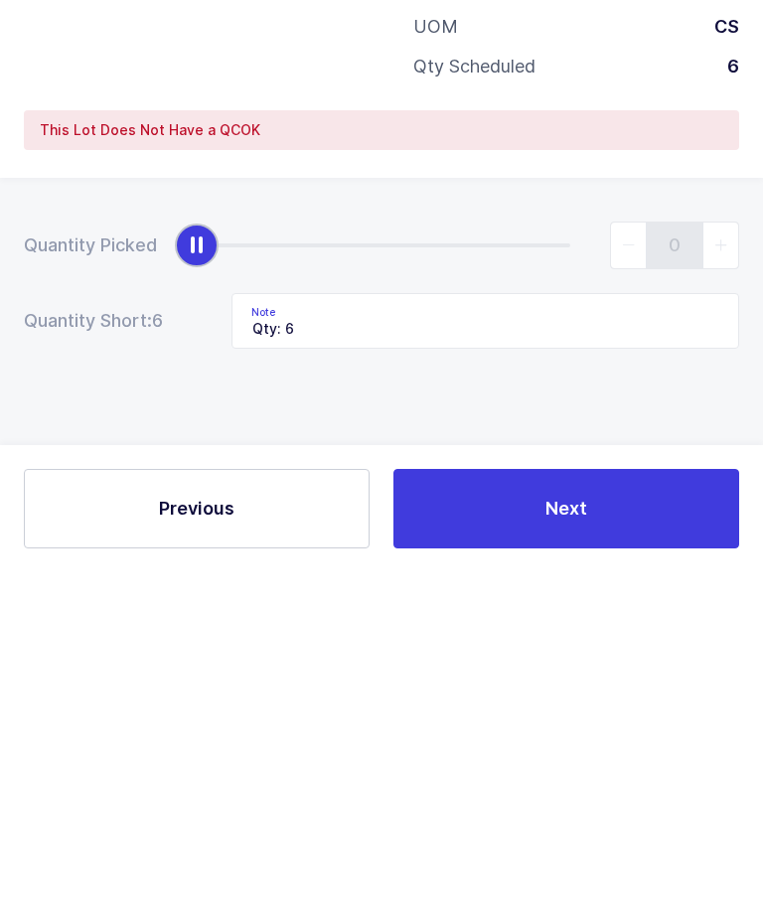
click at [608, 521] on div "Quantity Picked 0 Quantity Short: 6 Note Qty: 6" at bounding box center [381, 698] width 763 height 354
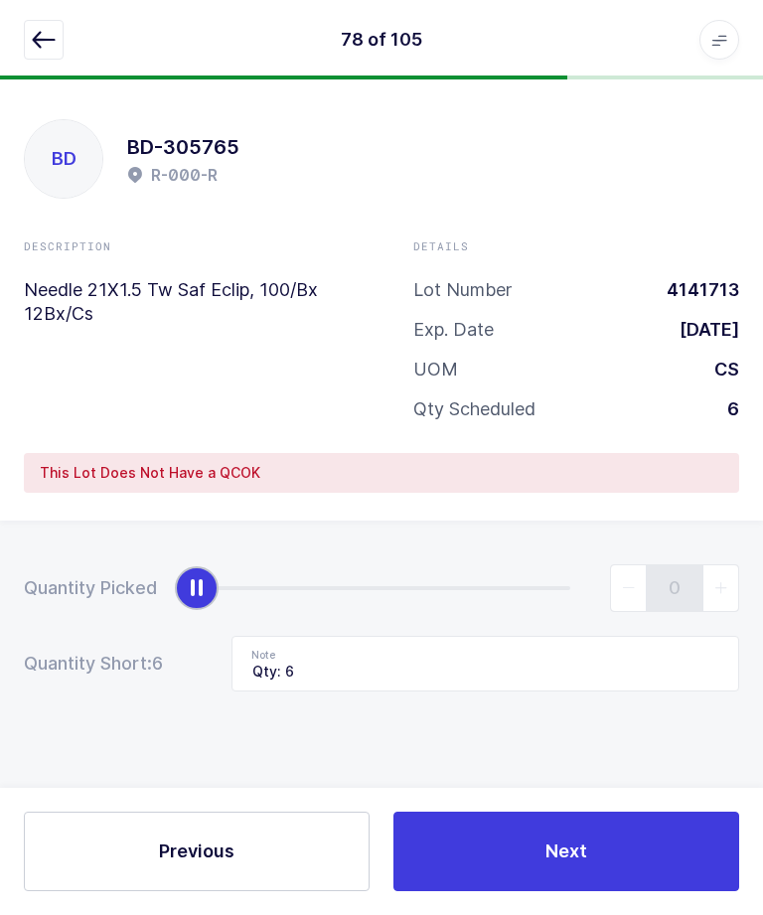
click at [559, 846] on span "Next" at bounding box center [567, 851] width 42 height 25
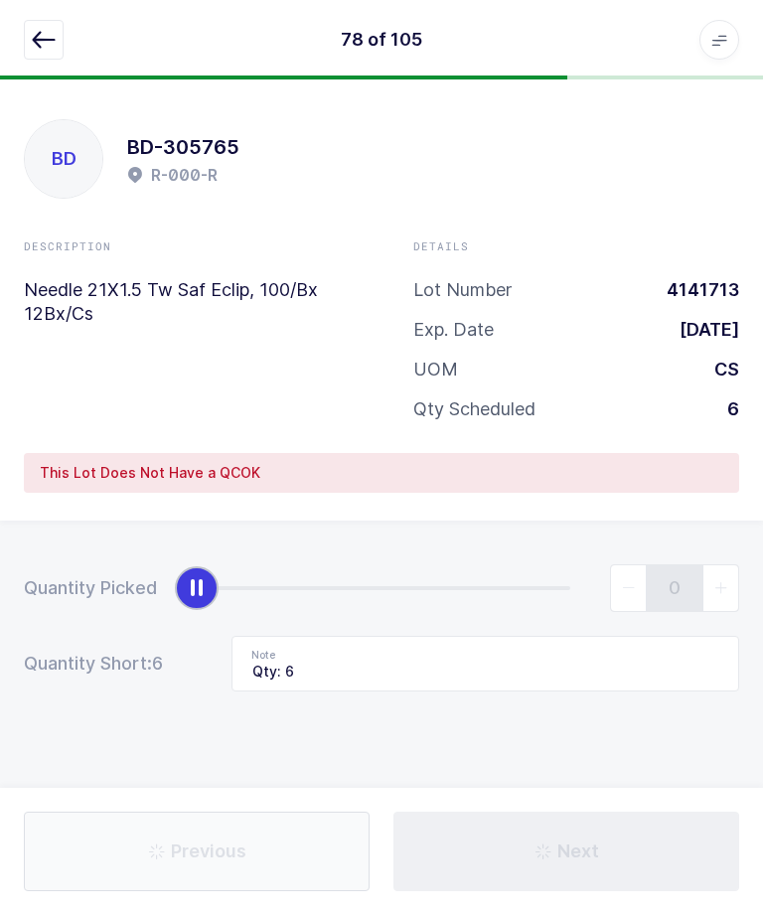
type input "Not in location"
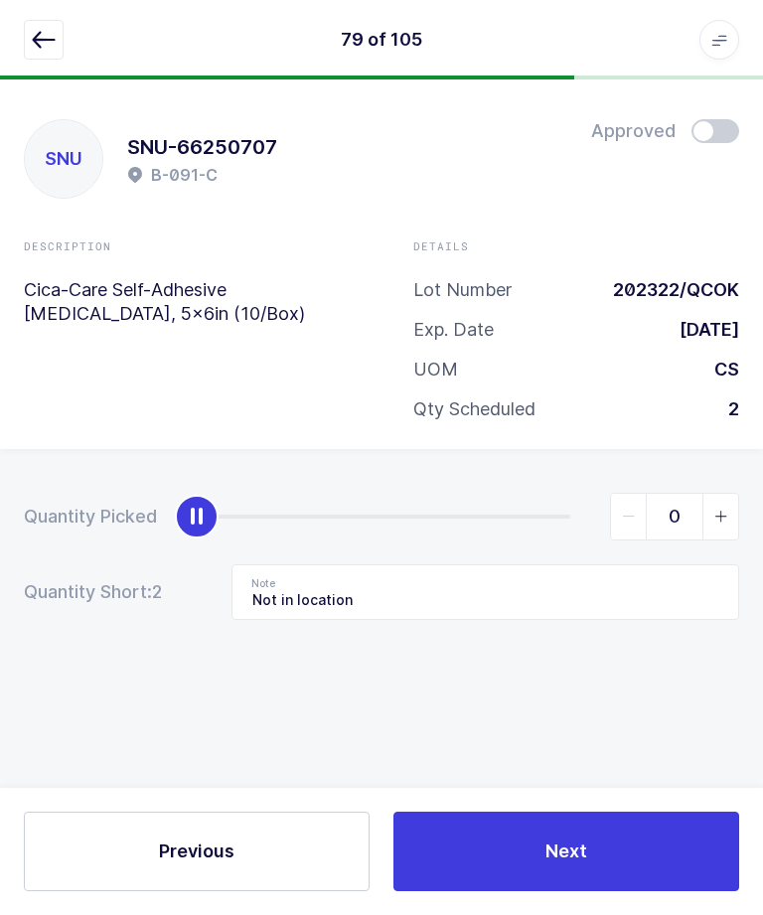
click at [63, 40] on button "button" at bounding box center [44, 40] width 40 height 40
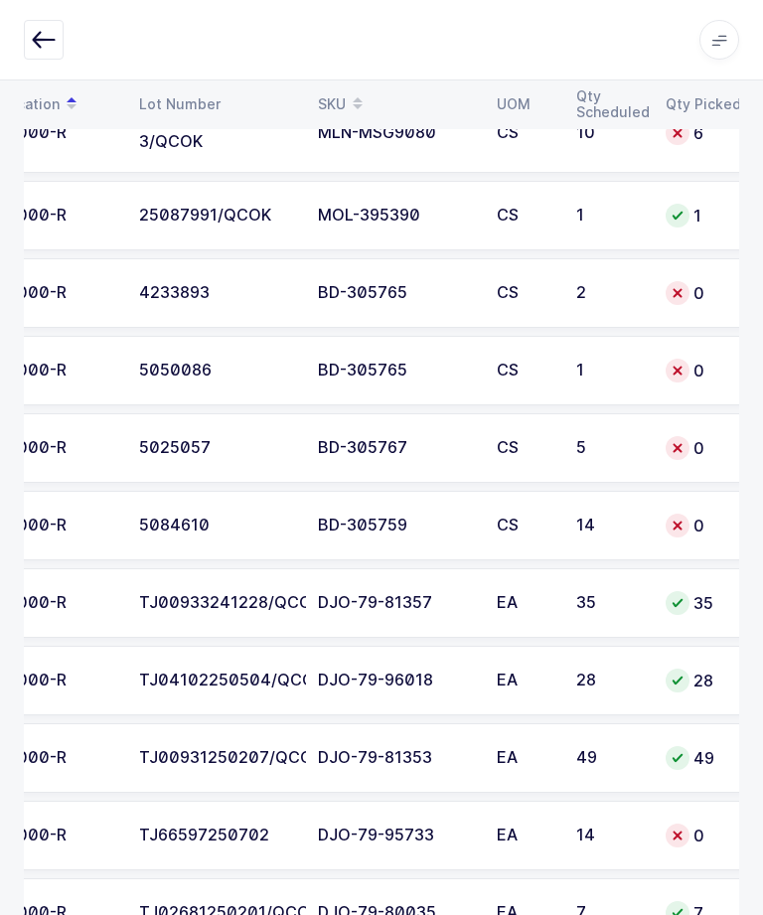
scroll to position [7554, 0]
click at [567, 355] on td "1" at bounding box center [609, 372] width 89 height 70
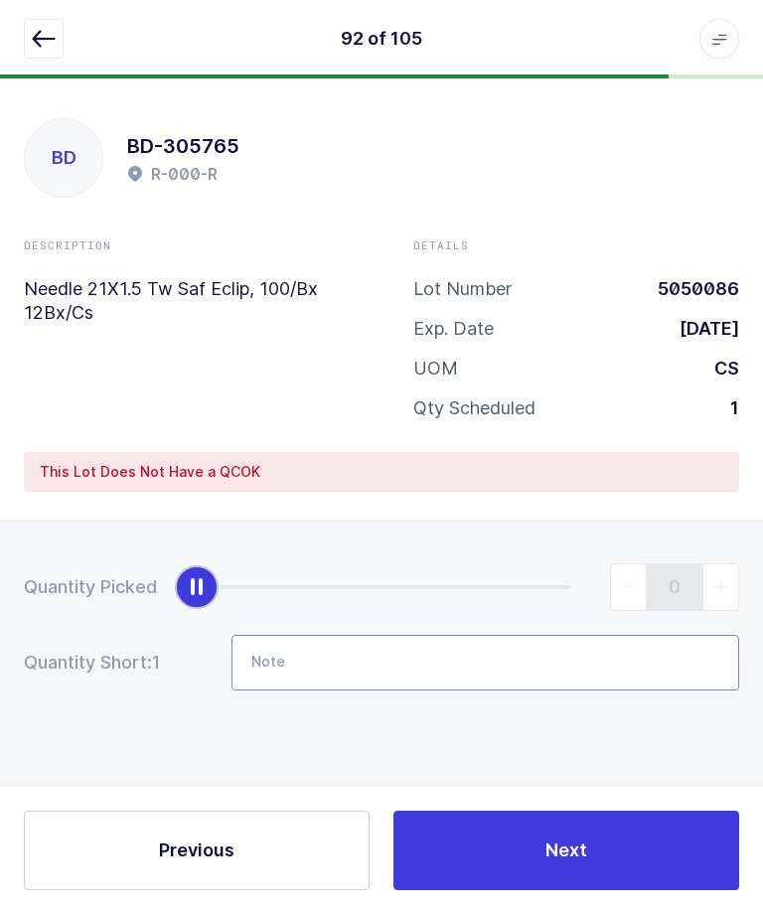
click at [393, 671] on input "Note" at bounding box center [486, 664] width 508 height 56
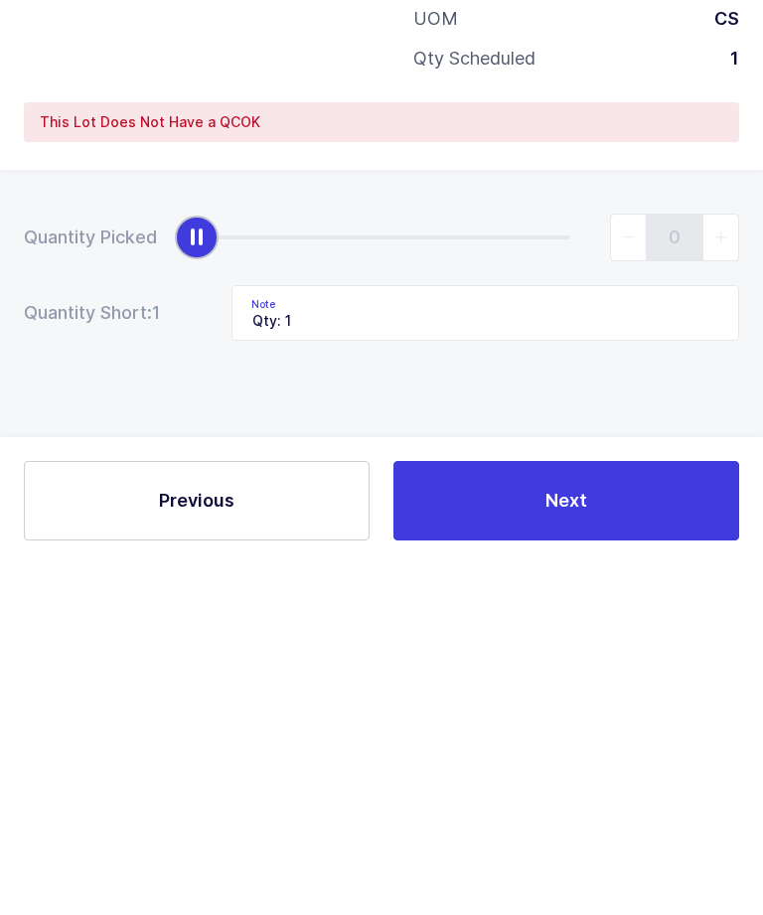
click at [495, 521] on div "Quantity Picked 0 Quantity Short: 1 Note Qty: 1" at bounding box center [381, 698] width 763 height 354
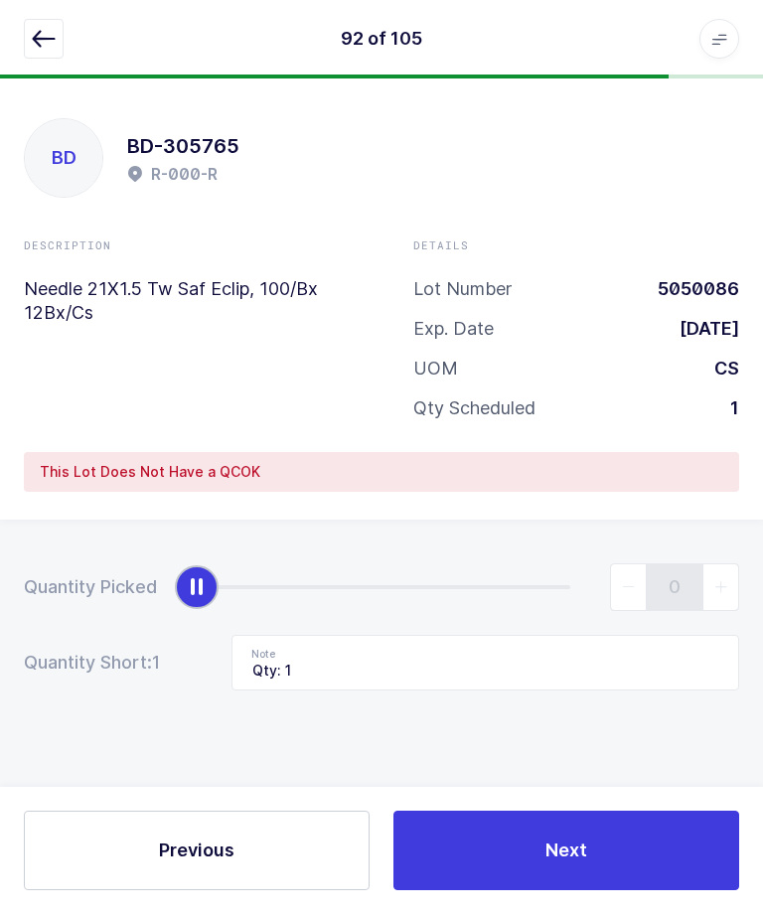
click at [489, 891] on button "Next" at bounding box center [567, 852] width 346 height 80
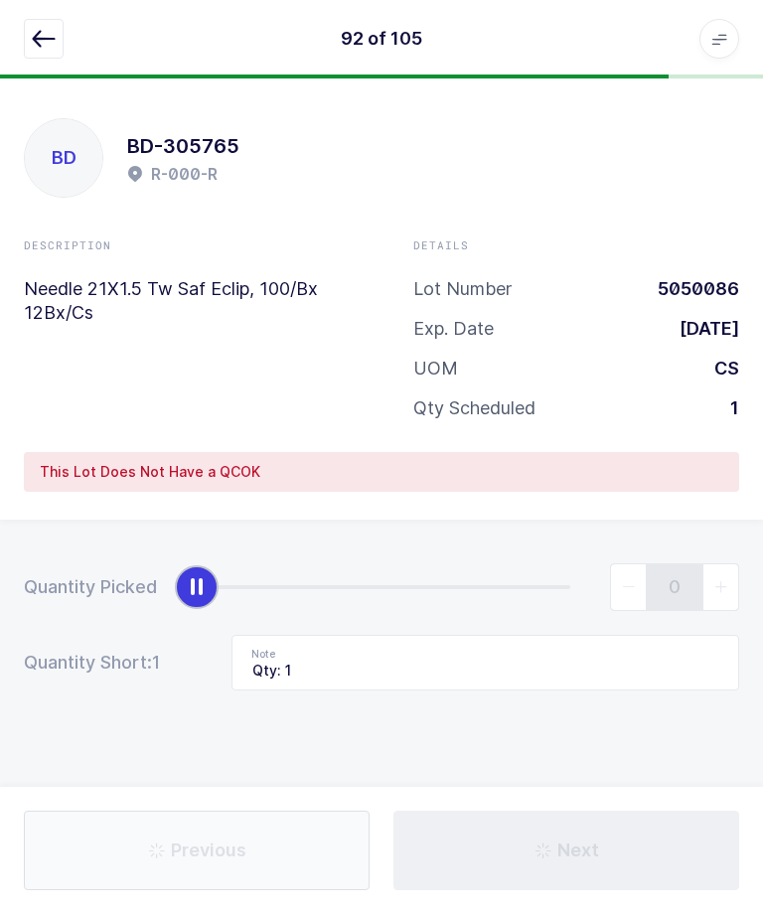
type input "Qty: 5"
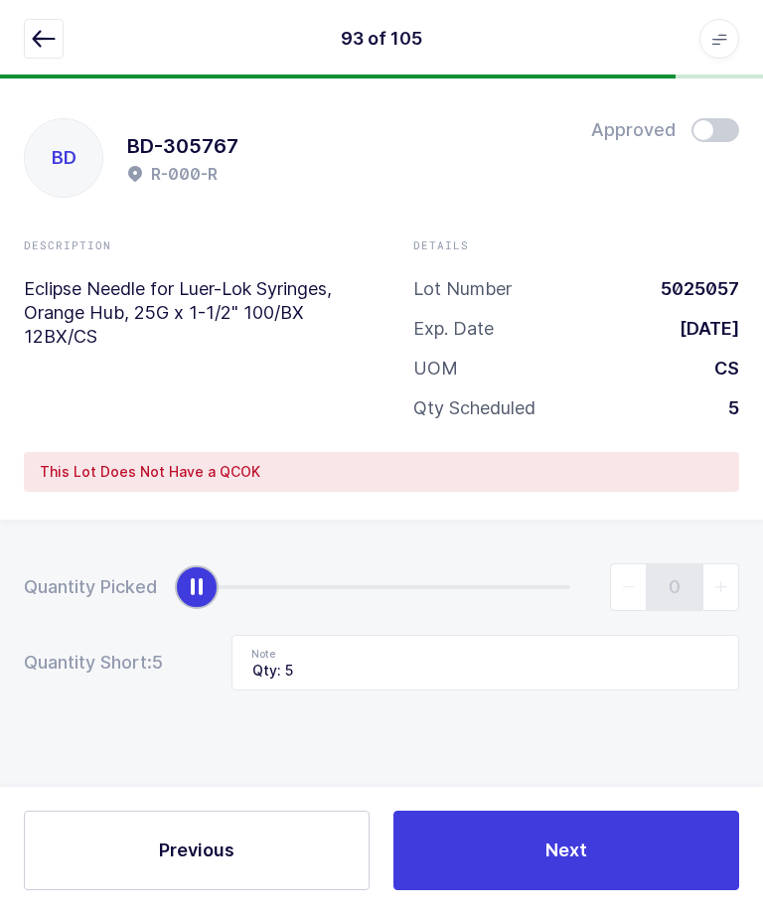
click at [26, 55] on button "button" at bounding box center [44, 40] width 40 height 40
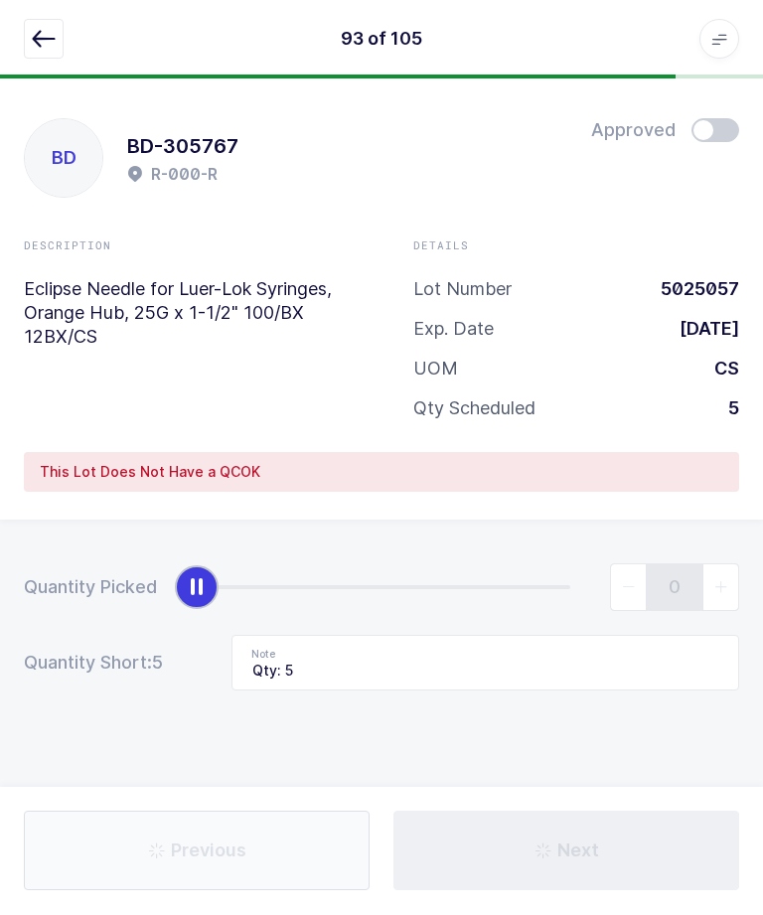
scroll to position [1, 0]
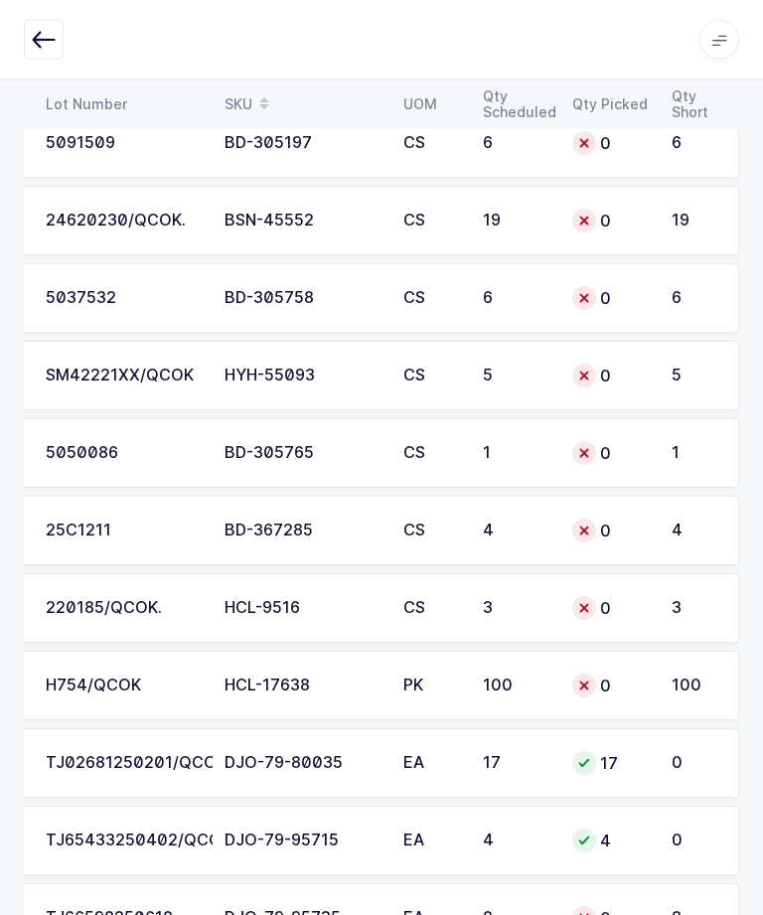
click at [648, 448] on td "0" at bounding box center [610, 454] width 99 height 70
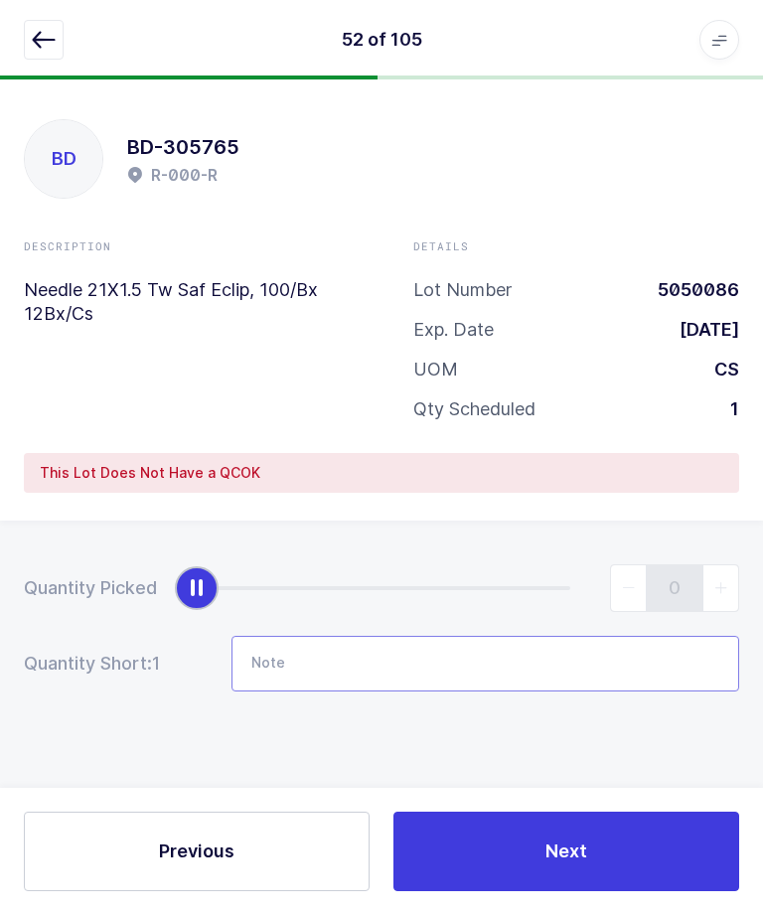
click at [451, 636] on input "Note" at bounding box center [486, 664] width 508 height 56
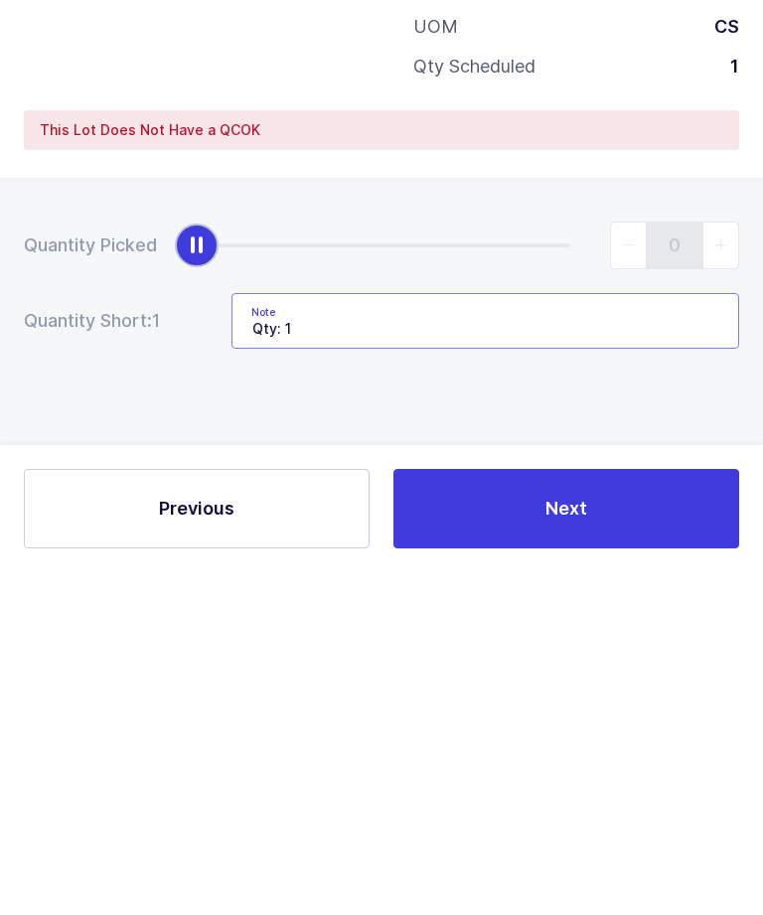
type input "Qty: 1"
click at [437, 521] on div "Quantity Picked 0 Quantity Short: 1 Note Qty: 1" at bounding box center [381, 698] width 763 height 354
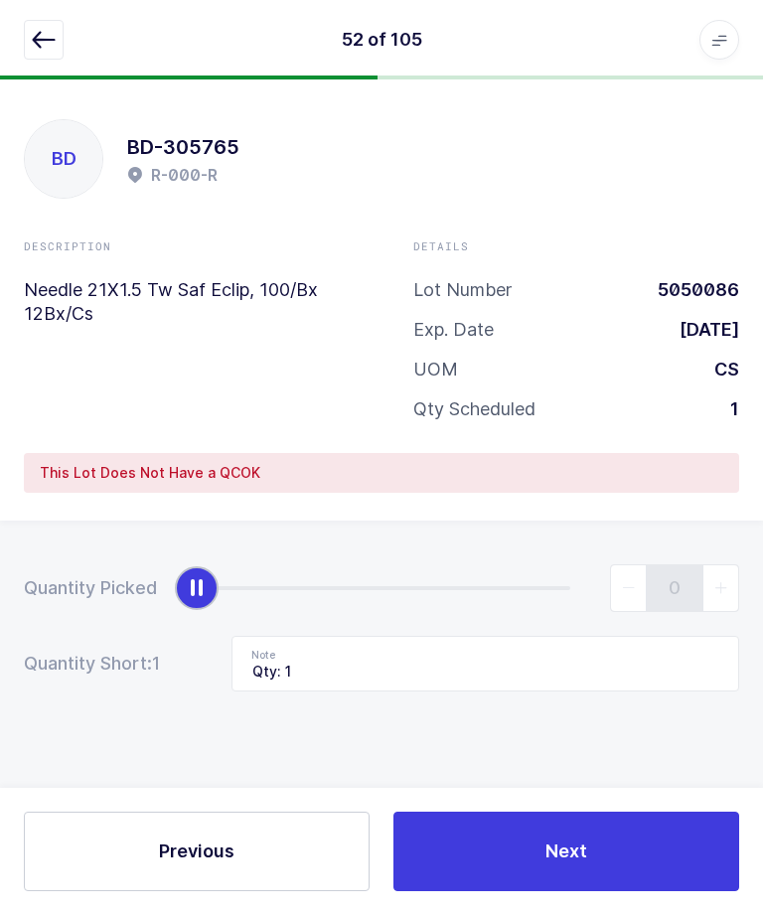
click at [605, 856] on button "Next" at bounding box center [567, 852] width 346 height 80
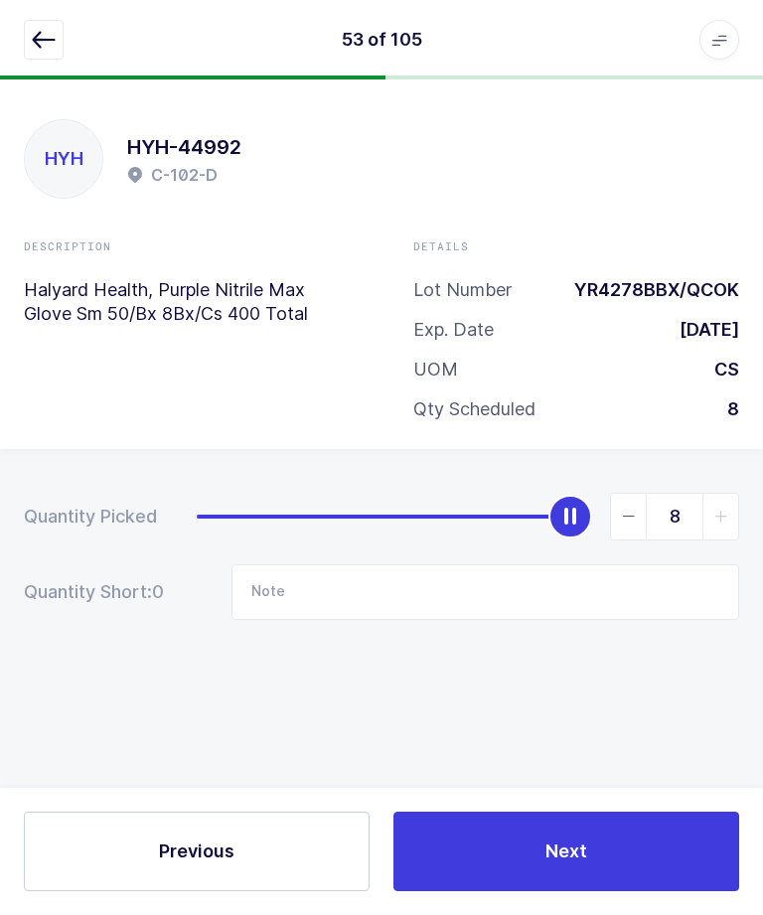
click at [28, 65] on div "53 of 105 Apps Core [GEOGRAPHIC_DATA] Admin Mission Control Purchasing [PERSON_…" at bounding box center [381, 40] width 763 height 80
click at [48, 42] on icon "button" at bounding box center [44, 40] width 24 height 24
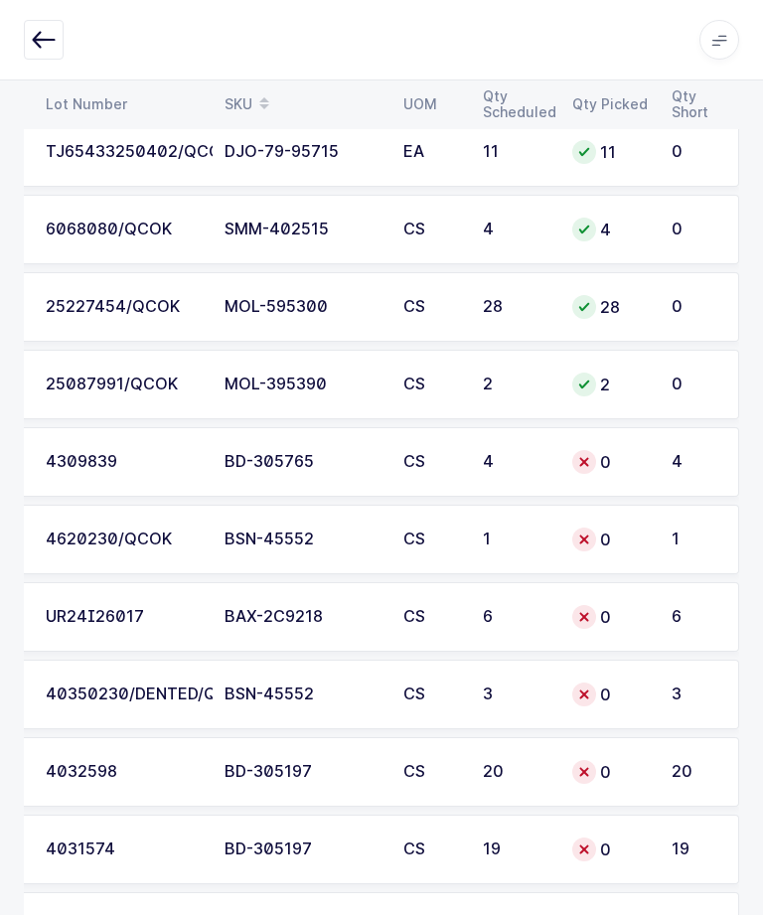
scroll to position [4848, 0]
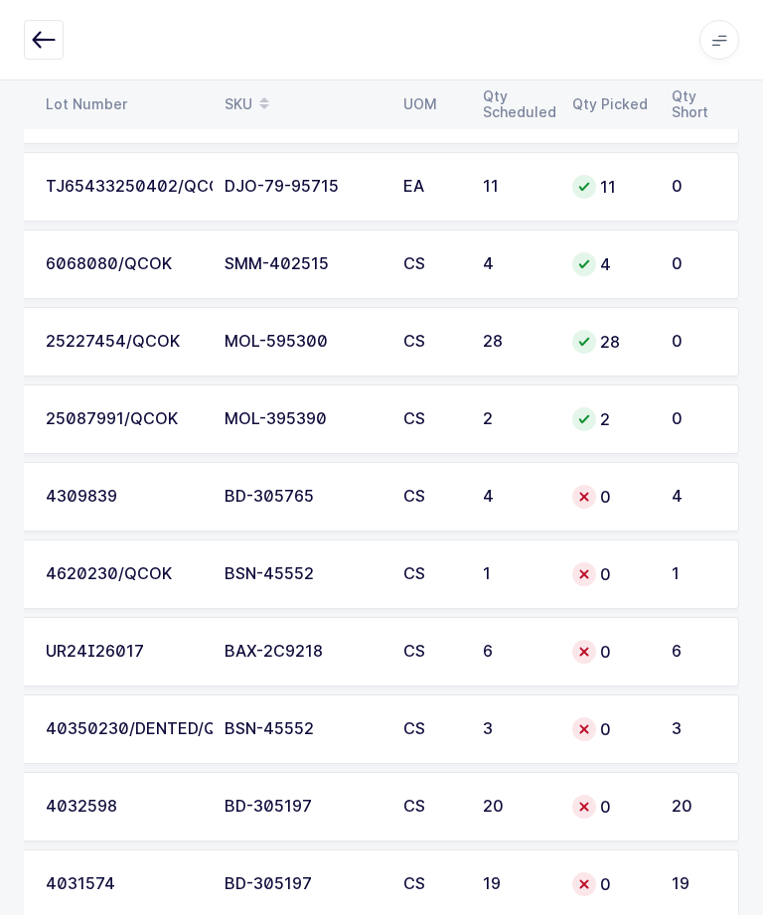
click at [94, 495] on div "4309839" at bounding box center [123, 497] width 155 height 18
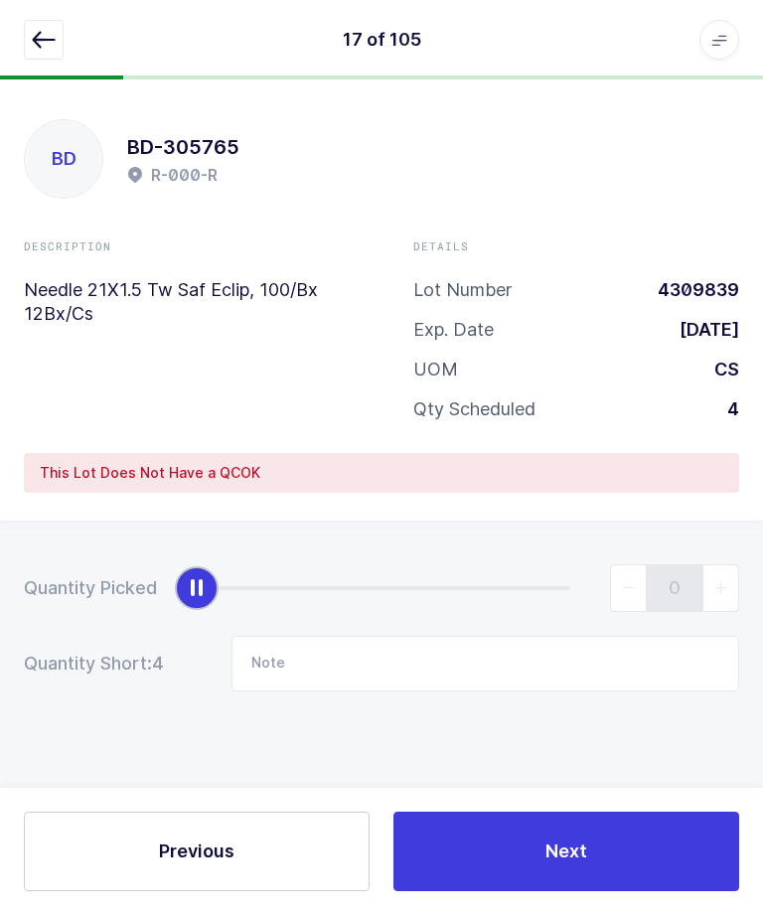
scroll to position [67, 0]
click at [44, 35] on icon "button" at bounding box center [44, 40] width 24 height 24
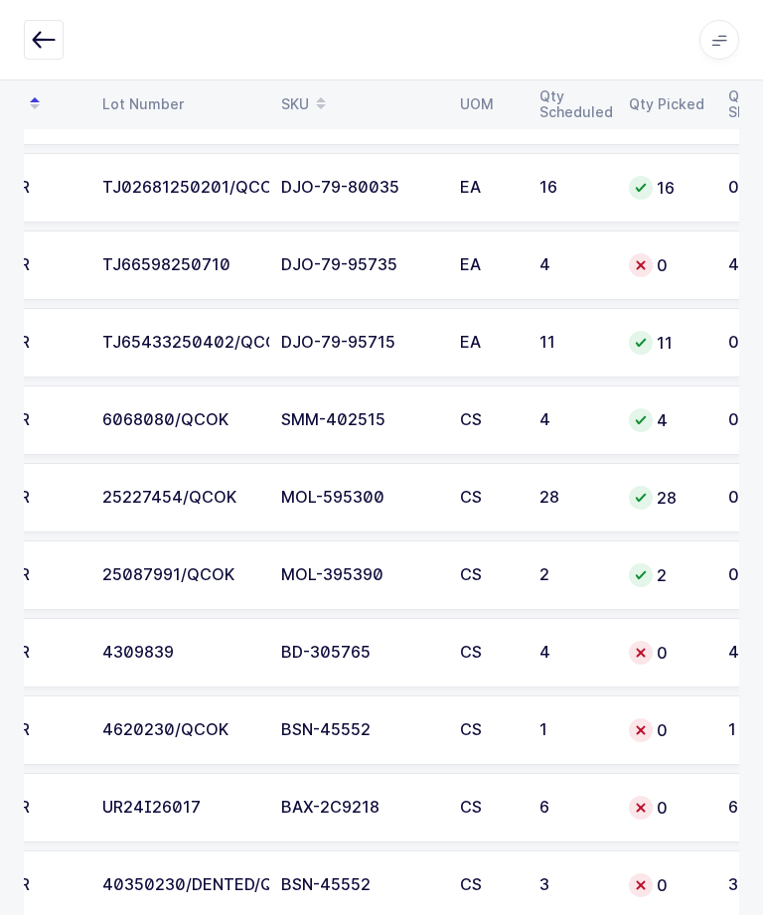
scroll to position [0, 247]
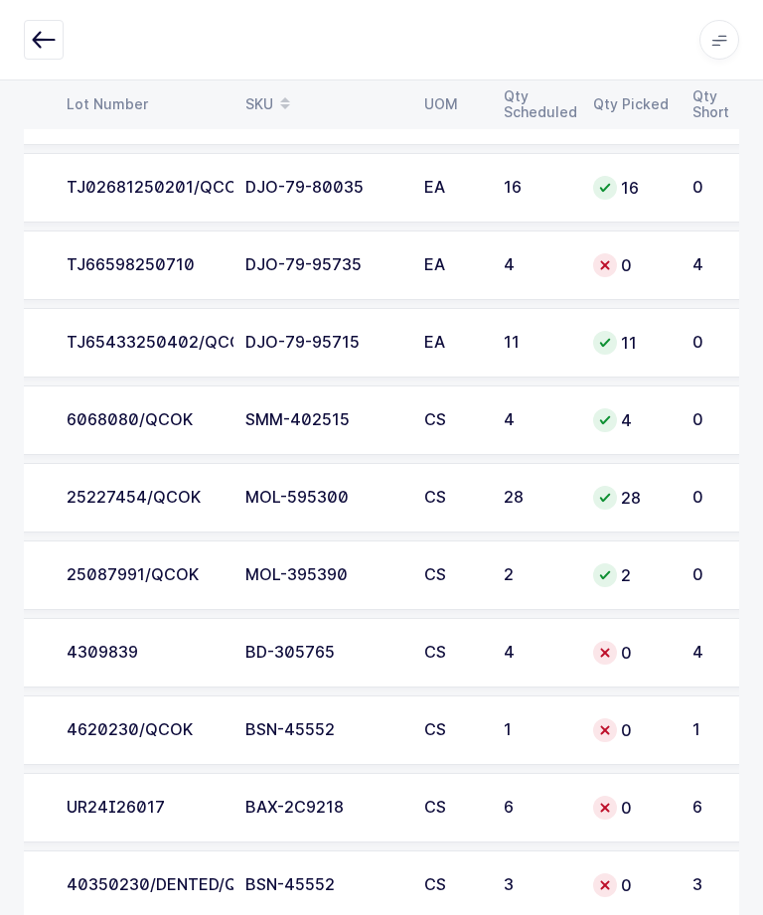
click at [194, 660] on td "4309839" at bounding box center [144, 653] width 179 height 70
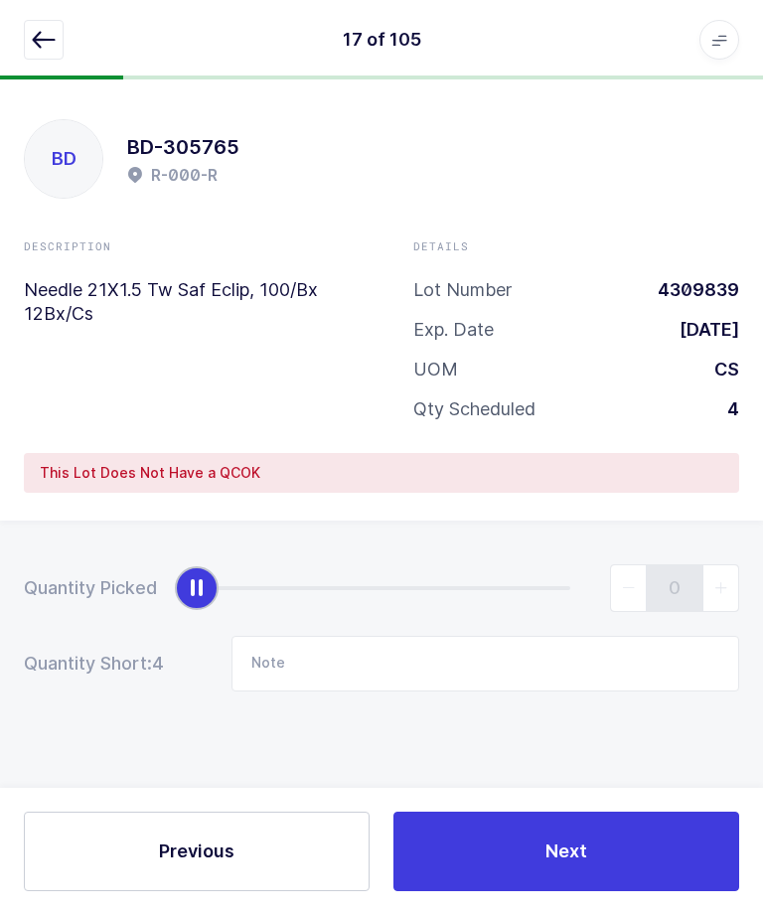
scroll to position [0, 0]
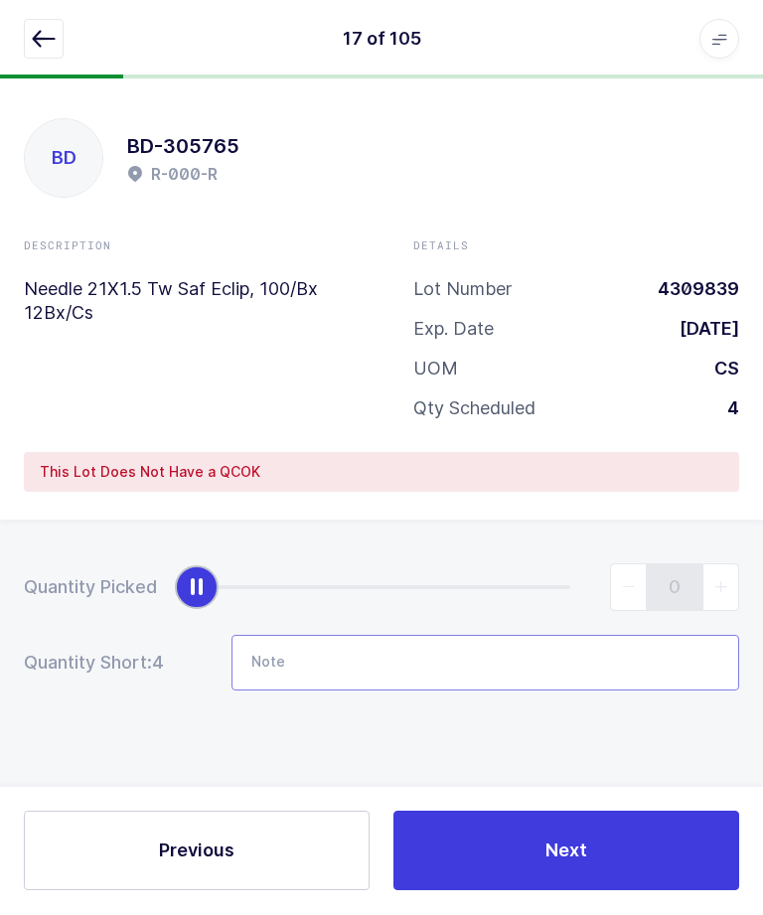
click at [508, 669] on input "Note" at bounding box center [486, 664] width 508 height 56
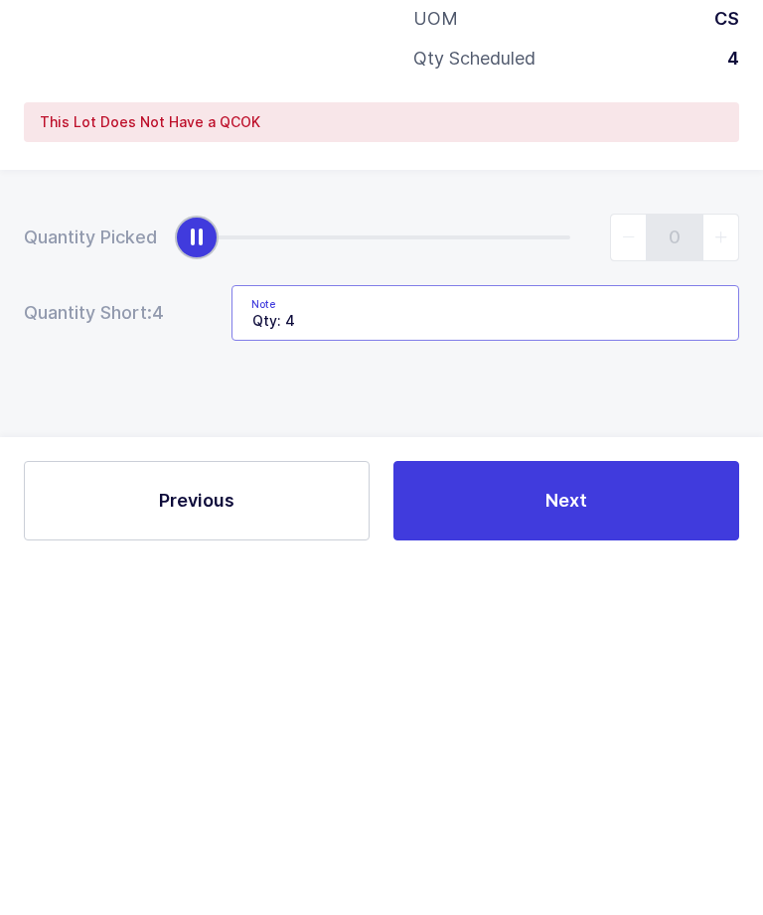
type input "Qty: 4"
click at [645, 812] on button "Next" at bounding box center [567, 852] width 346 height 80
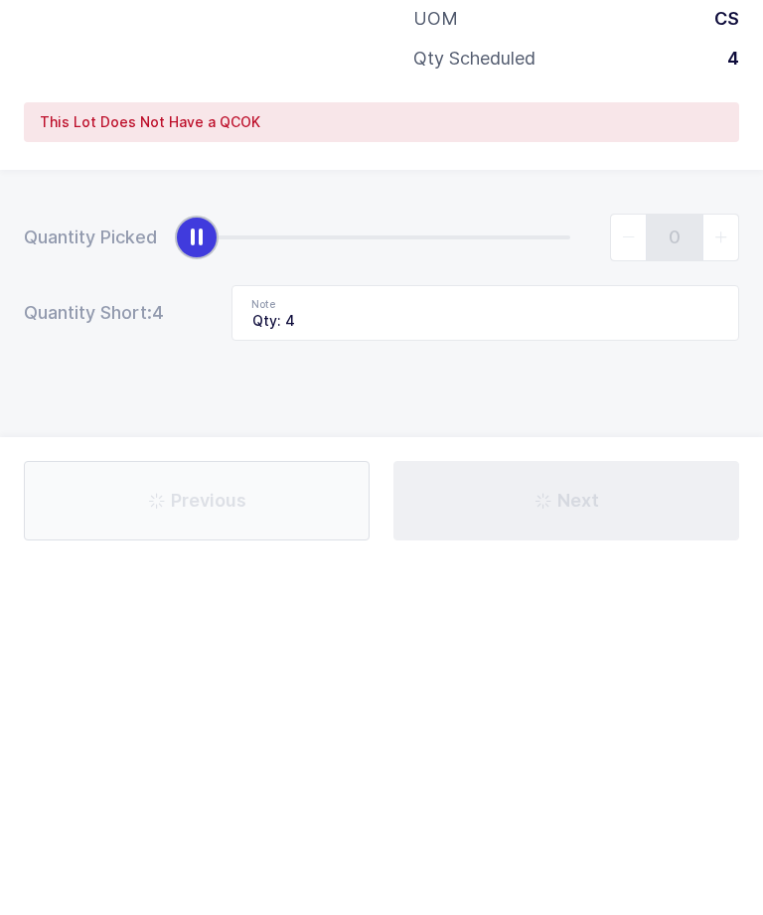
scroll to position [0, 0]
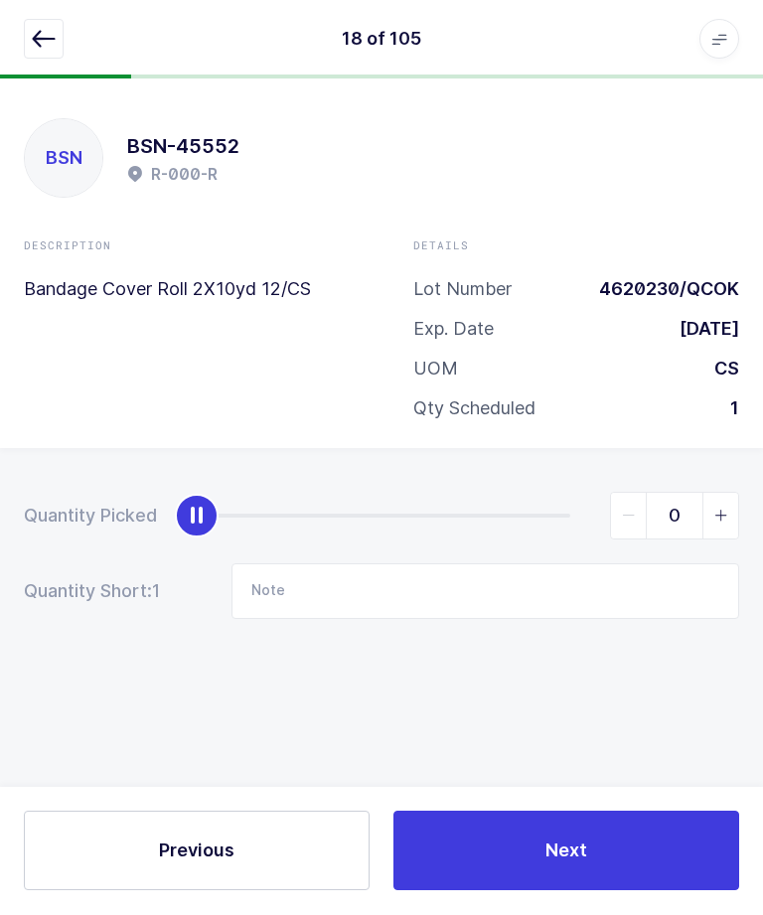
click at [47, 55] on button "button" at bounding box center [44, 40] width 40 height 40
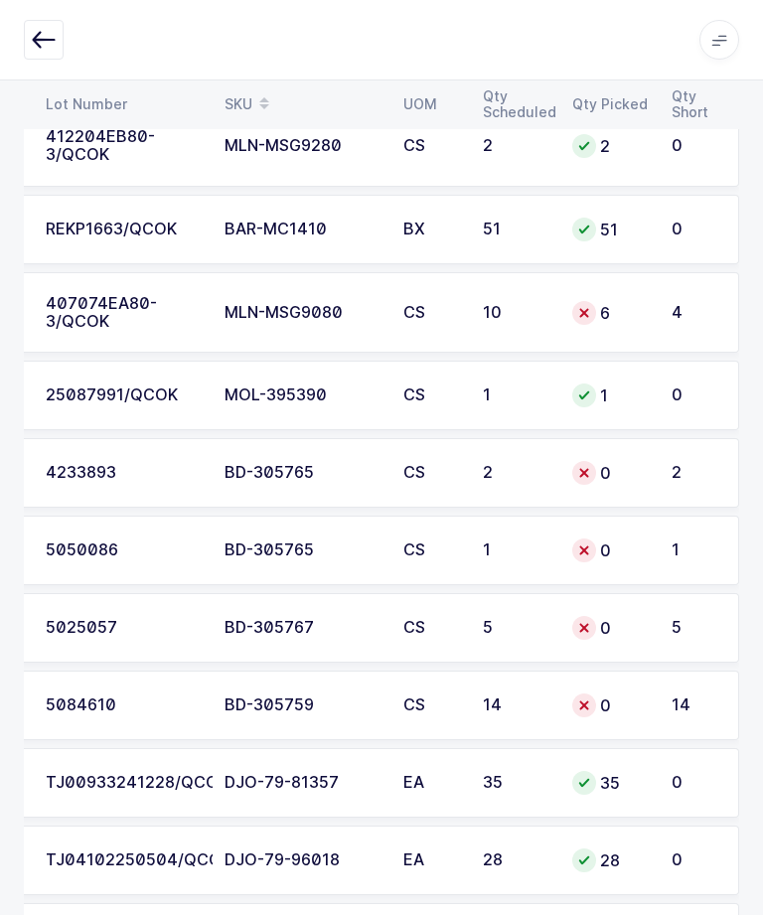
scroll to position [7374, 0]
click at [667, 470] on td "2" at bounding box center [700, 474] width 80 height 70
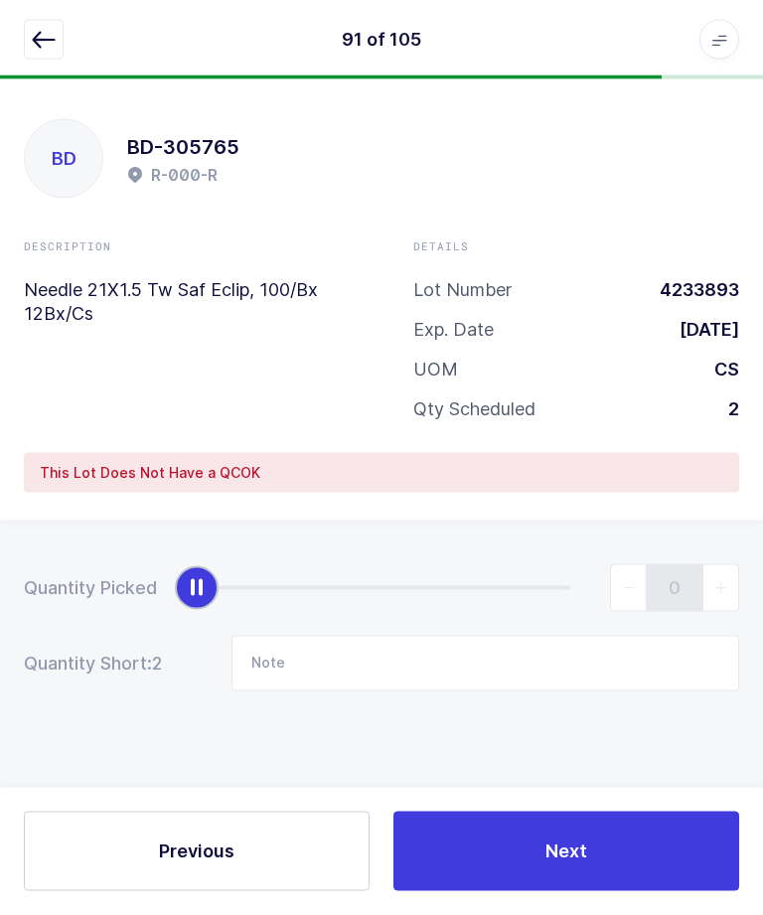
scroll to position [0, 0]
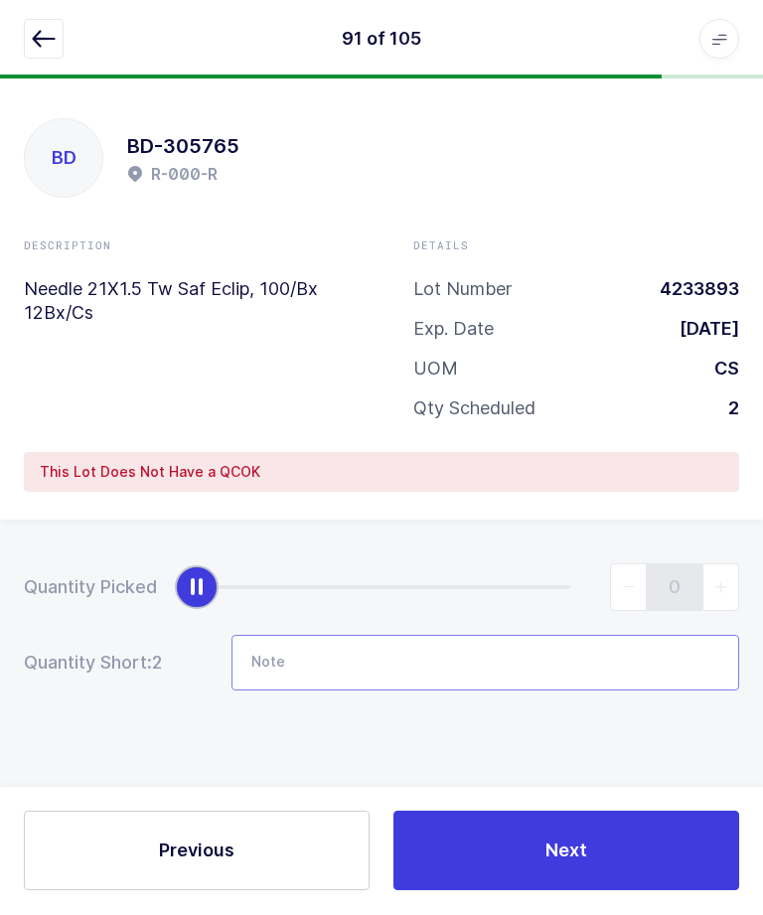
click at [530, 648] on input "Note" at bounding box center [486, 664] width 508 height 56
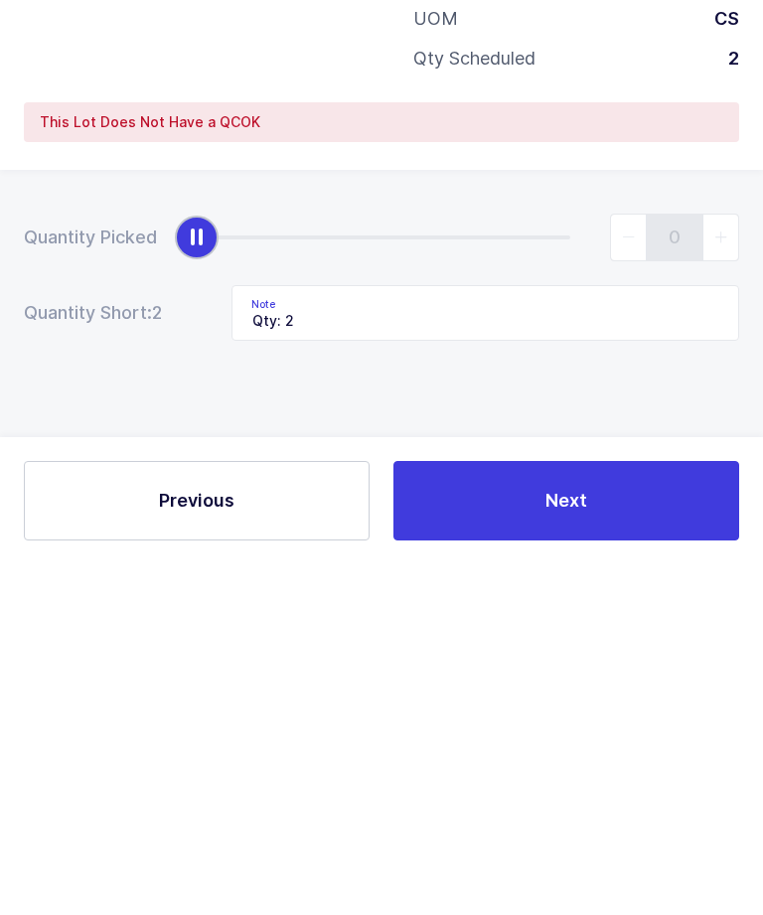
click at [666, 812] on button "Next" at bounding box center [567, 852] width 346 height 80
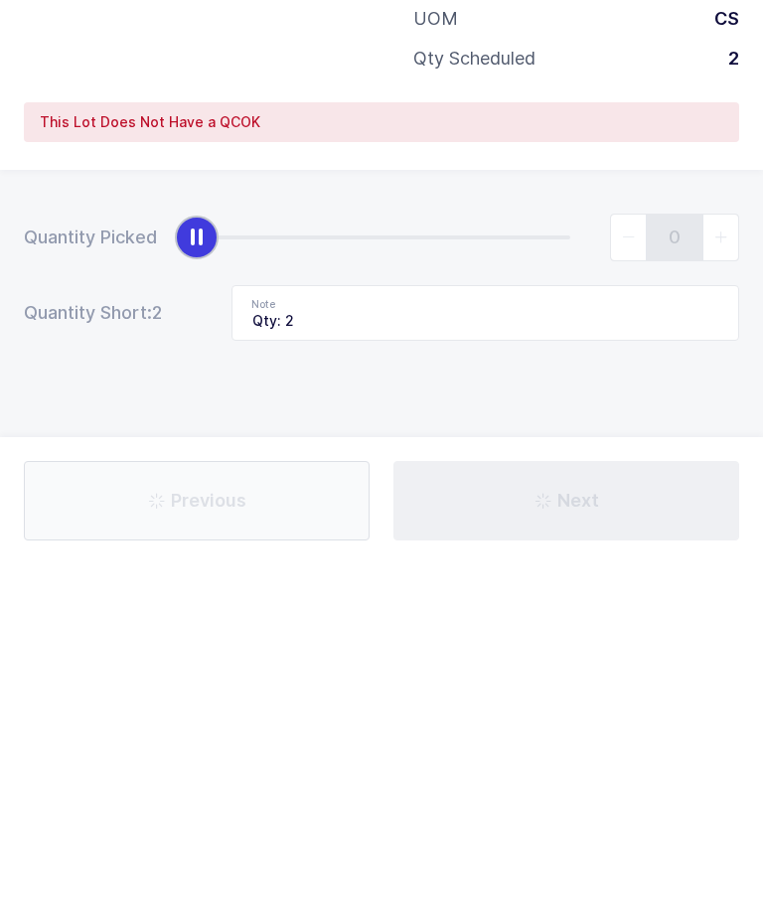
scroll to position [0, 0]
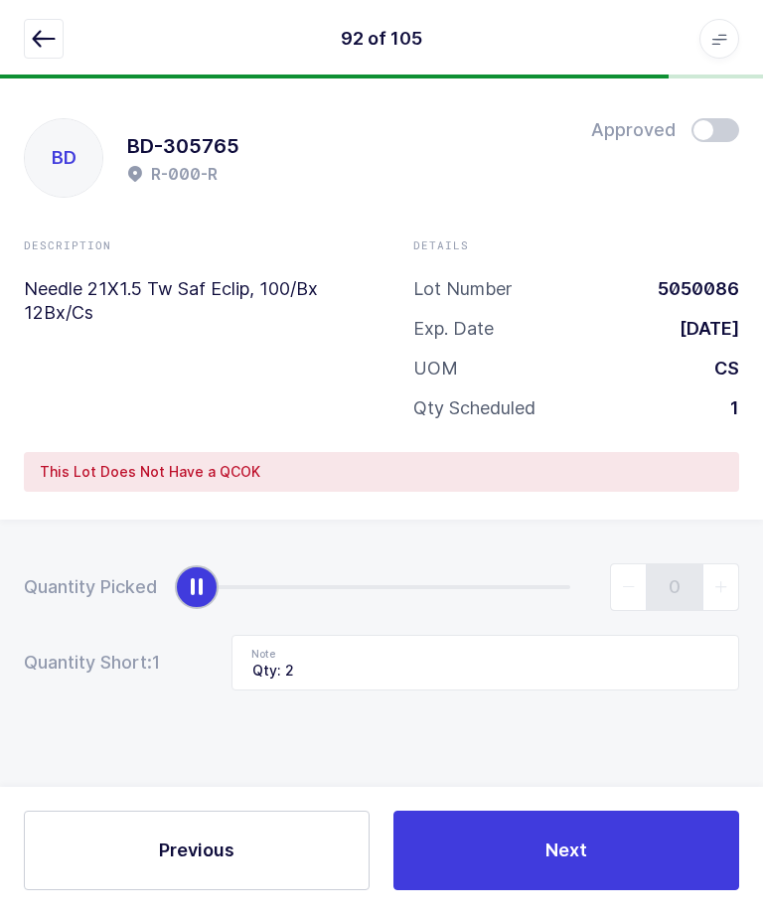
type input "Qty: 1"
click at [57, 58] on button "button" at bounding box center [44, 40] width 40 height 40
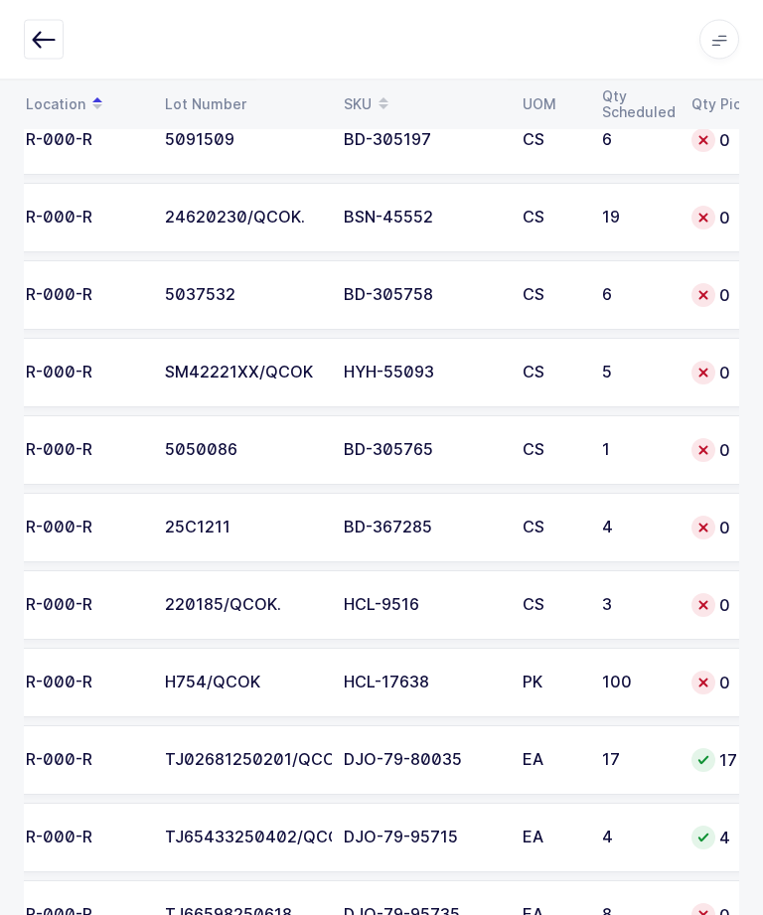
scroll to position [0, 150]
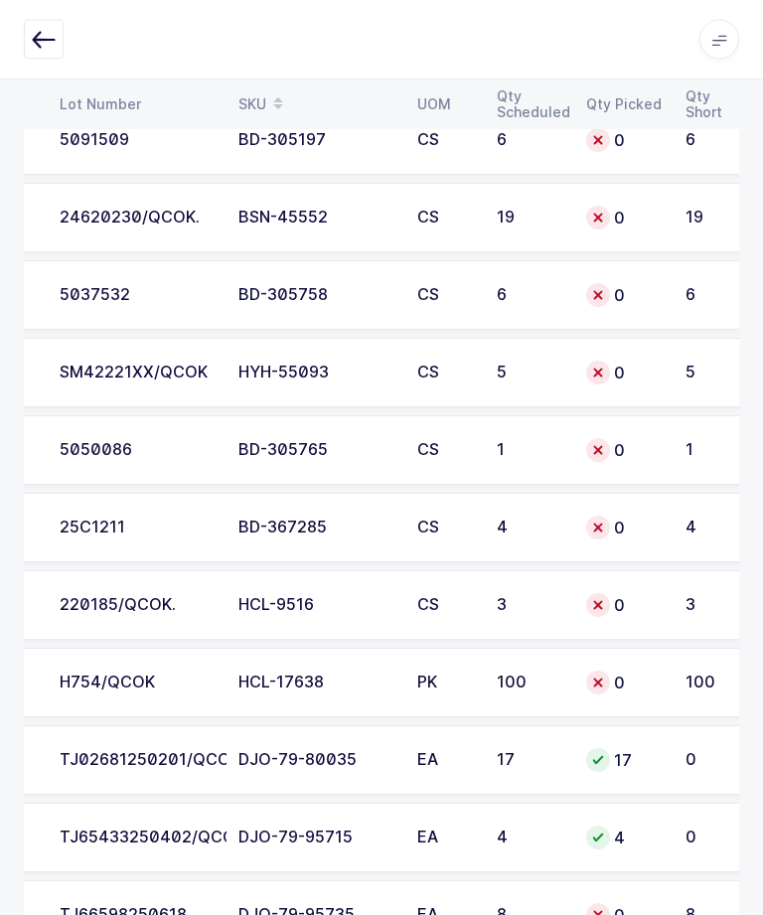
click at [662, 296] on td "0" at bounding box center [623, 296] width 99 height 70
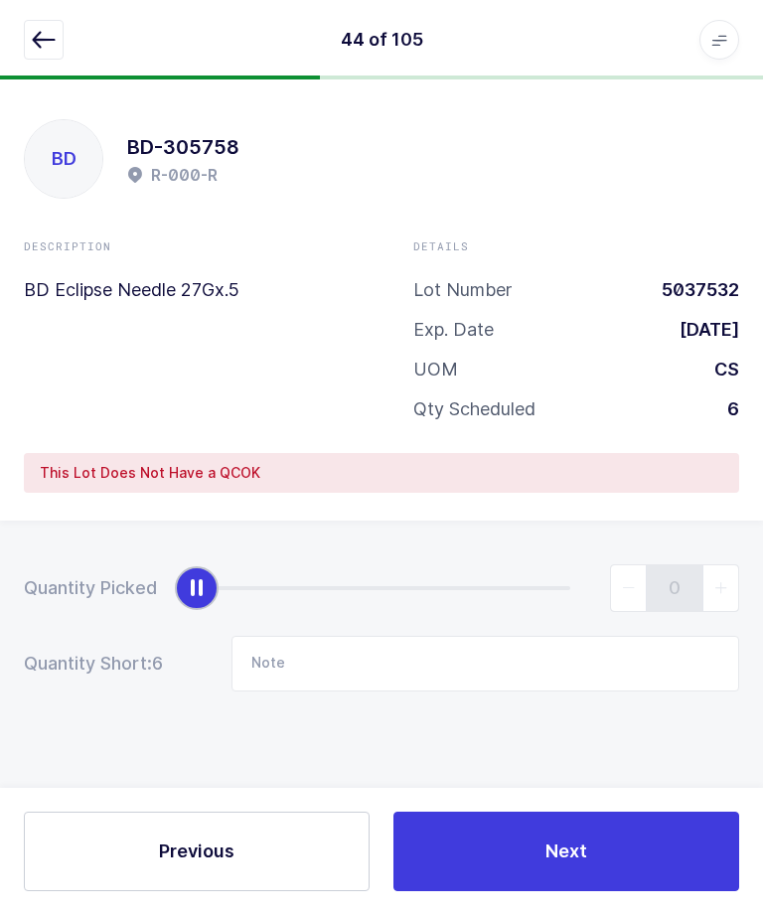
click at [45, 21] on button "button" at bounding box center [44, 40] width 40 height 40
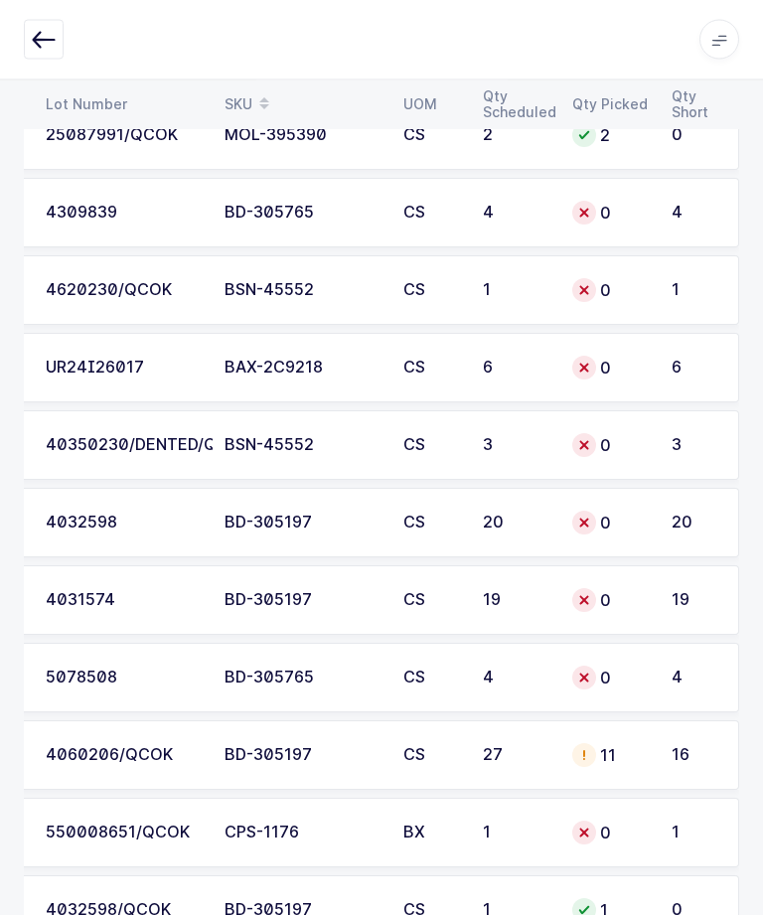
click at [645, 670] on div "0" at bounding box center [610, 679] width 76 height 24
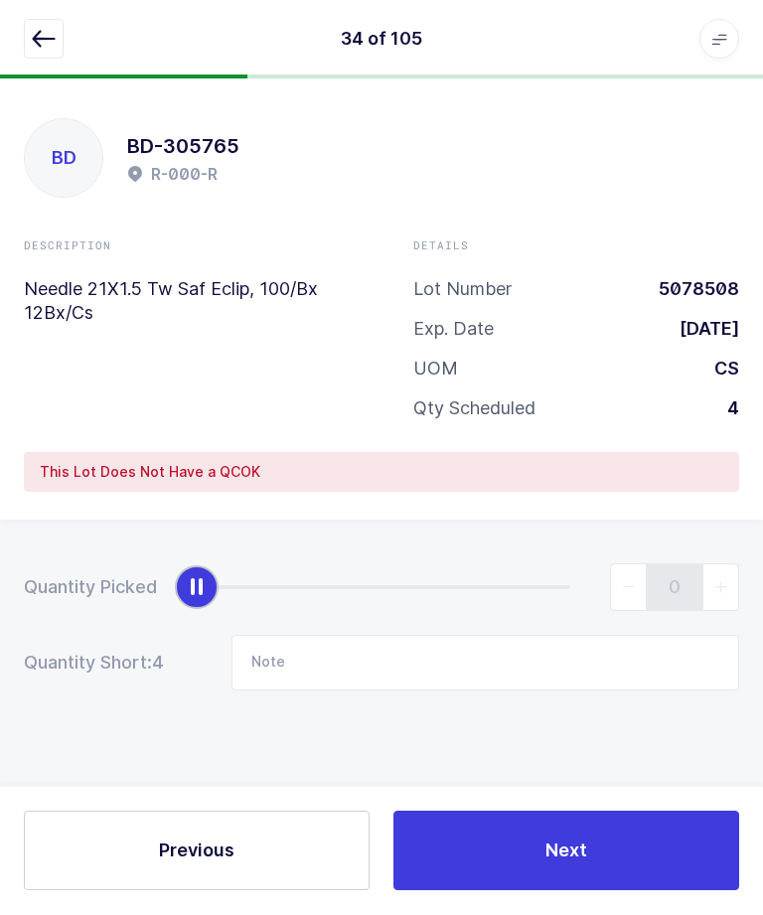
click at [61, 30] on button "button" at bounding box center [44, 40] width 40 height 40
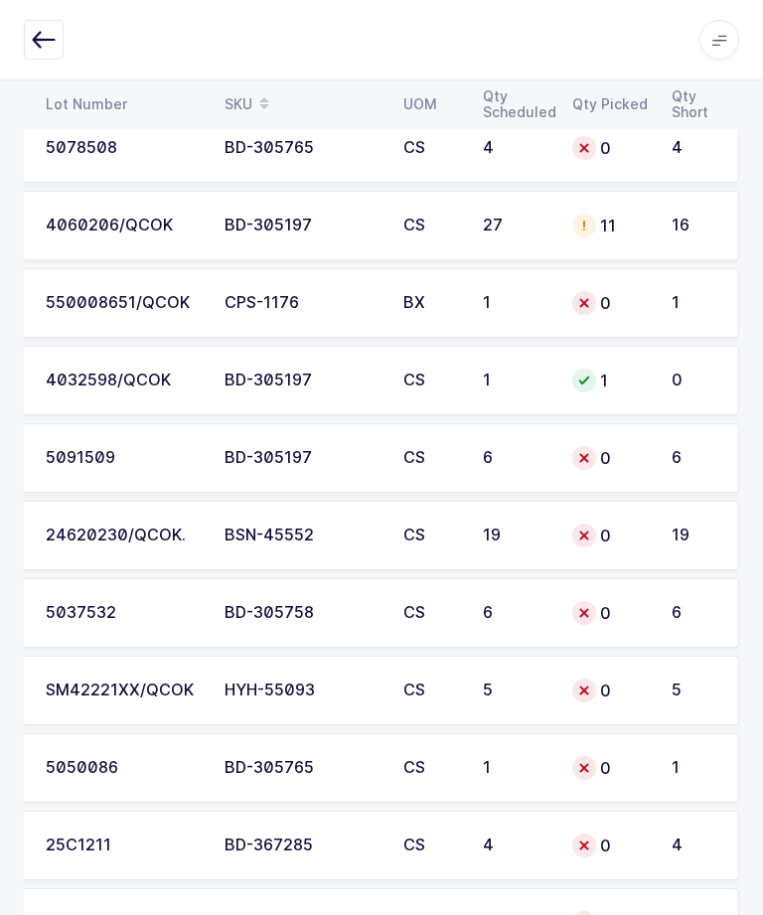
scroll to position [5668, 0]
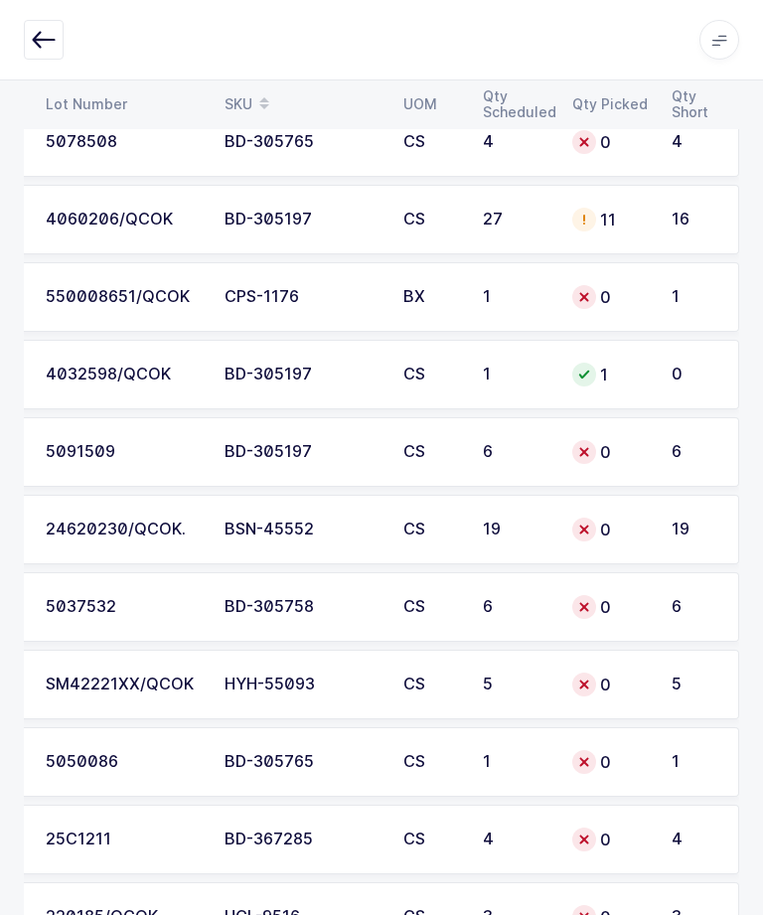
click at [519, 603] on div "6" at bounding box center [516, 607] width 66 height 18
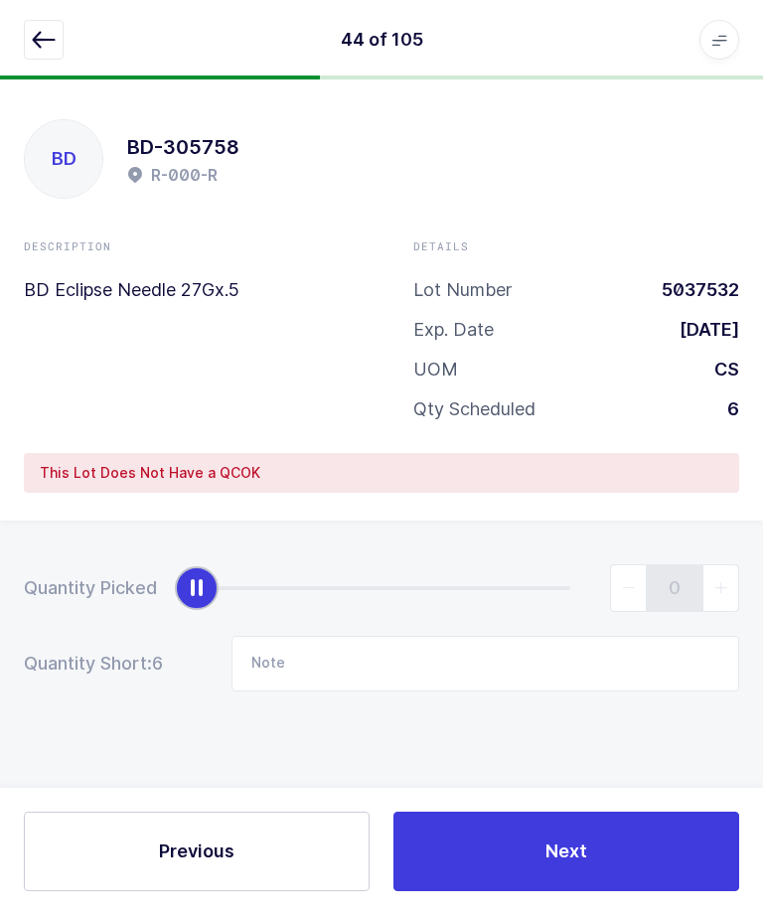
scroll to position [0, 0]
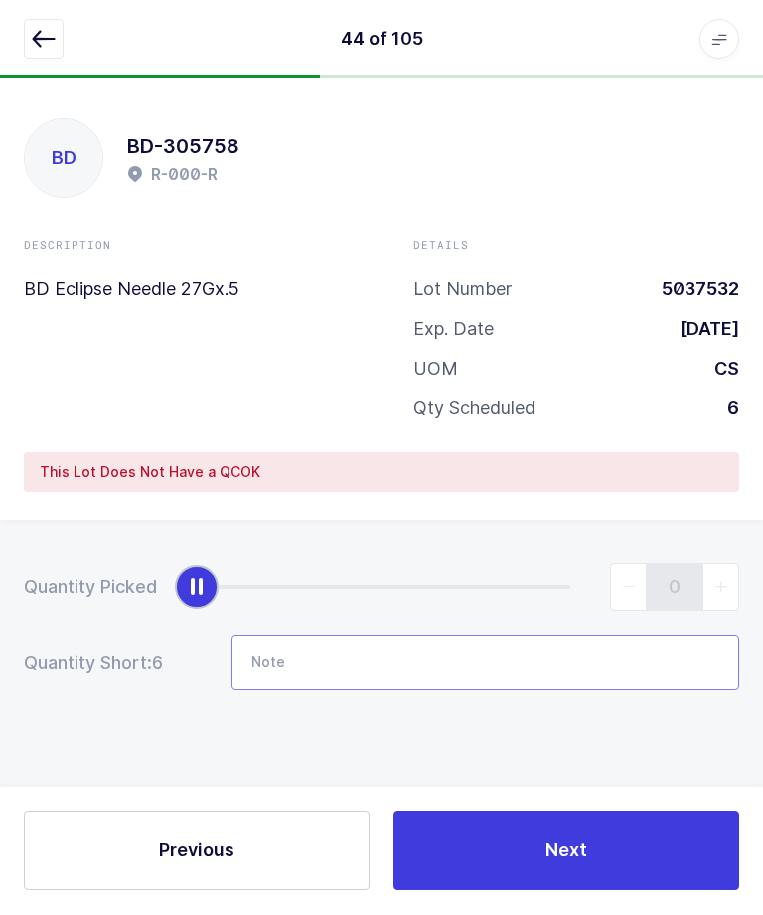
click at [520, 679] on input "Note" at bounding box center [486, 664] width 508 height 56
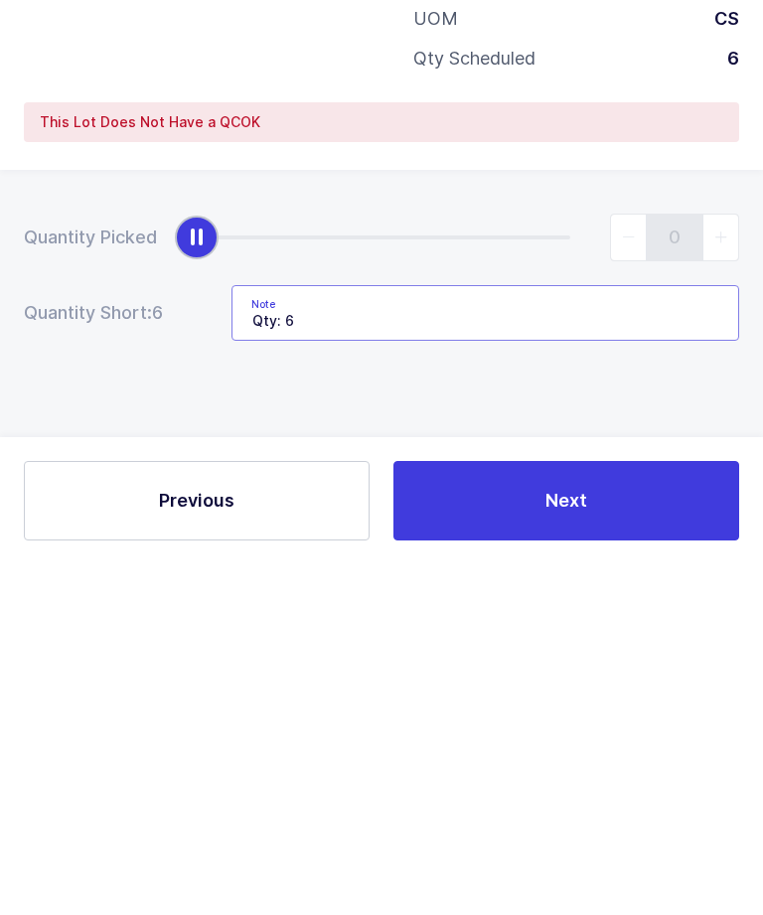
type input "Qty: 6"
click at [588, 812] on button "Next" at bounding box center [567, 852] width 346 height 80
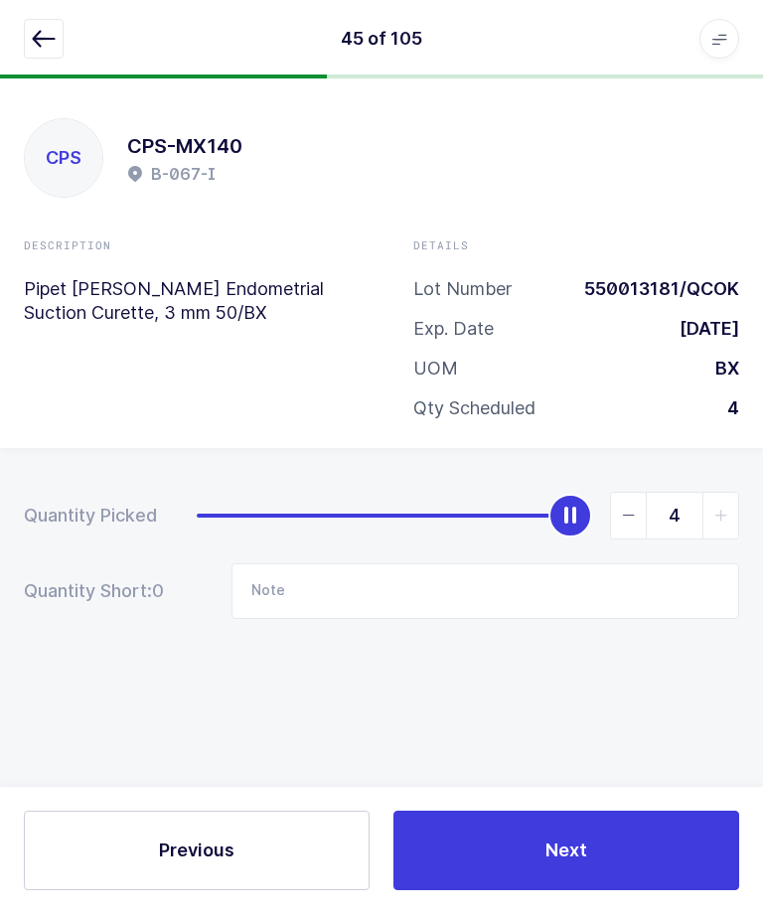
click at [41, 53] on button "button" at bounding box center [44, 40] width 40 height 40
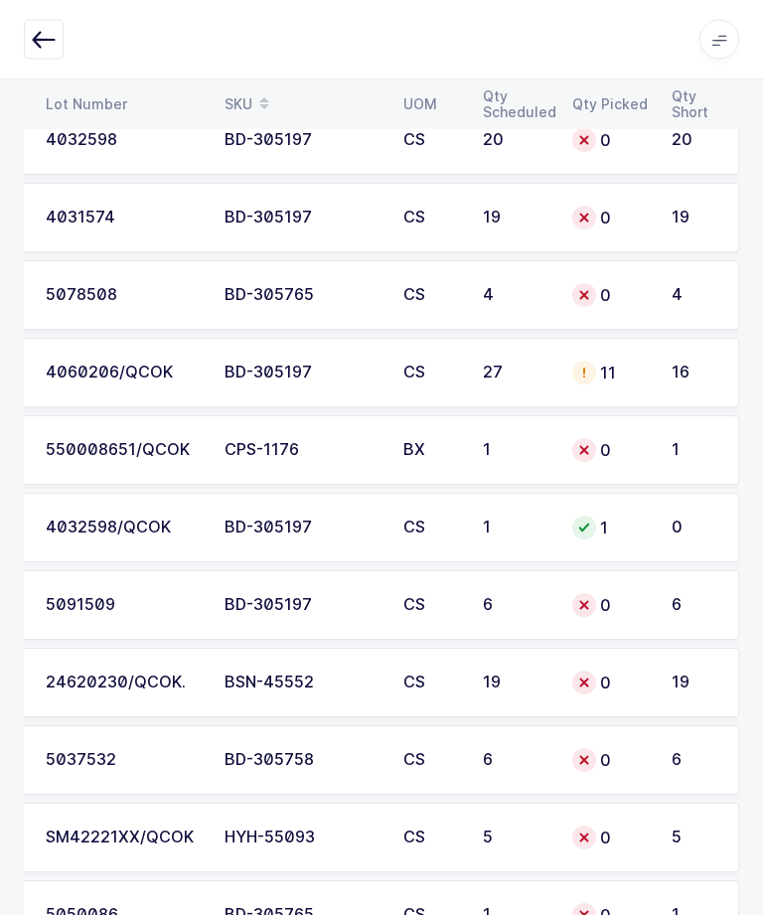
scroll to position [5484, 0]
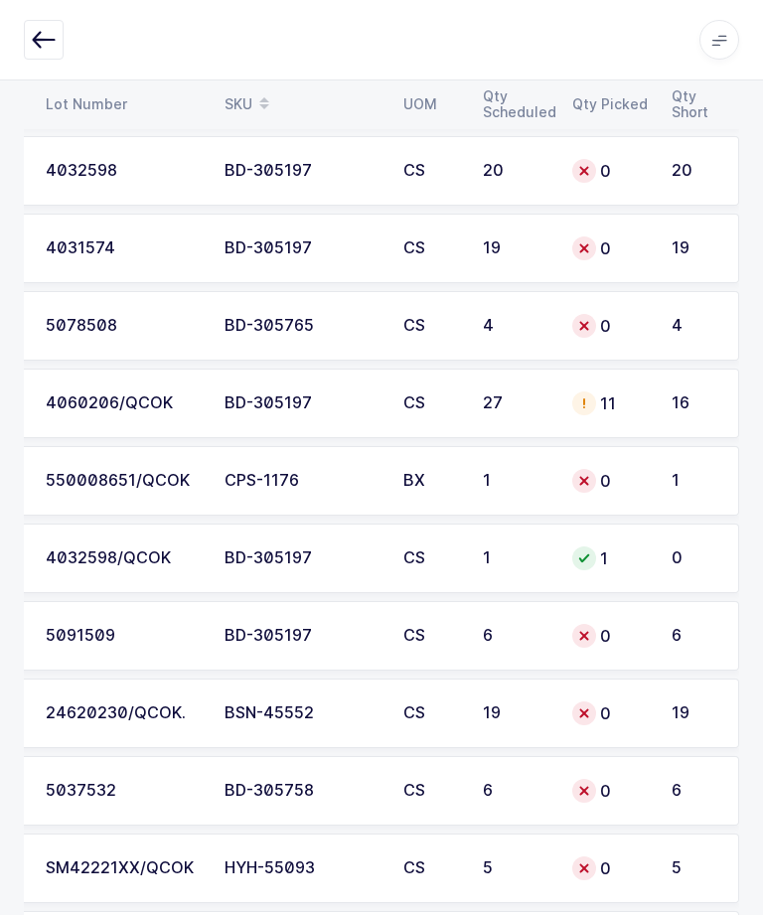
click at [668, 336] on td "4" at bounding box center [700, 326] width 80 height 70
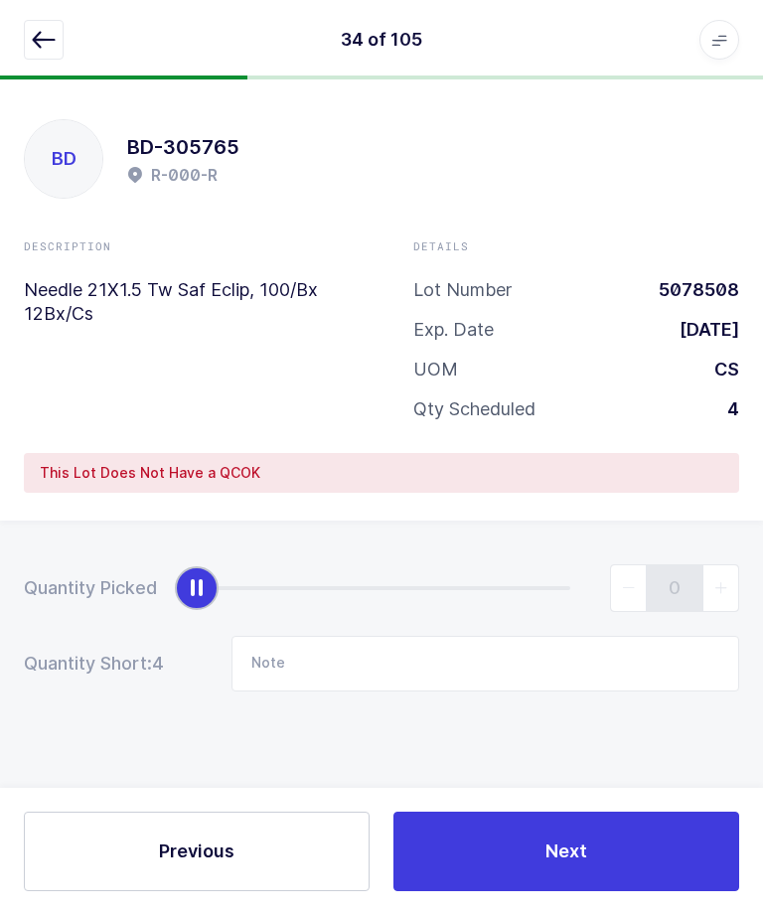
scroll to position [67, 0]
click at [207, 566] on div "slider between 0 and 4" at bounding box center [197, 588] width 44 height 44
click at [372, 636] on input "Note" at bounding box center [486, 664] width 508 height 56
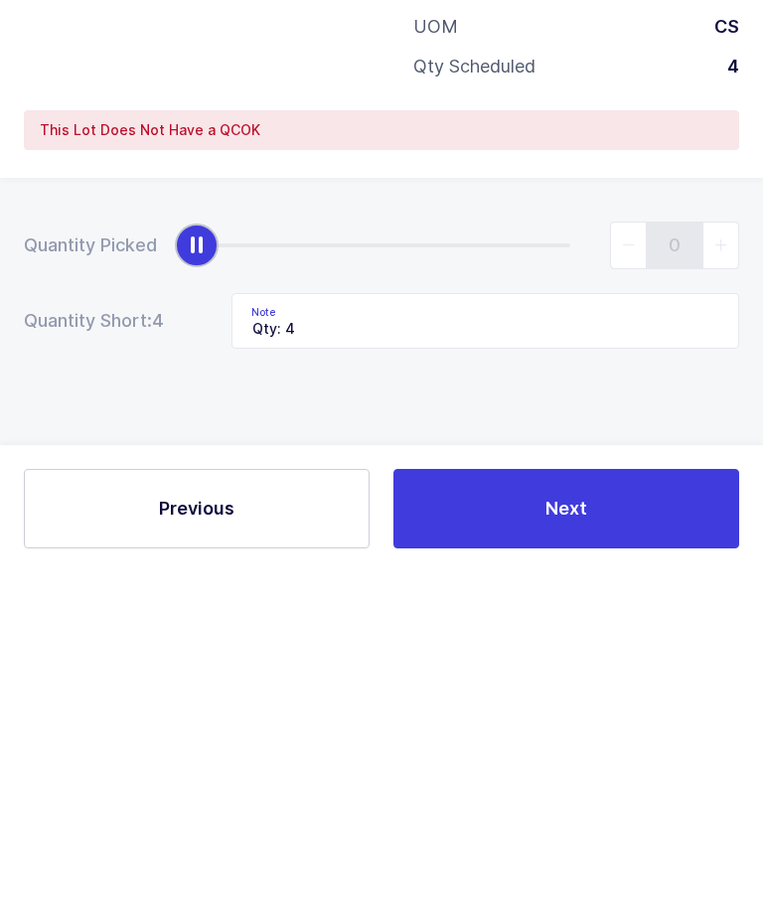
click at [676, 521] on div "Quantity Picked 0 Quantity Short: 4 Note Qty: 4" at bounding box center [381, 698] width 763 height 354
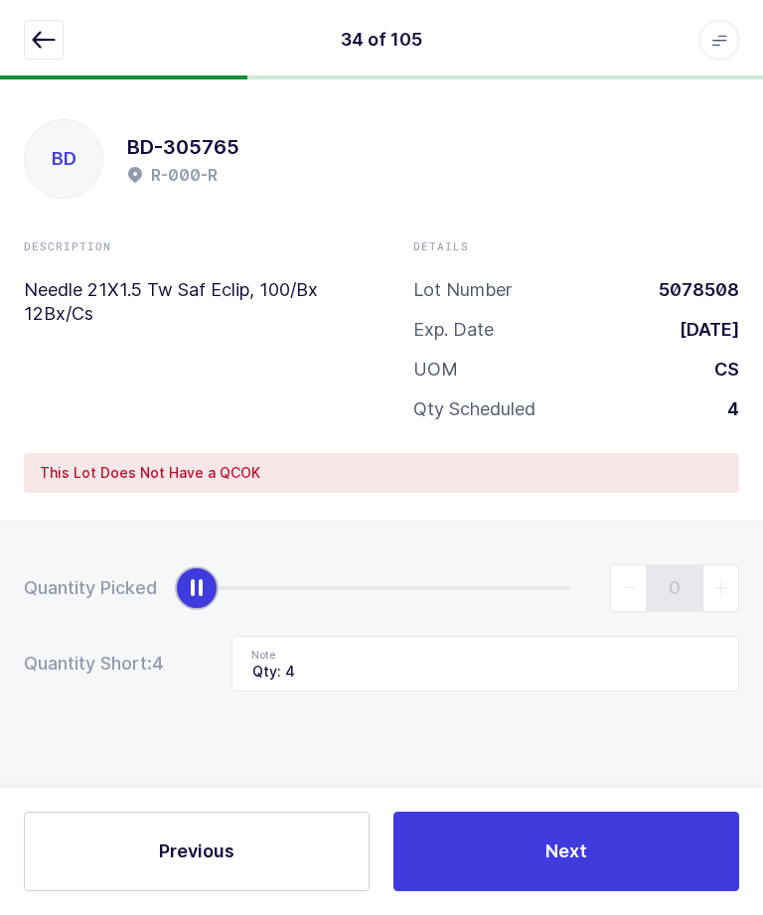
click at [620, 849] on button "Next" at bounding box center [567, 852] width 346 height 80
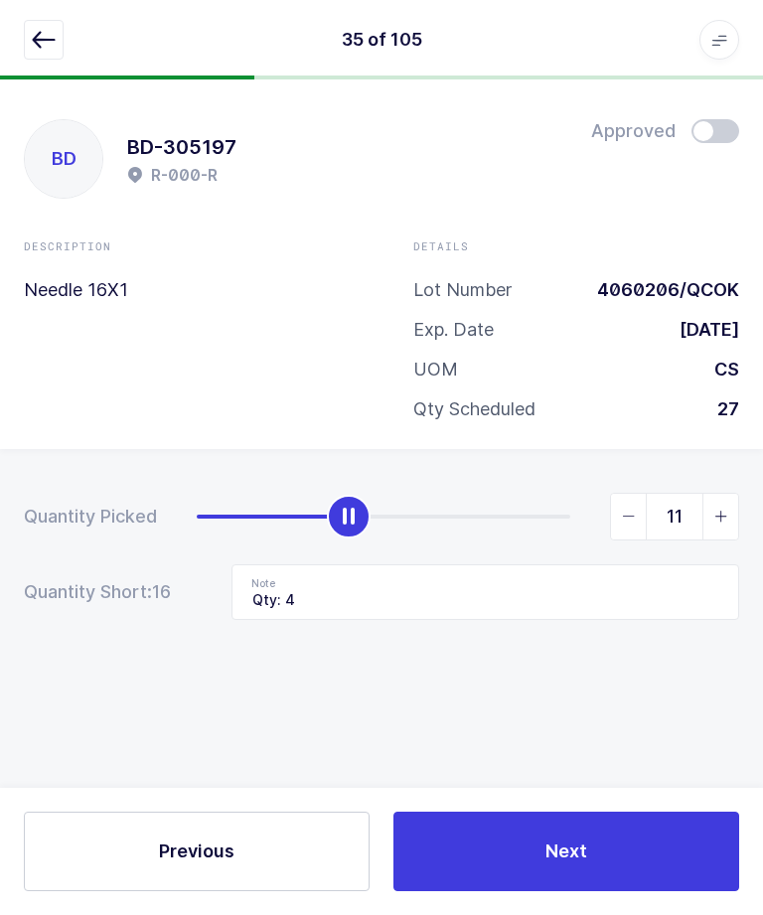
type input "E-031-F"
click at [38, 33] on icon "button" at bounding box center [44, 40] width 24 height 24
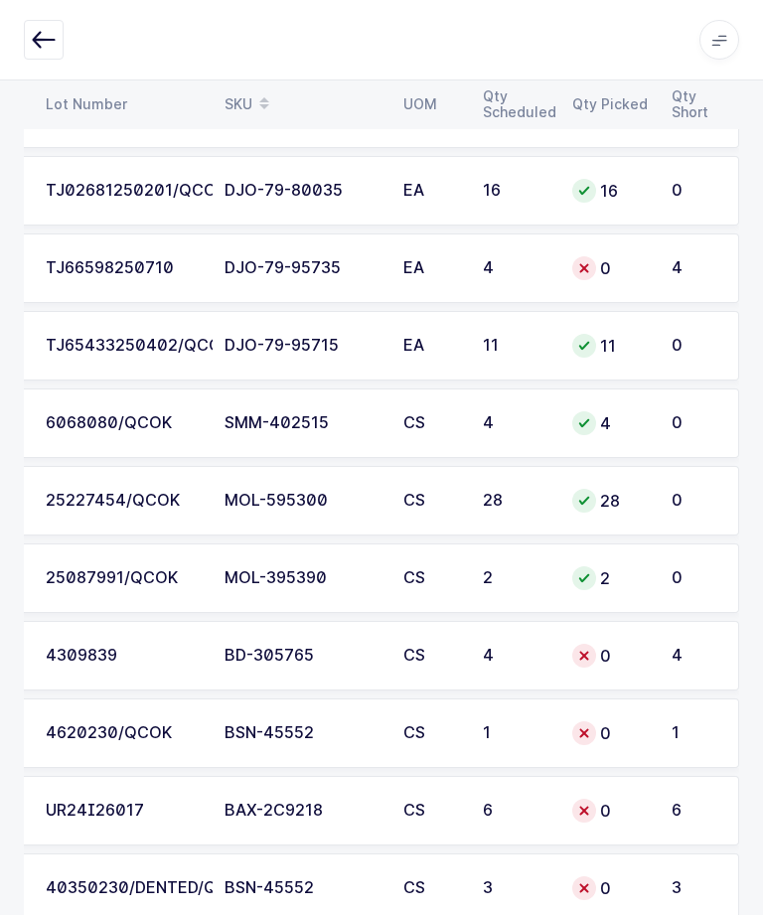
scroll to position [4860, 0]
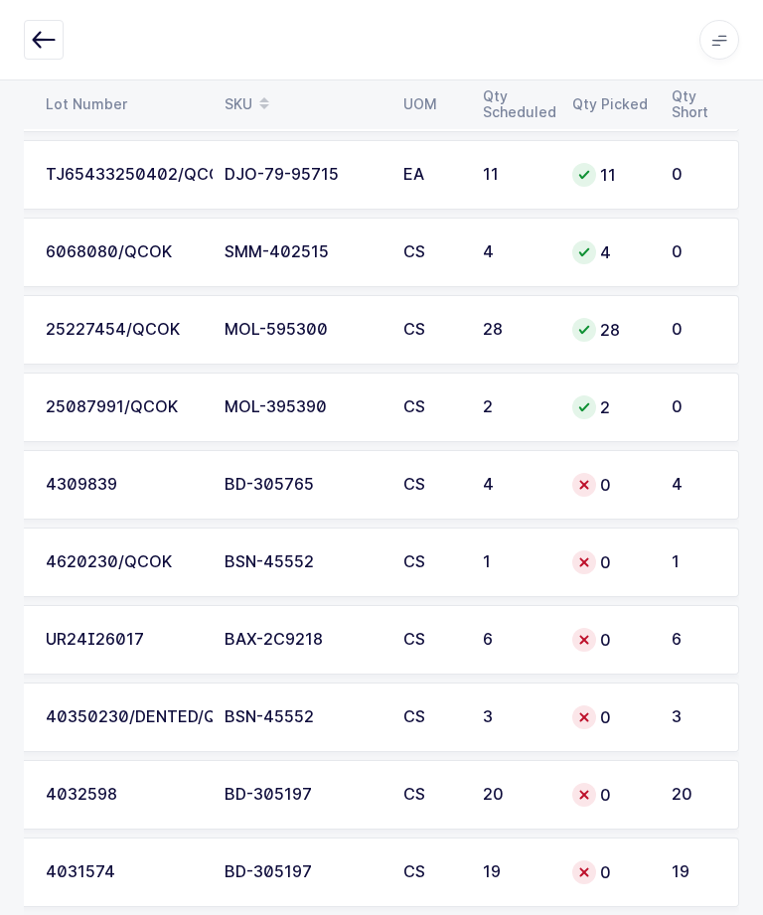
click at [686, 471] on td "4" at bounding box center [700, 485] width 80 height 70
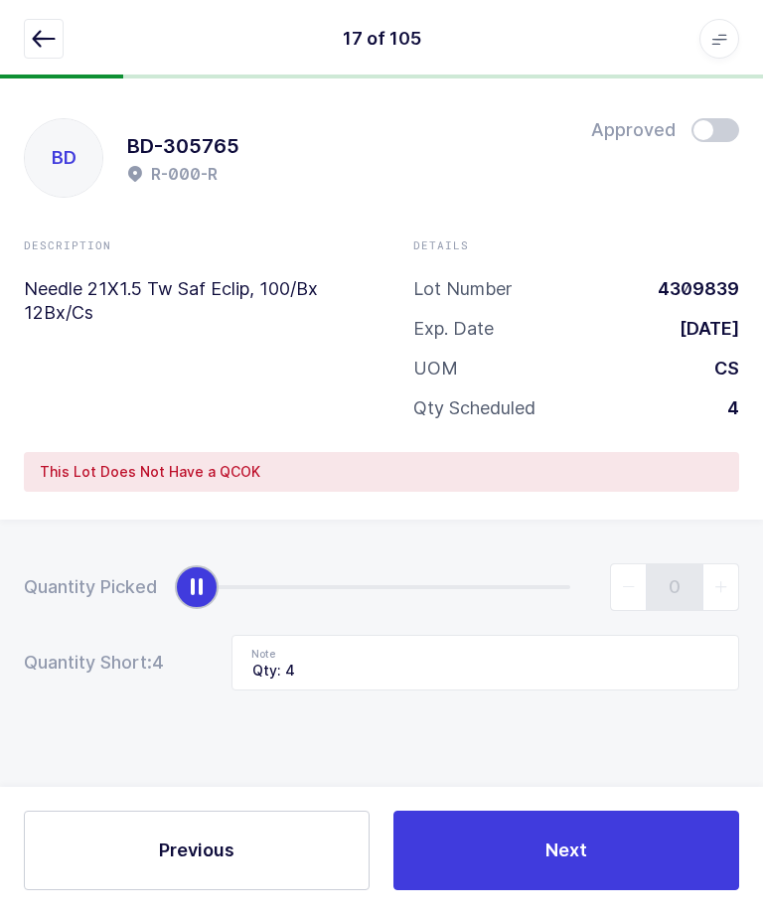
click at [41, 48] on icon "button" at bounding box center [44, 40] width 24 height 24
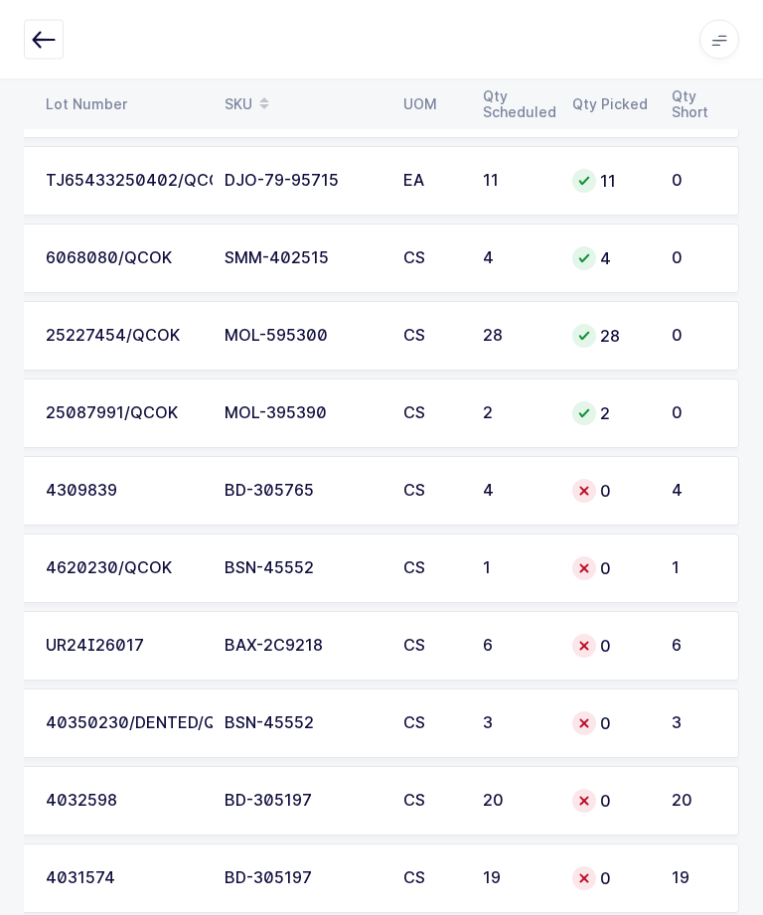
scroll to position [4854, 0]
click at [642, 570] on div "0" at bounding box center [610, 569] width 76 height 24
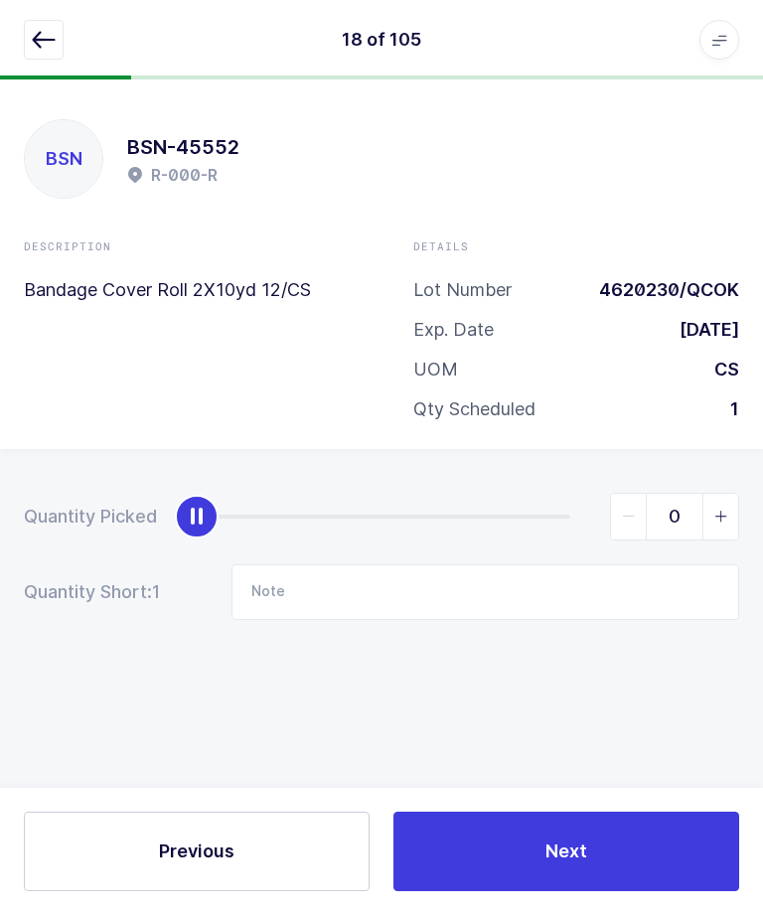
scroll to position [0, 0]
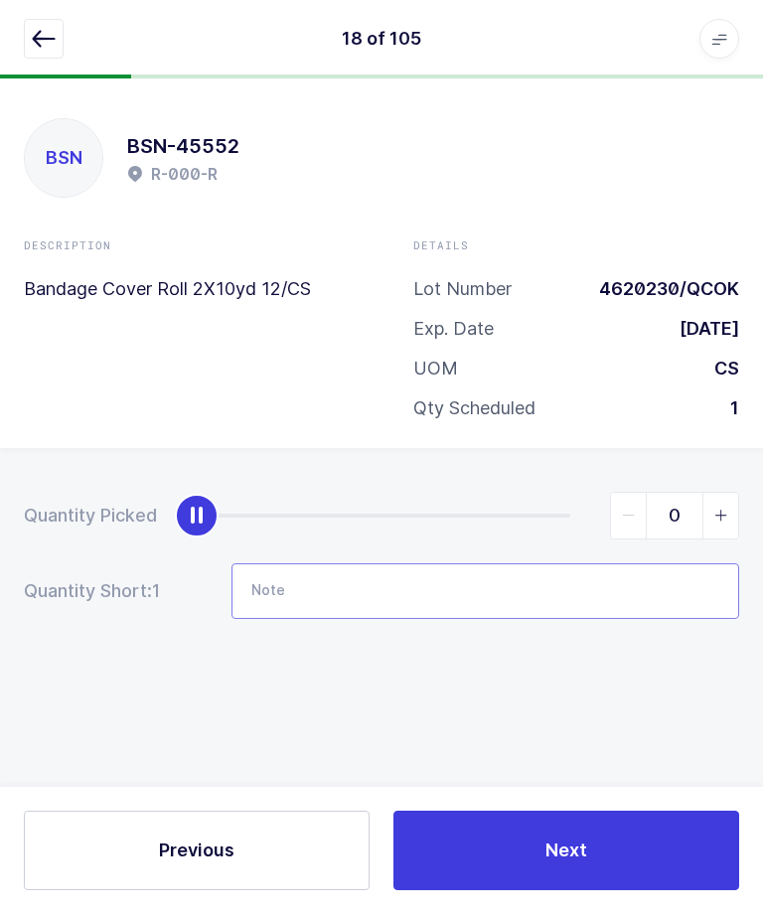
click at [593, 576] on input "Note" at bounding box center [486, 593] width 508 height 56
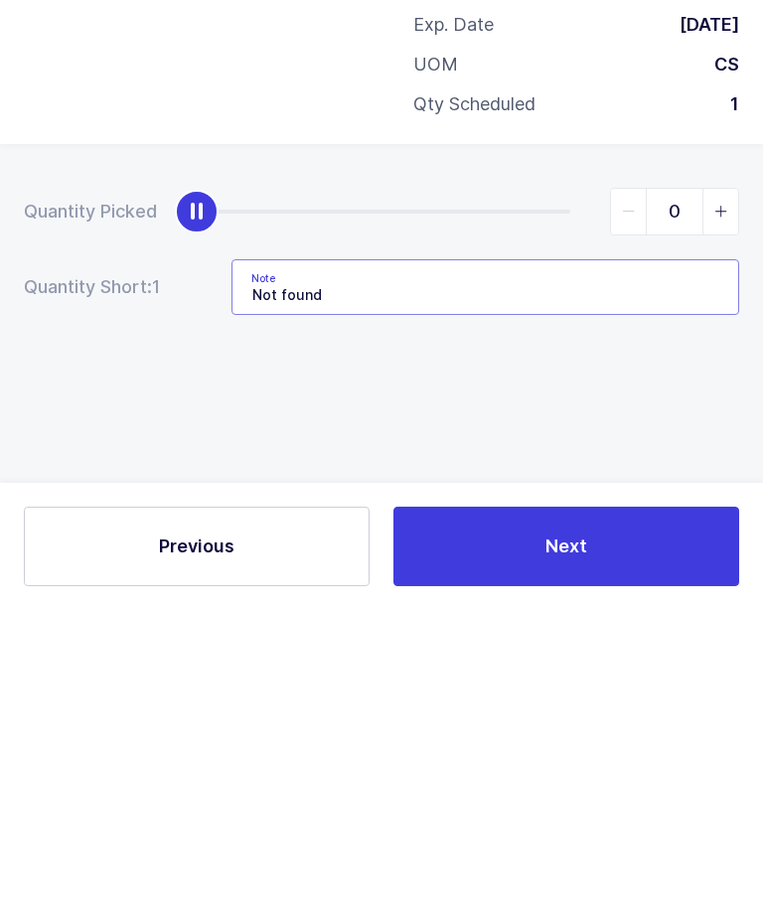
type input "Not found"
click at [672, 812] on button "Next" at bounding box center [567, 852] width 346 height 80
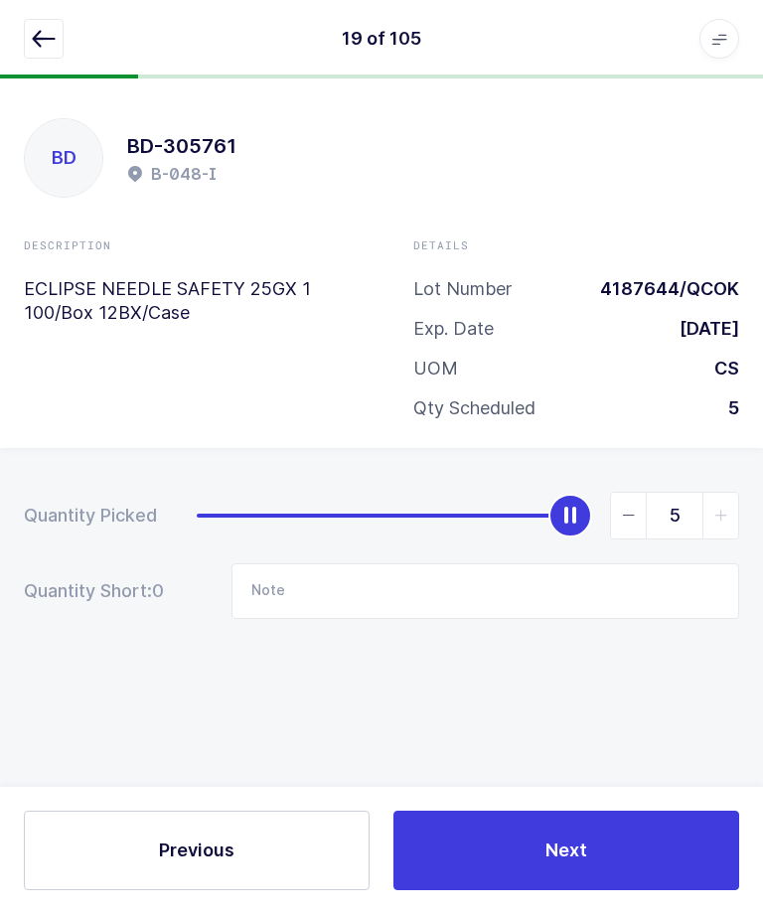
click at [26, 30] on button "button" at bounding box center [44, 40] width 40 height 40
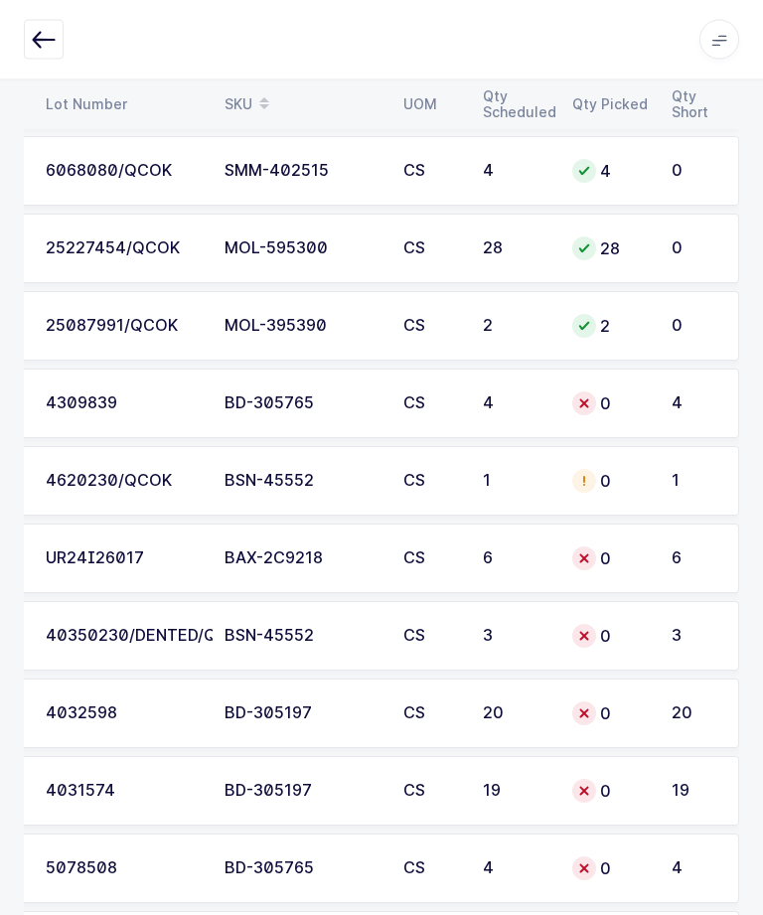
scroll to position [4942, 0]
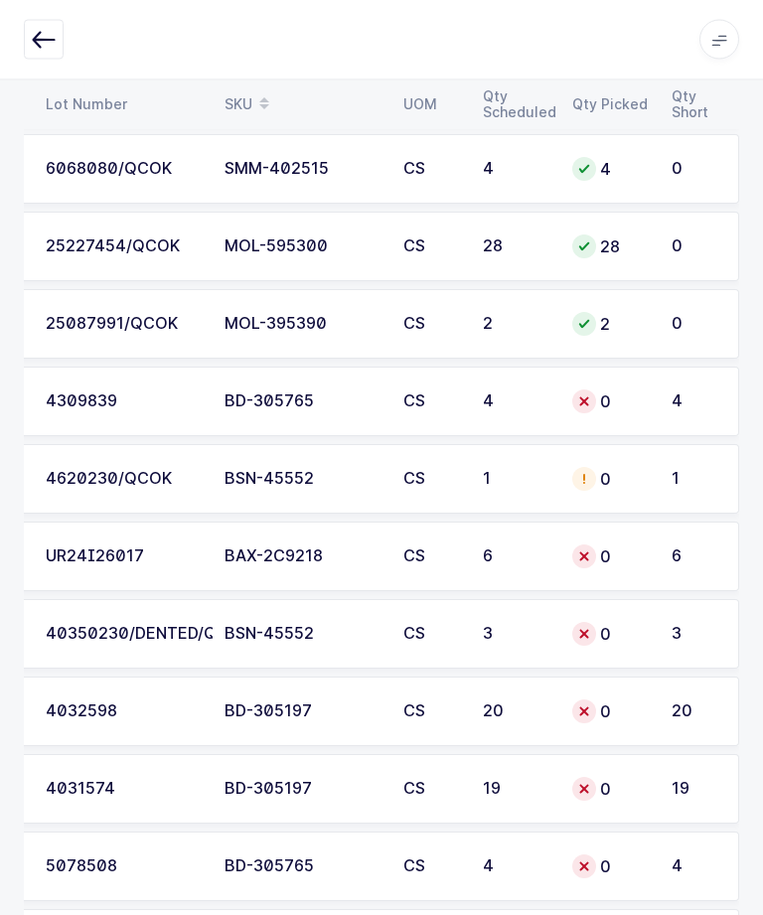
click at [651, 628] on td "0" at bounding box center [610, 635] width 99 height 70
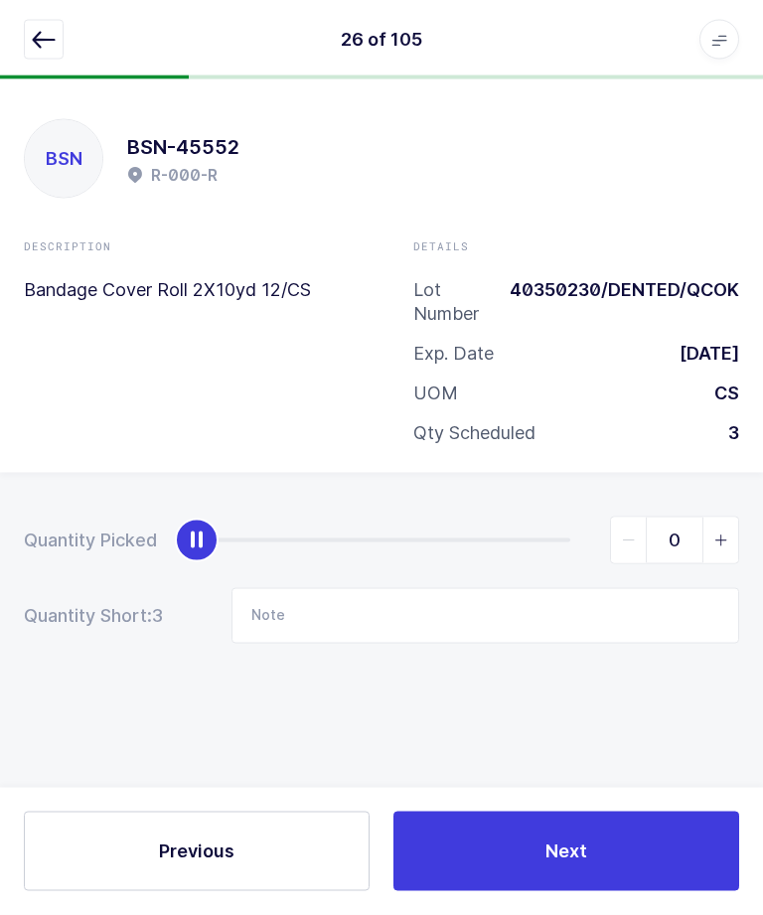
scroll to position [0, 0]
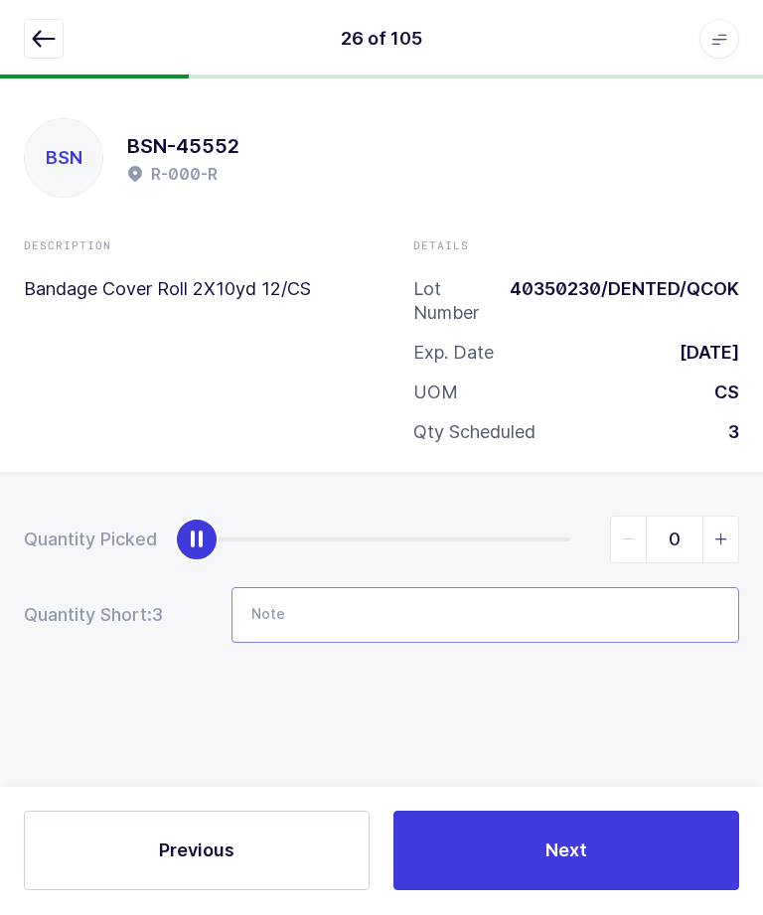
click at [572, 615] on input "Note" at bounding box center [486, 616] width 508 height 56
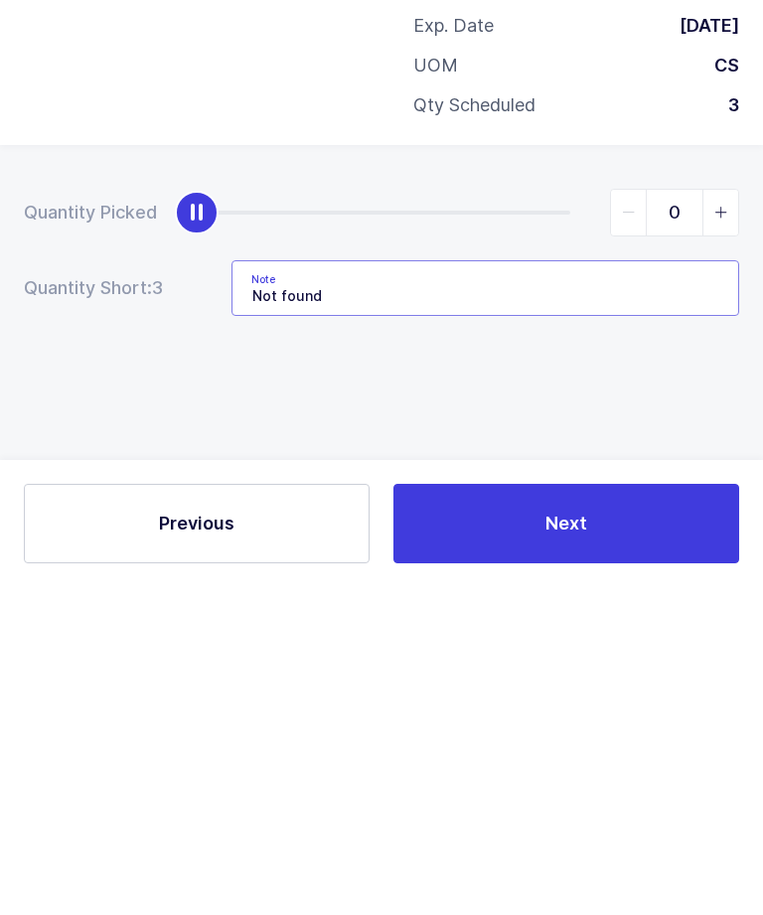
type input "Not found"
click at [667, 812] on button "Next" at bounding box center [567, 852] width 346 height 80
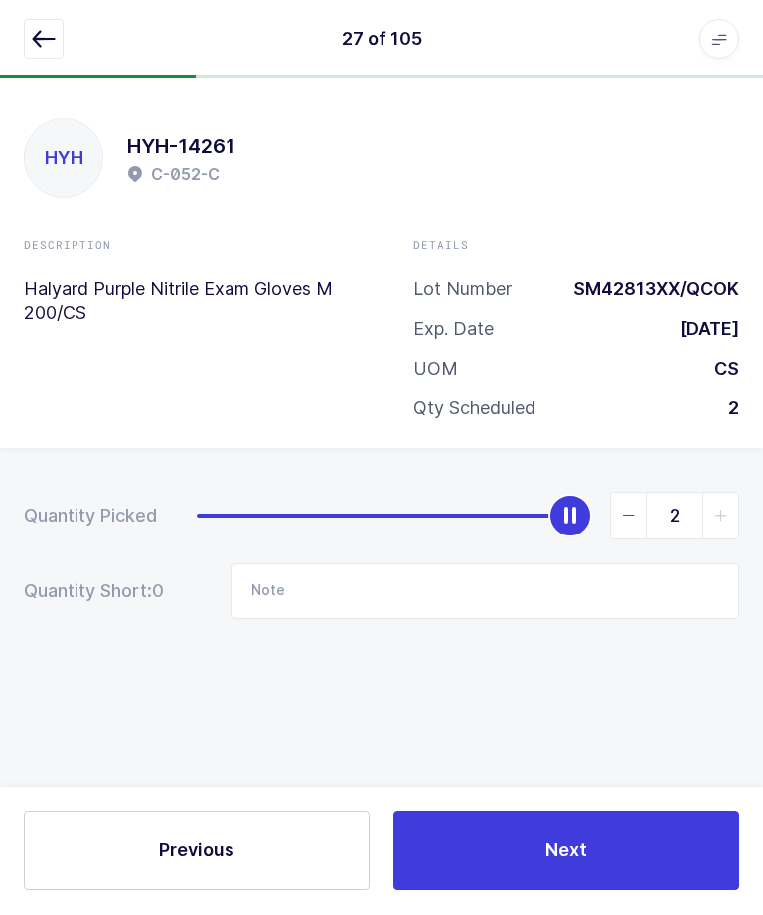
click at [35, 46] on icon "button" at bounding box center [44, 40] width 24 height 24
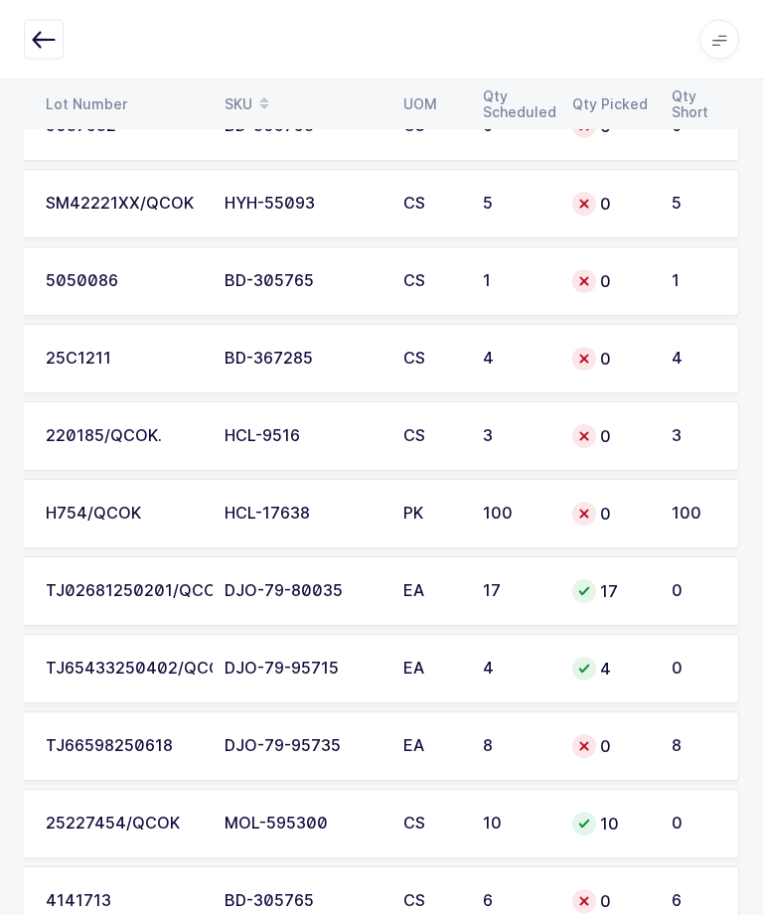
scroll to position [6126, 0]
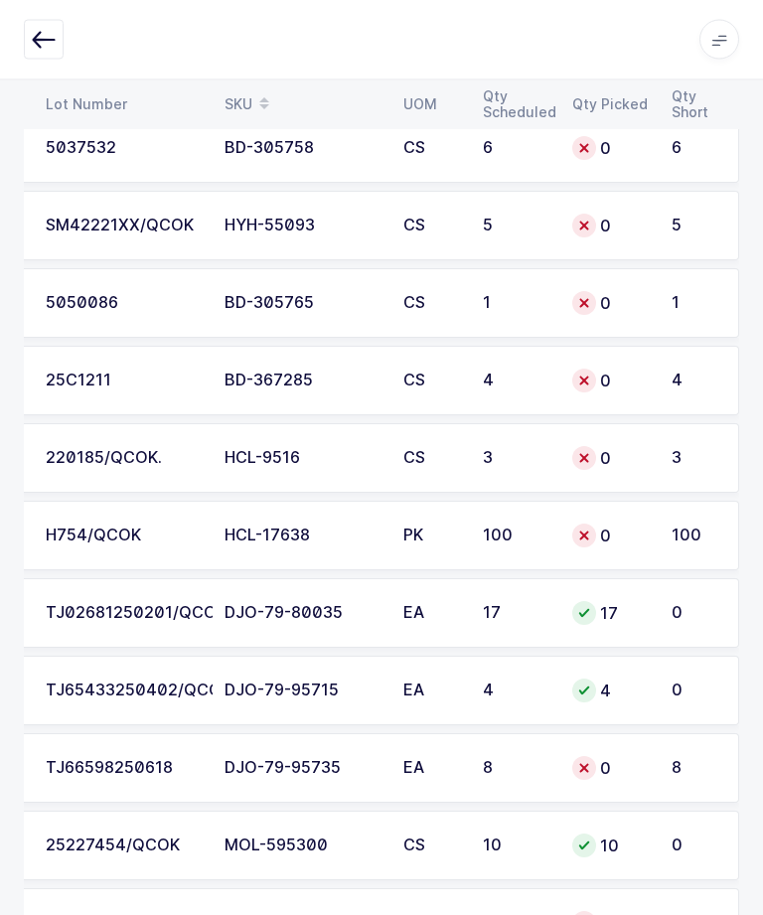
click at [163, 557] on td "H754/QCOK" at bounding box center [123, 537] width 179 height 70
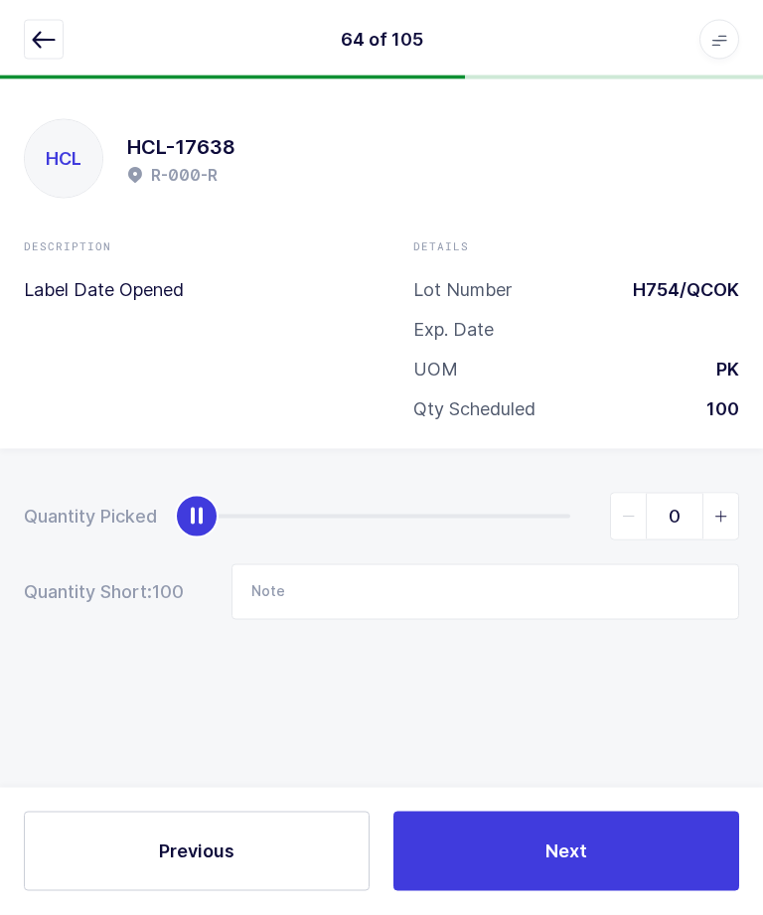
scroll to position [67, 0]
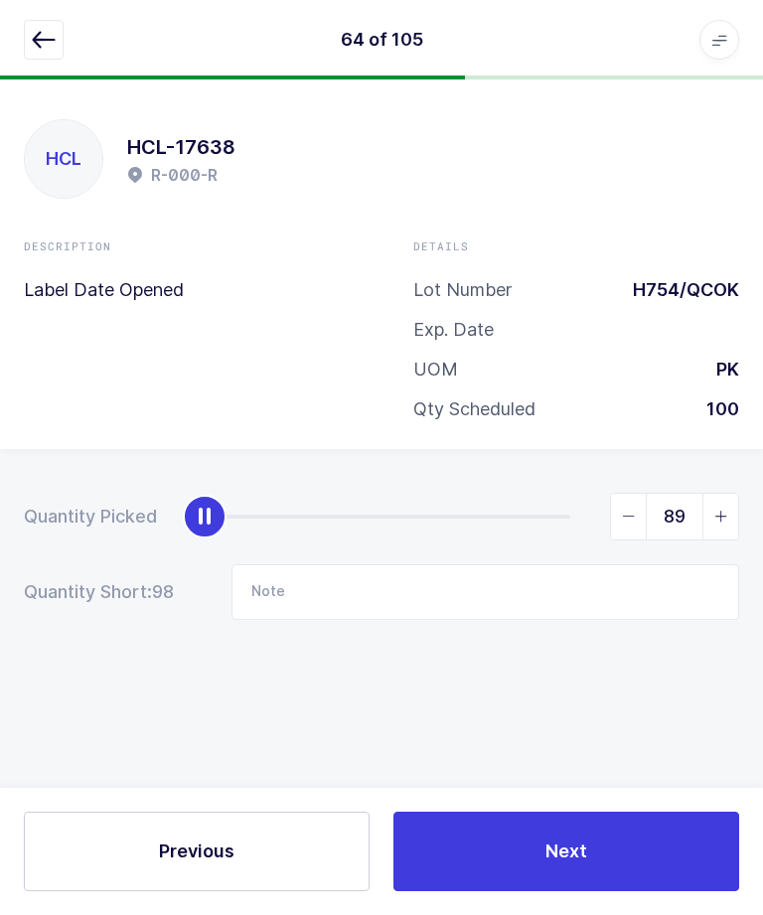
type input "100"
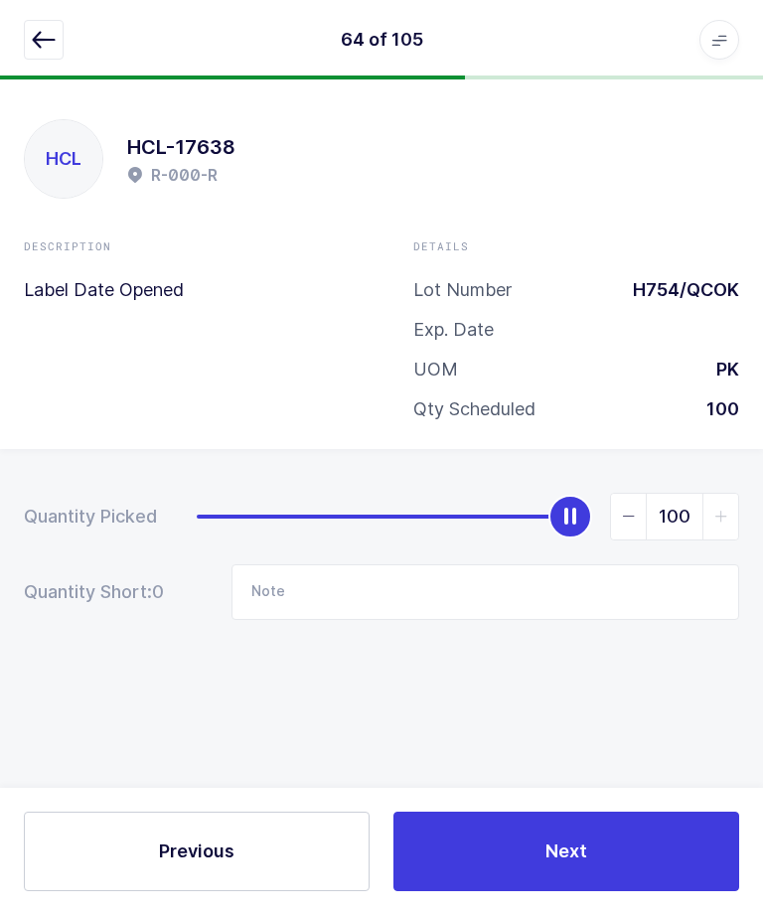
click at [623, 802] on div "Previous Next" at bounding box center [381, 851] width 763 height 127
click at [593, 861] on button "Next" at bounding box center [567, 852] width 346 height 80
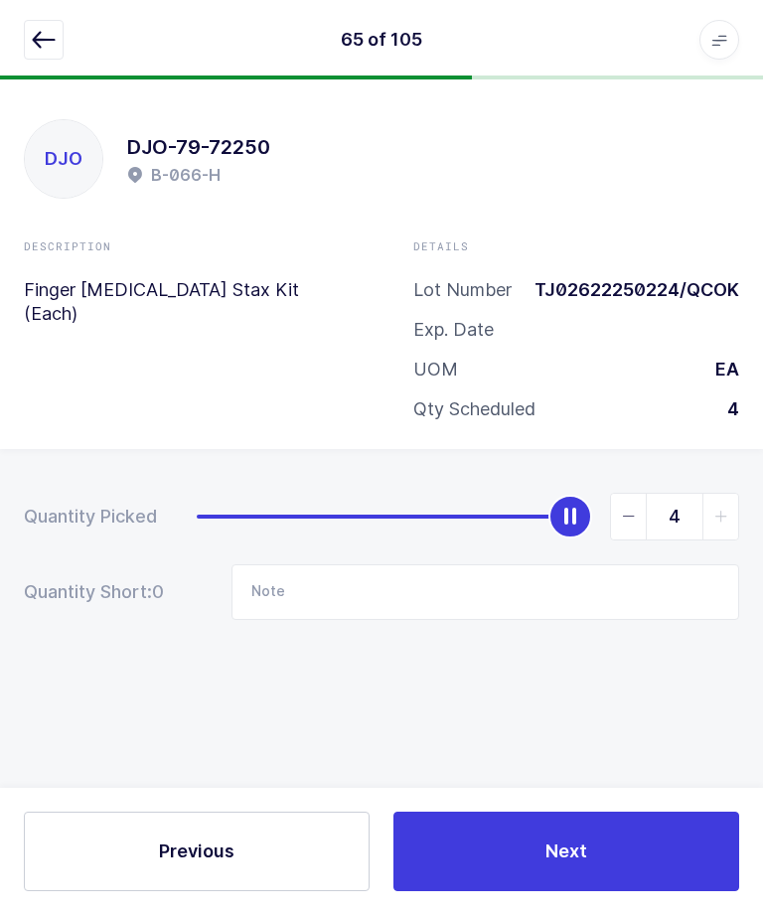
click at [46, 39] on icon "button" at bounding box center [44, 40] width 24 height 24
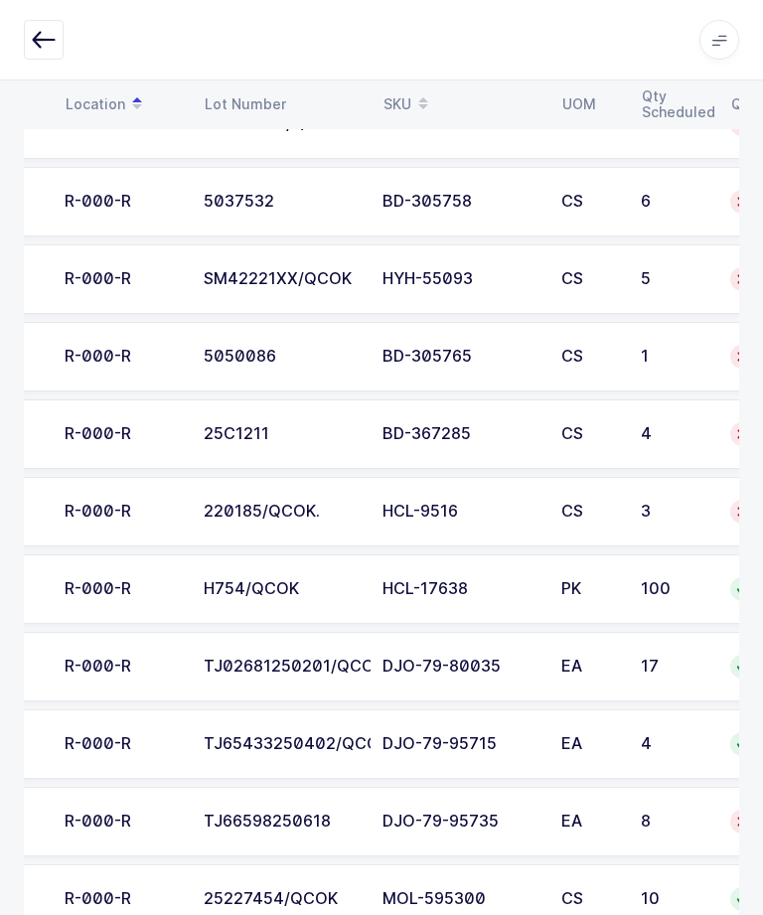
scroll to position [0, 112]
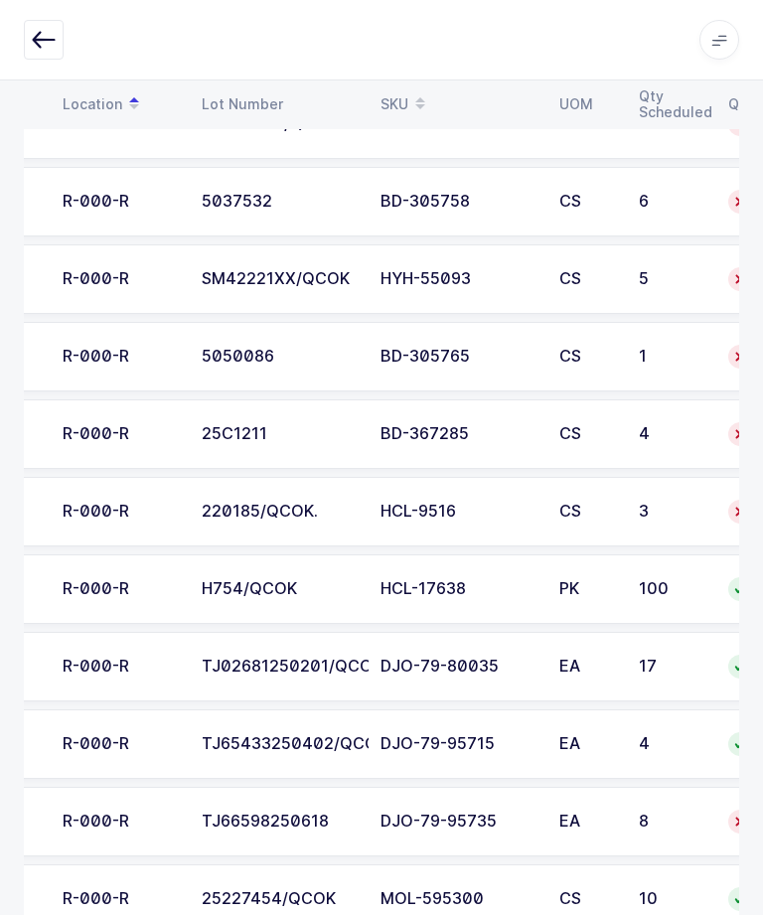
click at [604, 507] on div "CS" at bounding box center [588, 512] width 56 height 18
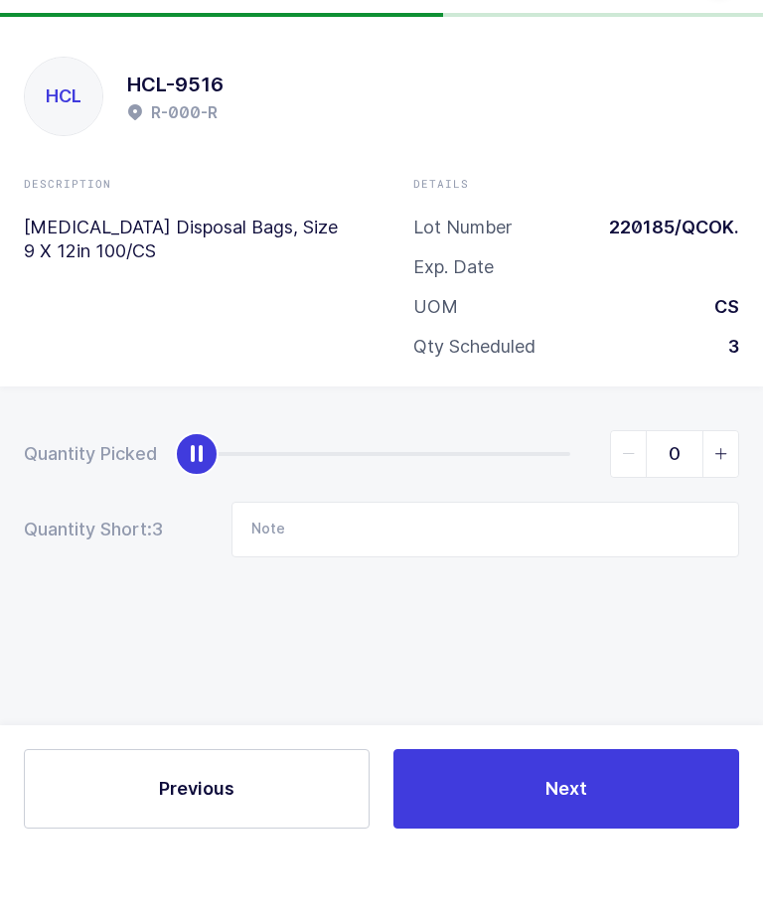
scroll to position [0, 0]
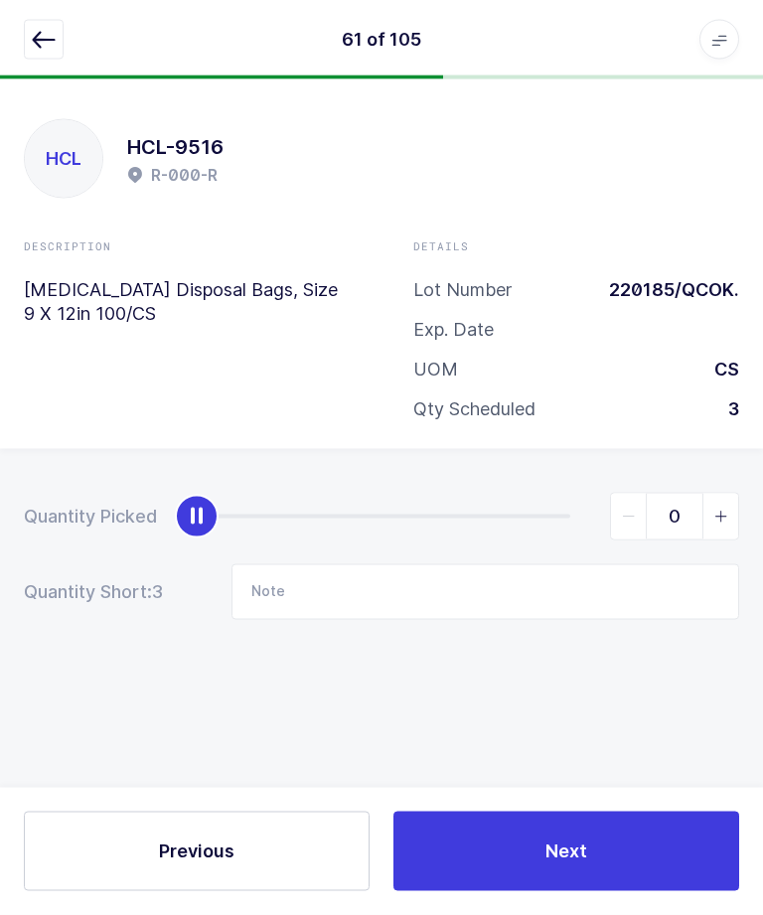
click at [728, 481] on div "Quantity Picked 0 Quantity Short: 3 Note" at bounding box center [381, 626] width 763 height 354
click at [727, 514] on icon "slider between 0 and 3" at bounding box center [722, 517] width 14 height 14
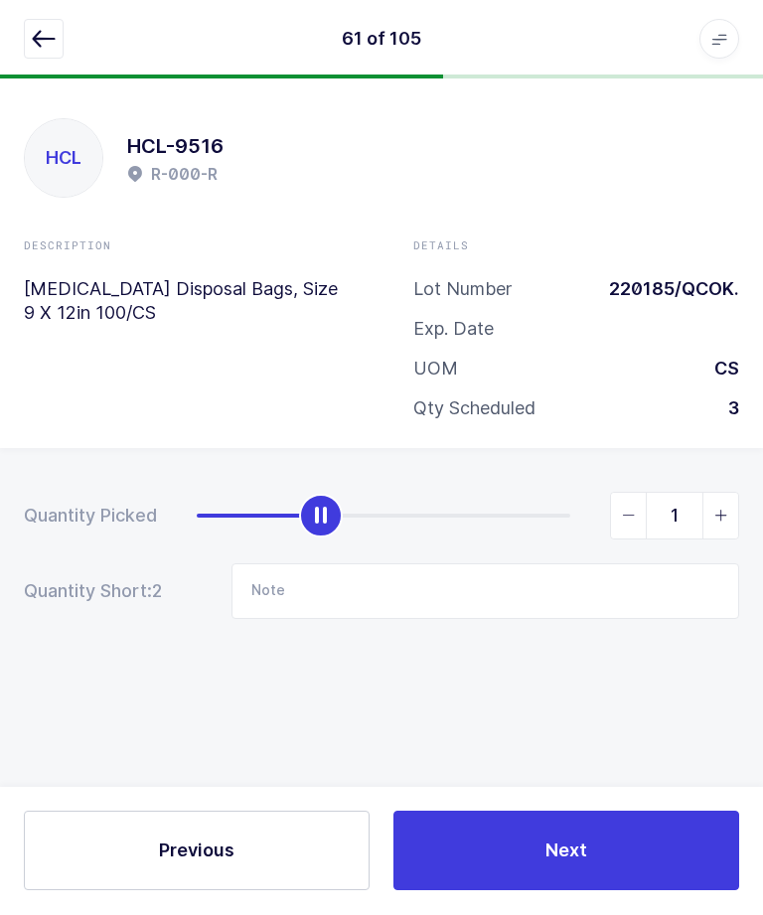
click at [735, 514] on span "slider between 0 and 3" at bounding box center [721, 517] width 36 height 46
click at [737, 503] on span "slider between 0 and 3" at bounding box center [721, 517] width 36 height 46
type input "3"
click at [621, 891] on button "Next" at bounding box center [567, 852] width 346 height 80
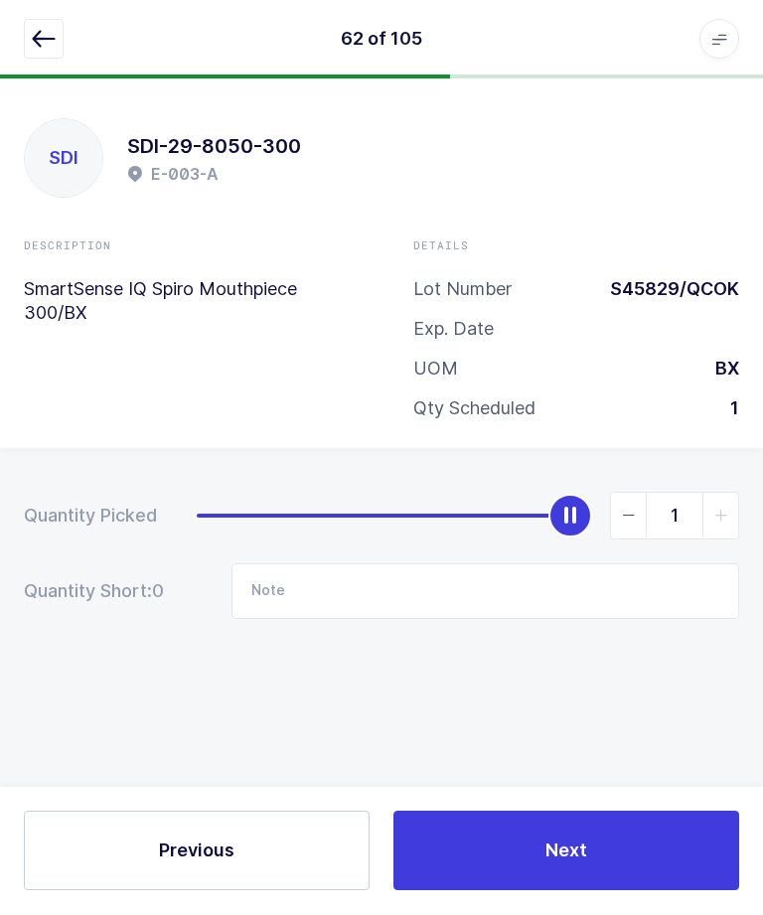
click at [61, 30] on button "button" at bounding box center [44, 40] width 40 height 40
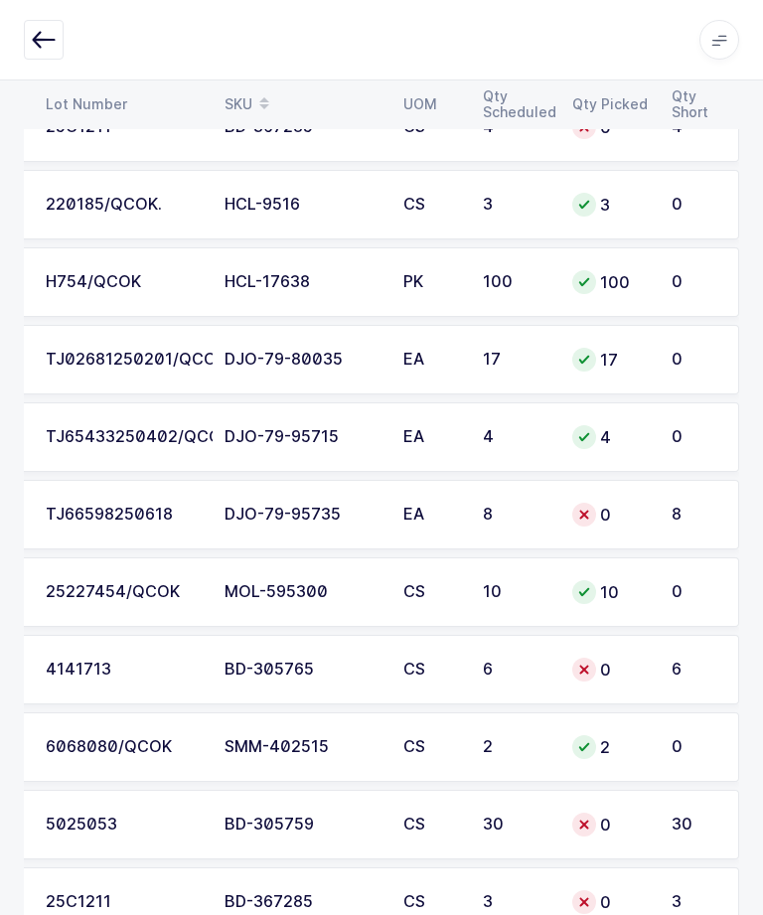
scroll to position [6503, 0]
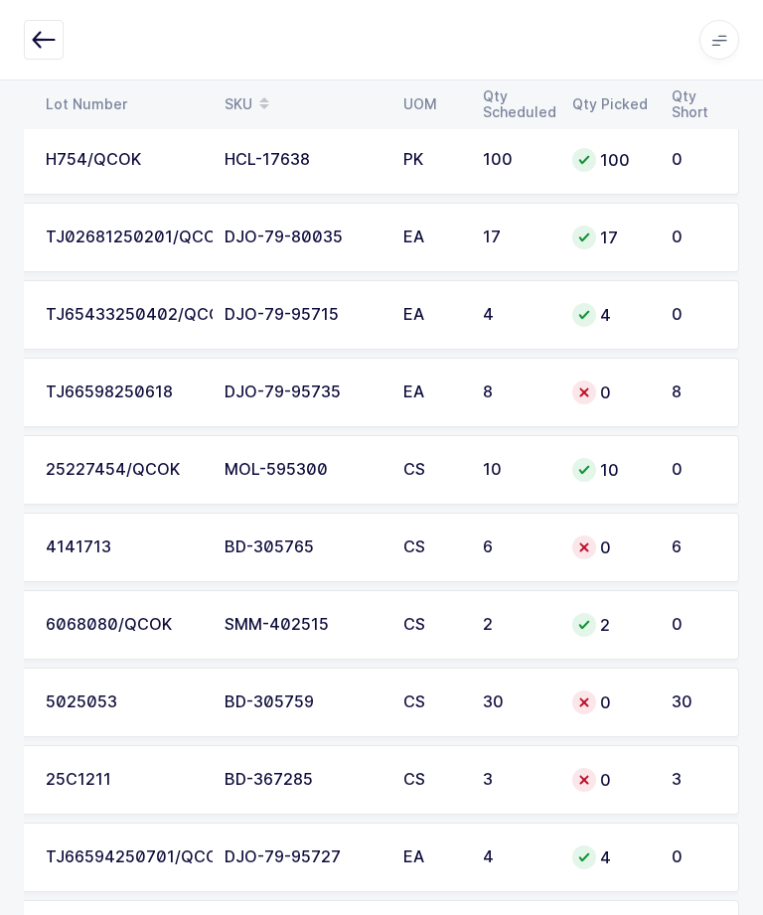
click at [668, 699] on td "30" at bounding box center [700, 703] width 80 height 70
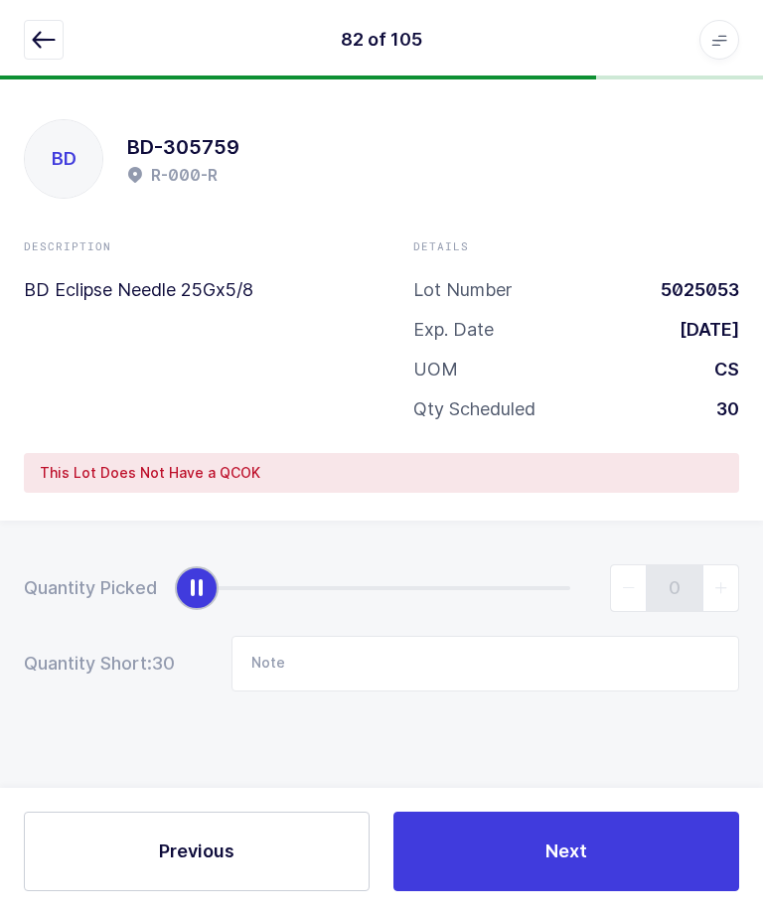
scroll to position [0, 0]
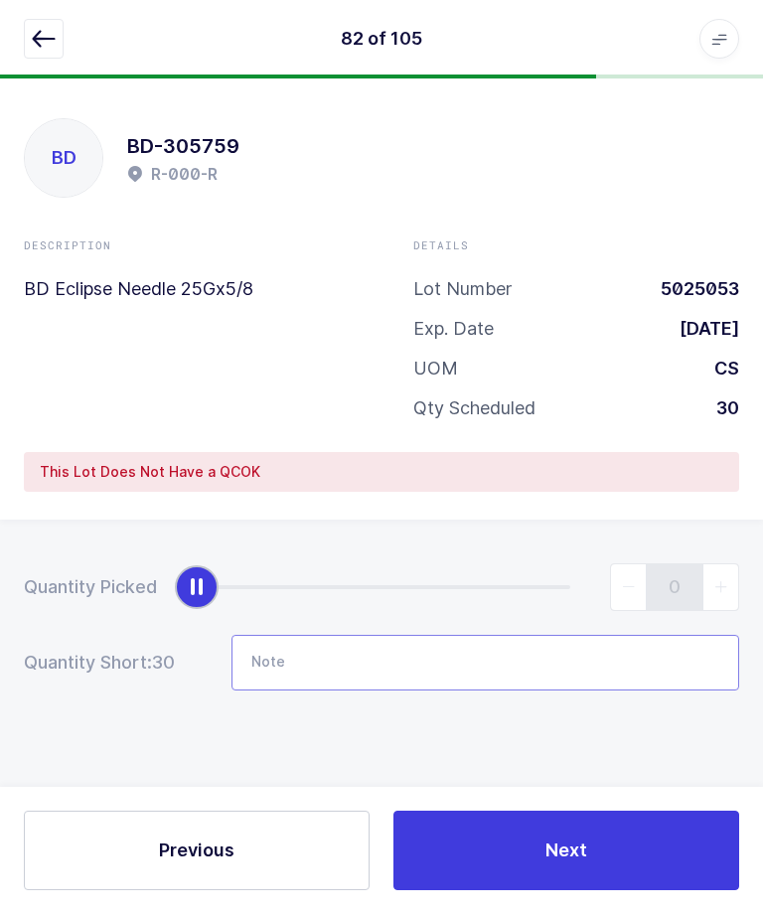
click at [656, 639] on input "Note" at bounding box center [486, 664] width 508 height 56
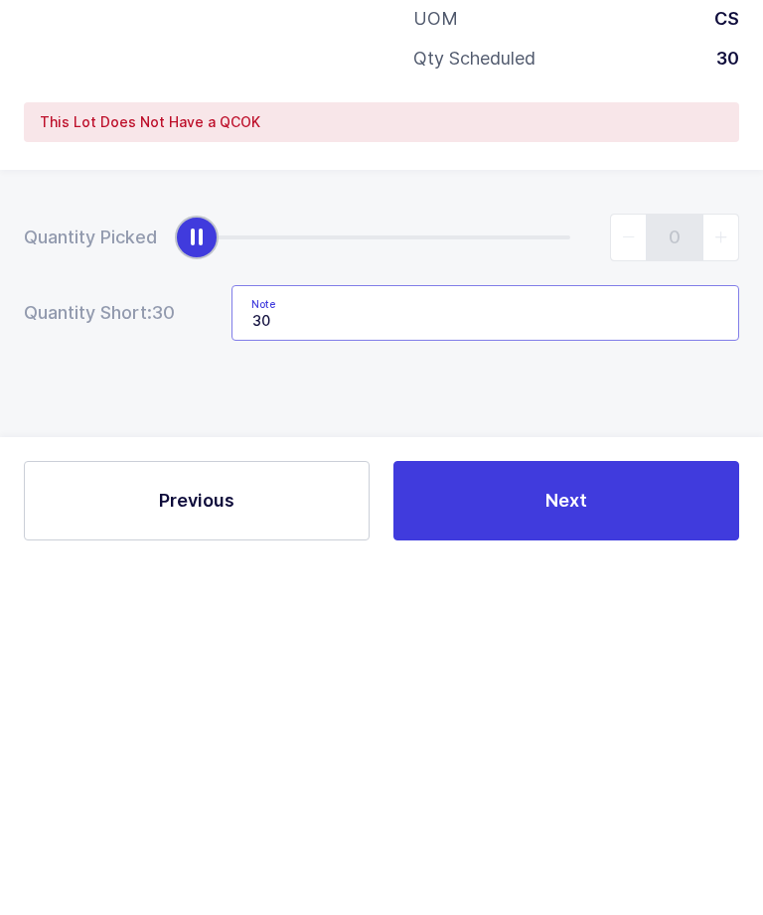
type input "3"
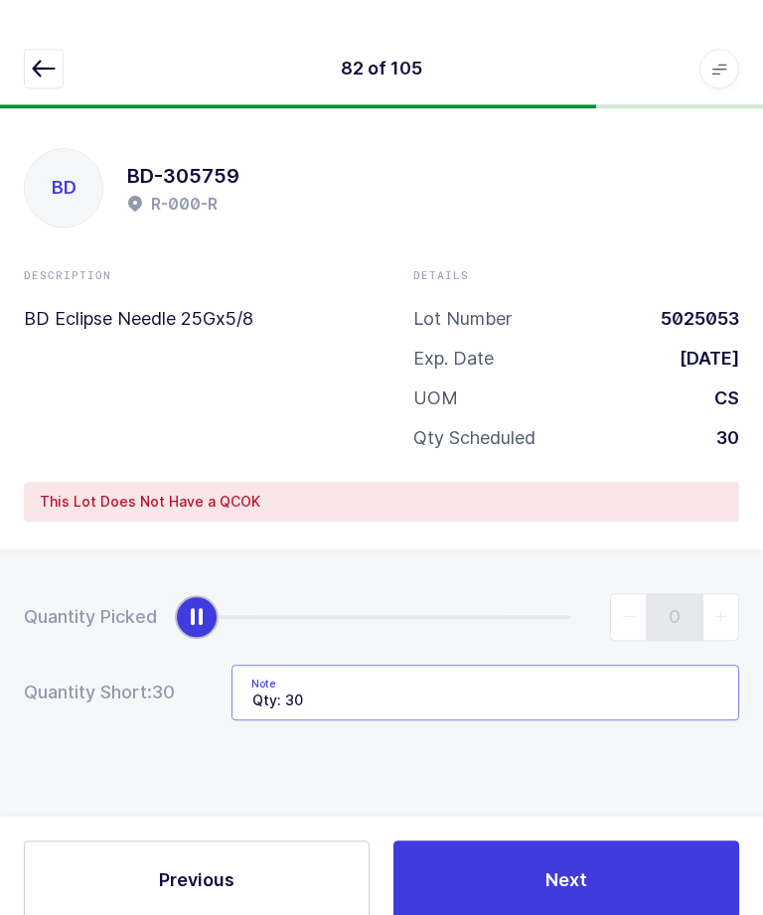
scroll to position [0, 0]
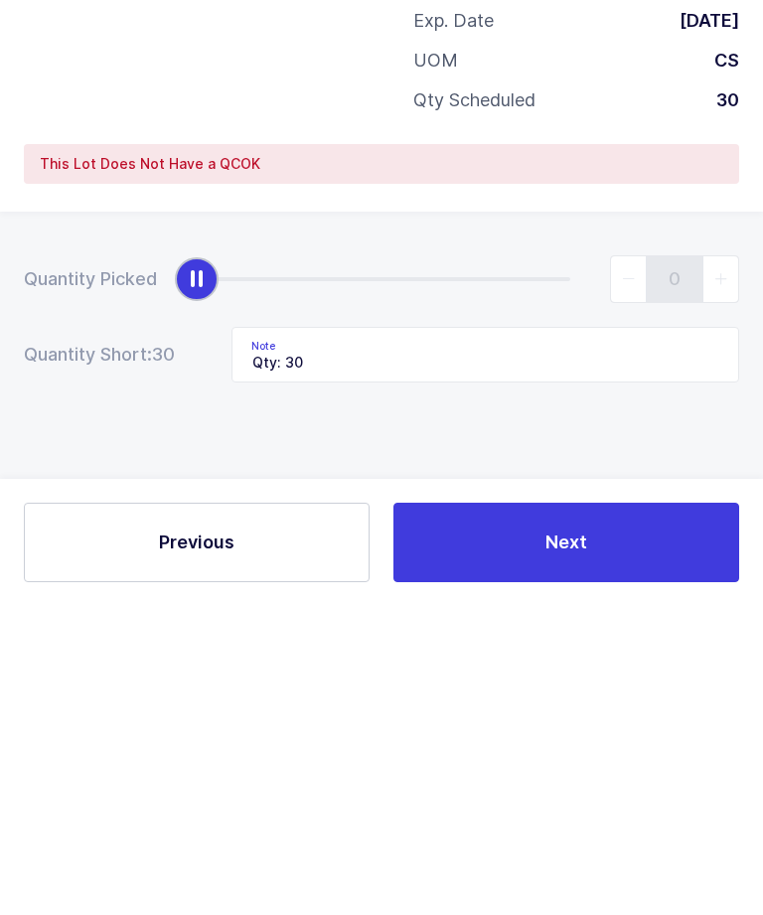
click at [592, 812] on button "Next" at bounding box center [567, 852] width 346 height 80
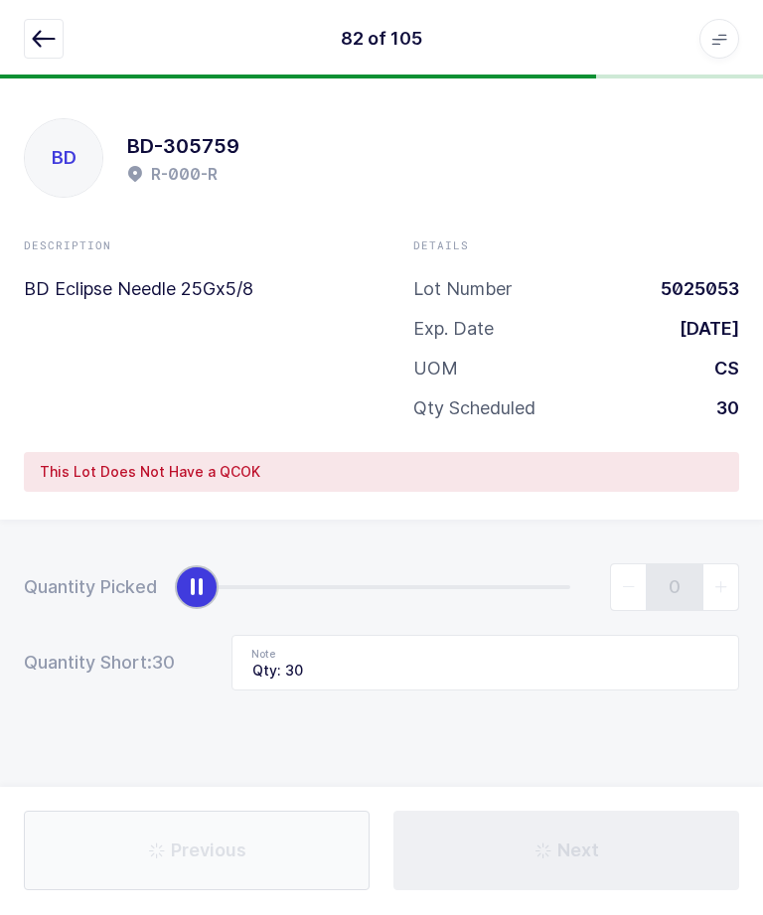
type input "Qty: 3"
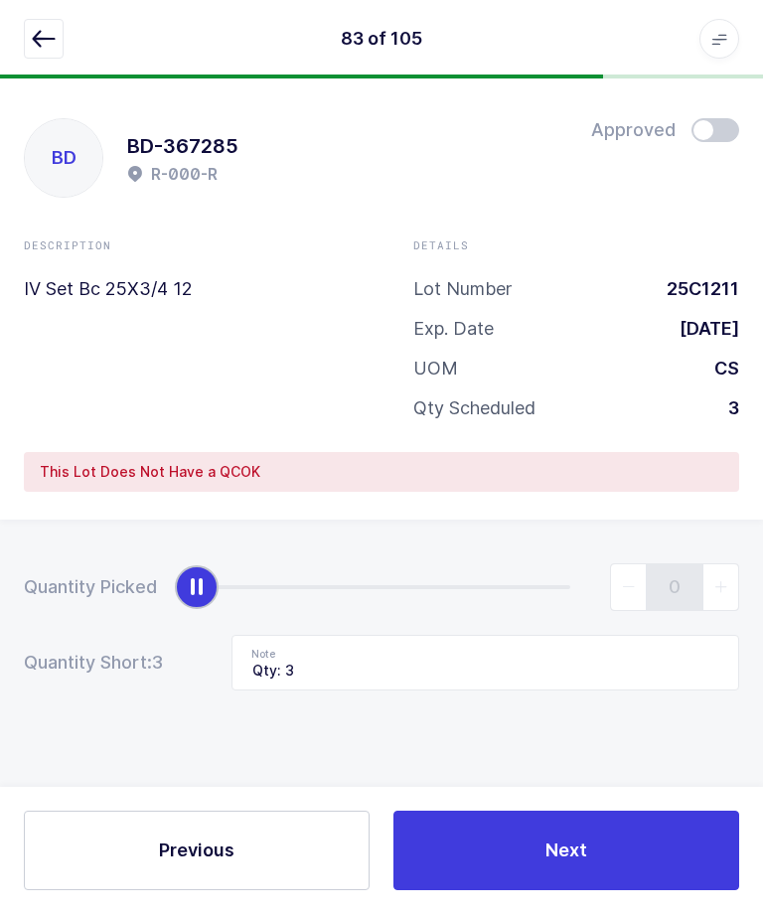
click at [29, 31] on button "button" at bounding box center [44, 40] width 40 height 40
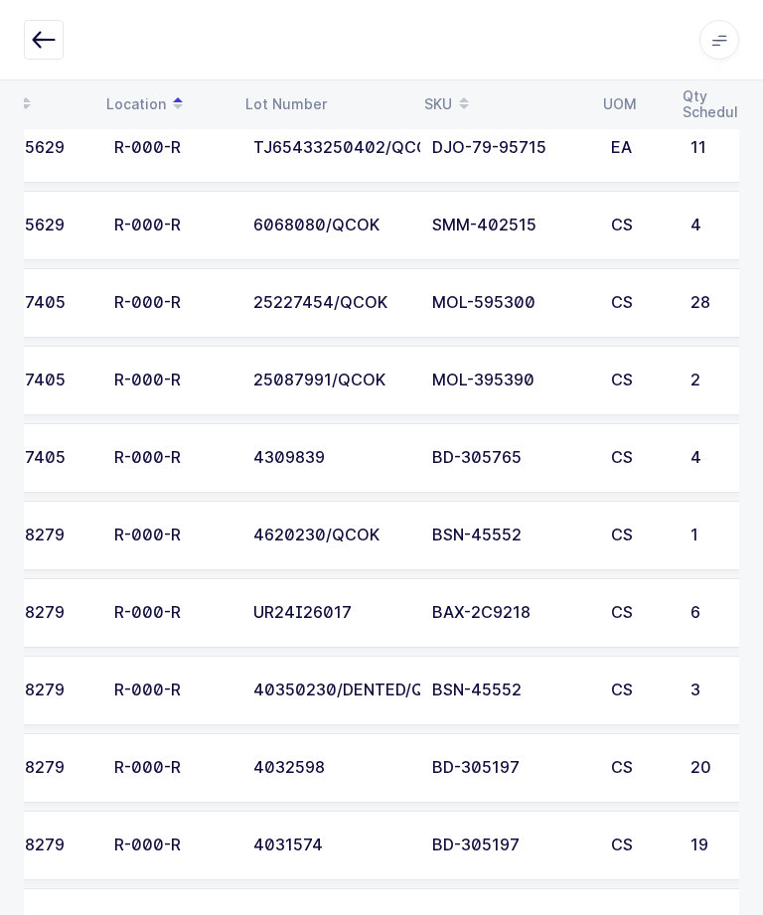
scroll to position [0, 4]
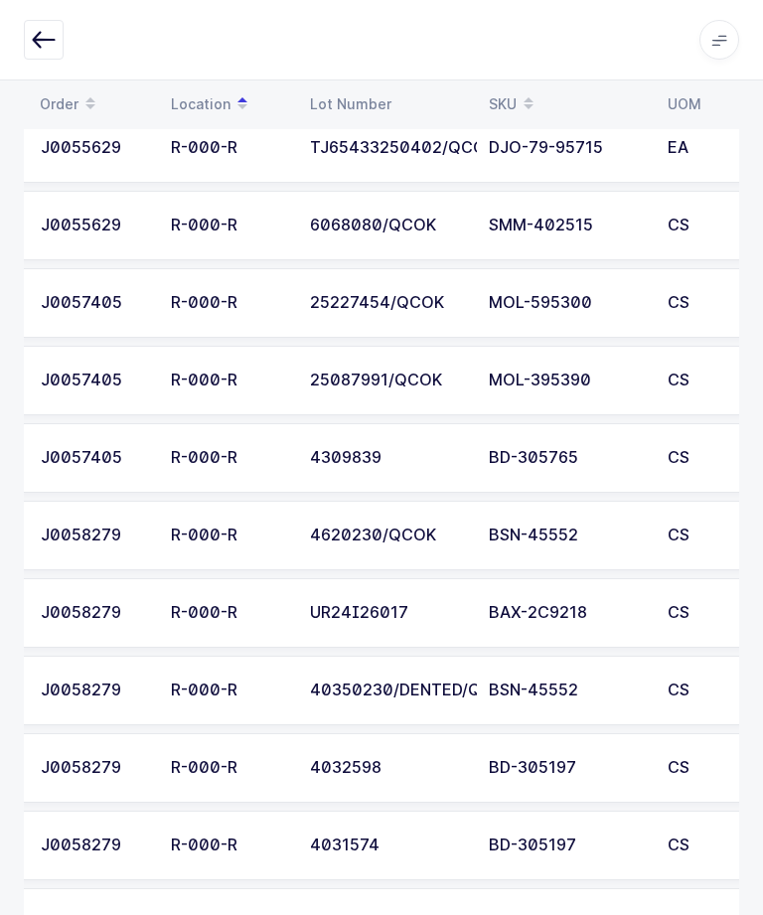
click at [728, 164] on td "EA" at bounding box center [696, 148] width 80 height 70
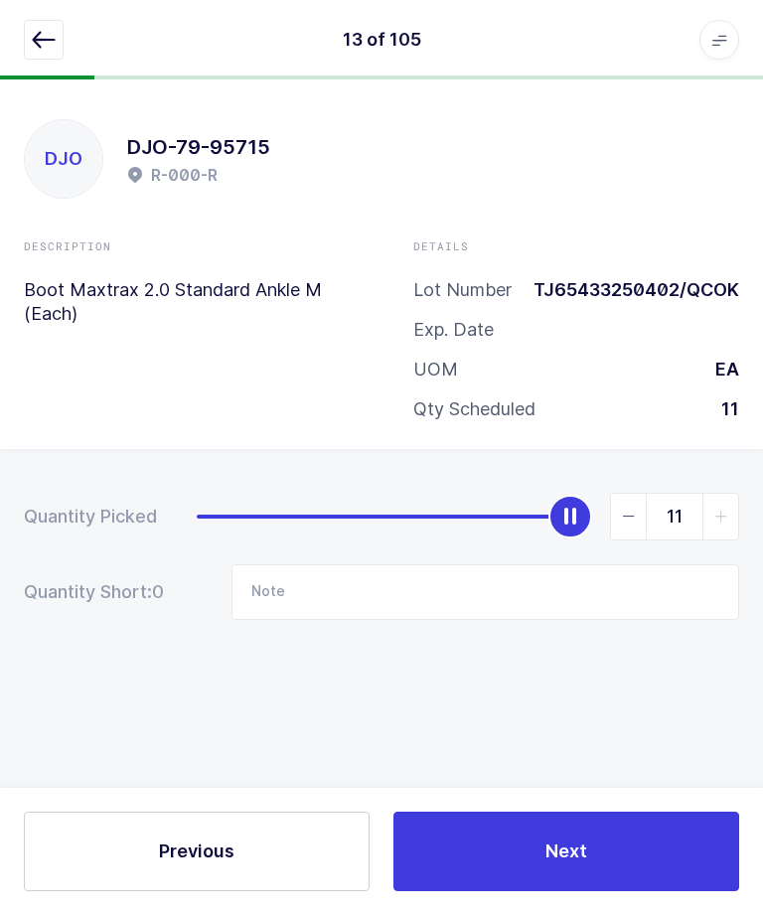
scroll to position [0, 0]
click at [28, 20] on button "button" at bounding box center [44, 40] width 40 height 40
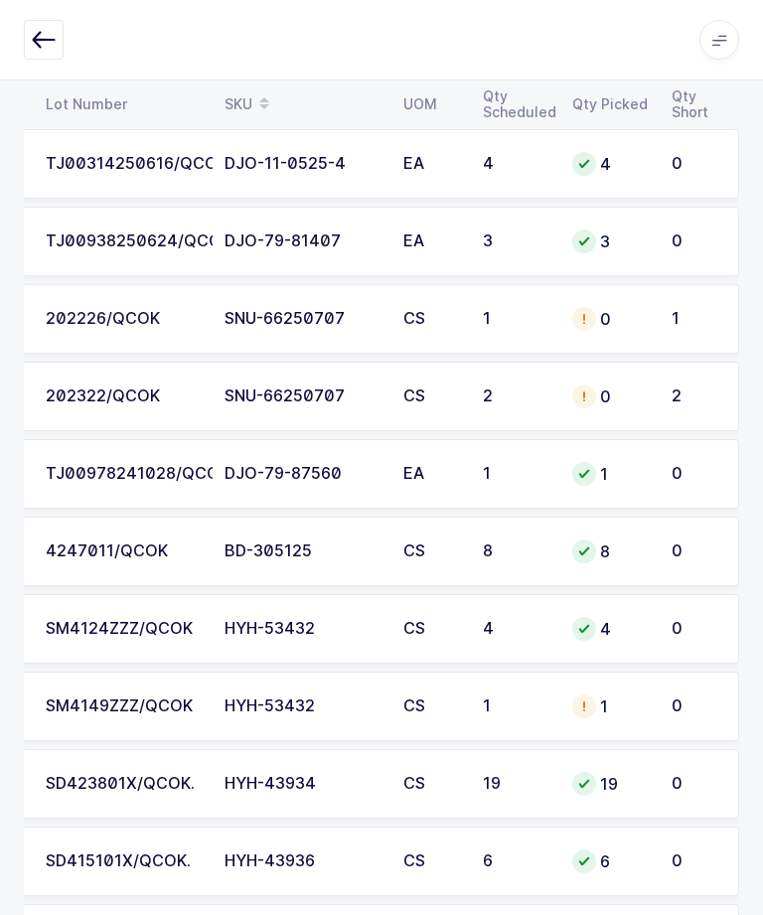
scroll to position [1131, 0]
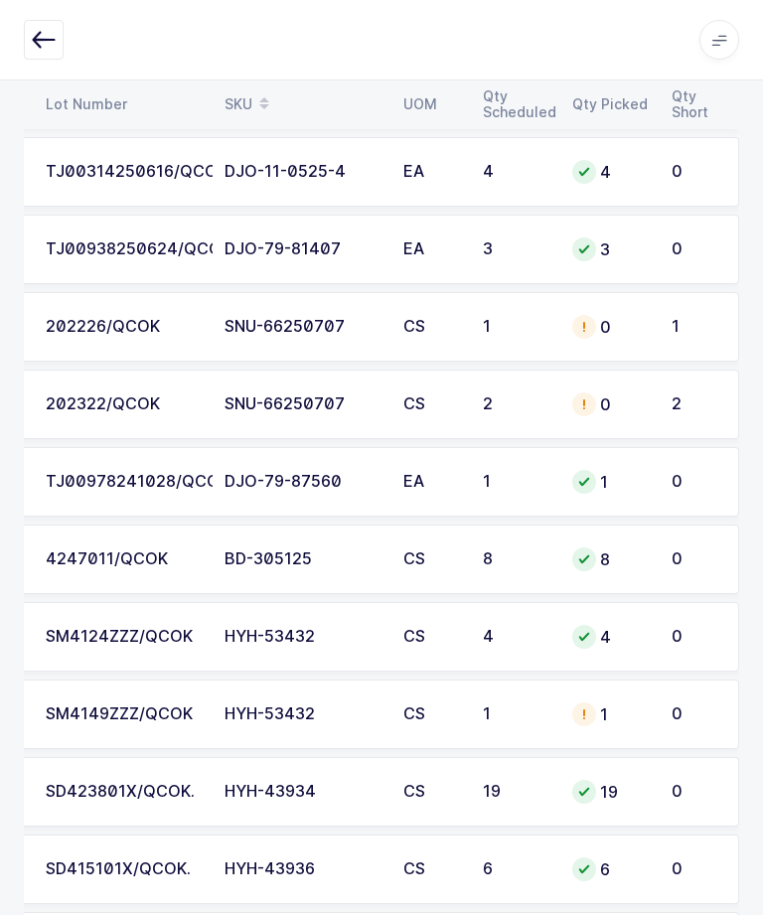
click at [64, 330] on div "202226/QCOK" at bounding box center [123, 327] width 155 height 18
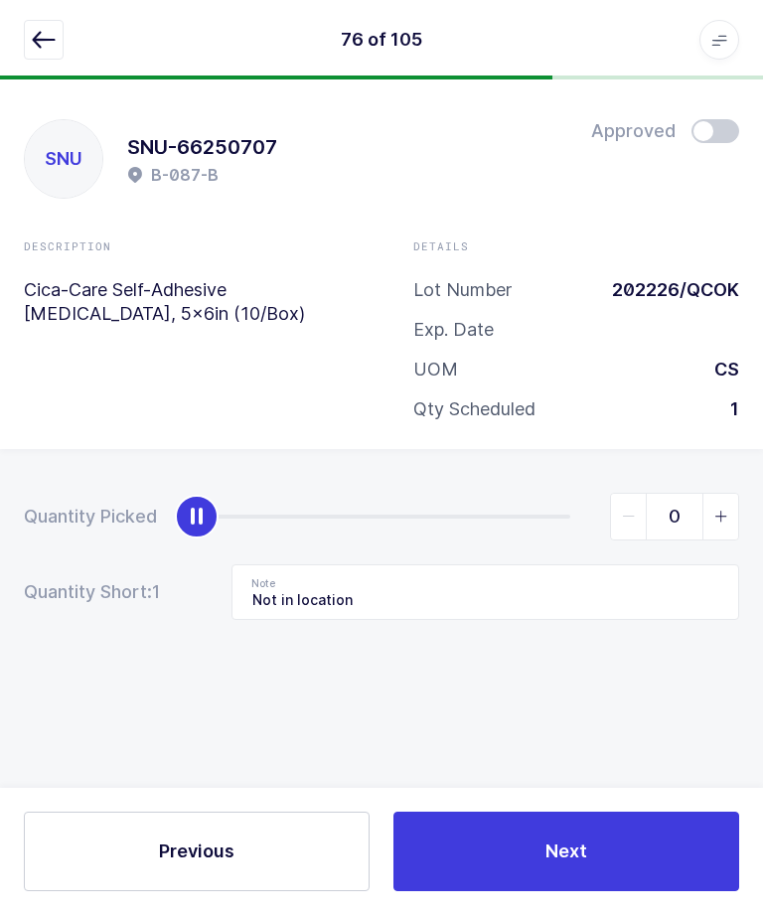
scroll to position [0, 0]
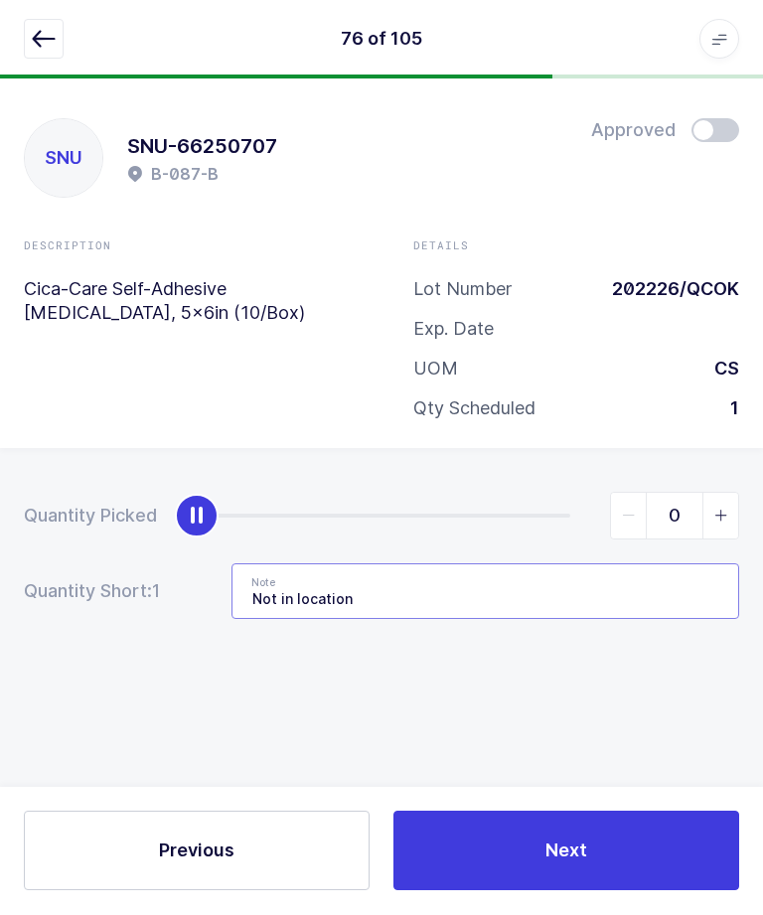
click at [614, 593] on input "Not in location" at bounding box center [486, 593] width 508 height 56
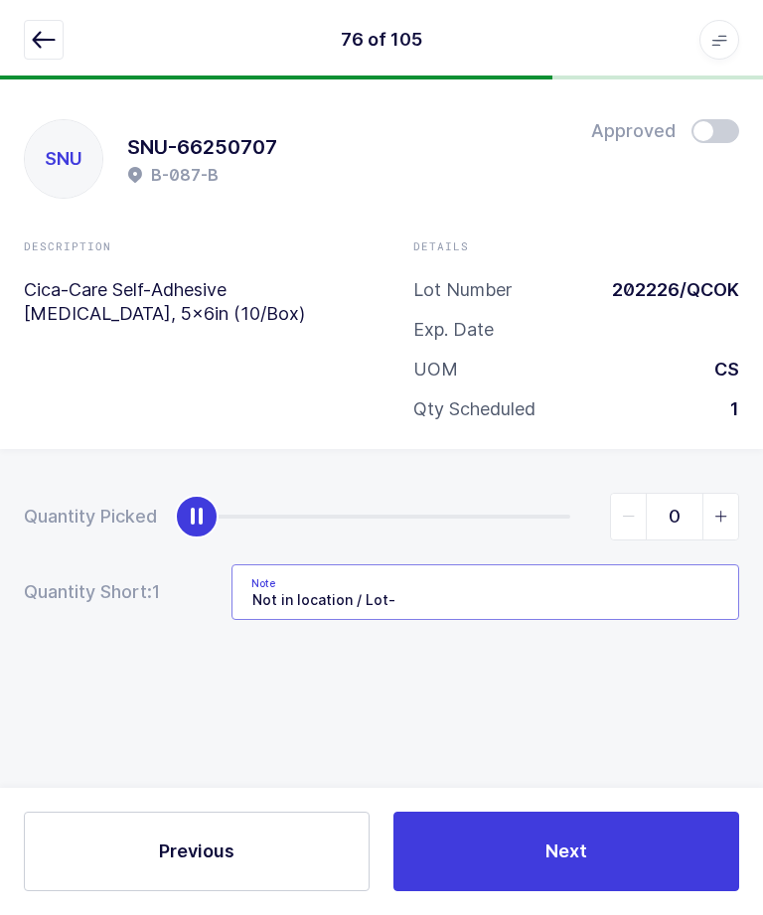
click at [596, 593] on input "Not in location / Lot-" at bounding box center [486, 593] width 508 height 56
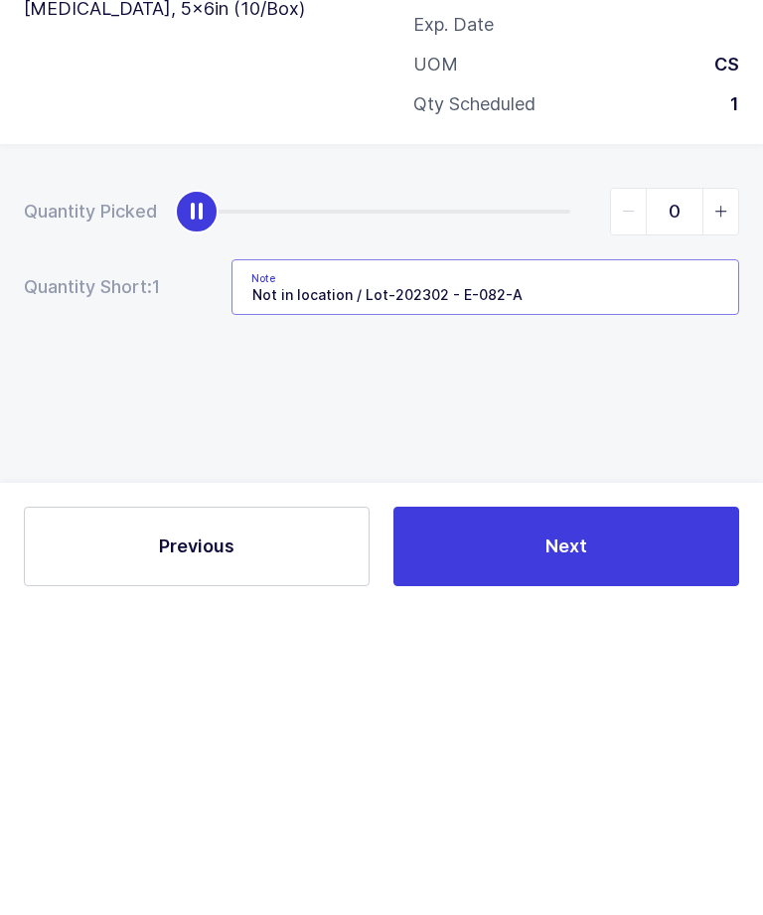
click at [372, 565] on input "Not in location / Lot-202302 - E-082-A" at bounding box center [486, 593] width 508 height 56
click at [374, 565] on input "Not in location / Lot-202302 - E-082-A" at bounding box center [486, 593] width 508 height 56
type input "Not in location / Lot-202302 - E-082-A"
click at [665, 449] on div "Quantity Picked 0 Quantity Short: 1 Note Not in location / Lot-202302 - E-082-A" at bounding box center [381, 626] width 763 height 354
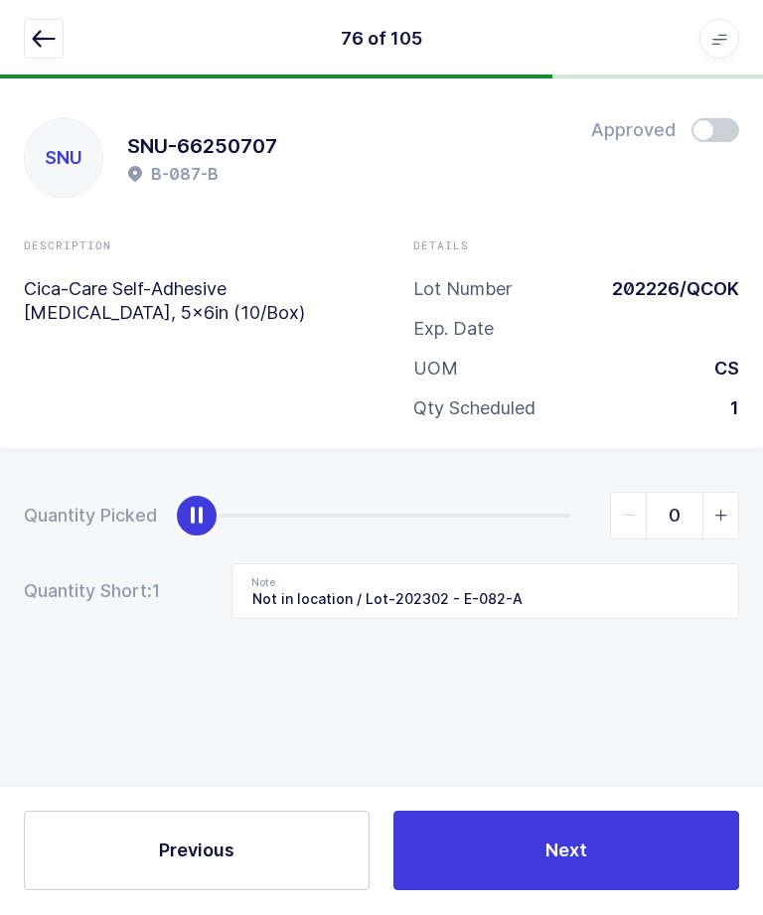
click at [735, 511] on span "slider between 0 and 1" at bounding box center [721, 517] width 36 height 46
type input "1"
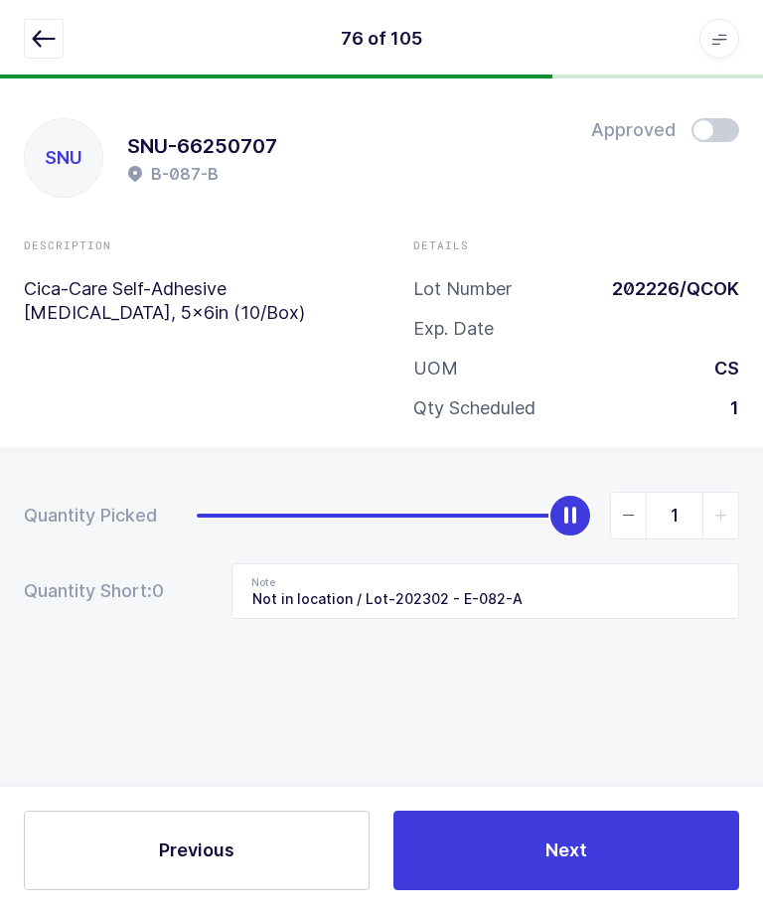
click at [629, 891] on button "Next" at bounding box center [567, 852] width 346 height 80
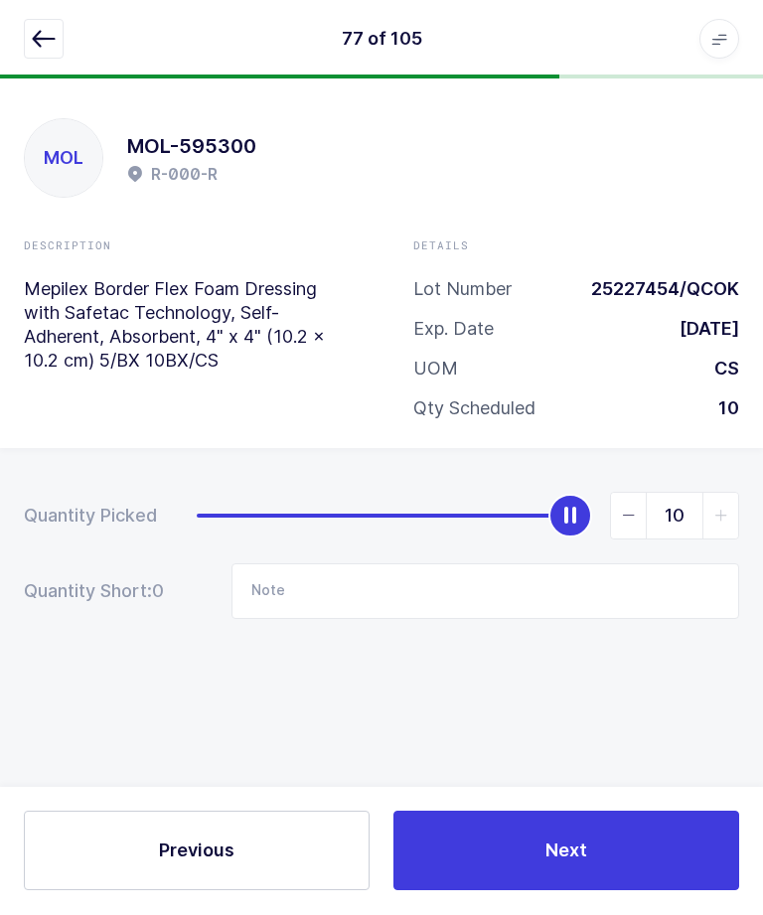
click at [53, 20] on button "button" at bounding box center [44, 40] width 40 height 40
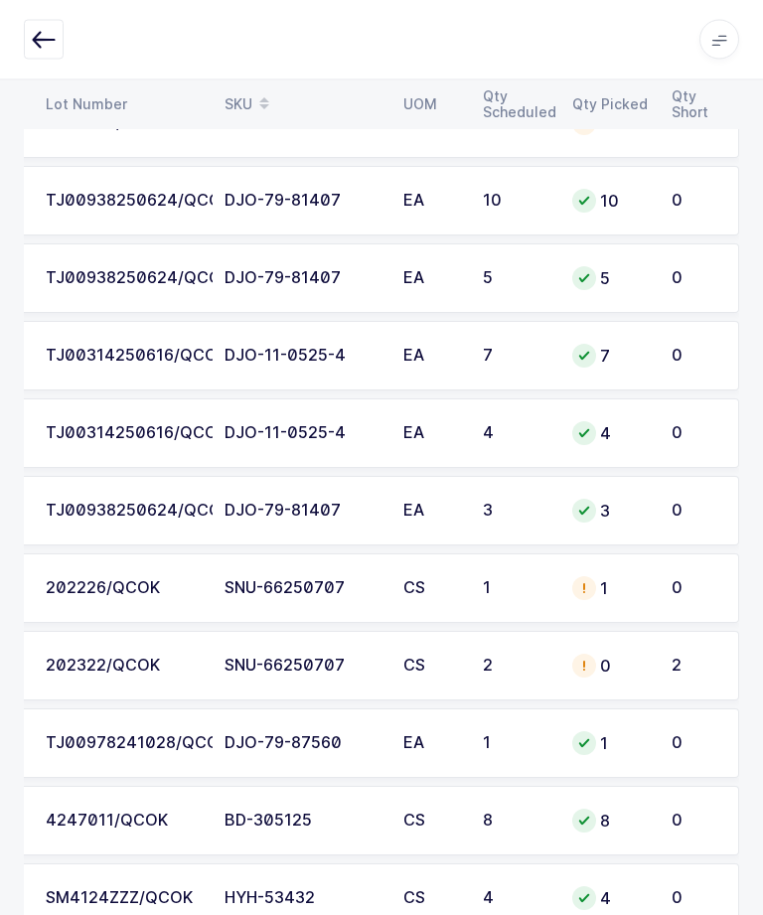
scroll to position [953, 0]
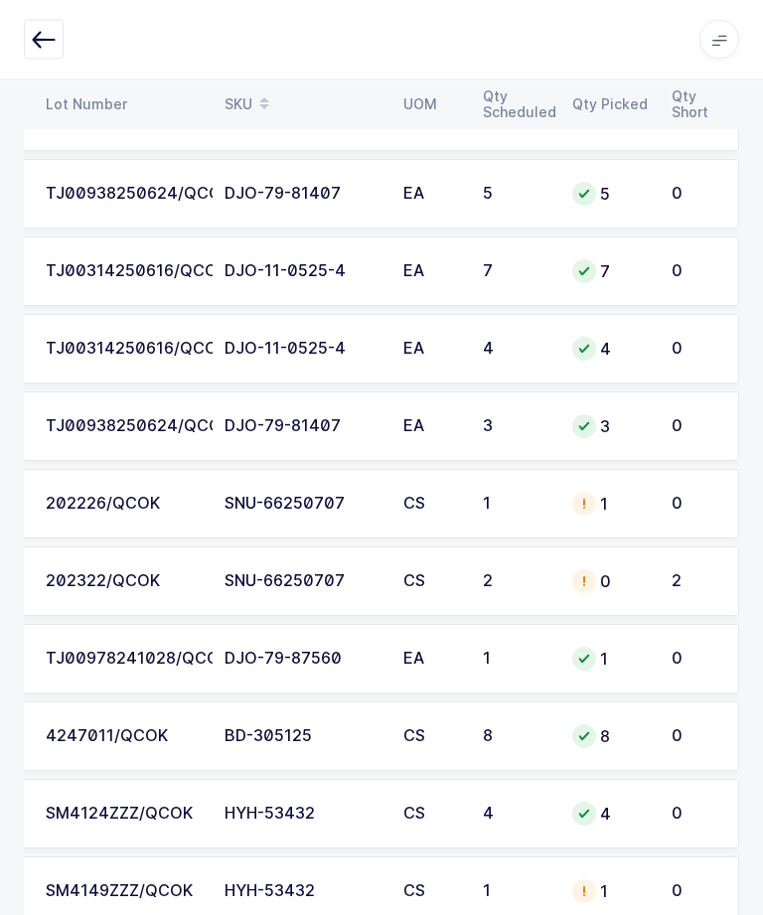
click at [628, 586] on div "0" at bounding box center [610, 582] width 76 height 24
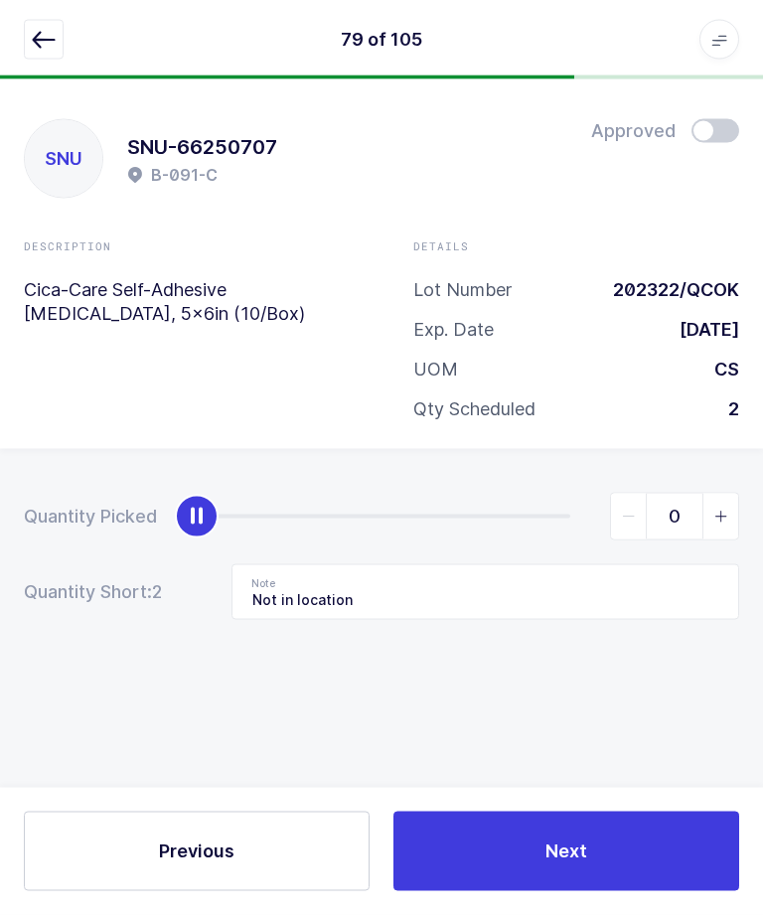
scroll to position [0, 0]
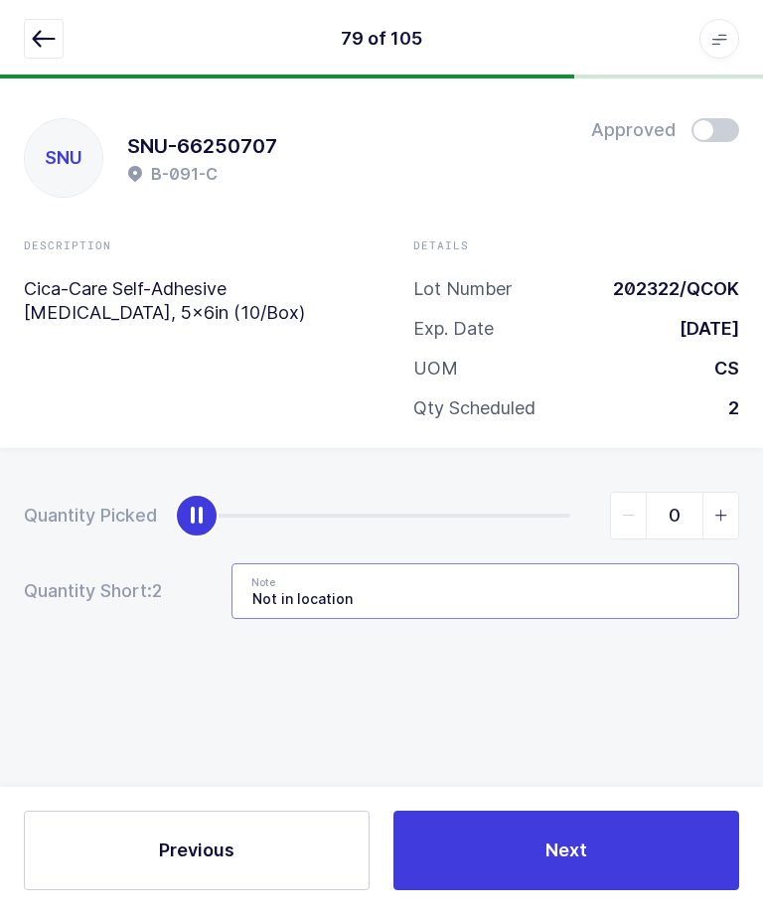
click at [612, 584] on input "Not in location" at bounding box center [486, 593] width 508 height 56
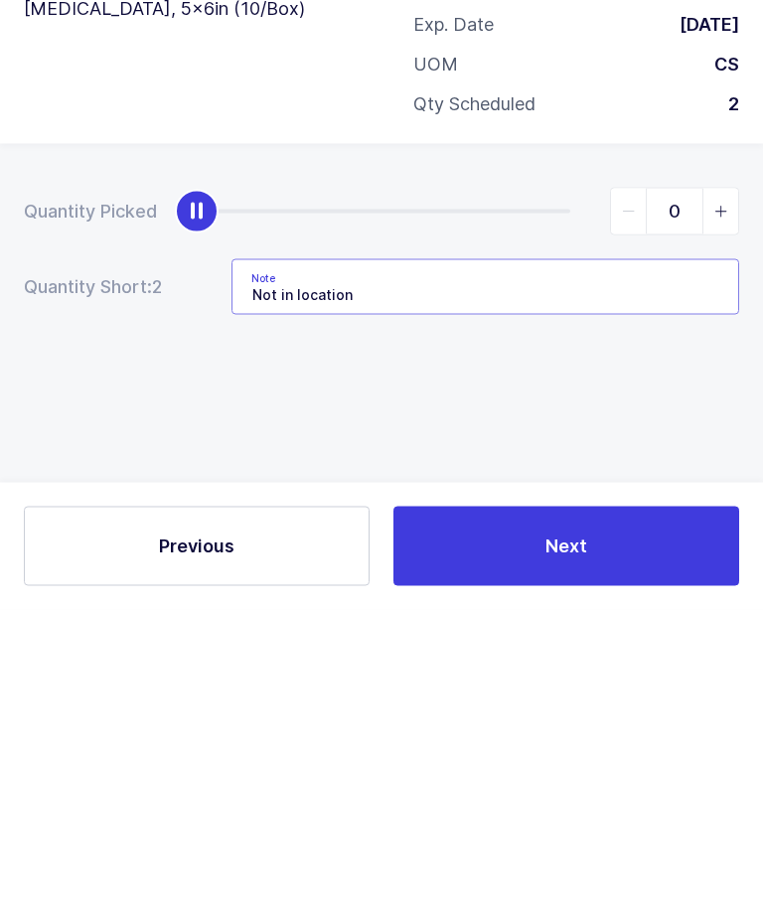
click at [578, 565] on input "Not in location" at bounding box center [486, 593] width 508 height 56
click at [517, 565] on input "Not in location /" at bounding box center [486, 593] width 508 height 56
click at [475, 565] on input "Not in location /" at bounding box center [486, 593] width 508 height 56
click at [469, 565] on input "Not in location /" at bounding box center [486, 593] width 508 height 56
paste input "Lot-202302 - E-082-A"
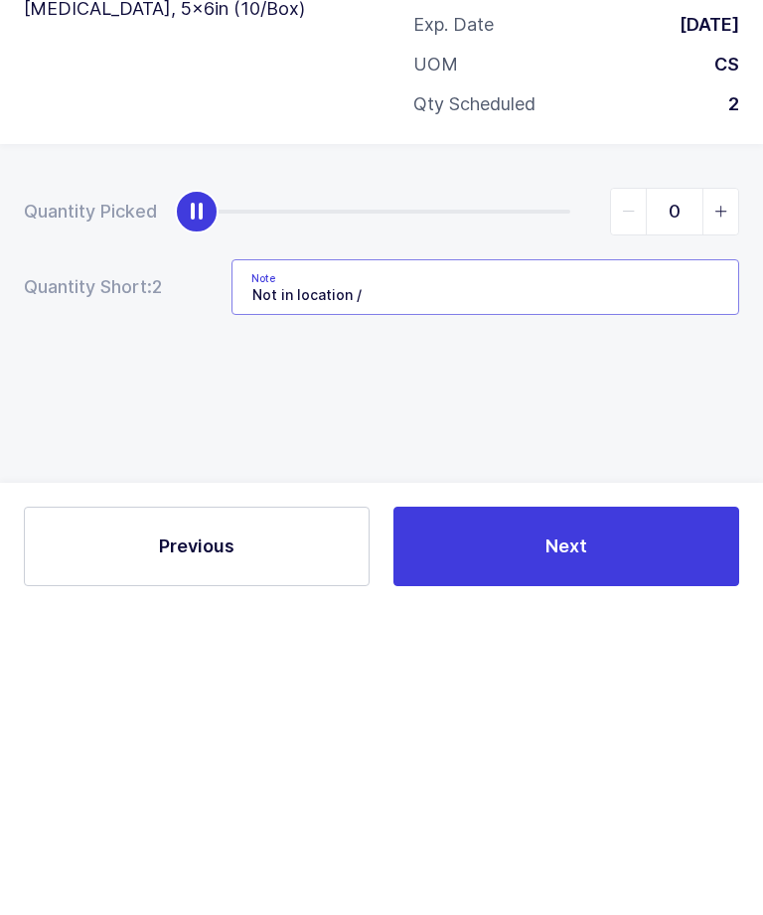
type input "Not in location / Lot-202302 - E-082-A"
type input "2"
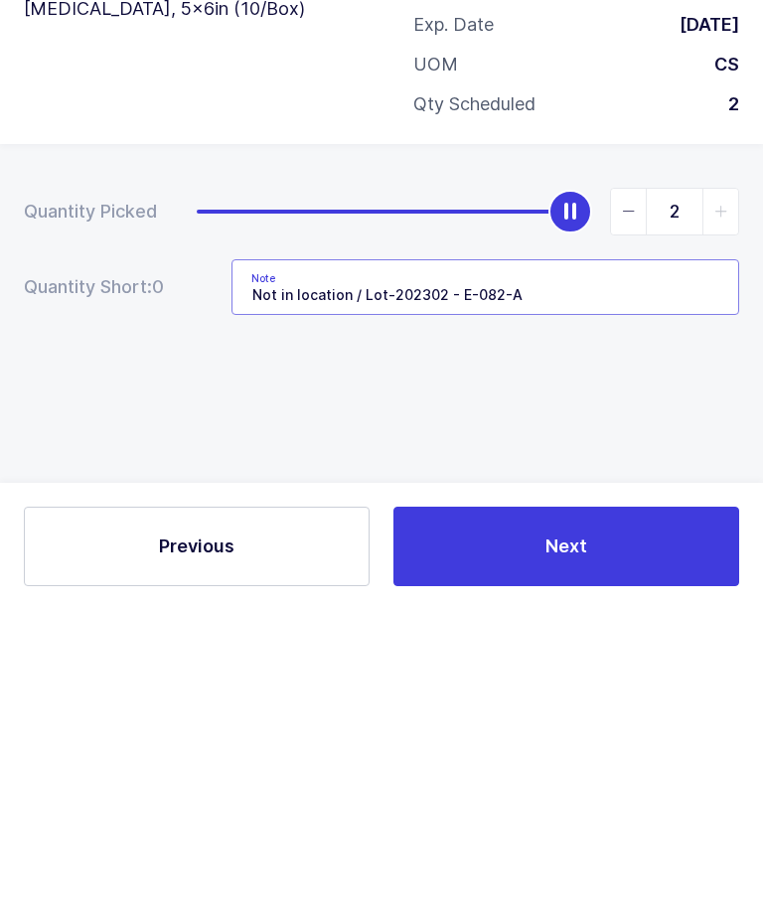
type input "Not in location / Lot-202302 - E-082-A"
click at [713, 494] on span "slider between 0 and 2" at bounding box center [721, 517] width 36 height 46
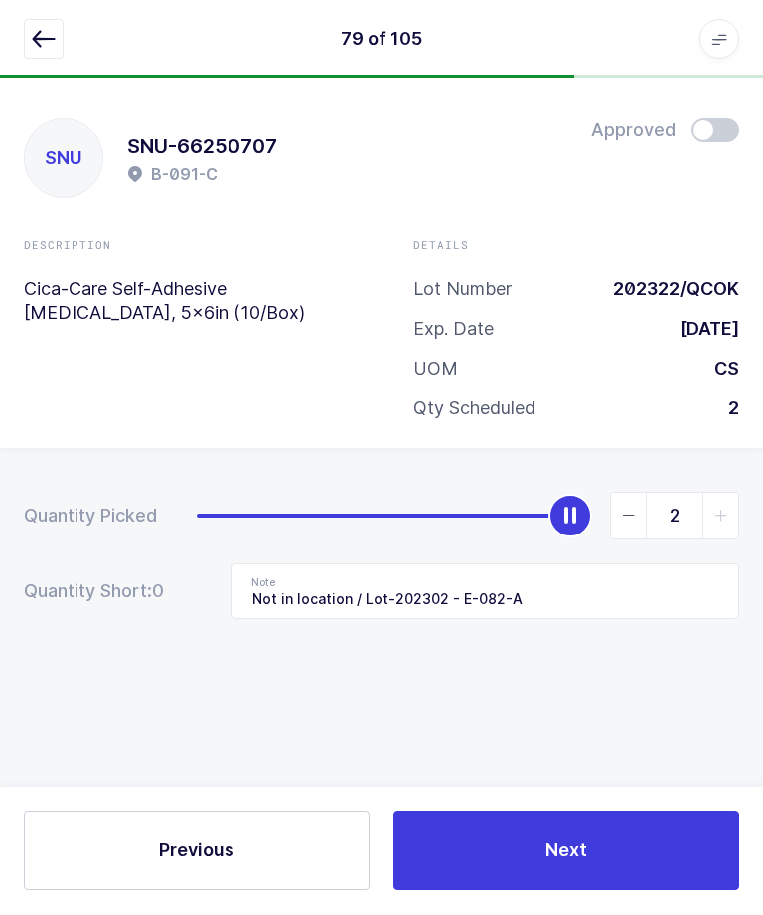
click at [651, 891] on button "Next" at bounding box center [567, 852] width 346 height 80
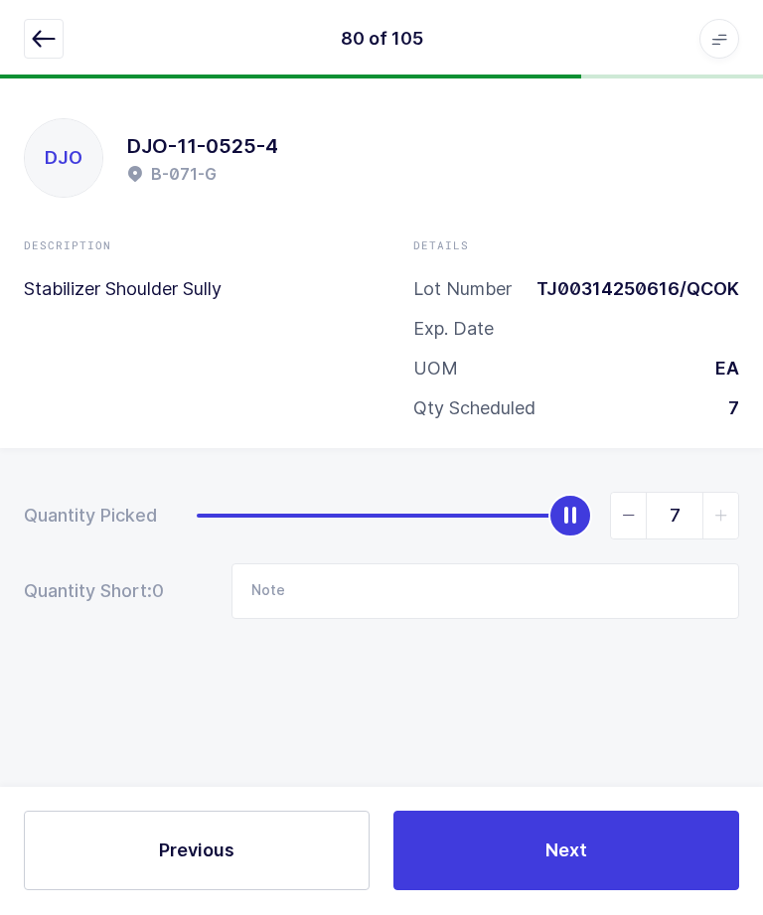
click at [40, 32] on icon "button" at bounding box center [44, 40] width 24 height 24
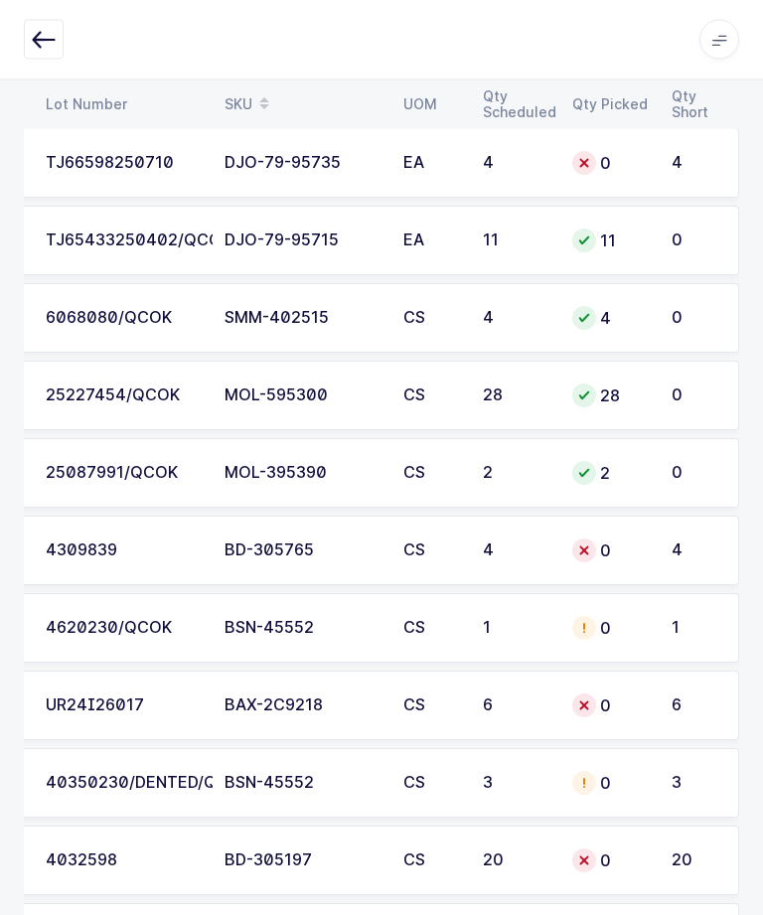
scroll to position [4809, 0]
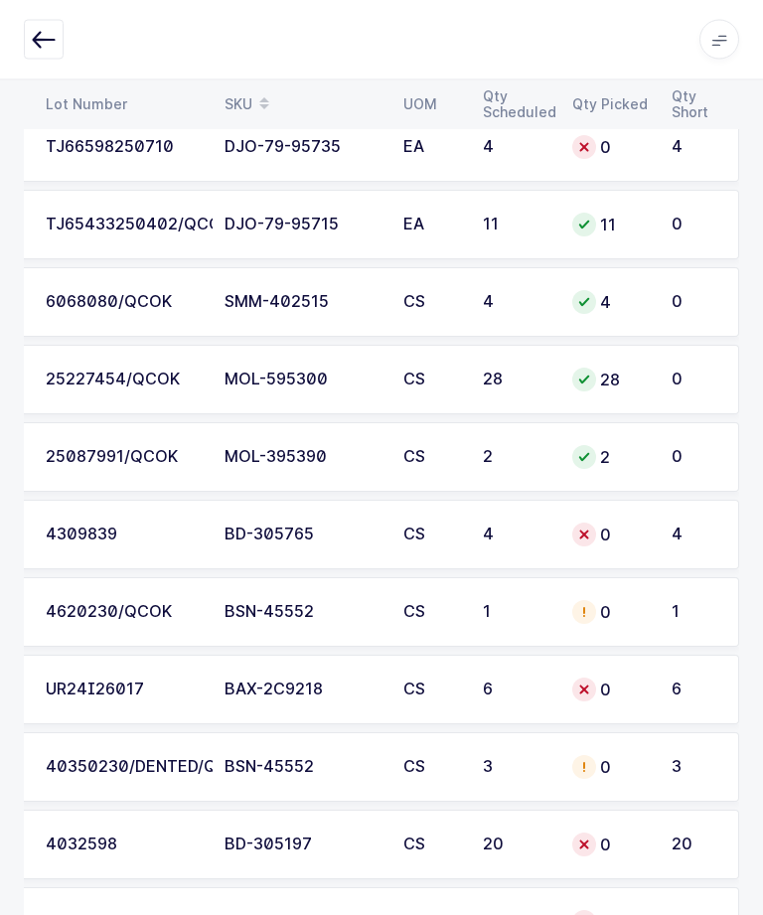
click at [91, 612] on div "4620230/QCOK" at bounding box center [123, 613] width 155 height 18
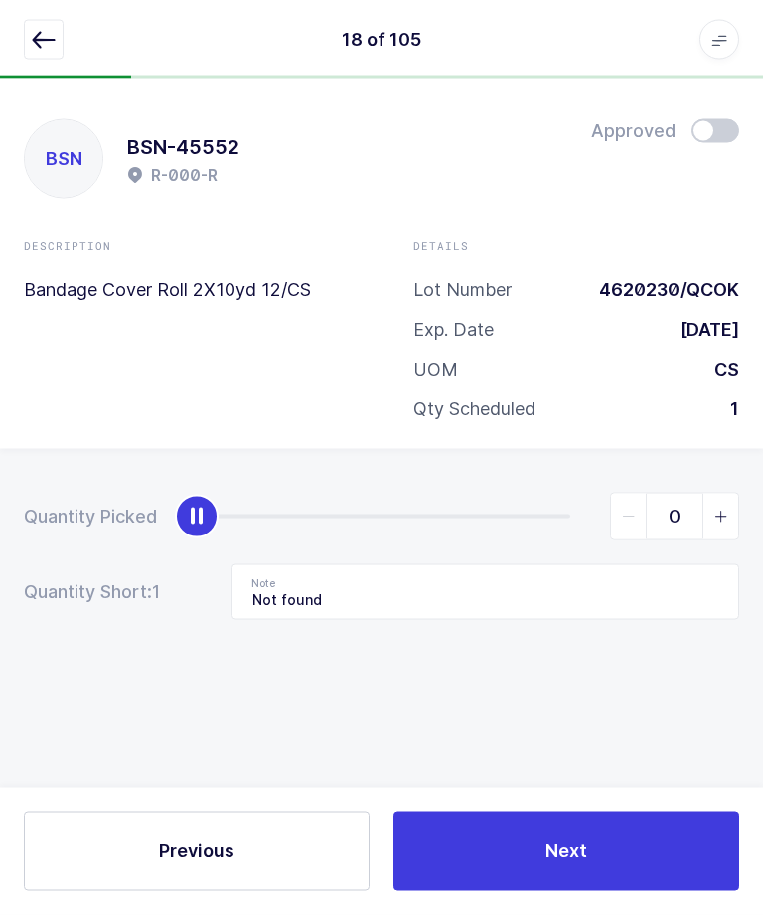
scroll to position [0, 0]
click at [586, 582] on input "Not found" at bounding box center [486, 593] width 508 height 56
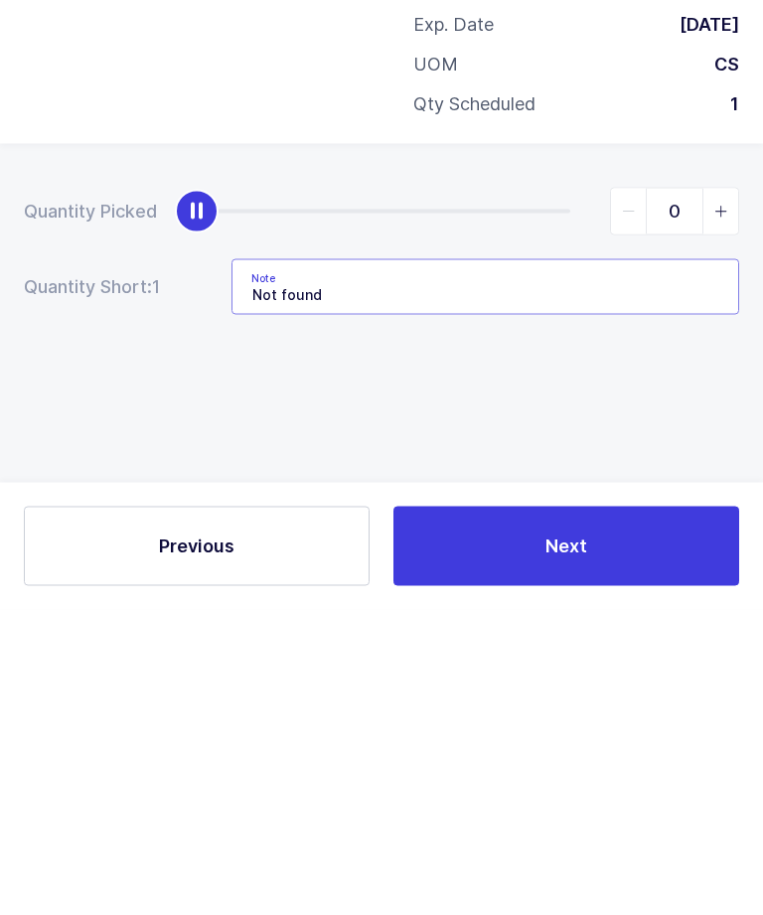
click at [597, 565] on input "Not found" at bounding box center [486, 593] width 508 height 56
click at [583, 565] on input "Not found" at bounding box center [486, 593] width 508 height 56
click at [550, 565] on input "Not found" at bounding box center [486, 593] width 508 height 56
click at [340, 565] on input "Not found / LOT: 43311230 - B-042-H" at bounding box center [486, 593] width 508 height 56
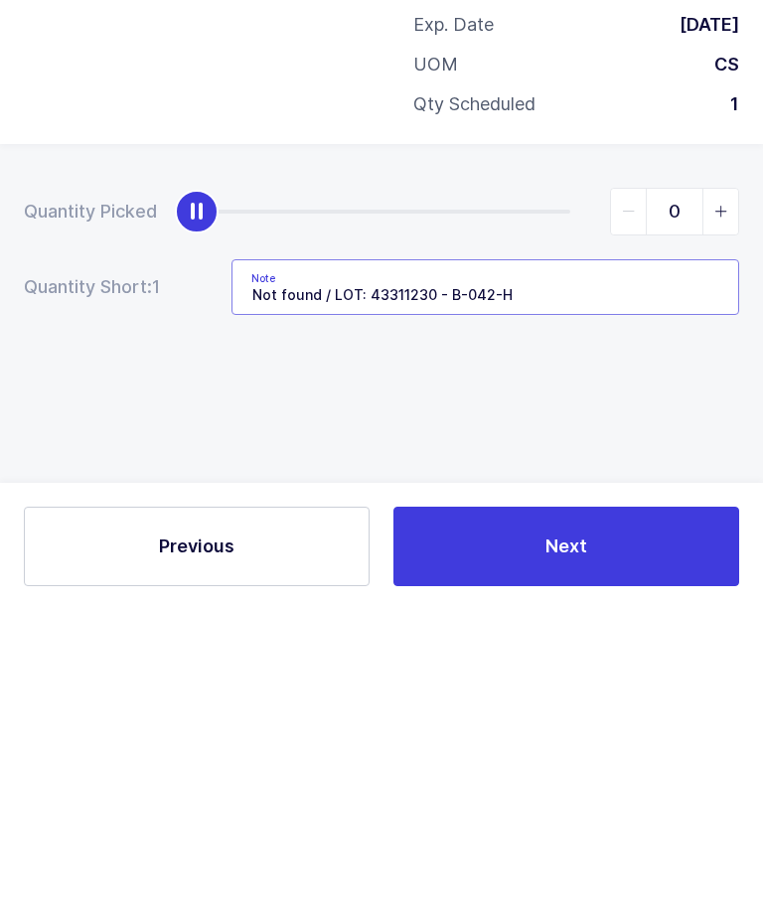
type input "Not found / LOT: 43311230 - B-042-H"
click at [716, 510] on icon "slider between 0 and 1" at bounding box center [722, 517] width 14 height 14
type input "1"
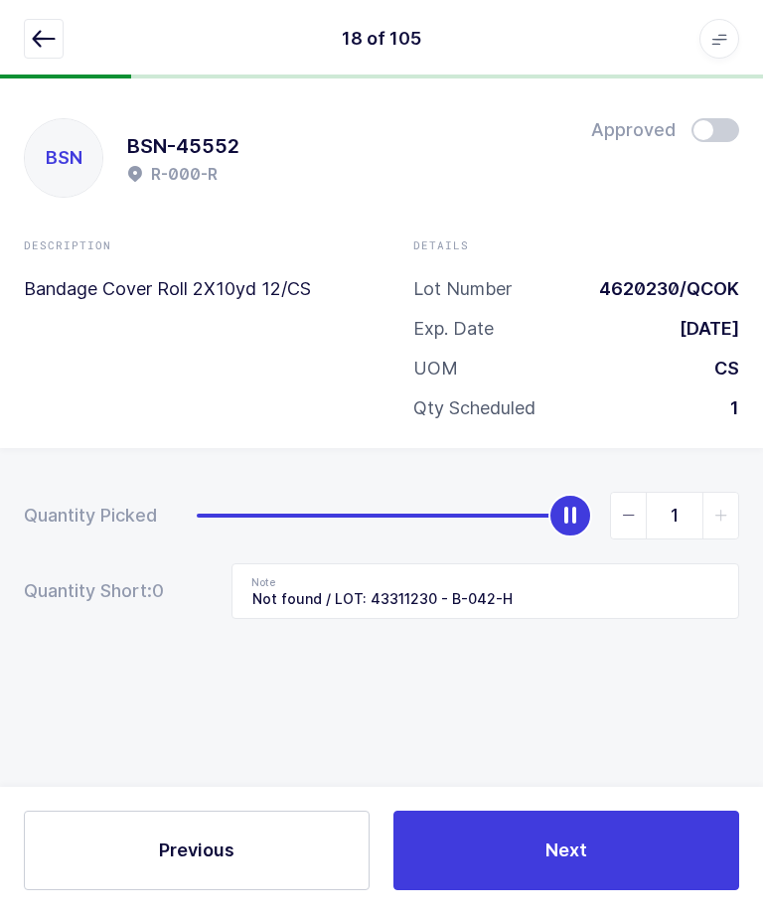
click at [610, 891] on button "Next" at bounding box center [567, 852] width 346 height 80
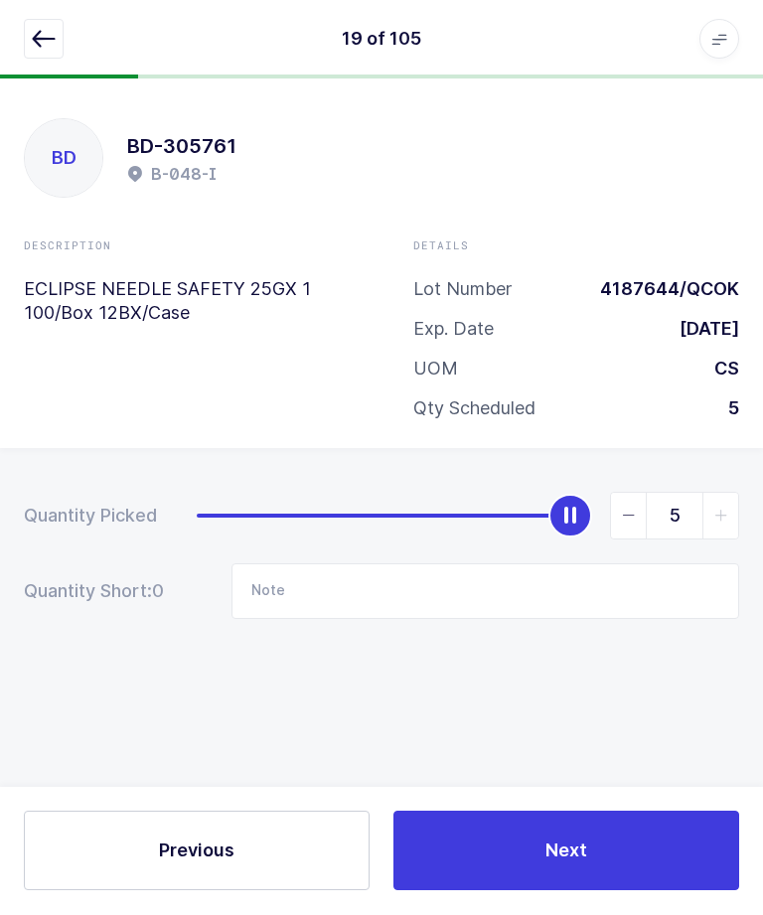
click at [31, 38] on button "button" at bounding box center [44, 40] width 40 height 40
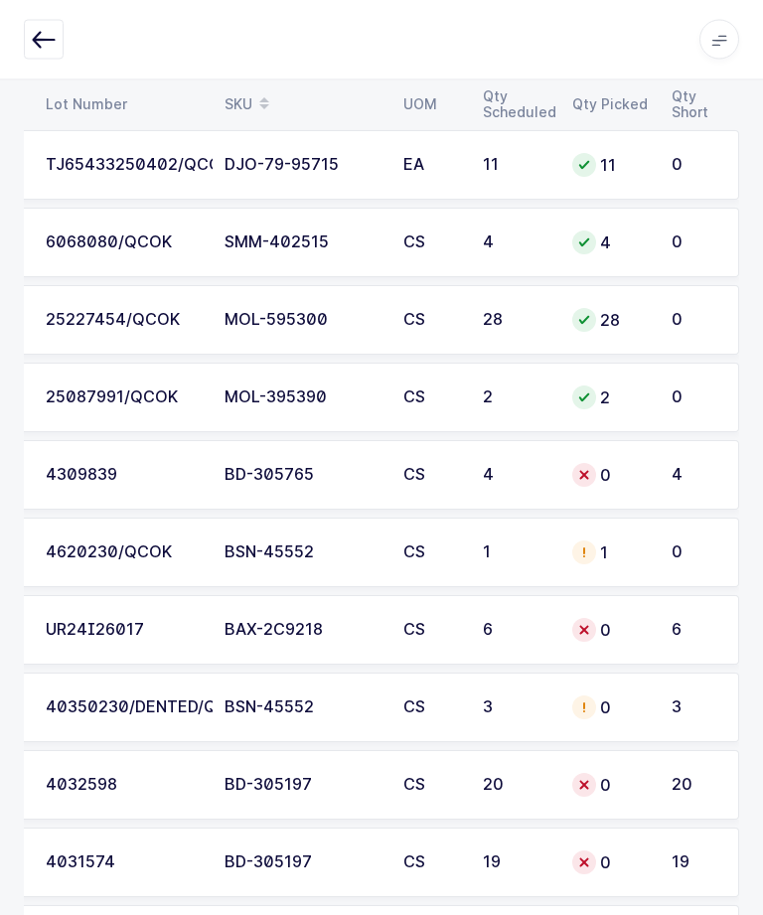
scroll to position [4870, 0]
click at [133, 712] on div "40350230/DENTED/QCOK" at bounding box center [123, 708] width 155 height 18
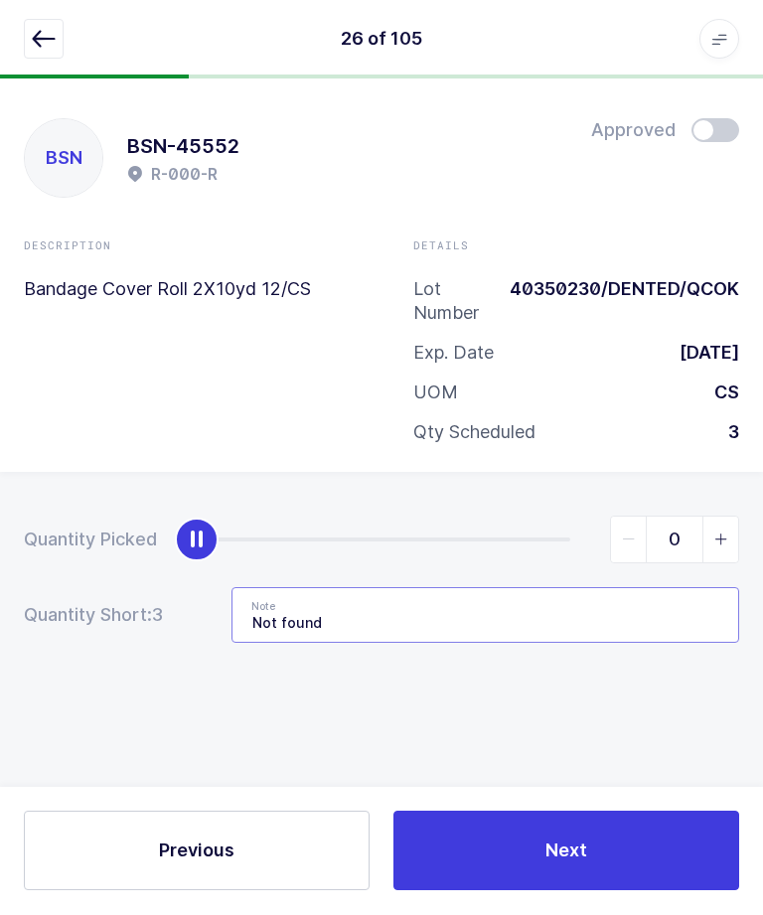
click at [611, 618] on input "Not found" at bounding box center [486, 616] width 508 height 56
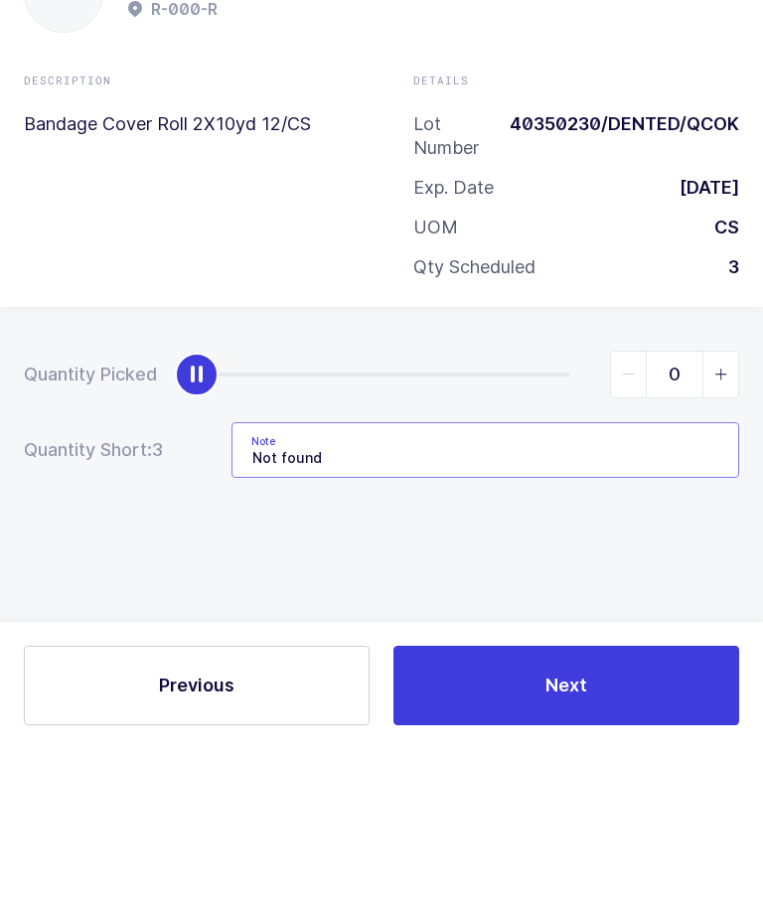
click at [590, 588] on input "Not found" at bounding box center [486, 616] width 508 height 56
click at [552, 588] on input "Not found /" at bounding box center [486, 616] width 508 height 56
click at [642, 588] on input "Not found /" at bounding box center [486, 616] width 508 height 56
click at [635, 588] on input "Not found /" at bounding box center [486, 616] width 508 height 56
paste input "LOT: 43311230 - B-042-H"
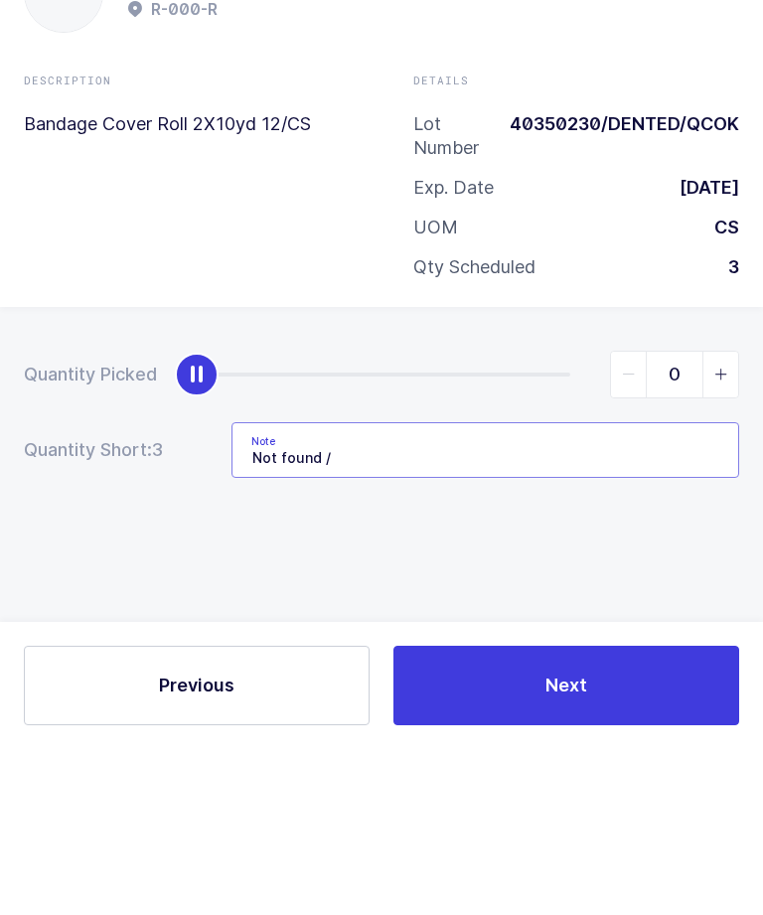
type input "Not found / LOT: 43311230 - B-042-H"
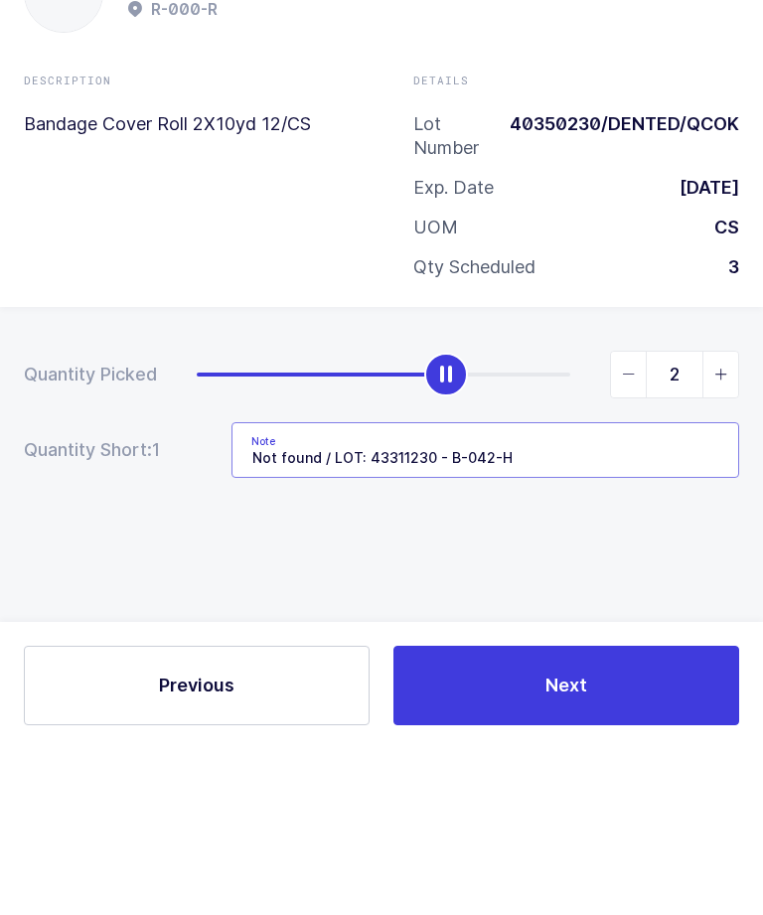
type input "3"
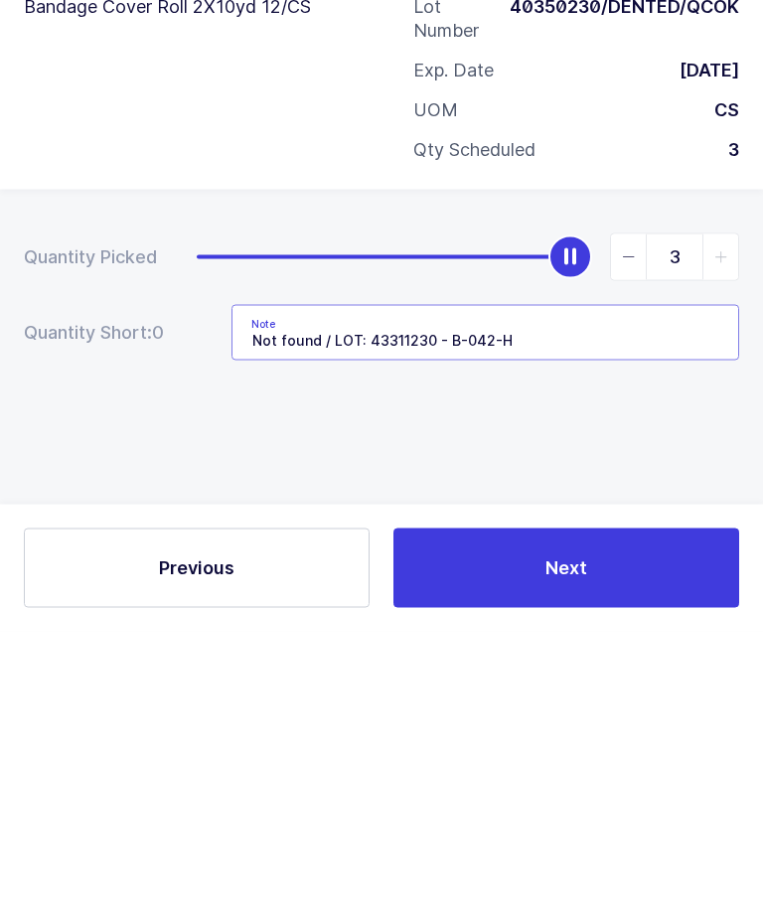
type input "Not found / LOT: 43311230 - B-042-H"
click at [257, 473] on div "Quantity Picked 3 Quantity Short: 0 Note Not found / LOT: 43311230 - B-042-H" at bounding box center [381, 650] width 763 height 354
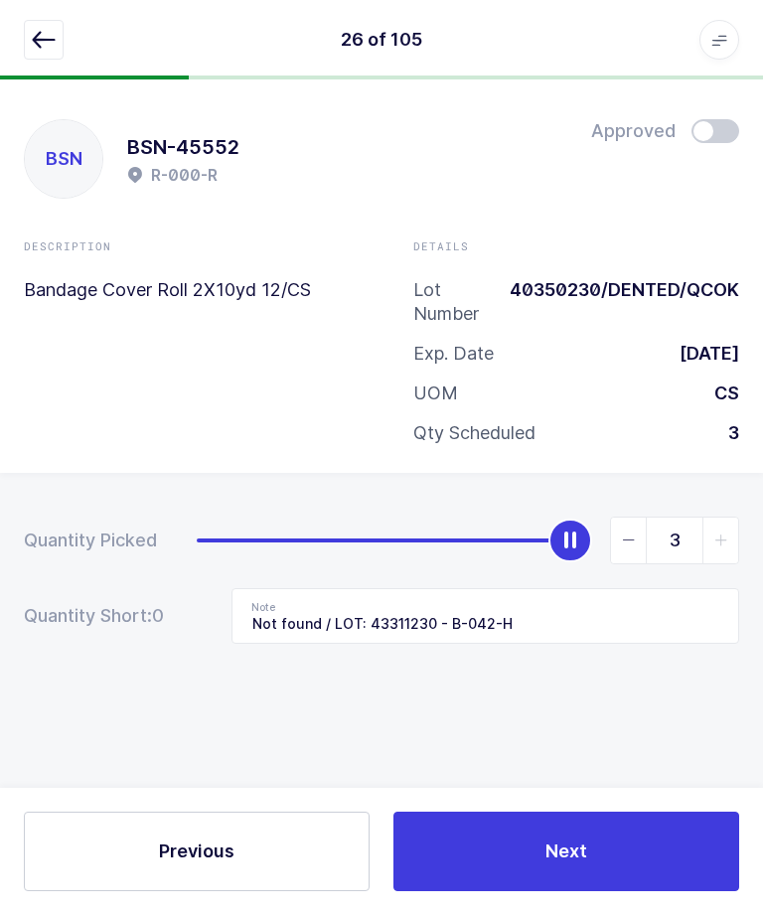
click at [543, 858] on button "Next" at bounding box center [567, 852] width 346 height 80
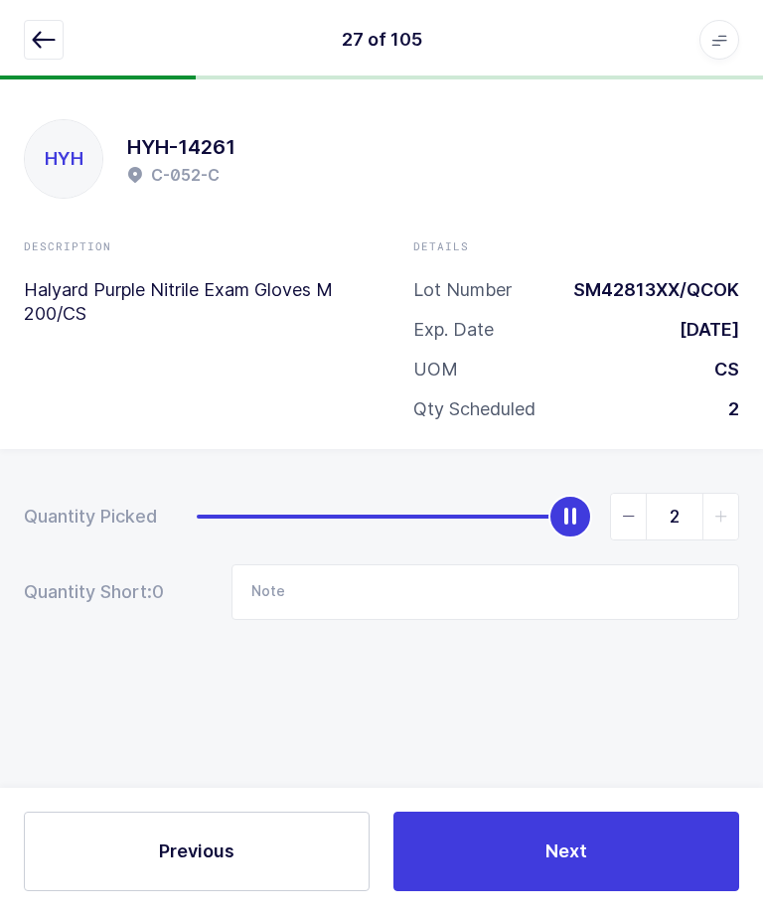
click at [44, 33] on icon "button" at bounding box center [44, 40] width 24 height 24
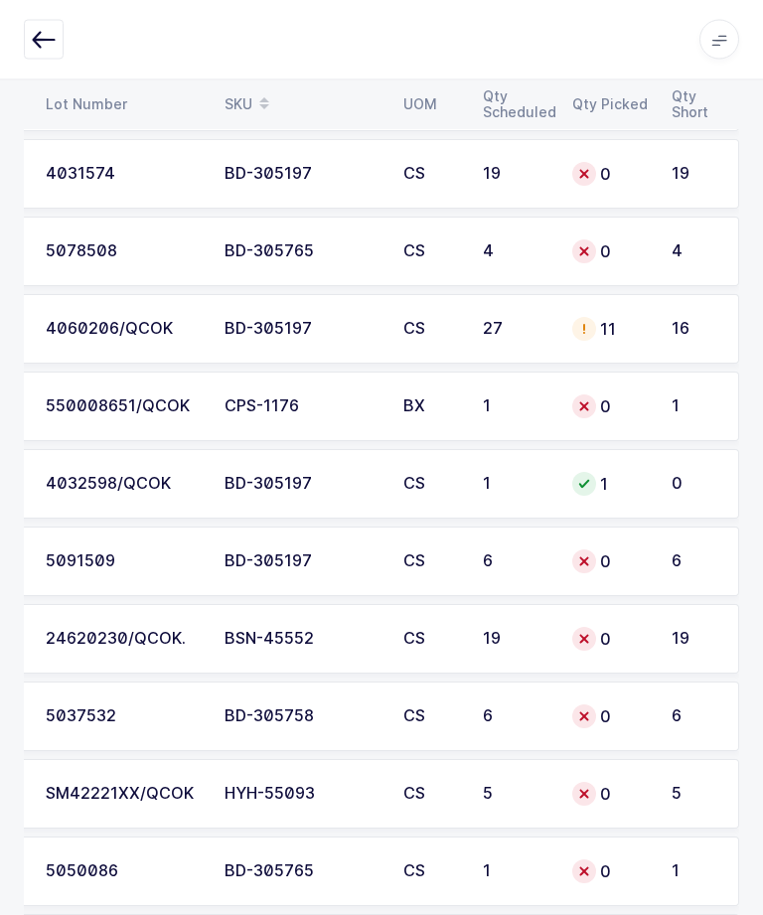
scroll to position [5559, 0]
click at [179, 640] on div "24620230/QCOK." at bounding box center [123, 639] width 155 height 18
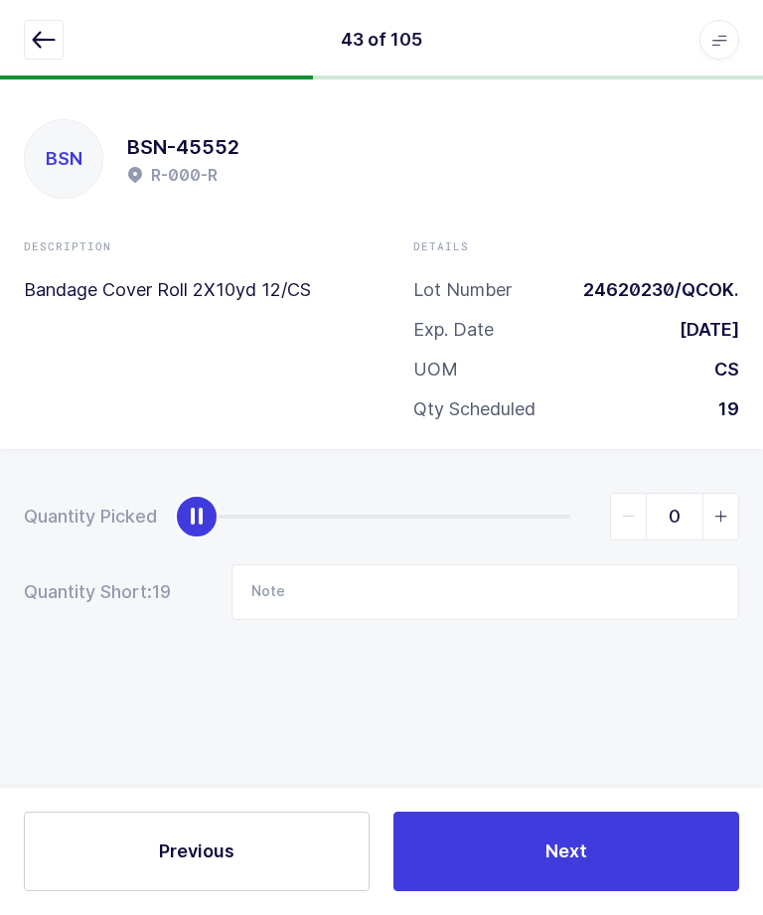
scroll to position [0, 0]
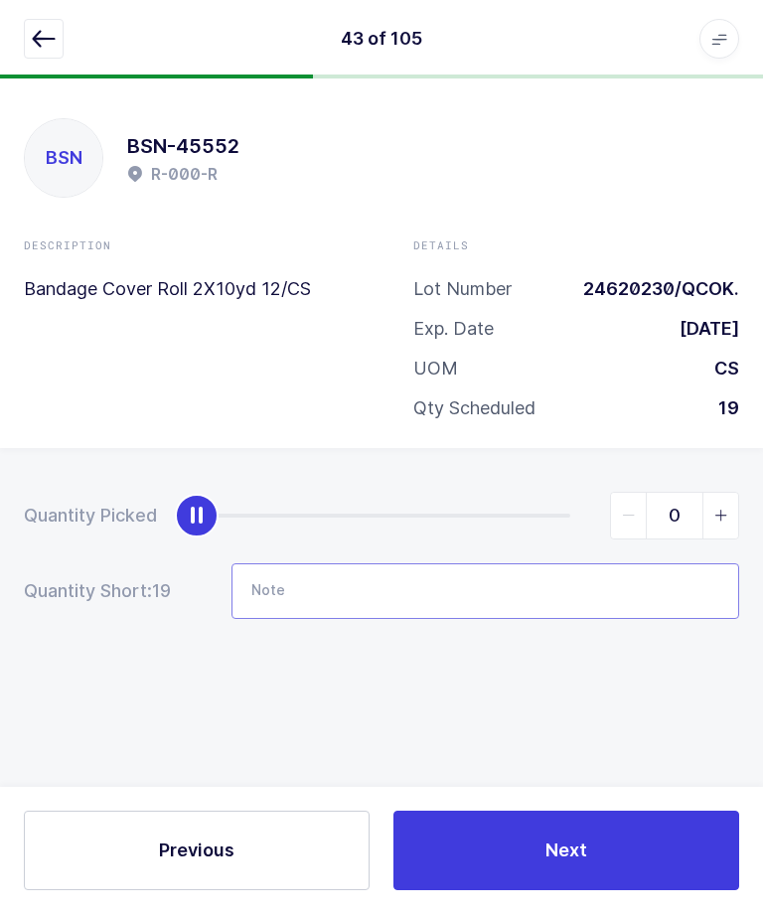
click at [311, 598] on input "Note" at bounding box center [486, 593] width 508 height 56
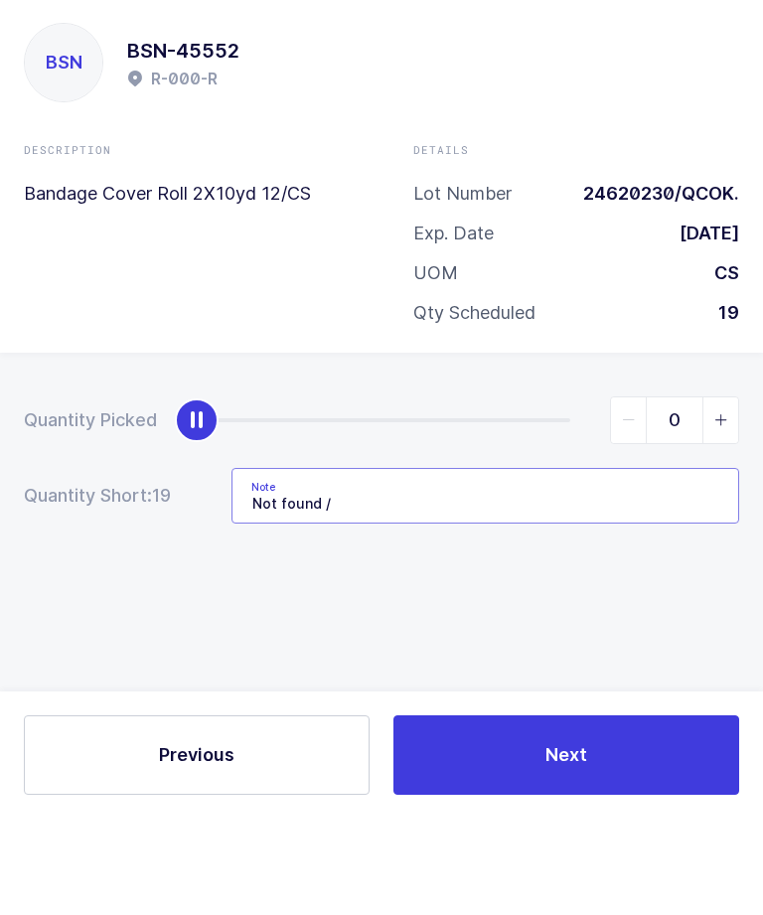
click at [587, 565] on input "Not found /" at bounding box center [486, 593] width 508 height 56
paste input "LOT: 43311230 - B-042-H"
type input "Not found / LOT: 43311230 - B-042-H"
type input "19"
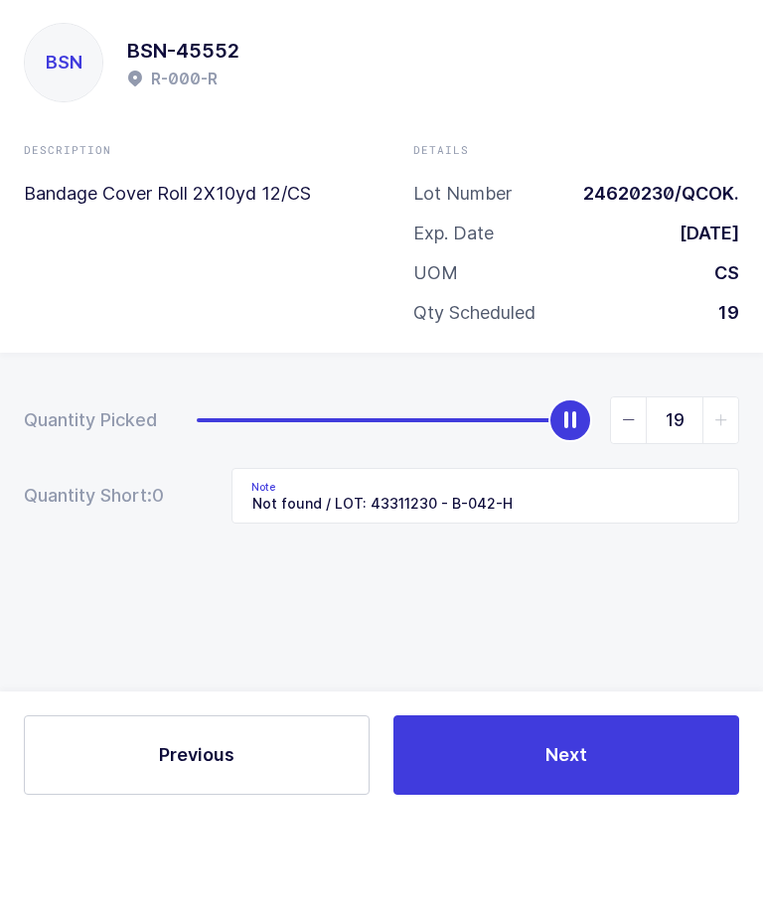
click at [313, 268] on div "Description Bandage Cover Roll 2X10yd 12/CS Details Lot Number 24620230/QCOK. E…" at bounding box center [381, 338] width 779 height 199
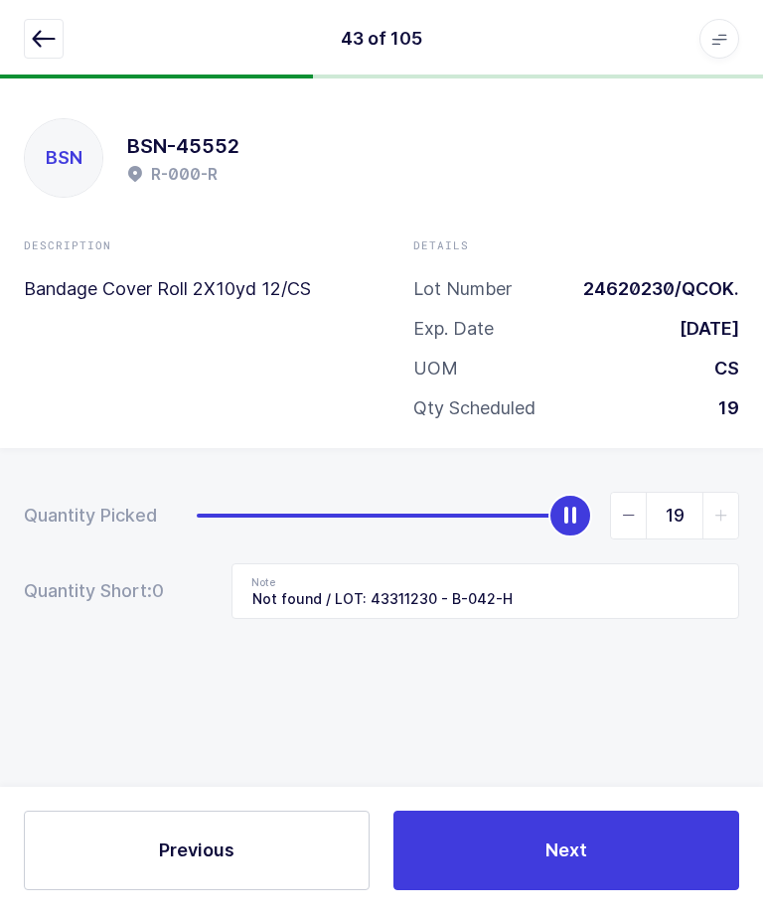
click at [485, 891] on button "Next" at bounding box center [567, 852] width 346 height 80
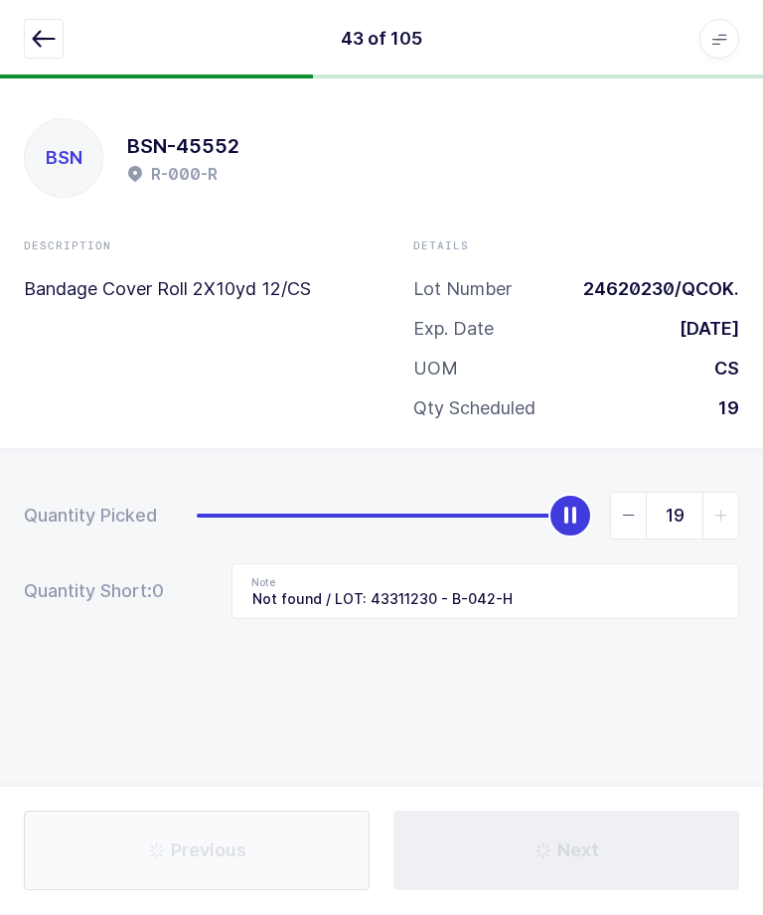
type input "Qty: 6"
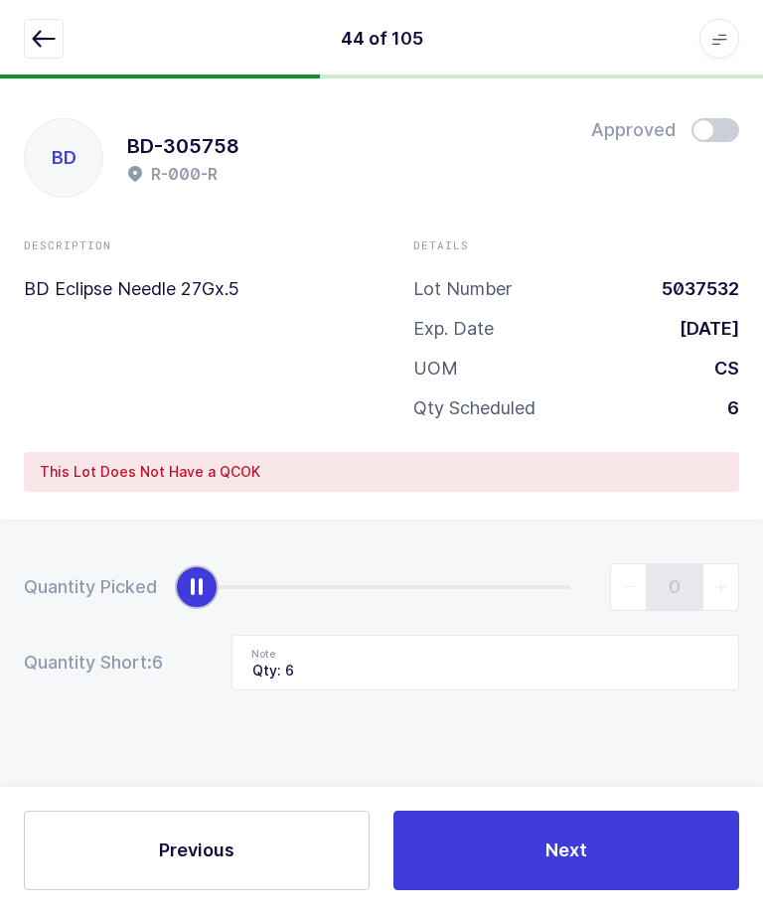
click at [23, 61] on div "44 of 105 Apps Core [GEOGRAPHIC_DATA] Admin Mission Control Purchasing [PERSON_…" at bounding box center [381, 40] width 763 height 80
click at [55, 53] on button "button" at bounding box center [44, 40] width 40 height 40
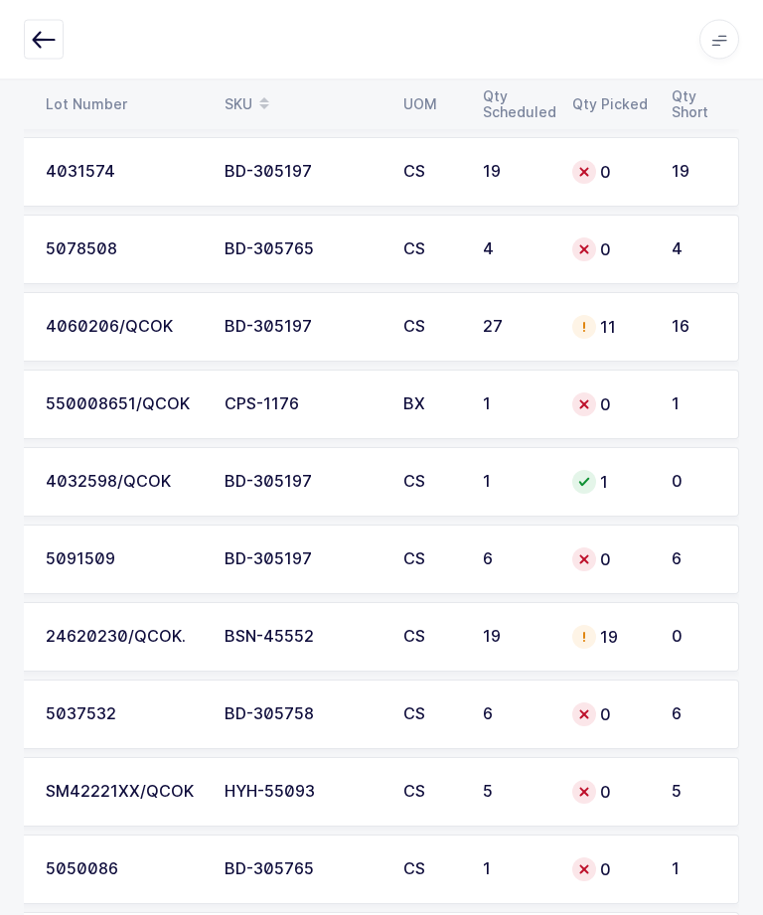
scroll to position [5514, 0]
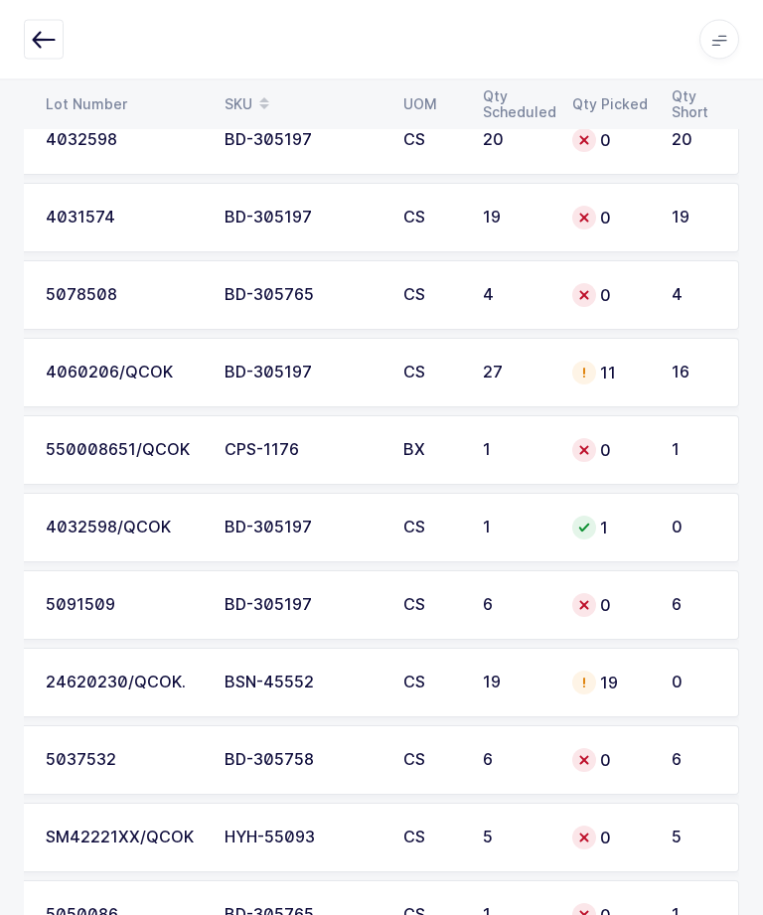
click at [277, 447] on div "CPS-1176" at bounding box center [302, 451] width 155 height 18
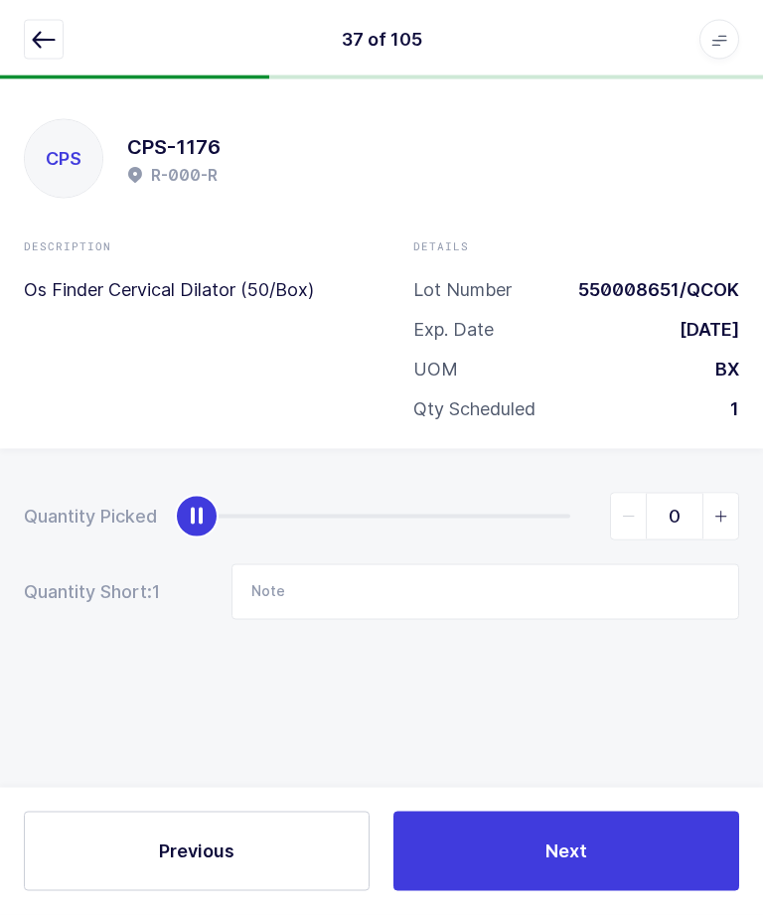
scroll to position [0, 0]
click at [552, 587] on input "Note" at bounding box center [486, 593] width 508 height 56
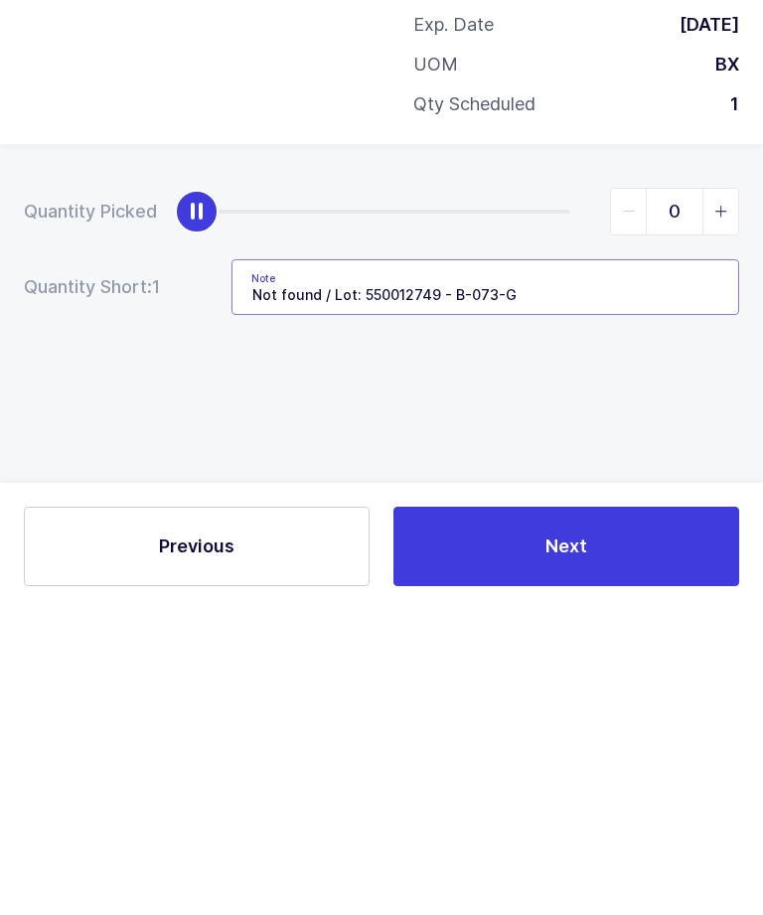
type input "Not found / Lot: 550012749 - B-073-G"
click at [676, 449] on div "Quantity Picked 0 Quantity Short: 1 Note Not found / Lot: 550012749 - B-073-G" at bounding box center [381, 626] width 763 height 354
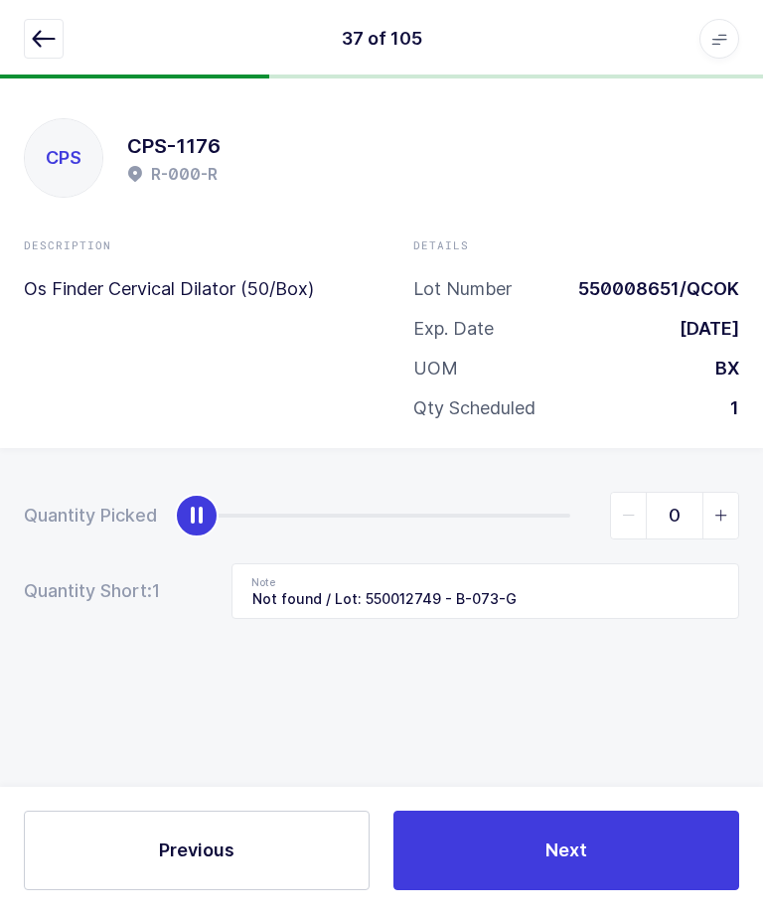
click at [732, 502] on span "slider between 0 and 1" at bounding box center [721, 517] width 36 height 46
type input "1"
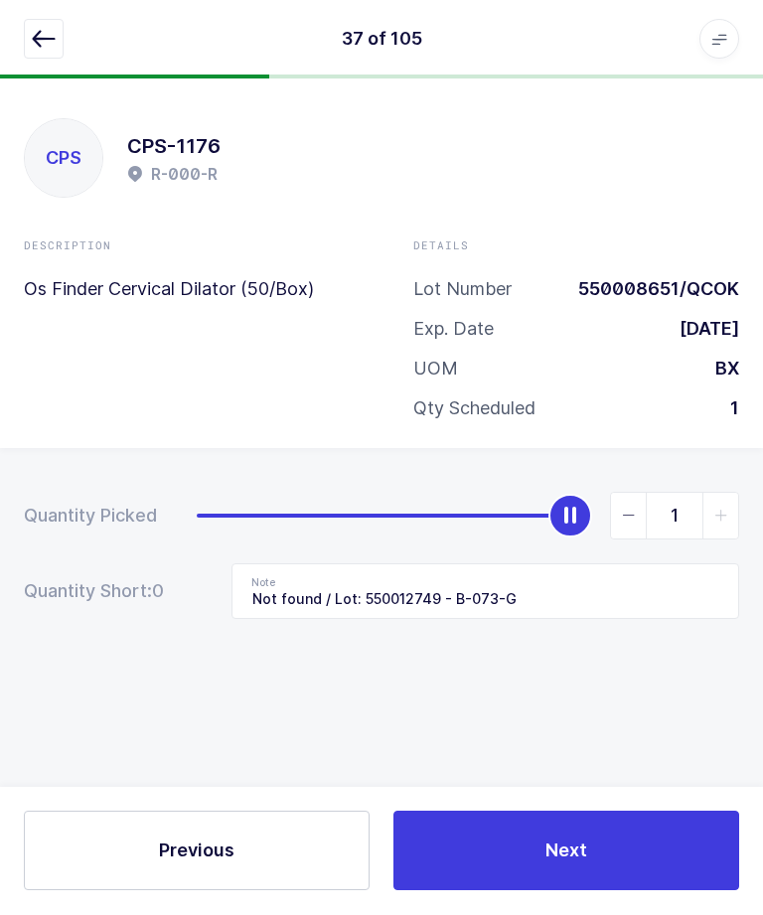
click at [558, 891] on button "Next" at bounding box center [567, 852] width 346 height 80
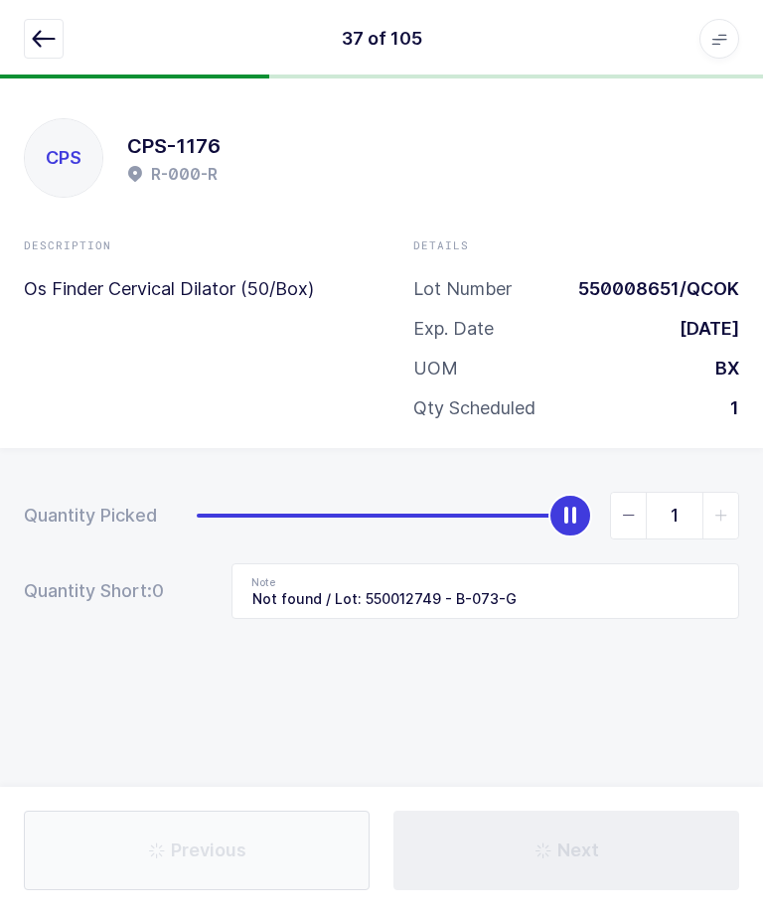
type input "Not in location / C-014-A - Same lot"
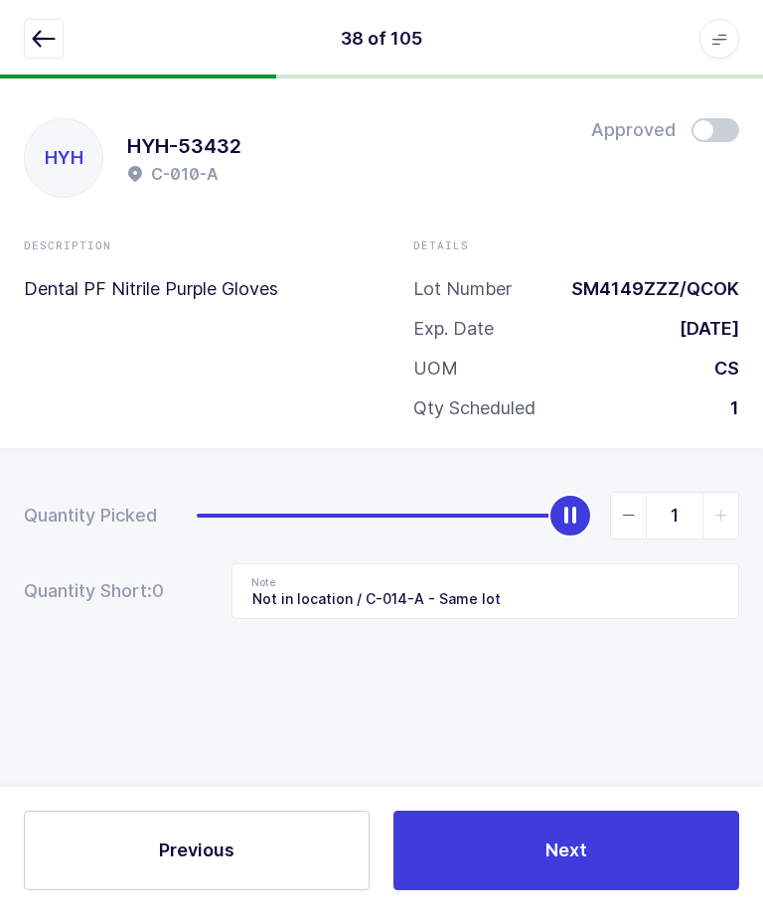
click at [38, 45] on icon "button" at bounding box center [44, 40] width 24 height 24
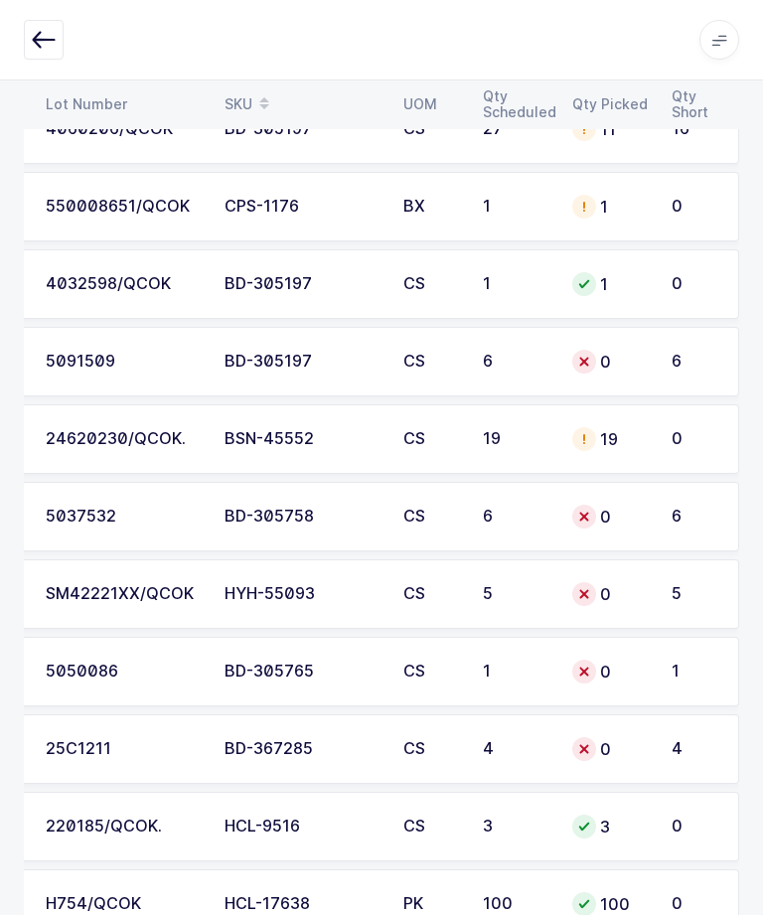
scroll to position [5760, 0]
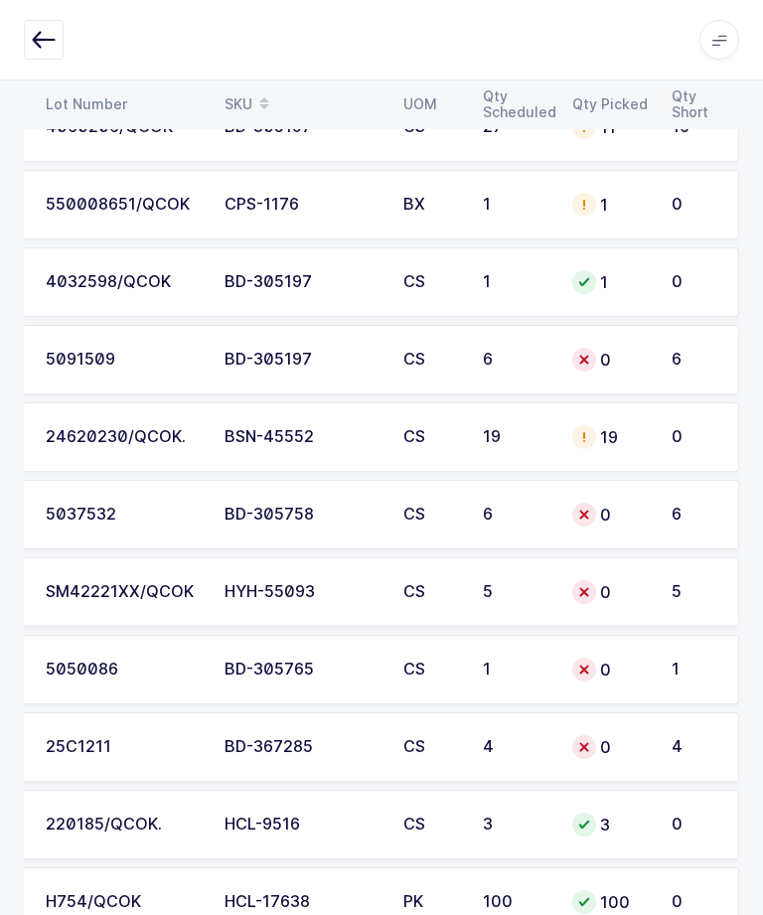
click at [154, 587] on div "SM42221XX/QCOK" at bounding box center [123, 592] width 155 height 18
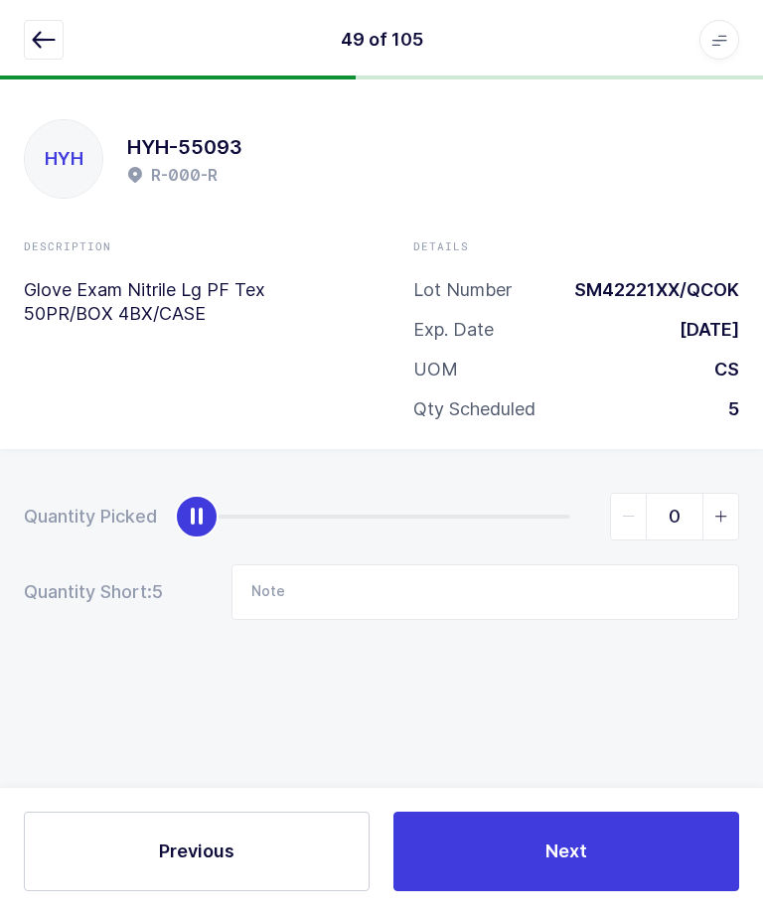
scroll to position [45, 0]
click at [762, 408] on html "49 of 105 Apps Core [GEOGRAPHIC_DATA] Admin Mission Control Purchasing [PERSON_…" at bounding box center [381, 457] width 763 height 915
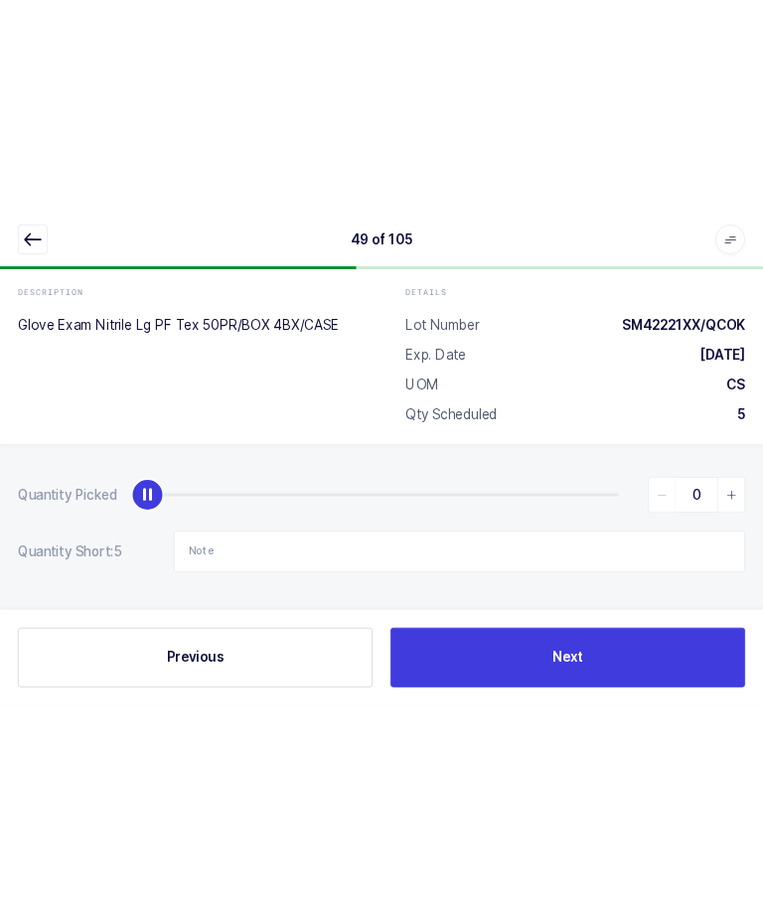
scroll to position [0, 0]
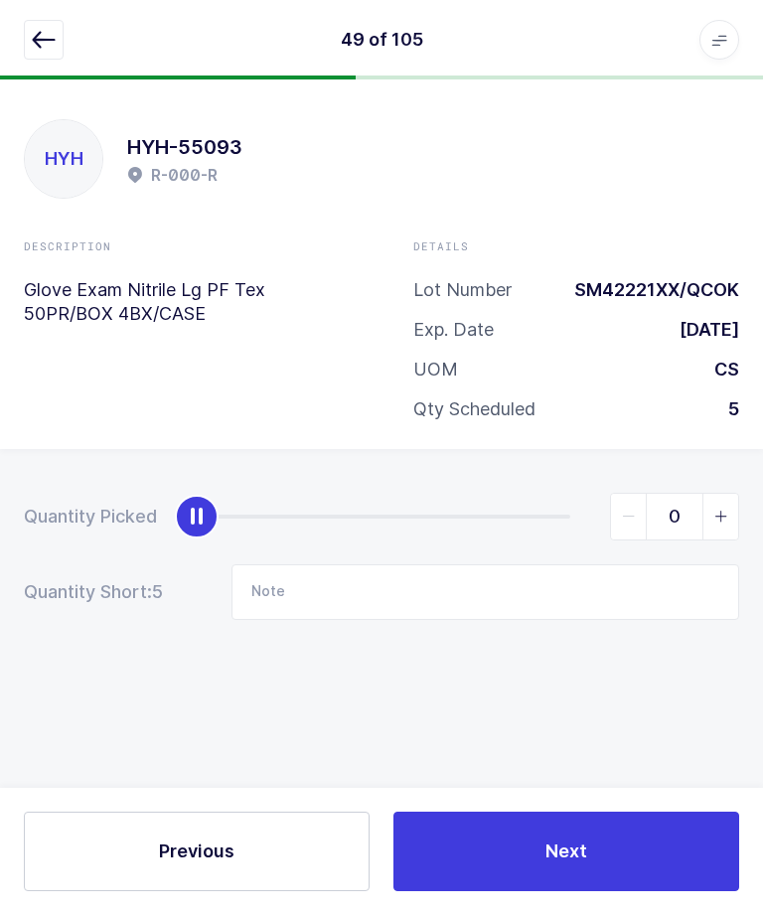
click at [33, 47] on icon "button" at bounding box center [44, 40] width 24 height 24
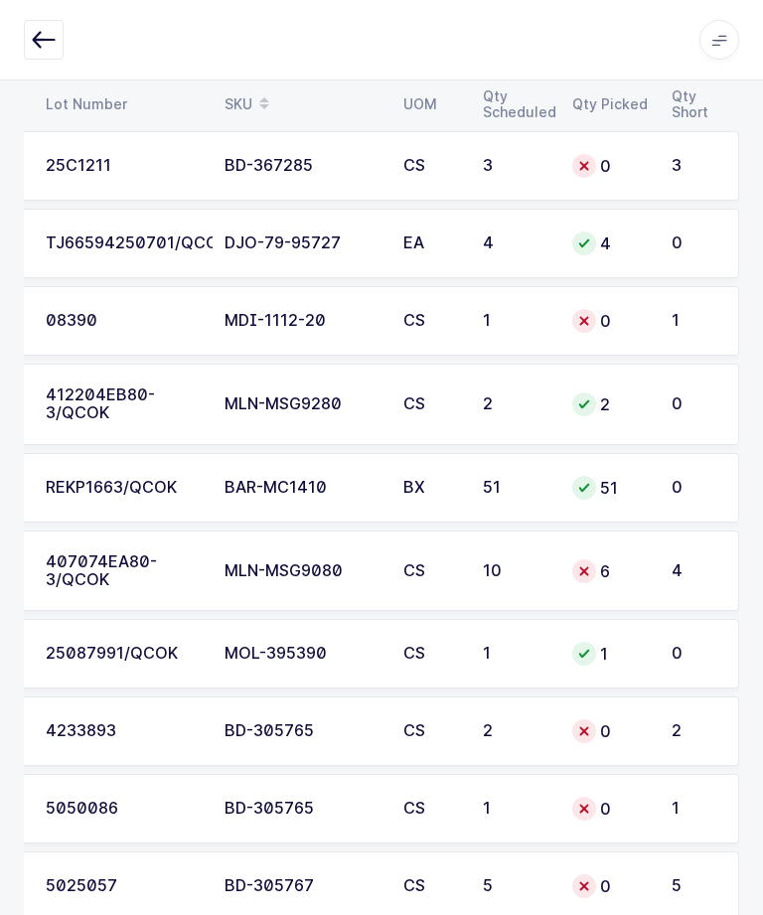
scroll to position [7116, 0]
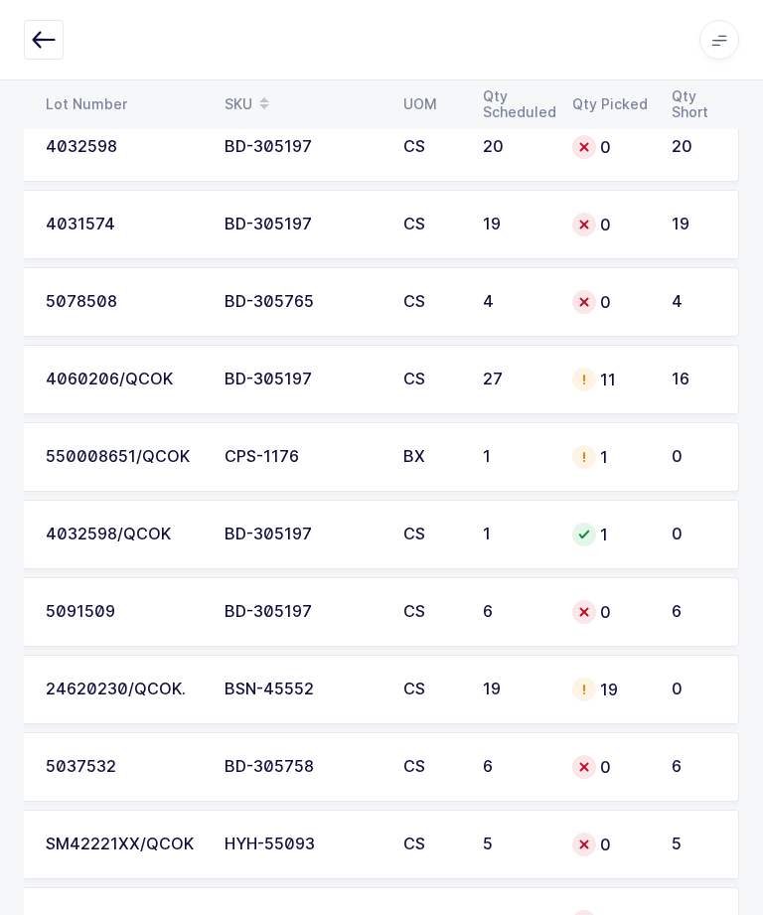
click at [689, 376] on div "16" at bounding box center [695, 380] width 47 height 18
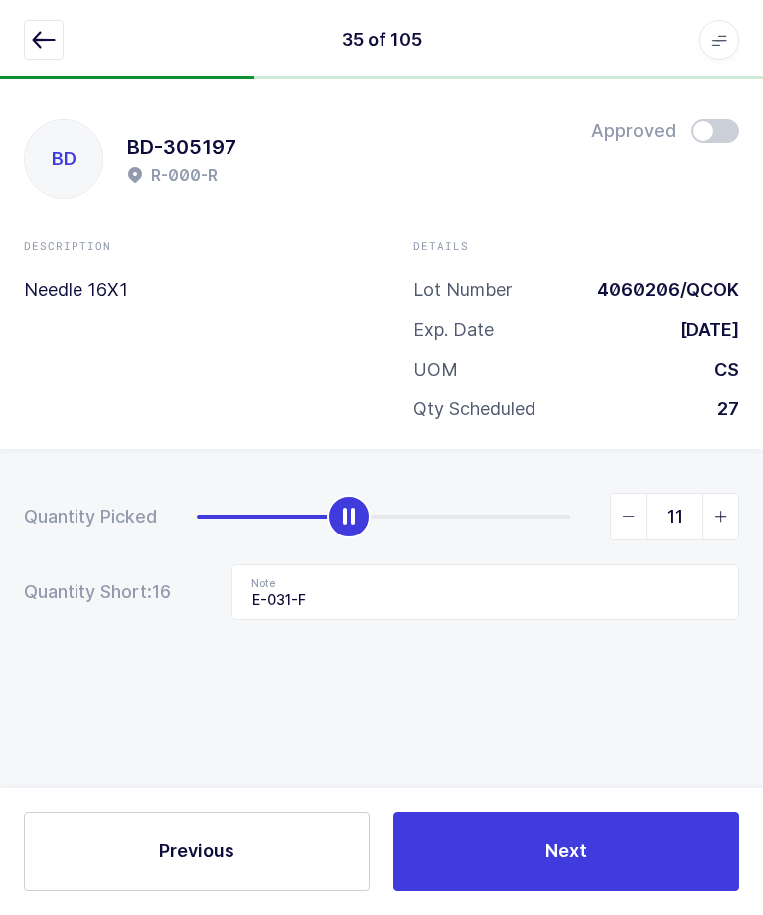
scroll to position [67, 0]
click at [556, 565] on input "E-031-F" at bounding box center [486, 593] width 508 height 56
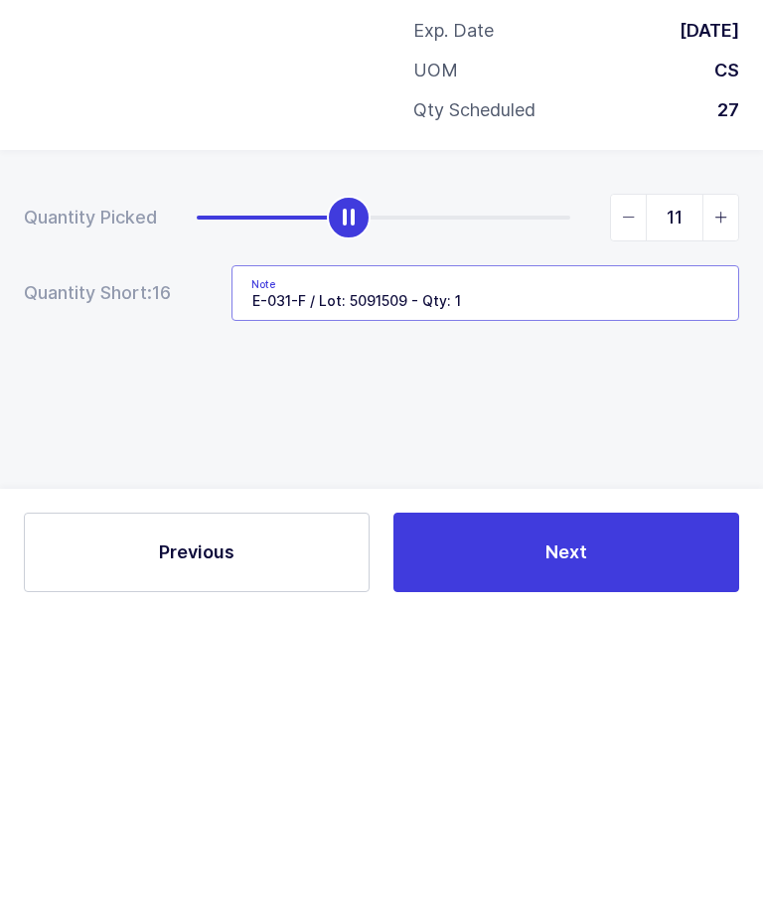
type input "E-031-F / Lot: 5091509 - Qty: 16"
type input "27"
type input "E-031-F / Lot: 5091509 - Qty: 16"
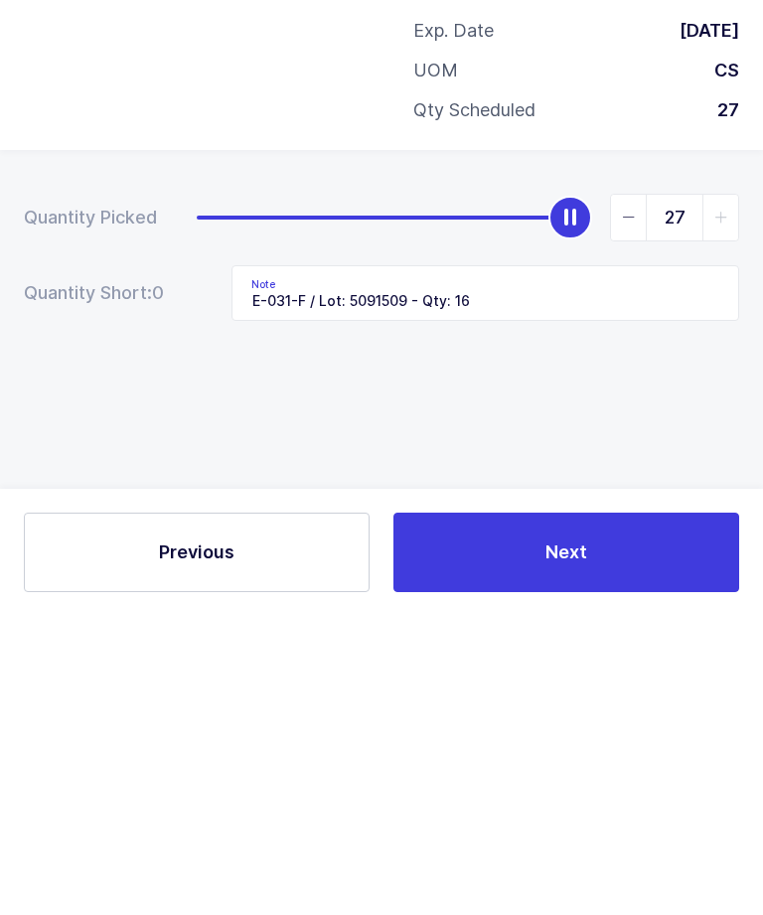
click at [635, 449] on div "Quantity Picked 27 Quantity Short: 0 Note E-031-F / Lot: 5091509 - Qty: 16" at bounding box center [381, 626] width 763 height 354
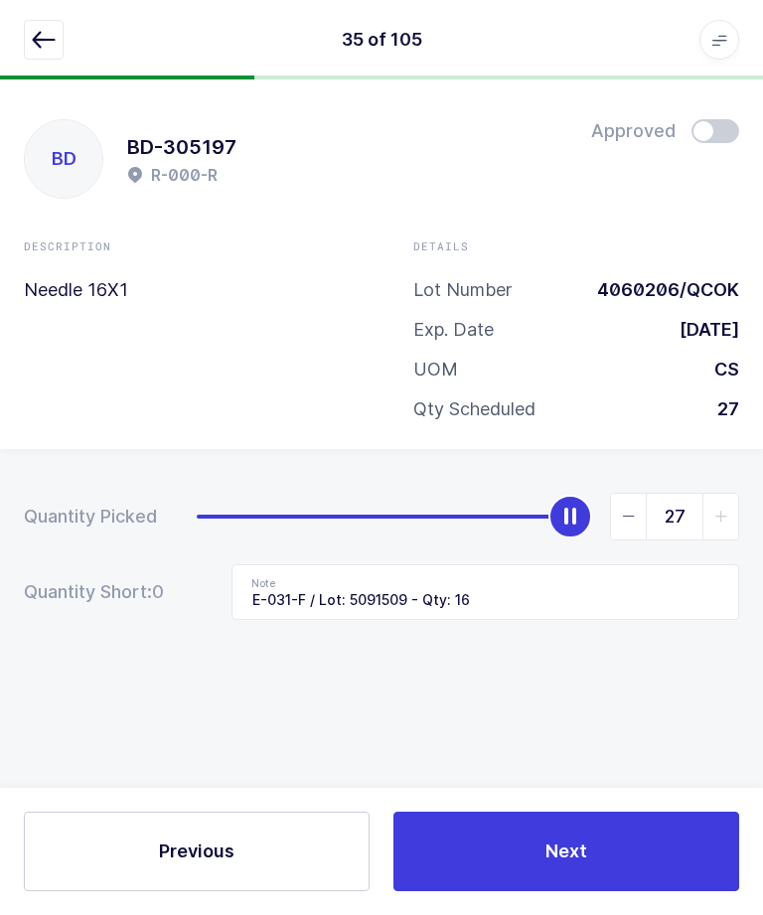
click at [621, 822] on button "Next" at bounding box center [567, 852] width 346 height 80
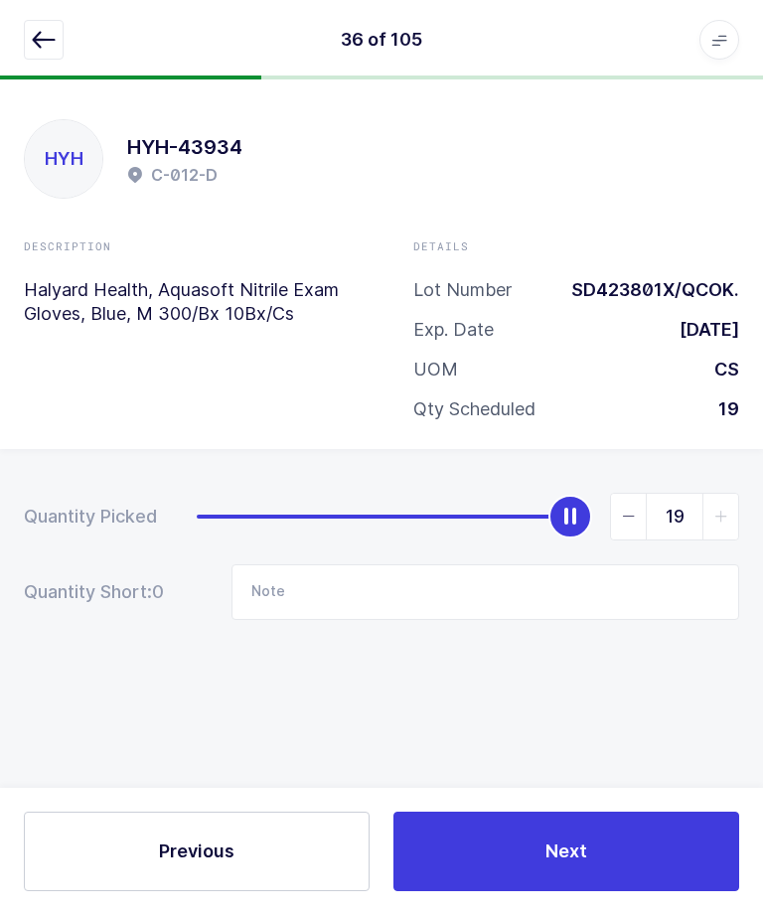
click at [48, 45] on icon "button" at bounding box center [44, 40] width 24 height 24
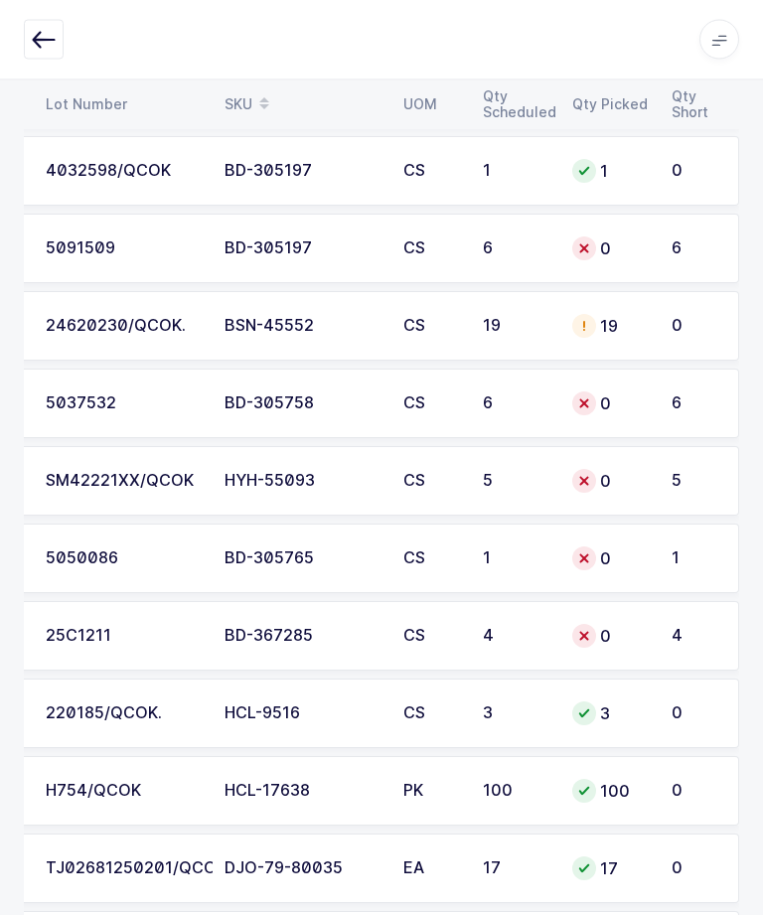
scroll to position [5872, 0]
click at [226, 476] on div "HYH-55093" at bounding box center [302, 481] width 155 height 18
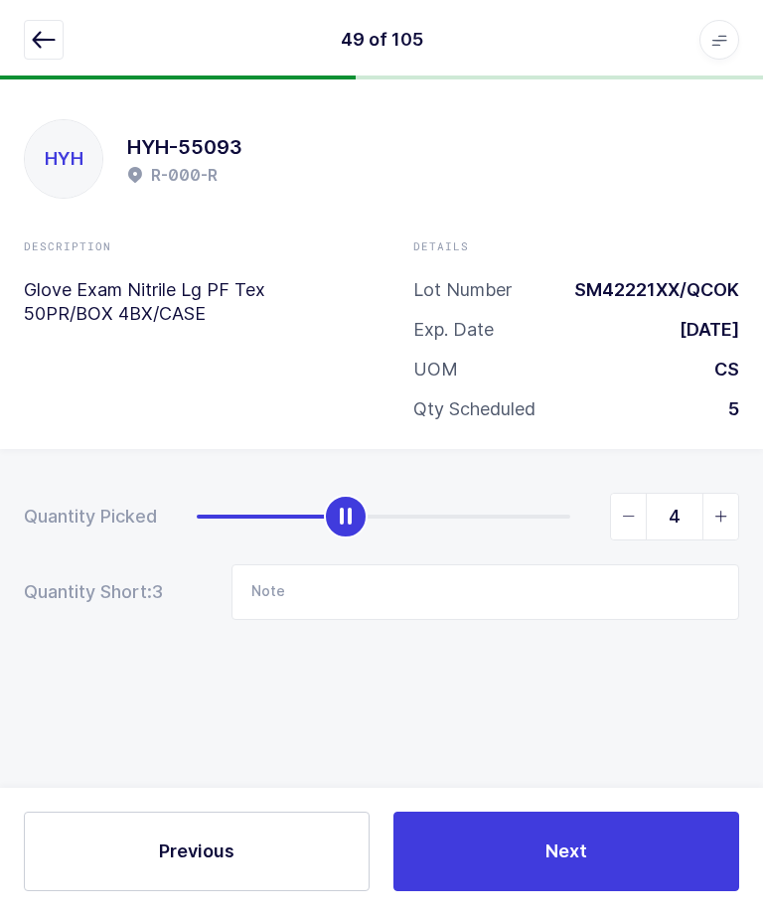
type input "5"
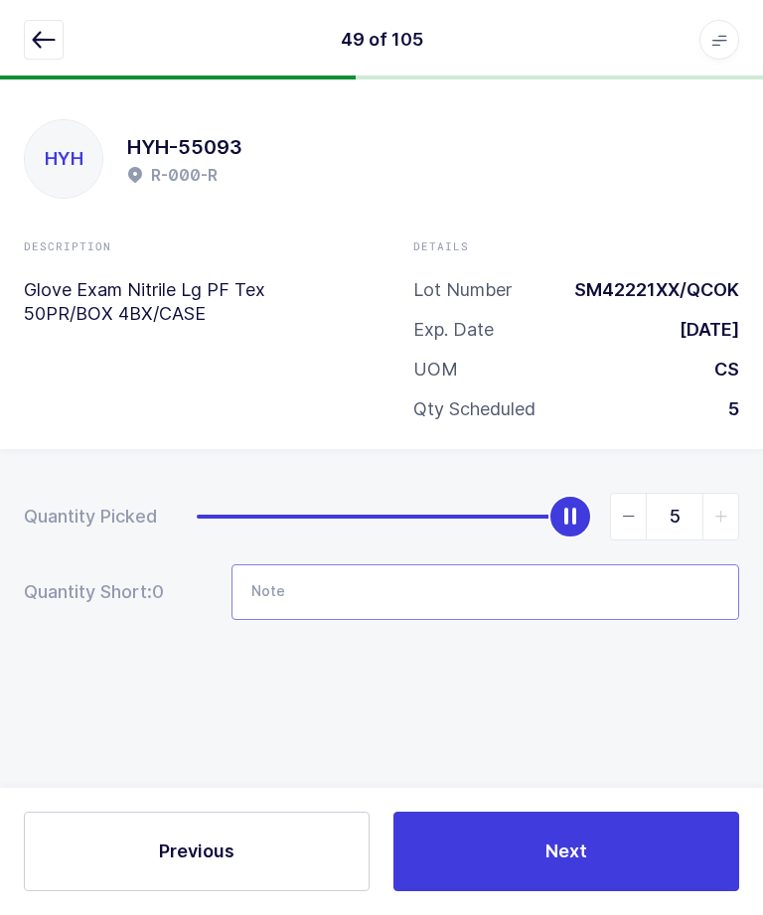
click at [435, 601] on input "Note" at bounding box center [486, 593] width 508 height 56
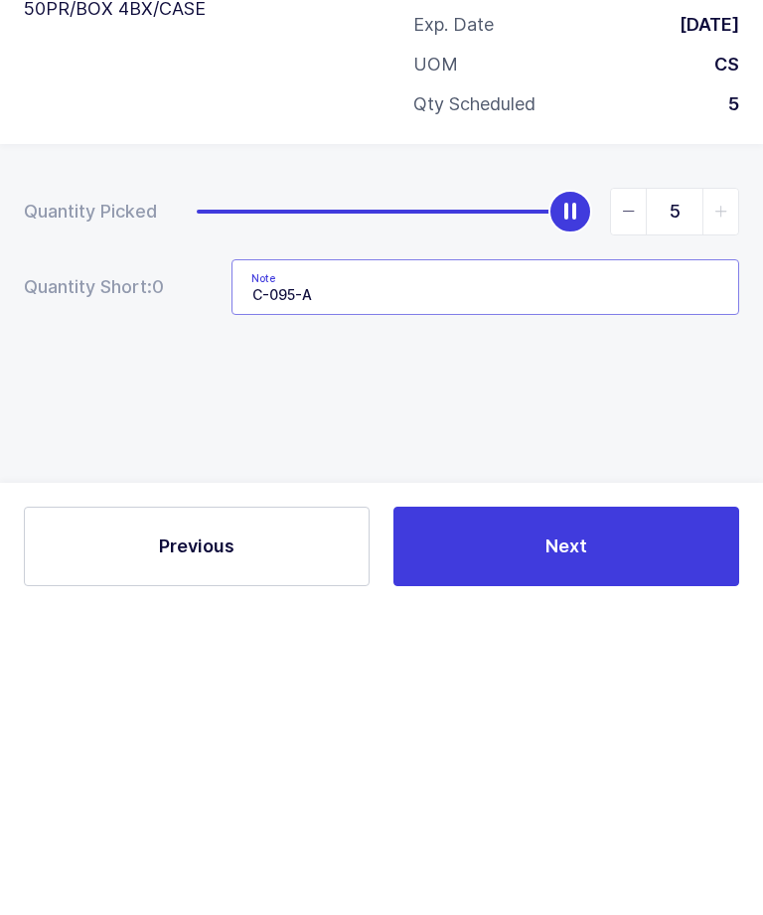
type input "C-095-A"
click at [676, 449] on div "Quantity Picked 5 Quantity Short: 0 Note C-095-A" at bounding box center [381, 626] width 763 height 354
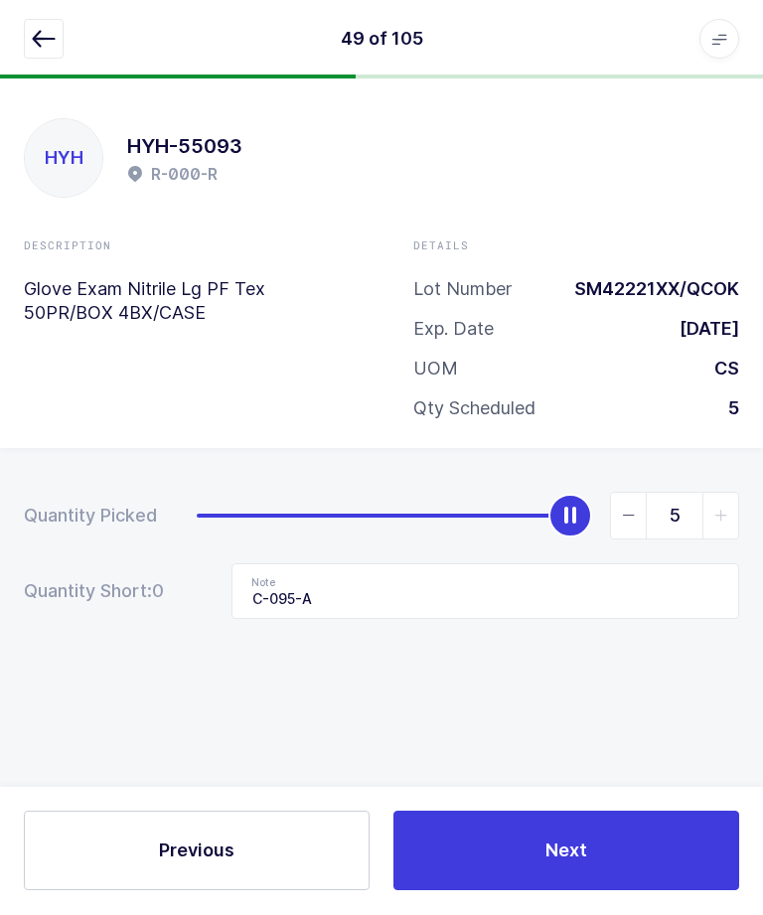
click at [574, 864] on span "Next" at bounding box center [567, 851] width 42 height 25
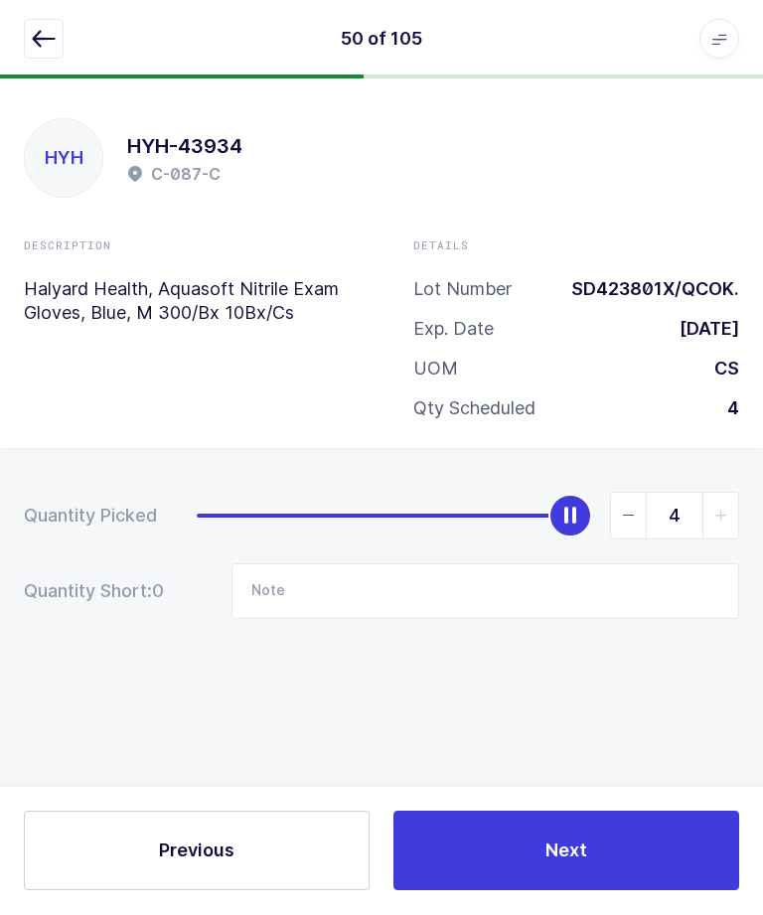
click at [60, 34] on button "button" at bounding box center [44, 40] width 40 height 40
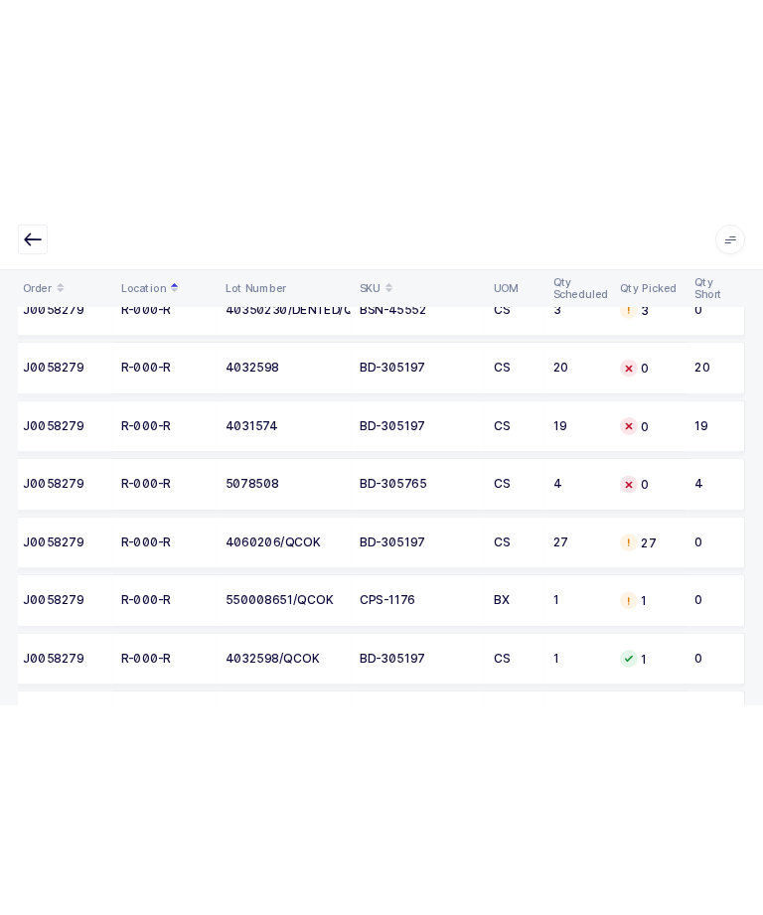
scroll to position [5316, 0]
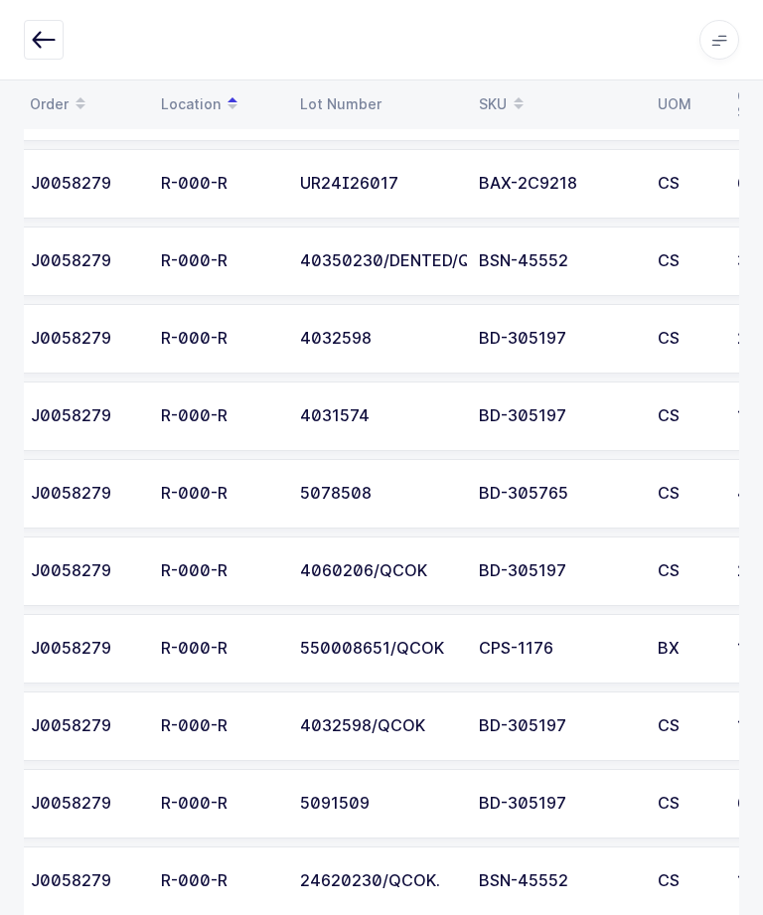
click at [732, 619] on td "1" at bounding box center [770, 649] width 89 height 70
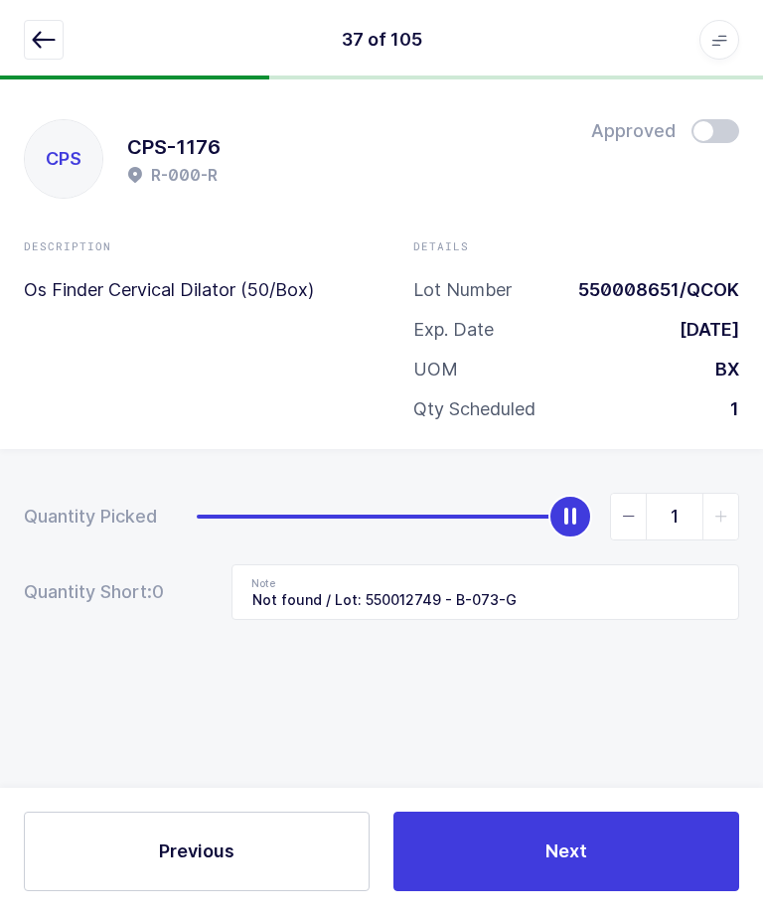
scroll to position [0, 0]
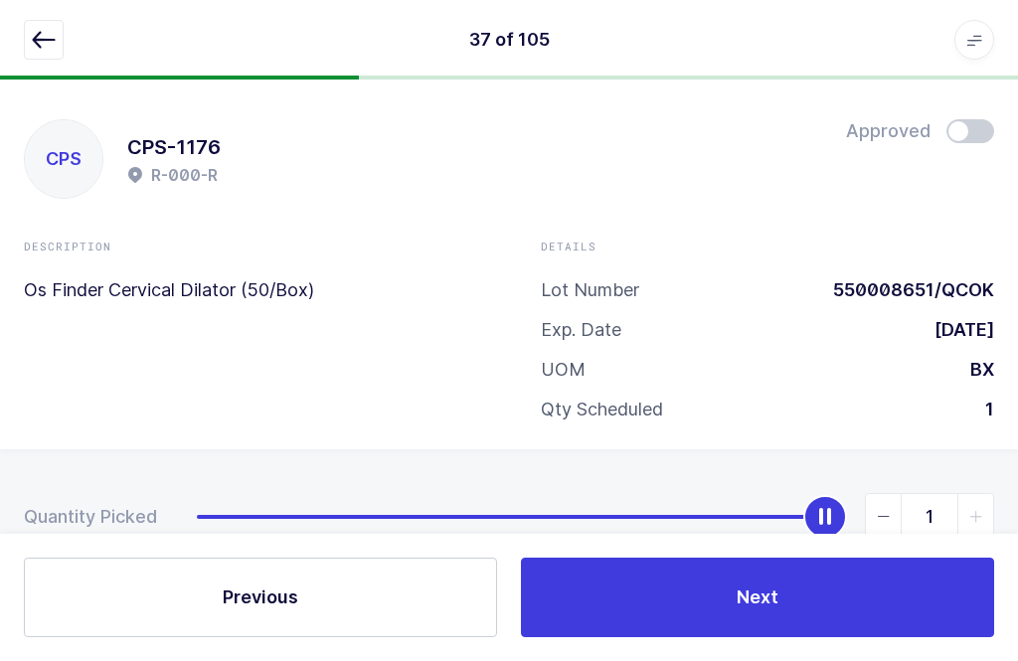
click at [762, 661] on div "Previous Next" at bounding box center [509, 597] width 1018 height 127
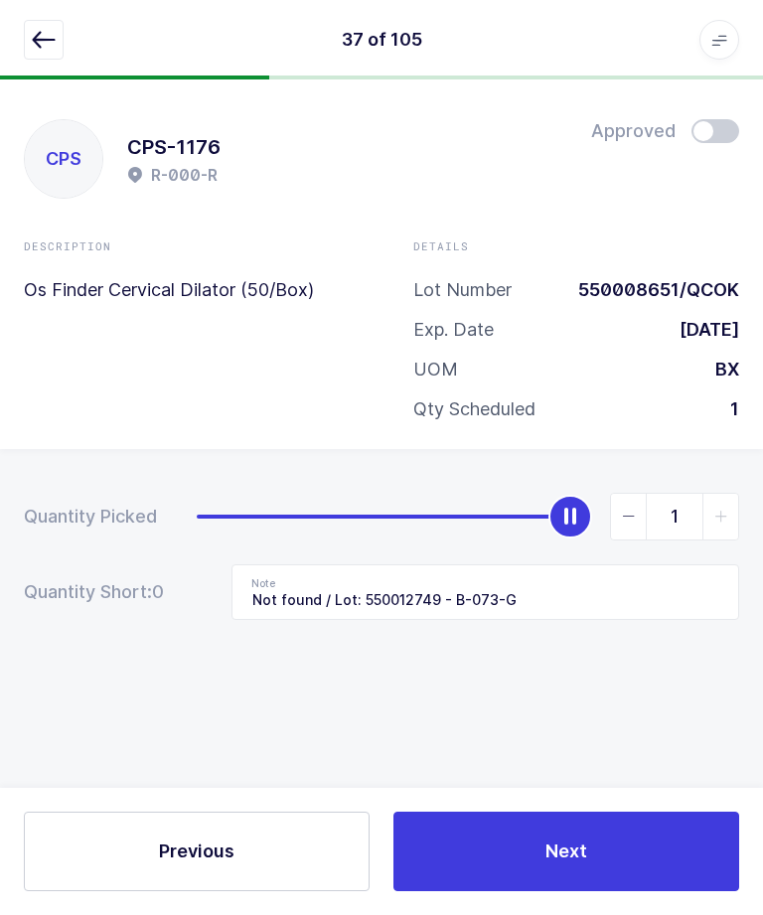
click at [47, 30] on icon "button" at bounding box center [44, 40] width 24 height 24
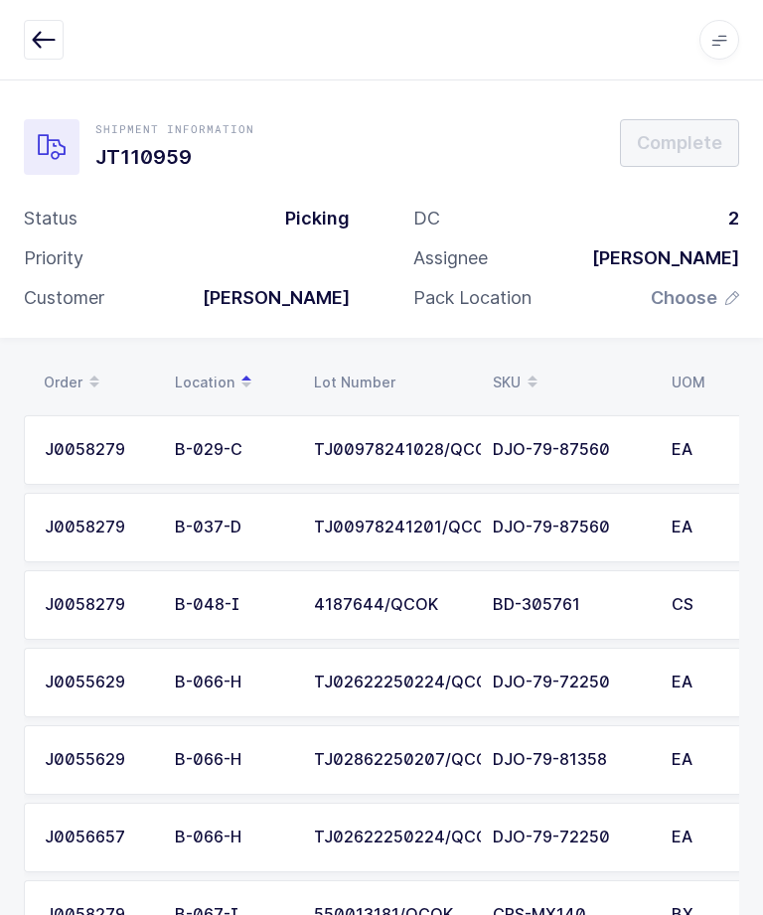
click at [725, 300] on span "Choose" at bounding box center [695, 298] width 88 height 24
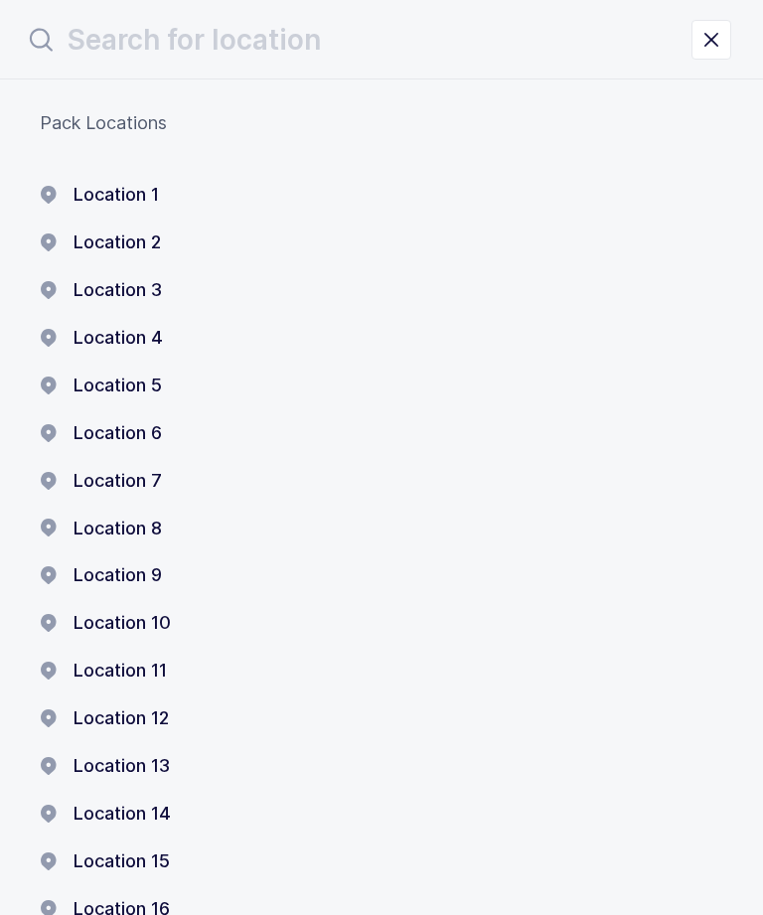
click at [100, 193] on button "Location 1" at bounding box center [99, 195] width 119 height 24
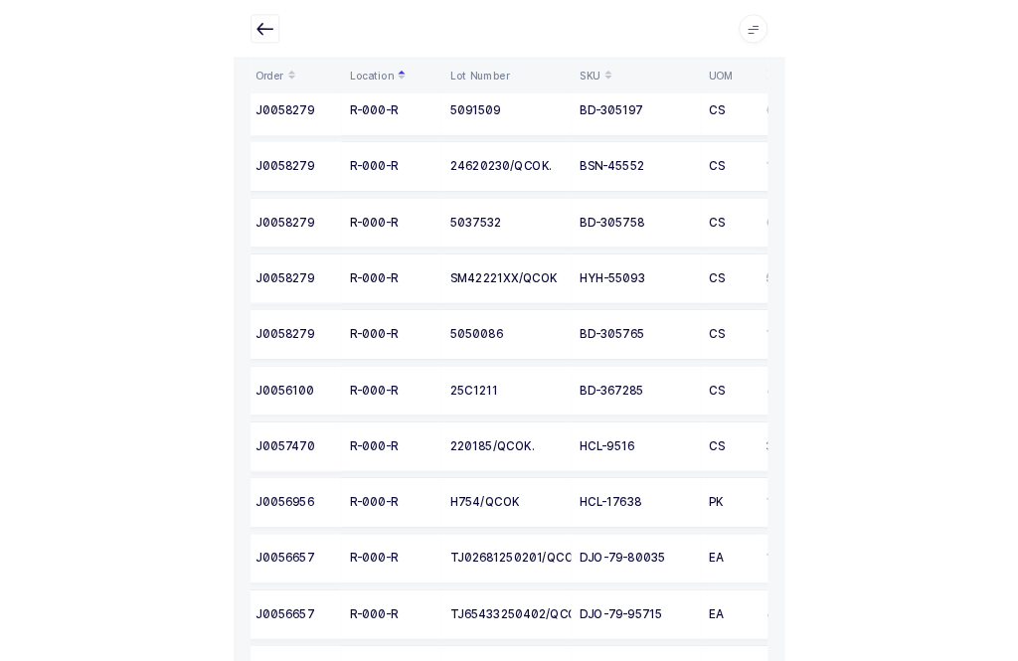
scroll to position [6094, 0]
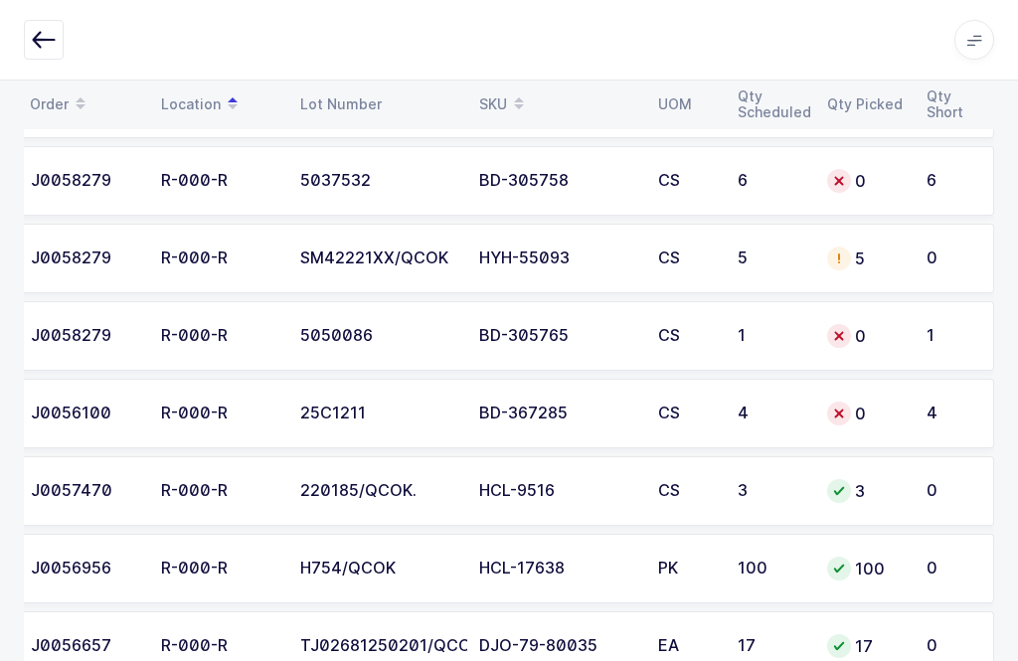
click at [35, 44] on icon "button" at bounding box center [44, 40] width 24 height 24
